Goal: Understand process/instructions: Learn how to perform a task or action

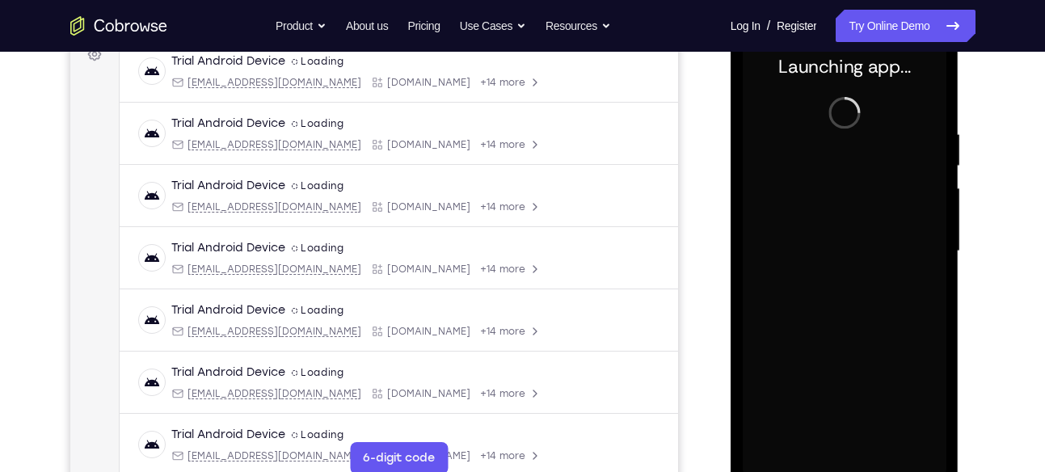
scroll to position [332, 0]
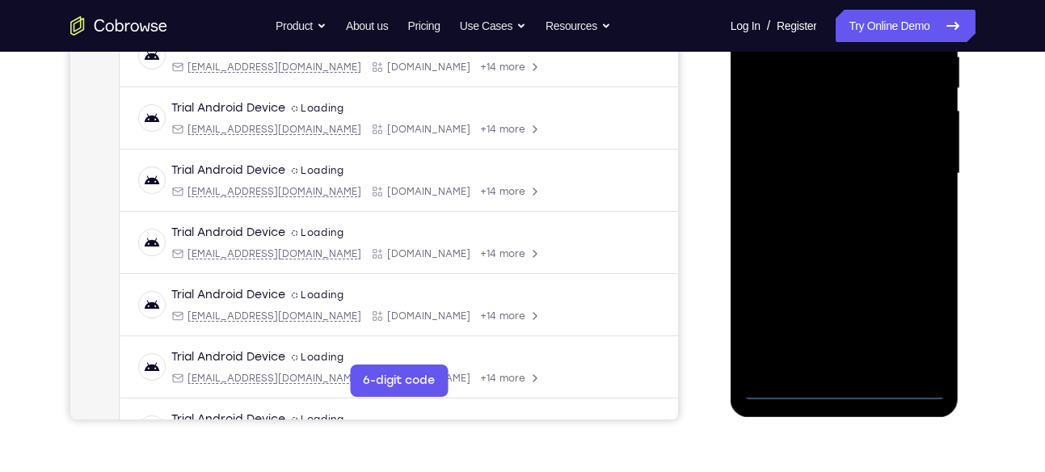
click at [841, 389] on div at bounding box center [845, 173] width 204 height 453
click at [919, 348] on div at bounding box center [845, 173] width 204 height 453
click at [917, 311] on div at bounding box center [845, 173] width 204 height 453
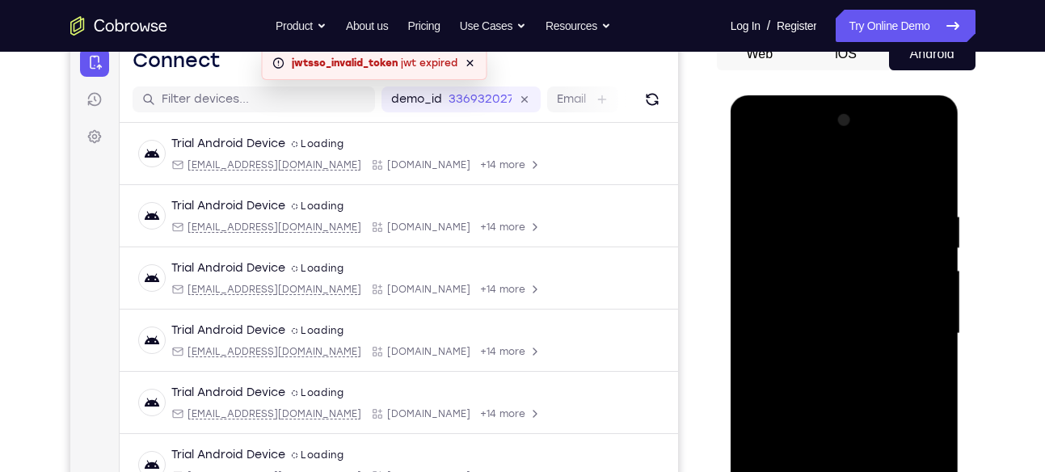
scroll to position [318, 0]
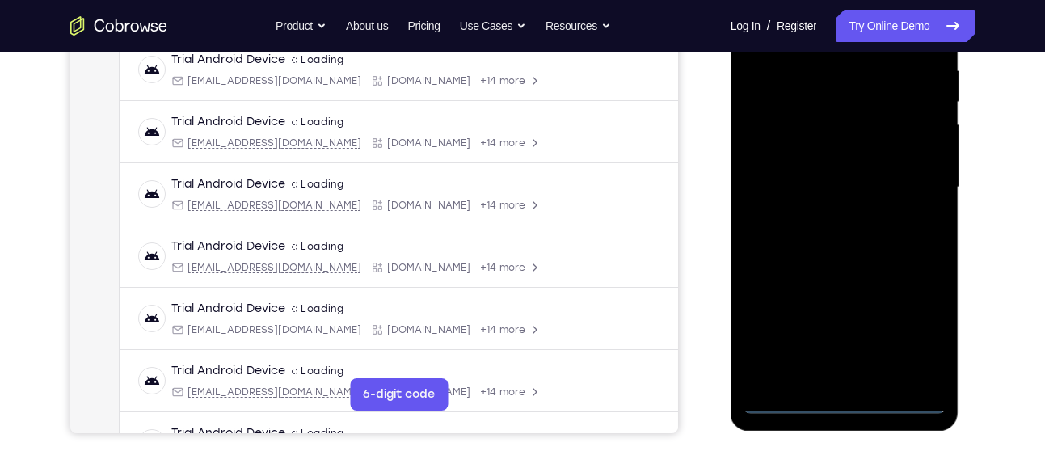
click at [842, 394] on div at bounding box center [845, 187] width 204 height 453
click at [850, 407] on div at bounding box center [845, 187] width 204 height 453
click at [914, 324] on div at bounding box center [845, 187] width 204 height 453
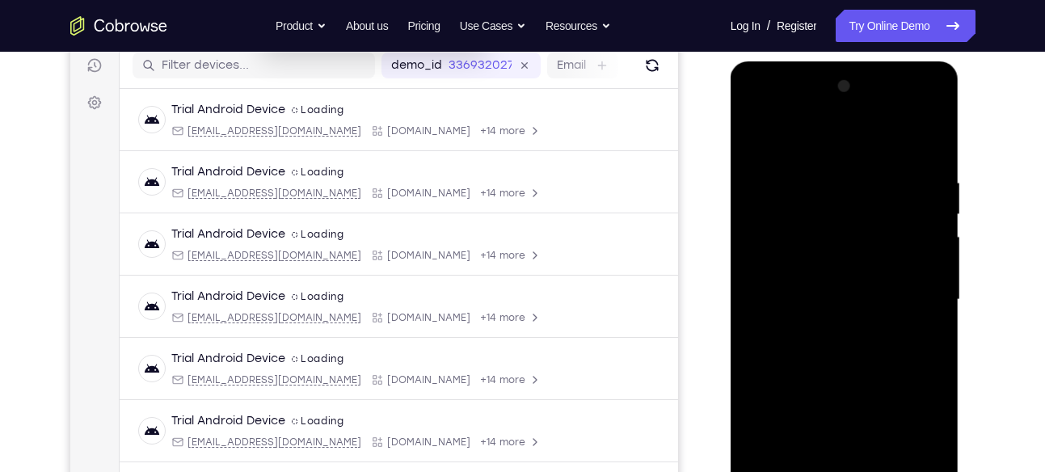
scroll to position [204, 0]
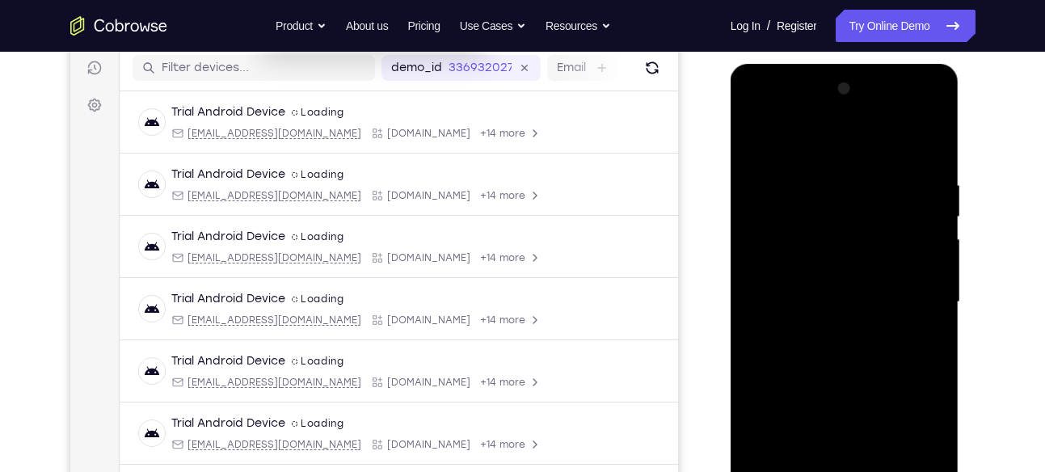
click at [779, 116] on div at bounding box center [845, 302] width 204 height 453
click at [913, 293] on div at bounding box center [845, 302] width 204 height 453
click at [829, 335] on div at bounding box center [845, 302] width 204 height 453
click at [858, 271] on div at bounding box center [845, 302] width 204 height 453
click at [802, 293] on div at bounding box center [845, 302] width 204 height 453
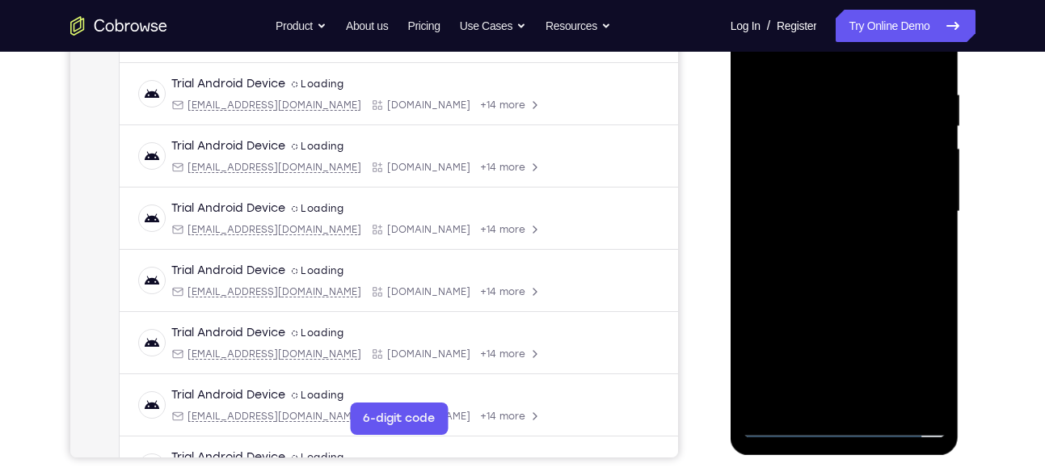
scroll to position [293, 0]
click at [929, 396] on div at bounding box center [845, 212] width 204 height 453
click at [936, 376] on div at bounding box center [845, 212] width 204 height 453
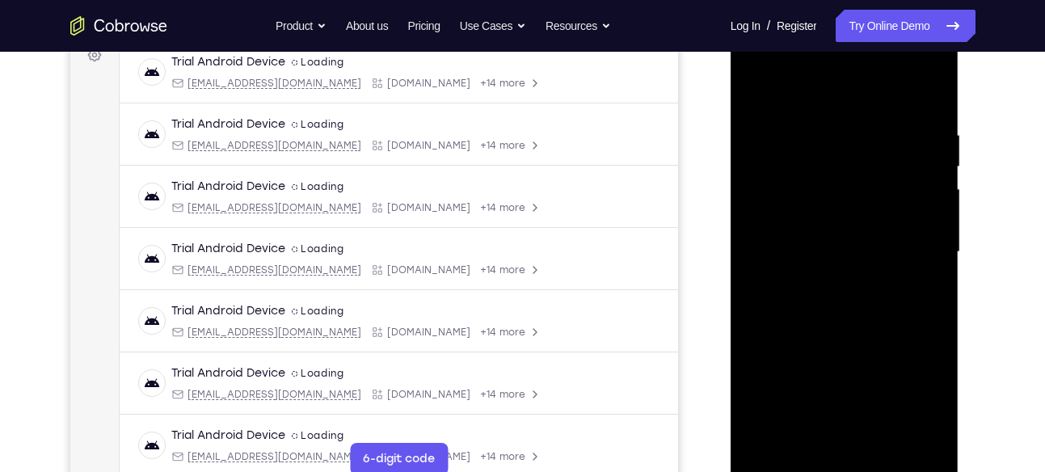
scroll to position [229, 0]
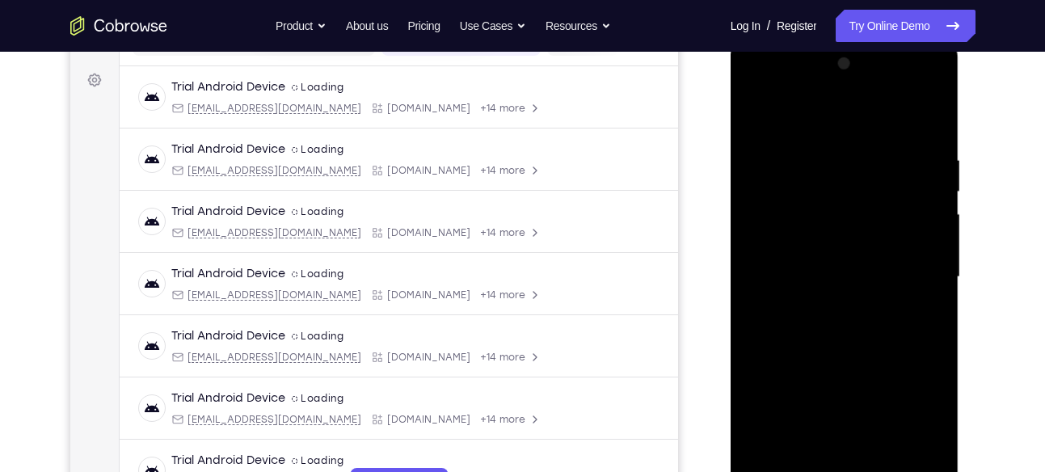
click at [928, 186] on div at bounding box center [845, 277] width 204 height 453
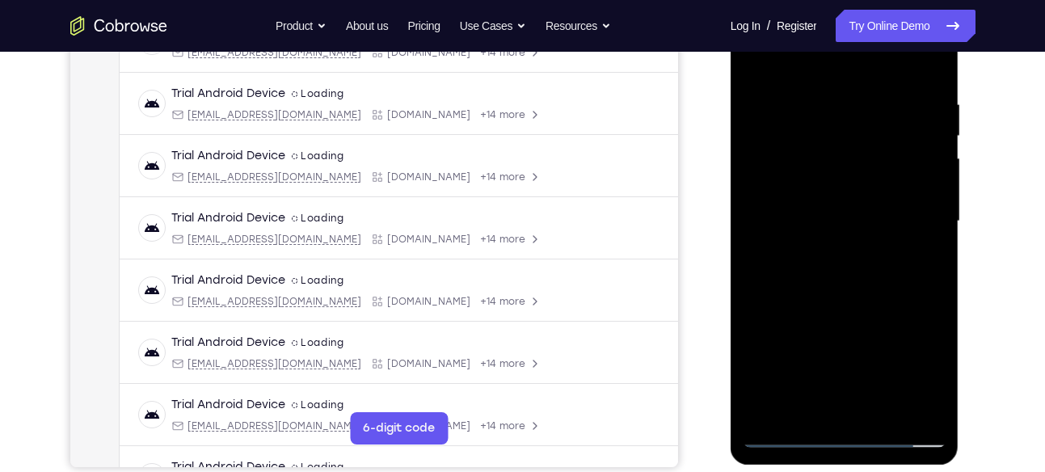
scroll to position [285, 0]
click at [853, 184] on div at bounding box center [845, 220] width 204 height 453
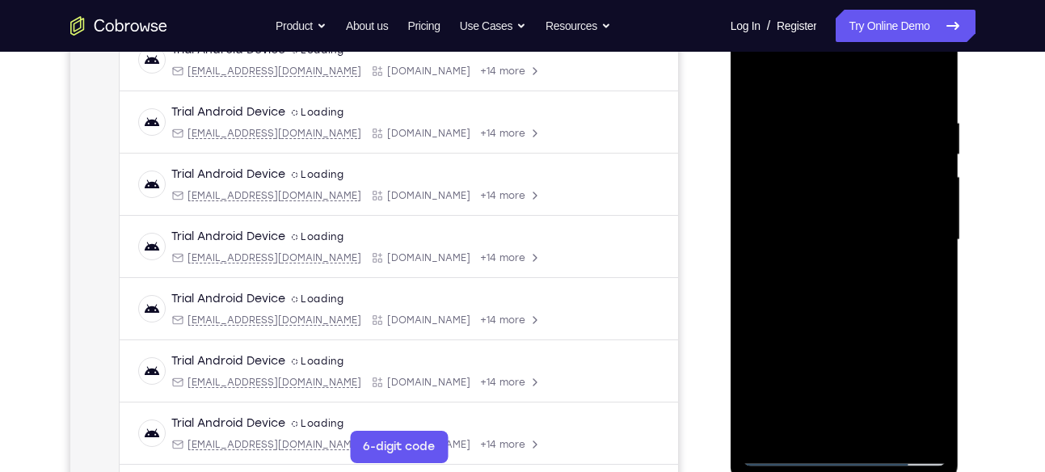
scroll to position [281, 0]
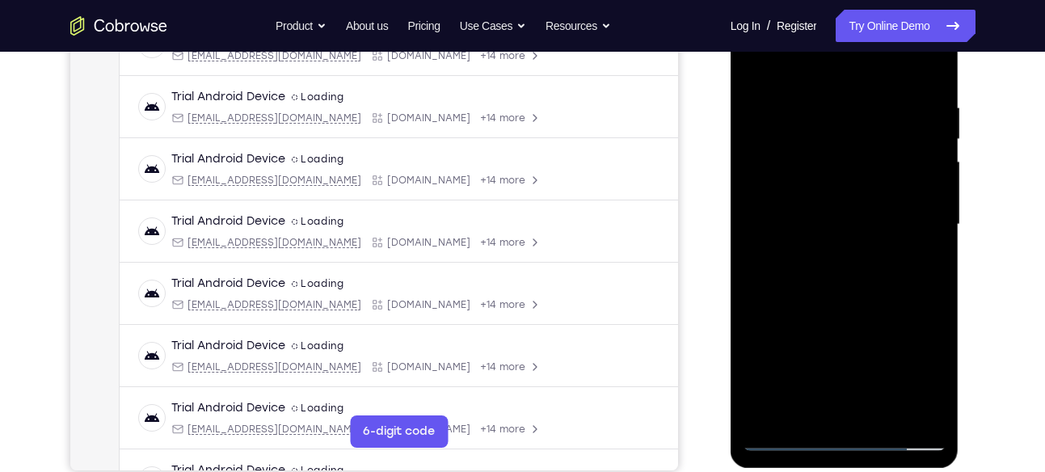
click at [940, 232] on div at bounding box center [845, 224] width 204 height 453
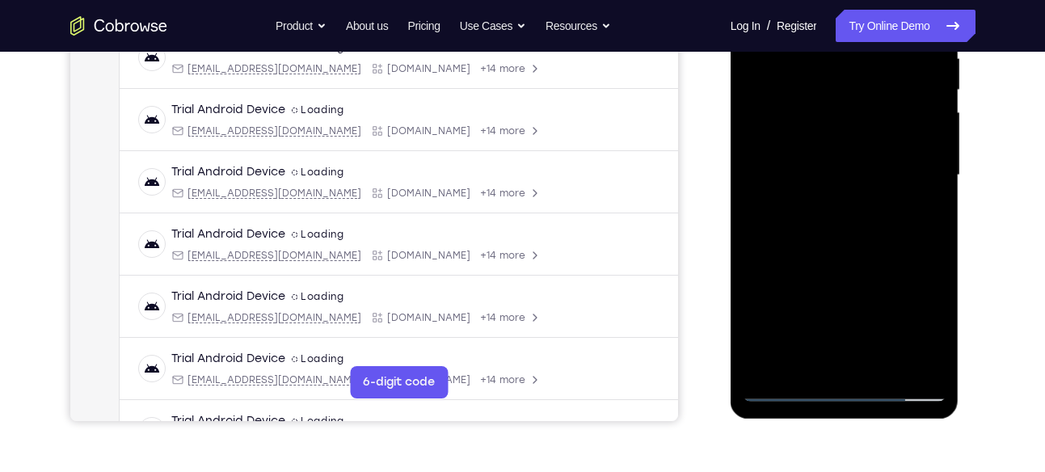
scroll to position [336, 0]
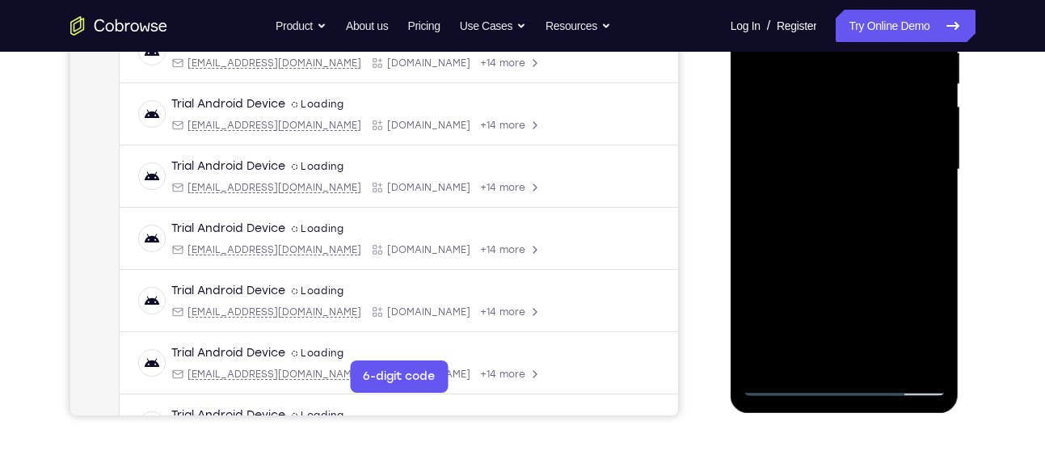
click at [930, 363] on div at bounding box center [845, 169] width 204 height 453
click at [933, 348] on div at bounding box center [845, 169] width 204 height 453
click at [937, 336] on div at bounding box center [845, 169] width 204 height 453
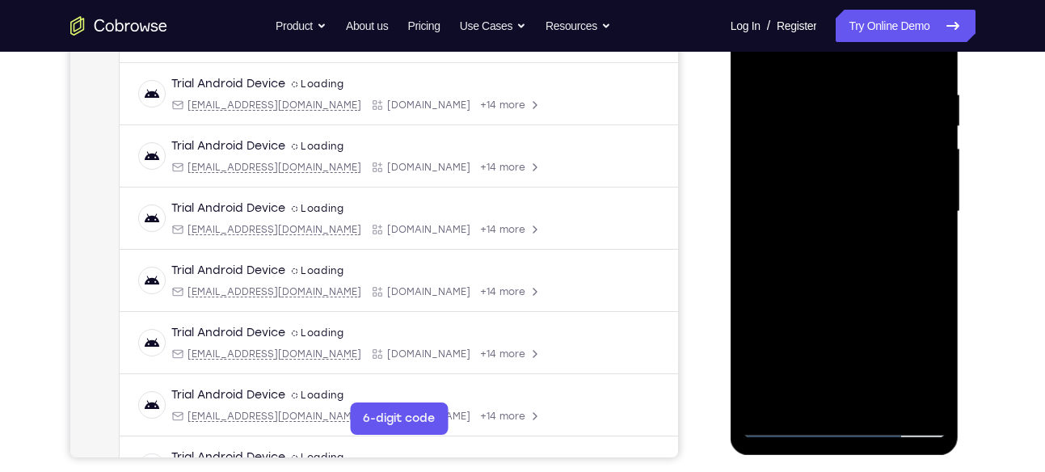
scroll to position [293, 0]
click at [759, 292] on div at bounding box center [845, 213] width 204 height 453
click at [885, 402] on div at bounding box center [845, 213] width 204 height 453
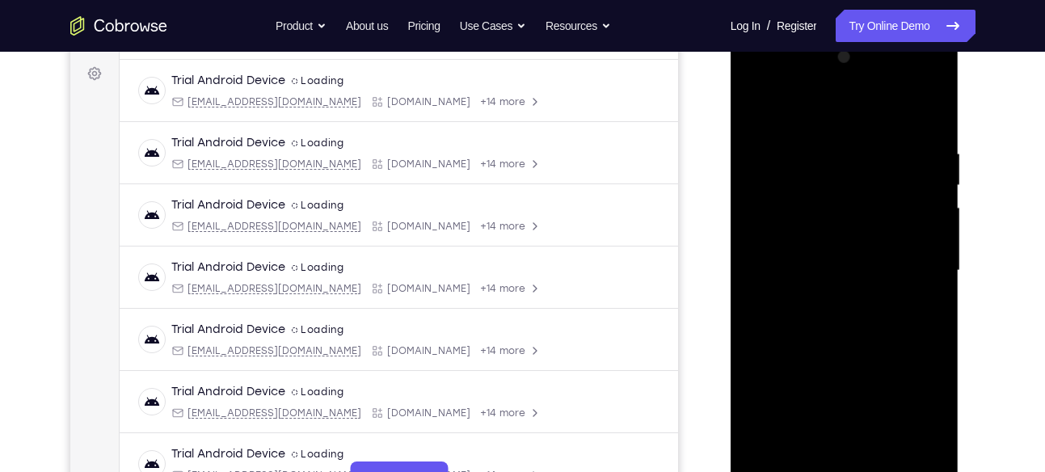
scroll to position [234, 0]
click at [863, 358] on div at bounding box center [845, 271] width 204 height 453
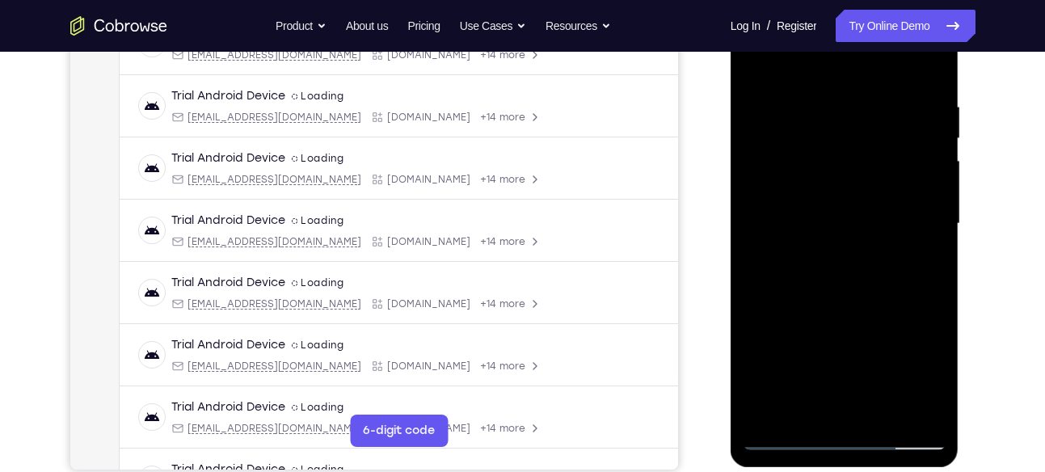
scroll to position [283, 0]
click at [850, 213] on div at bounding box center [845, 223] width 204 height 453
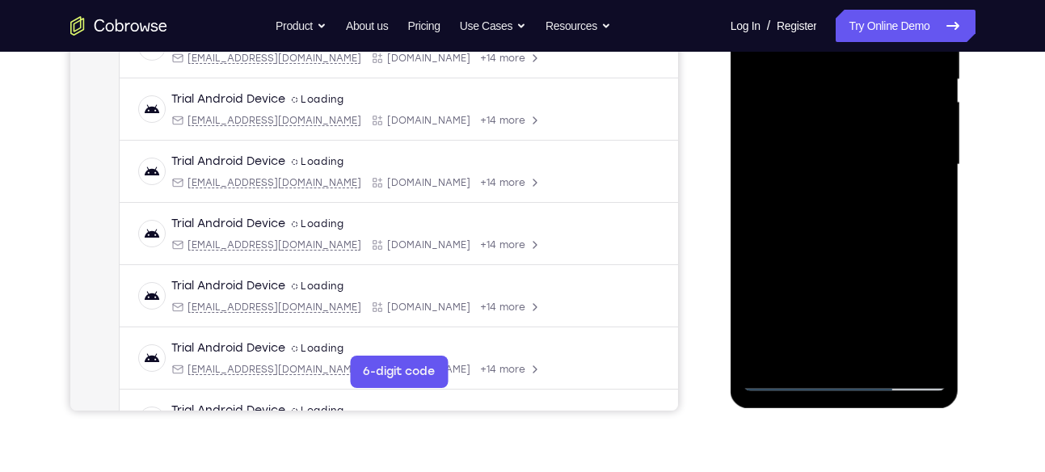
scroll to position [343, 0]
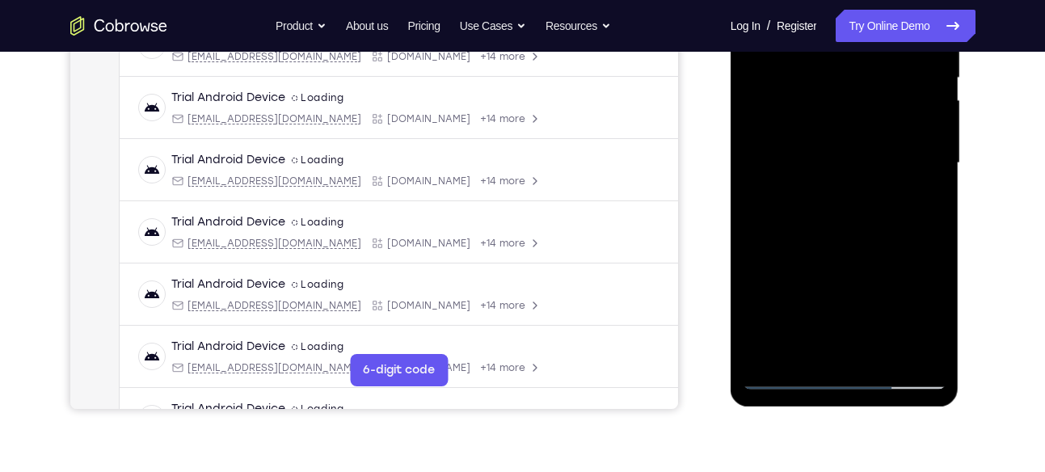
click at [800, 348] on div at bounding box center [845, 163] width 204 height 453
click at [924, 202] on div at bounding box center [845, 163] width 204 height 453
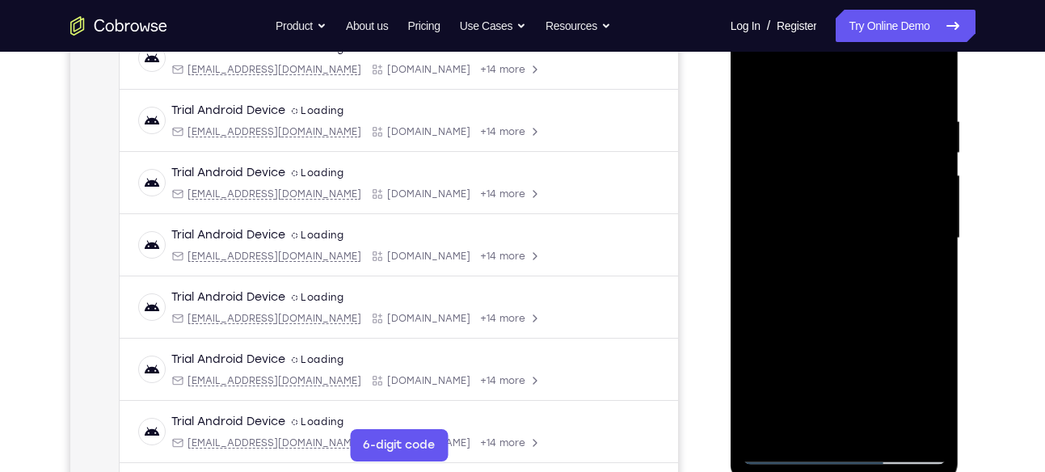
scroll to position [267, 0]
click at [749, 78] on div at bounding box center [845, 239] width 204 height 453
click at [826, 264] on div at bounding box center [845, 239] width 204 height 453
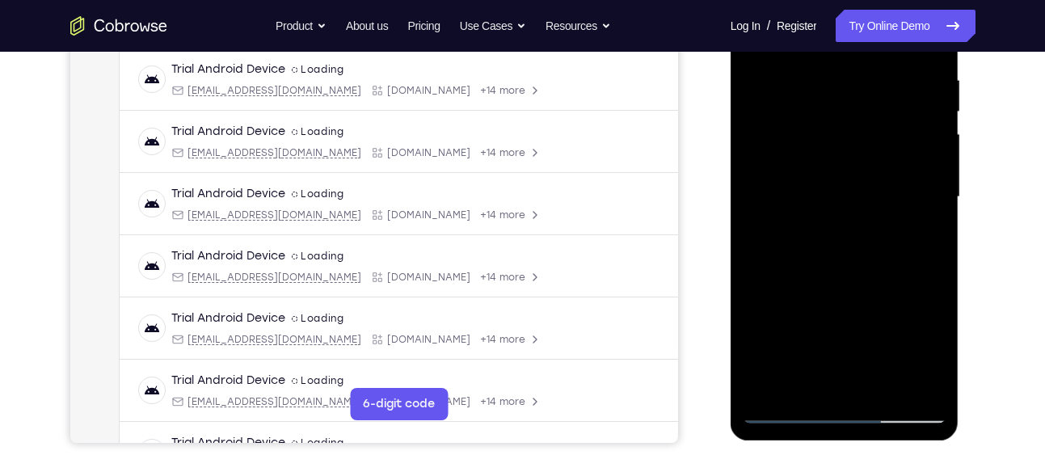
scroll to position [355, 0]
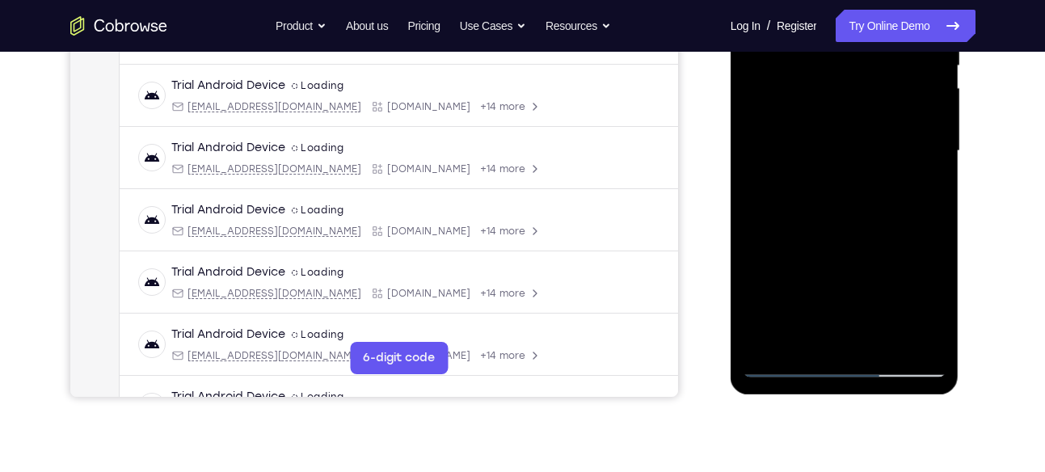
click at [806, 331] on div at bounding box center [845, 151] width 204 height 453
click at [833, 315] on div at bounding box center [845, 151] width 204 height 453
click at [899, 236] on div at bounding box center [845, 151] width 204 height 453
click at [921, 181] on div at bounding box center [845, 151] width 204 height 453
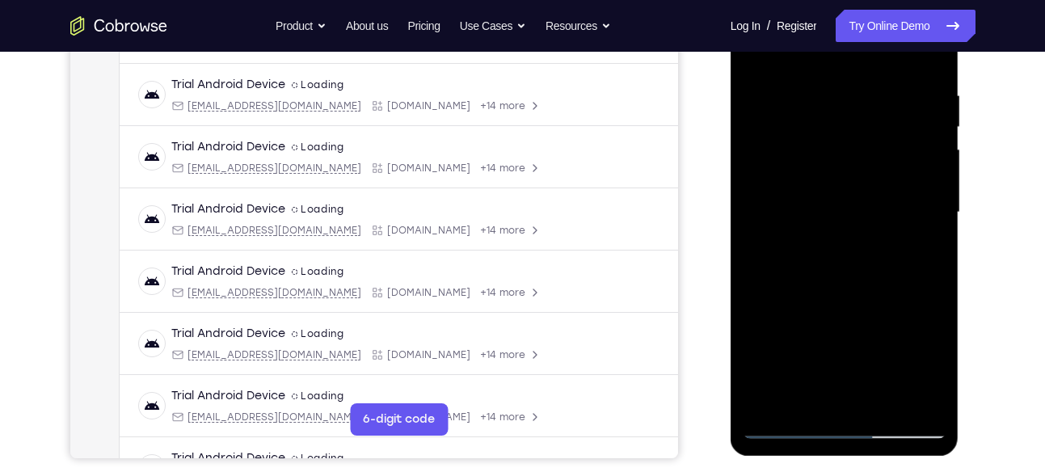
scroll to position [290, 0]
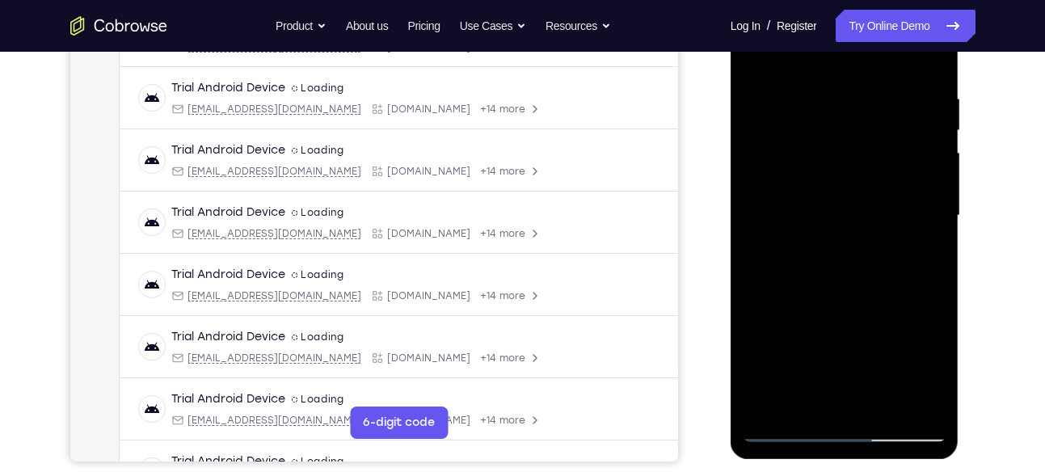
click at [757, 54] on div at bounding box center [845, 215] width 204 height 453
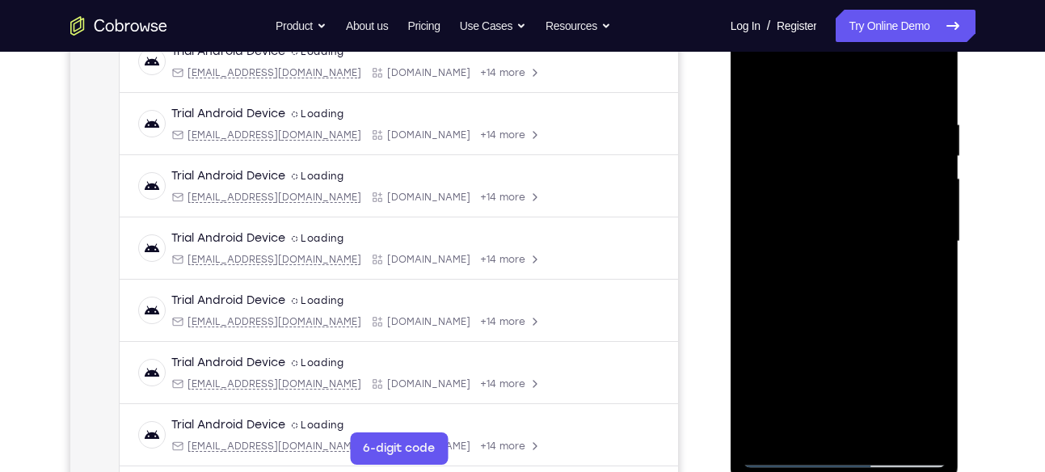
scroll to position [263, 0]
click at [760, 78] on div at bounding box center [845, 243] width 204 height 453
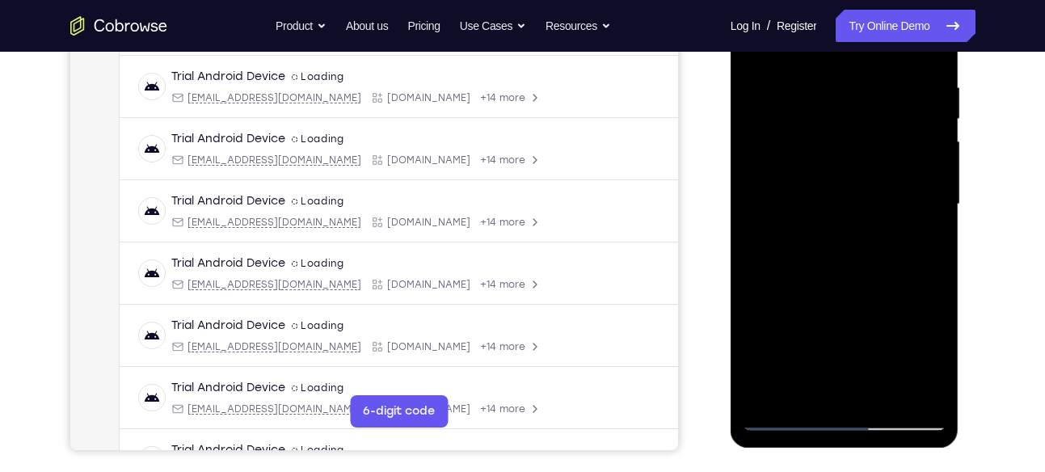
drag, startPoint x: 839, startPoint y: 293, endPoint x: 832, endPoint y: 175, distance: 119.0
click at [832, 175] on div at bounding box center [845, 204] width 204 height 453
drag, startPoint x: 869, startPoint y: 350, endPoint x: 868, endPoint y: 187, distance: 163.3
click at [868, 187] on div at bounding box center [845, 204] width 204 height 453
drag, startPoint x: 862, startPoint y: 296, endPoint x: 863, endPoint y: 159, distance: 136.6
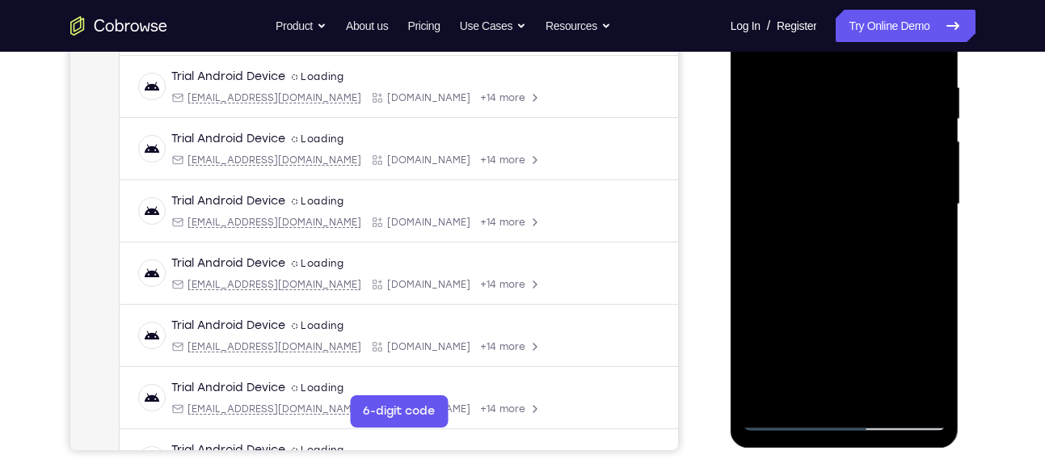
click at [863, 159] on div at bounding box center [845, 204] width 204 height 453
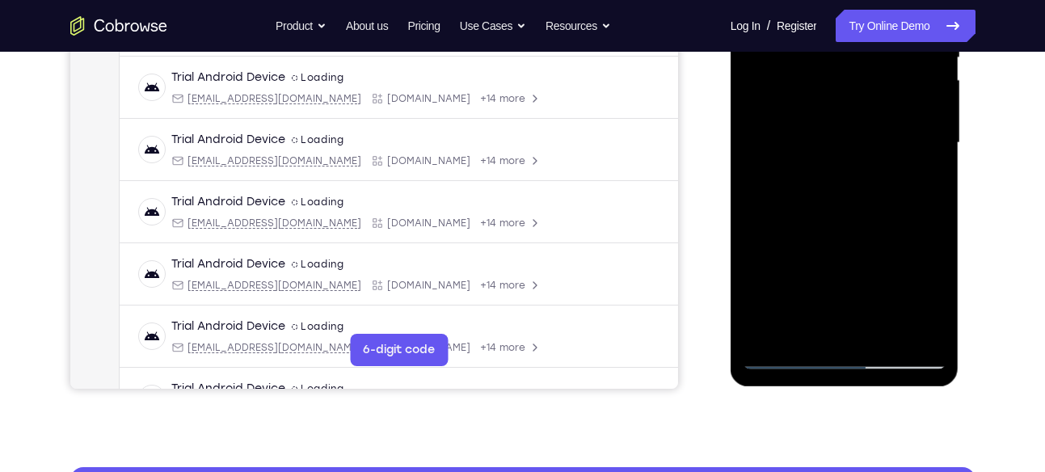
scroll to position [373, 0]
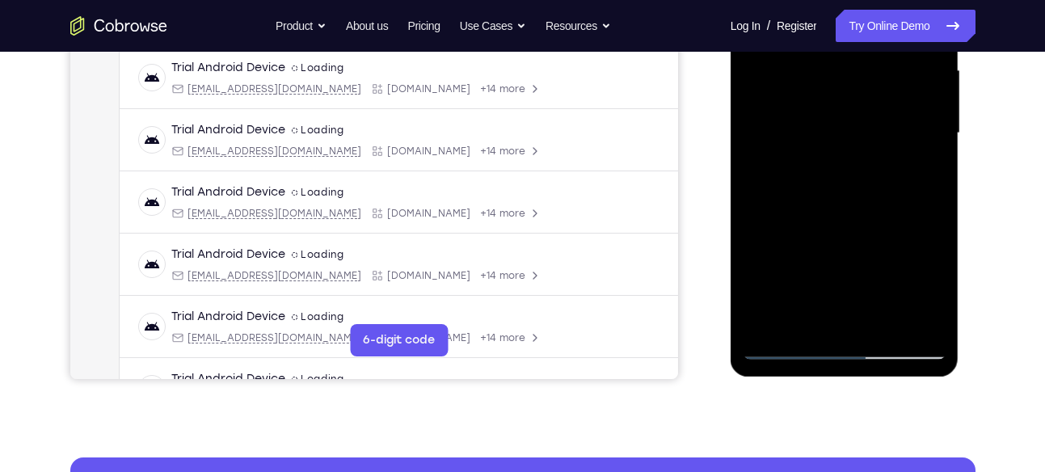
drag, startPoint x: 853, startPoint y: 239, endPoint x: 851, endPoint y: 78, distance: 160.9
click at [851, 78] on div at bounding box center [845, 133] width 204 height 453
drag, startPoint x: 846, startPoint y: 280, endPoint x: 845, endPoint y: 194, distance: 85.7
click at [845, 194] on div at bounding box center [845, 133] width 204 height 453
click at [764, 321] on div at bounding box center [845, 133] width 204 height 453
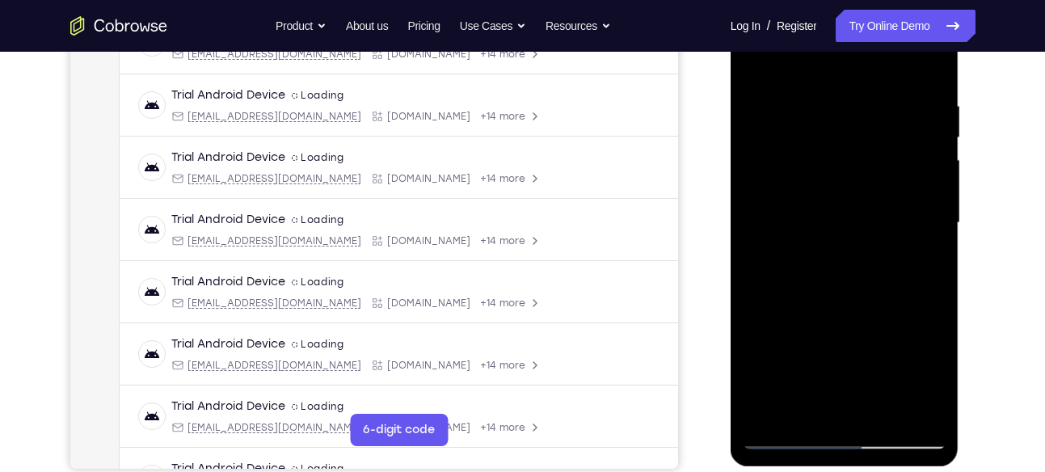
scroll to position [252, 0]
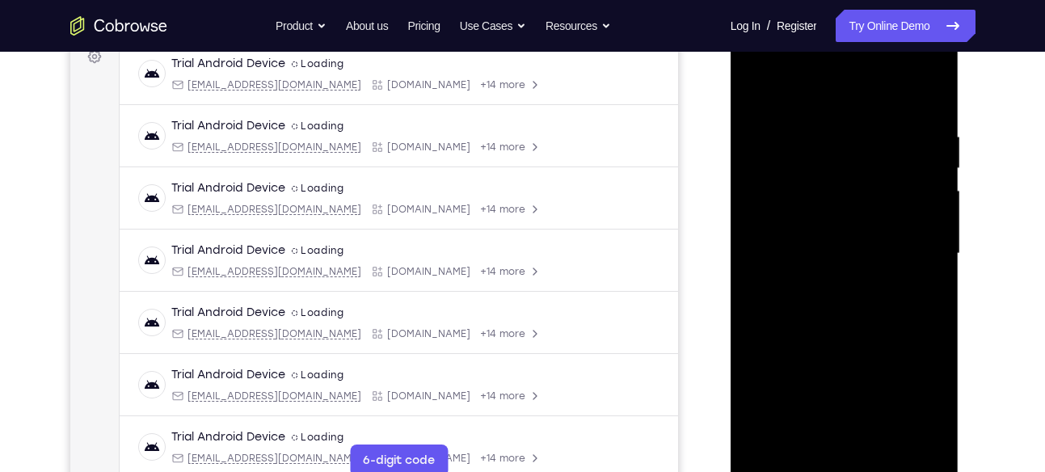
click at [825, 129] on div at bounding box center [845, 253] width 204 height 453
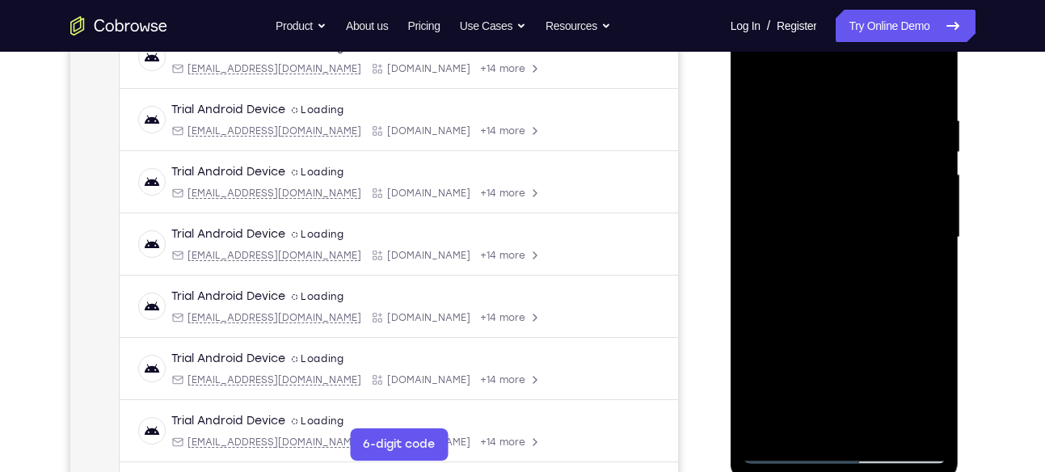
scroll to position [270, 0]
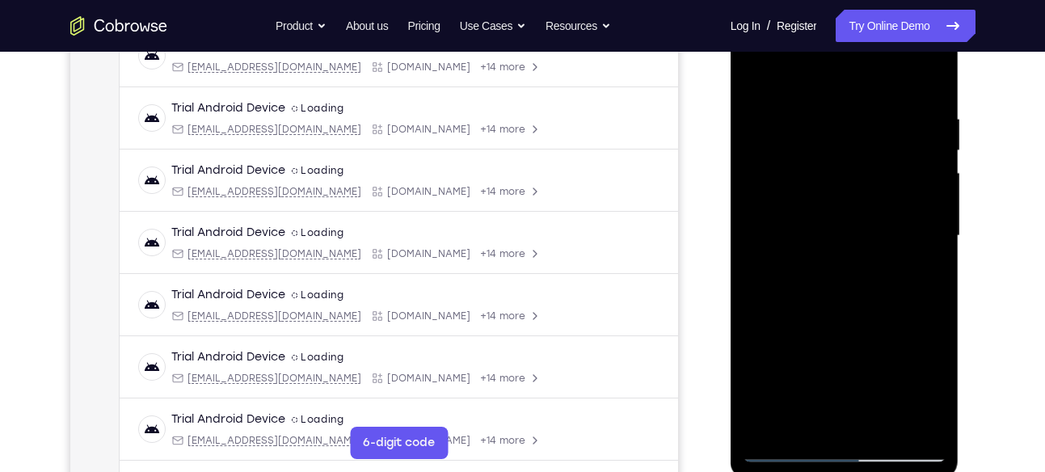
click at [926, 221] on div at bounding box center [845, 236] width 204 height 453
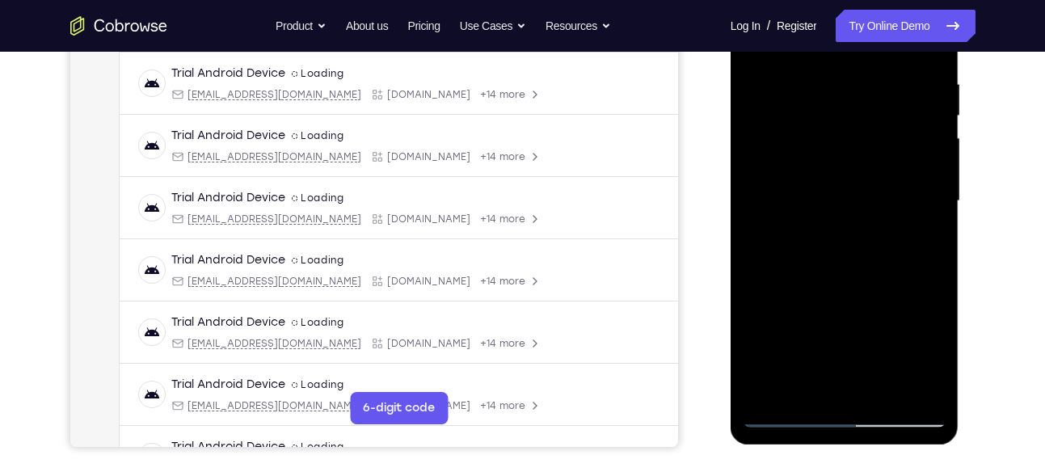
scroll to position [306, 0]
click at [926, 195] on div at bounding box center [845, 200] width 204 height 453
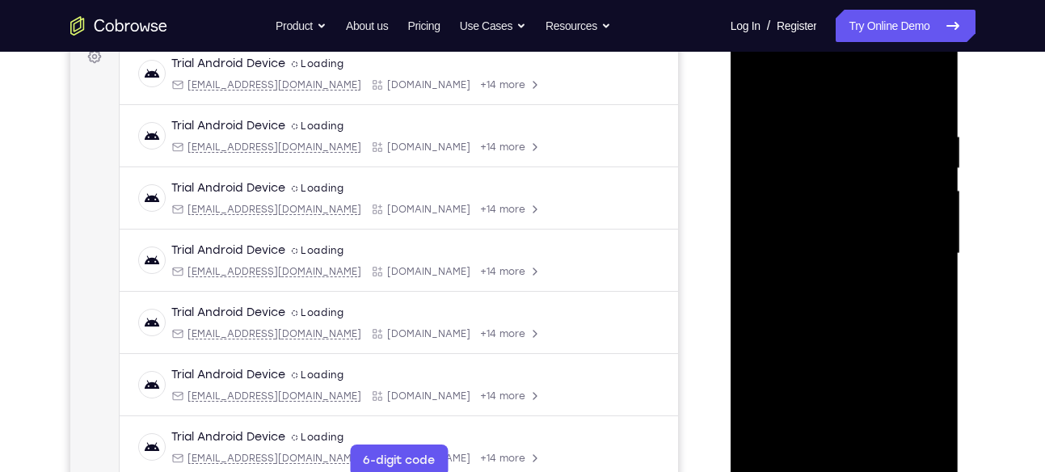
click at [926, 195] on div at bounding box center [845, 253] width 204 height 453
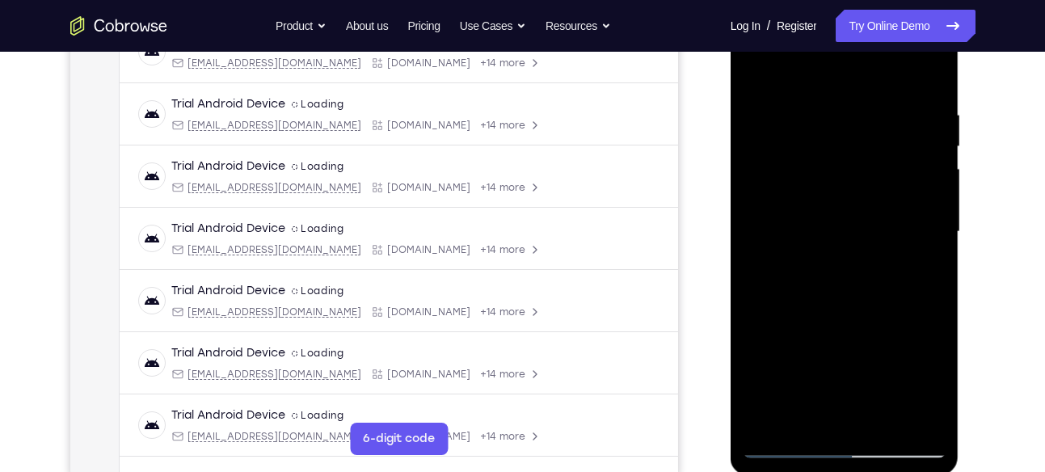
scroll to position [275, 0]
click at [925, 200] on div at bounding box center [845, 231] width 204 height 453
click at [930, 174] on div at bounding box center [845, 231] width 204 height 453
click at [930, 203] on div at bounding box center [845, 231] width 204 height 453
click at [930, 121] on div at bounding box center [845, 231] width 204 height 453
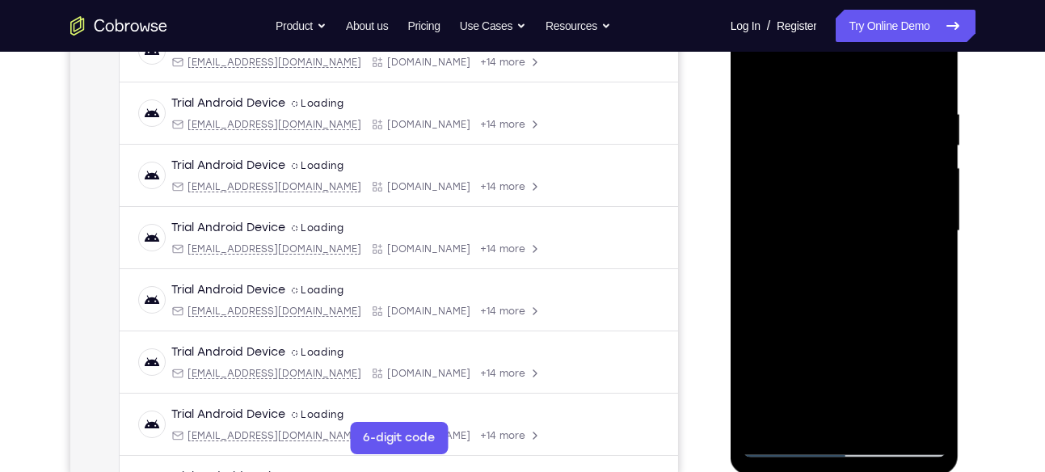
click at [924, 208] on div at bounding box center [845, 231] width 204 height 453
drag, startPoint x: 926, startPoint y: 175, endPoint x: 869, endPoint y: 192, distance: 59.6
click at [869, 192] on div at bounding box center [845, 231] width 204 height 453
drag, startPoint x: 924, startPoint y: 183, endPoint x: 795, endPoint y: 185, distance: 128.5
click at [795, 185] on div at bounding box center [845, 231] width 204 height 453
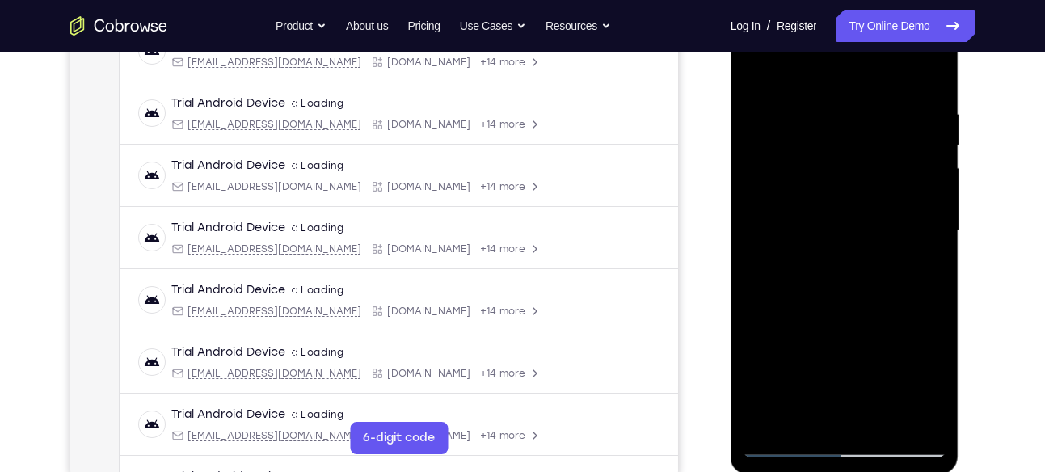
click at [920, 184] on div at bounding box center [845, 231] width 204 height 453
click at [927, 175] on div at bounding box center [845, 231] width 204 height 453
click at [924, 202] on div at bounding box center [845, 231] width 204 height 453
drag, startPoint x: 927, startPoint y: 168, endPoint x: 829, endPoint y: 178, distance: 98.3
click at [829, 178] on div at bounding box center [845, 231] width 204 height 453
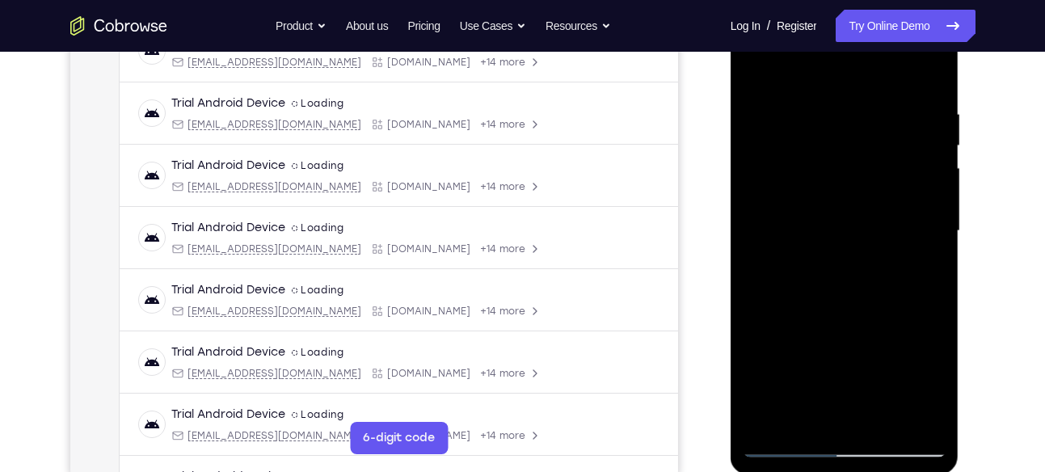
drag, startPoint x: 932, startPoint y: 176, endPoint x: 846, endPoint y: 166, distance: 86.3
click at [846, 166] on div at bounding box center [845, 231] width 204 height 453
drag, startPoint x: 926, startPoint y: 150, endPoint x: 805, endPoint y: 171, distance: 123.1
click at [805, 171] on div at bounding box center [845, 231] width 204 height 453
drag, startPoint x: 887, startPoint y: 162, endPoint x: 803, endPoint y: 188, distance: 87.7
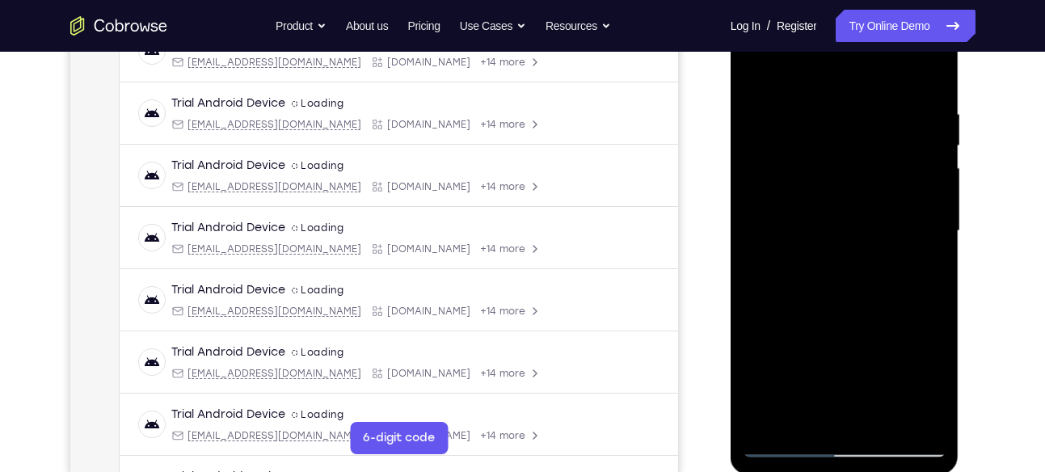
click at [803, 188] on div at bounding box center [845, 231] width 204 height 453
drag, startPoint x: 898, startPoint y: 159, endPoint x: 820, endPoint y: 164, distance: 77.8
click at [820, 164] on div at bounding box center [845, 231] width 204 height 453
drag, startPoint x: 925, startPoint y: 172, endPoint x: 876, endPoint y: 180, distance: 49.2
click at [876, 180] on div at bounding box center [845, 231] width 204 height 453
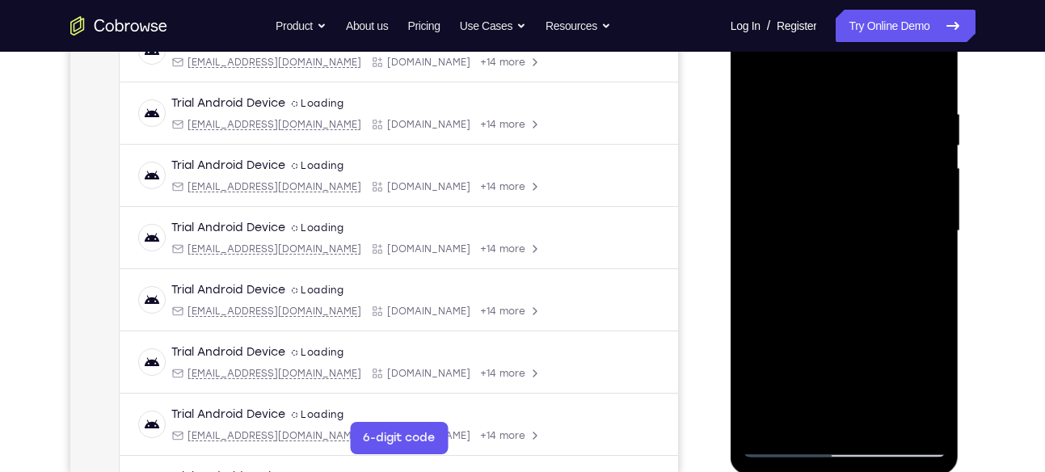
drag, startPoint x: 923, startPoint y: 133, endPoint x: 841, endPoint y: 141, distance: 82.0
click at [841, 141] on div at bounding box center [845, 231] width 204 height 453
drag, startPoint x: 911, startPoint y: 183, endPoint x: 795, endPoint y: 213, distance: 120.0
click at [795, 213] on div at bounding box center [845, 231] width 204 height 453
drag, startPoint x: 909, startPoint y: 184, endPoint x: 841, endPoint y: 196, distance: 69.6
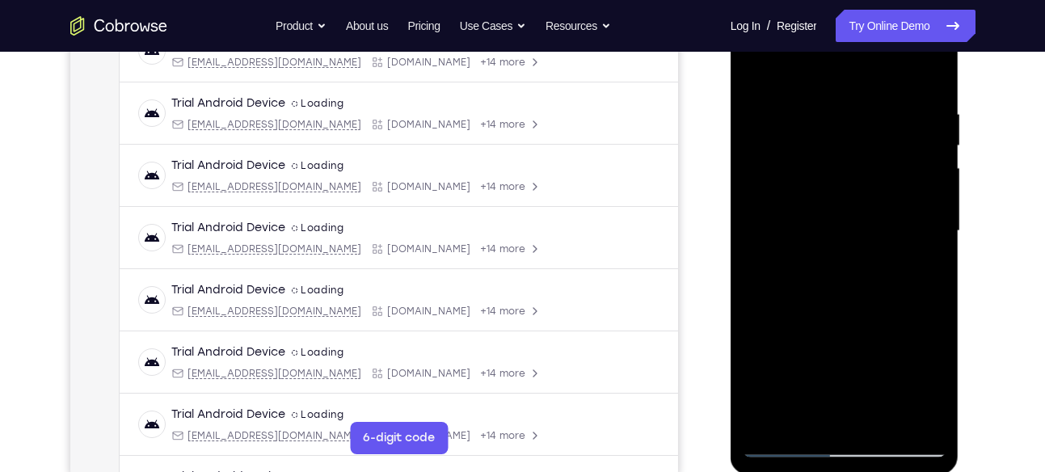
click at [841, 196] on div at bounding box center [845, 231] width 204 height 453
drag, startPoint x: 909, startPoint y: 192, endPoint x: 829, endPoint y: 210, distance: 82.8
click at [829, 210] on div at bounding box center [845, 231] width 204 height 453
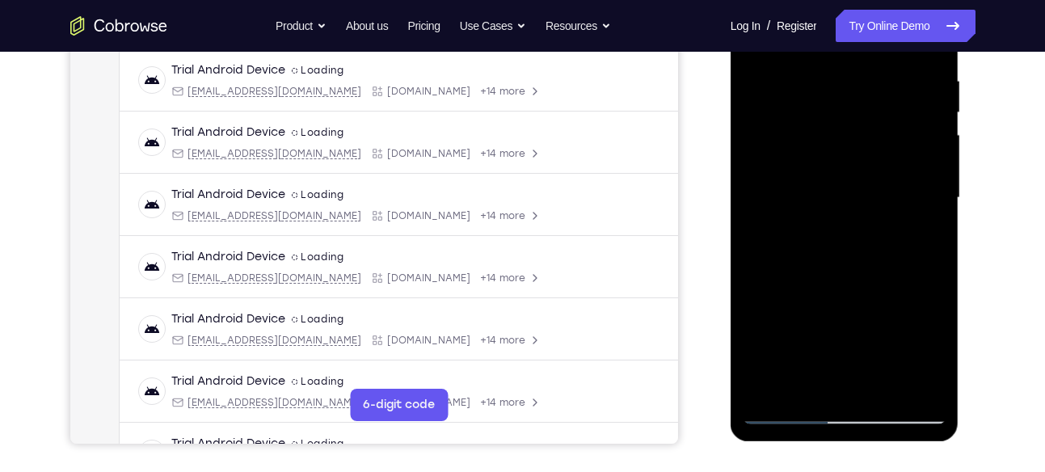
scroll to position [327, 0]
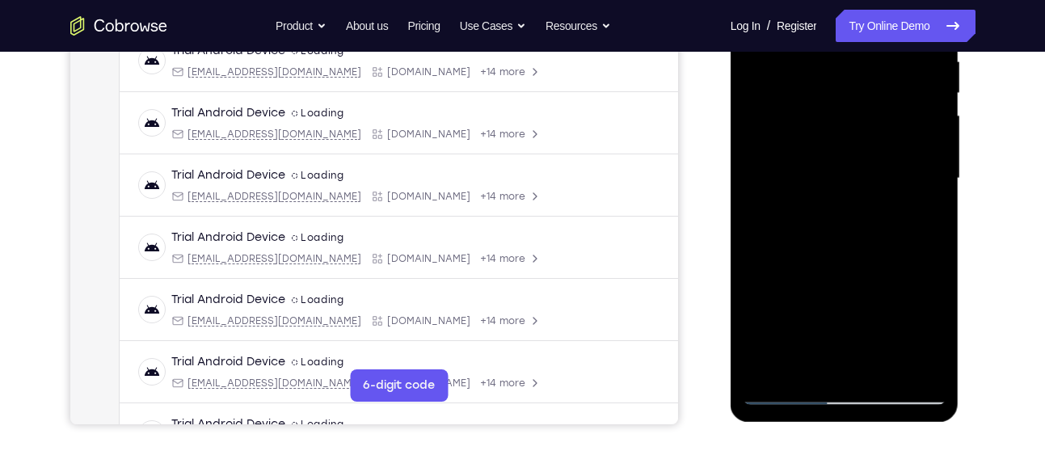
drag, startPoint x: 900, startPoint y: 154, endPoint x: 806, endPoint y: 181, distance: 97.7
click at [806, 181] on div at bounding box center [845, 178] width 204 height 453
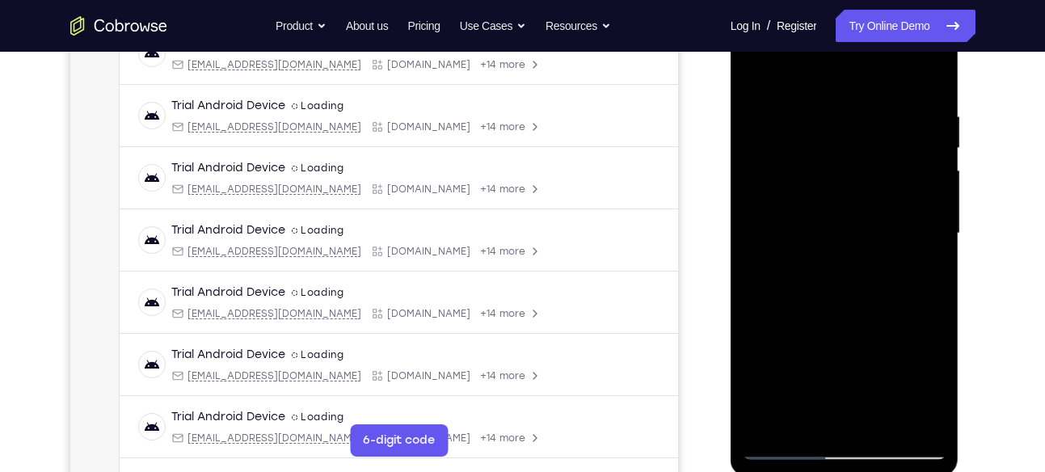
scroll to position [274, 0]
drag, startPoint x: 913, startPoint y: 205, endPoint x: 839, endPoint y: 221, distance: 75.9
click at [839, 221] on div at bounding box center [845, 232] width 204 height 453
drag, startPoint x: 919, startPoint y: 205, endPoint x: 810, endPoint y: 213, distance: 109.5
click at [810, 213] on div at bounding box center [845, 232] width 204 height 453
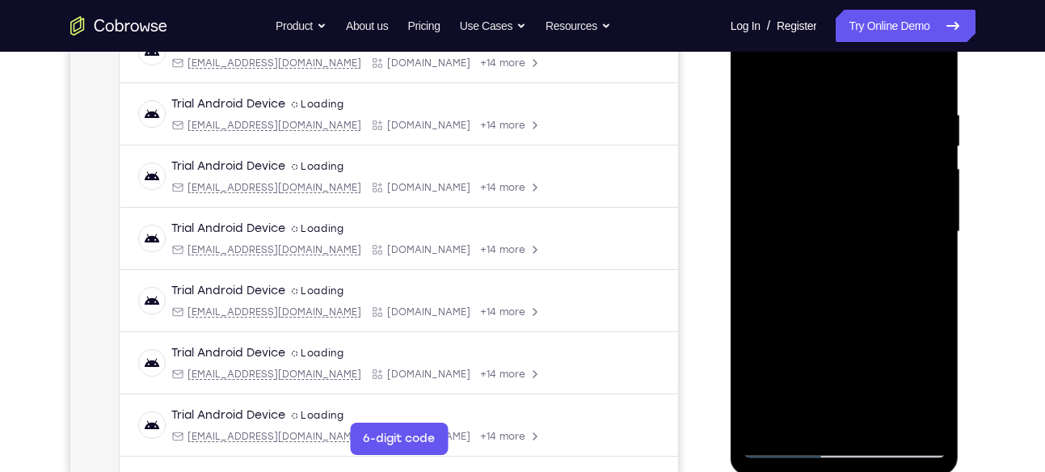
click at [926, 174] on div at bounding box center [845, 232] width 204 height 453
drag, startPoint x: 926, startPoint y: 174, endPoint x: 816, endPoint y: 179, distance: 109.2
click at [816, 179] on div at bounding box center [845, 232] width 204 height 453
drag, startPoint x: 935, startPoint y: 171, endPoint x: 857, endPoint y: 188, distance: 80.1
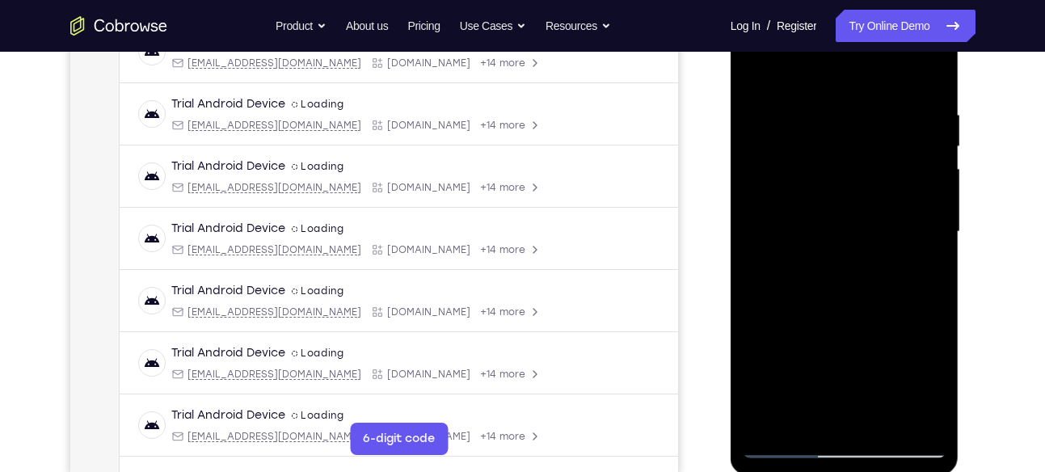
click at [857, 188] on div at bounding box center [845, 232] width 204 height 453
click at [906, 171] on div at bounding box center [845, 232] width 204 height 453
drag, startPoint x: 922, startPoint y: 184, endPoint x: 869, endPoint y: 199, distance: 55.3
click at [869, 199] on div at bounding box center [845, 232] width 204 height 453
drag, startPoint x: 905, startPoint y: 177, endPoint x: 753, endPoint y: 183, distance: 152.1
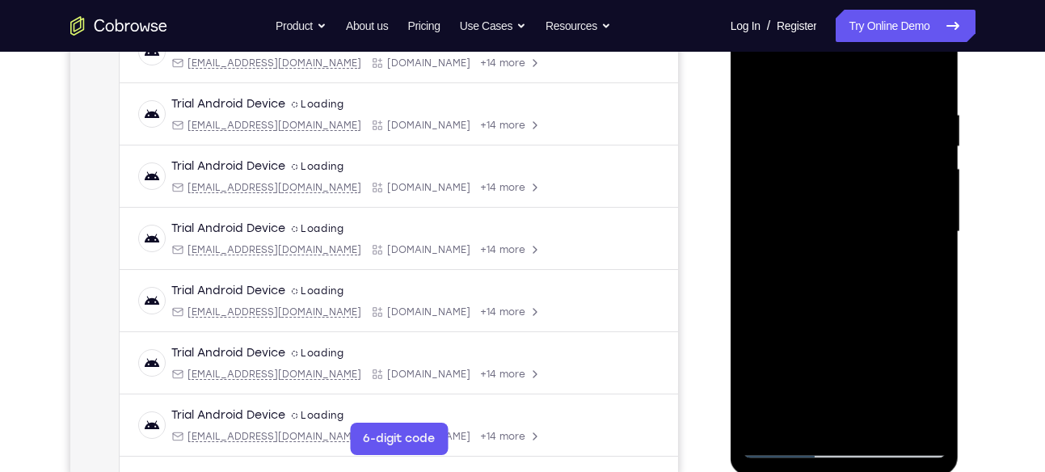
click at [753, 183] on div at bounding box center [845, 232] width 204 height 453
drag, startPoint x: 896, startPoint y: 190, endPoint x: 808, endPoint y: 200, distance: 88.7
click at [808, 200] on div at bounding box center [845, 232] width 204 height 453
drag, startPoint x: 911, startPoint y: 173, endPoint x: 829, endPoint y: 186, distance: 82.7
click at [829, 186] on div at bounding box center [845, 232] width 204 height 453
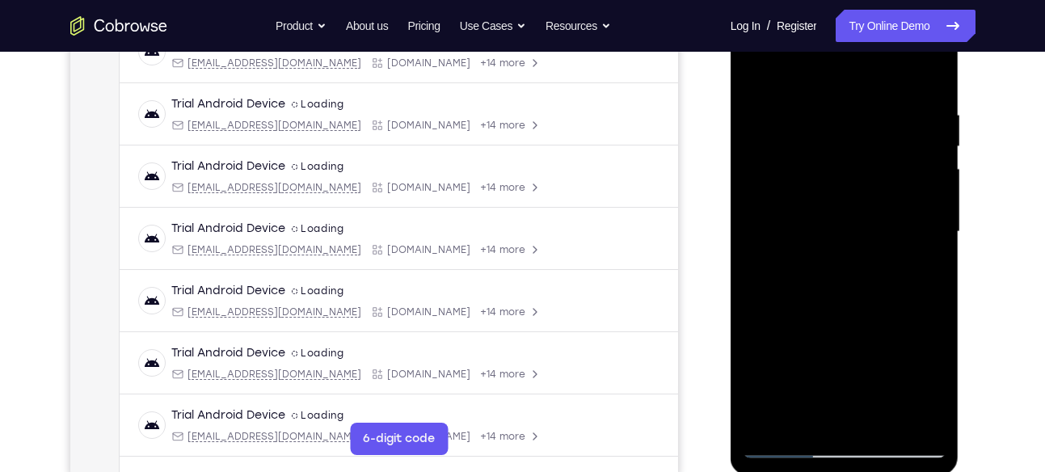
drag, startPoint x: 916, startPoint y: 174, endPoint x: 849, endPoint y: 191, distance: 69.2
click at [849, 191] on div at bounding box center [845, 232] width 204 height 453
drag, startPoint x: 909, startPoint y: 153, endPoint x: 815, endPoint y: 153, distance: 94.6
click at [815, 153] on div at bounding box center [845, 232] width 204 height 453
drag, startPoint x: 885, startPoint y: 147, endPoint x: 845, endPoint y: 151, distance: 40.6
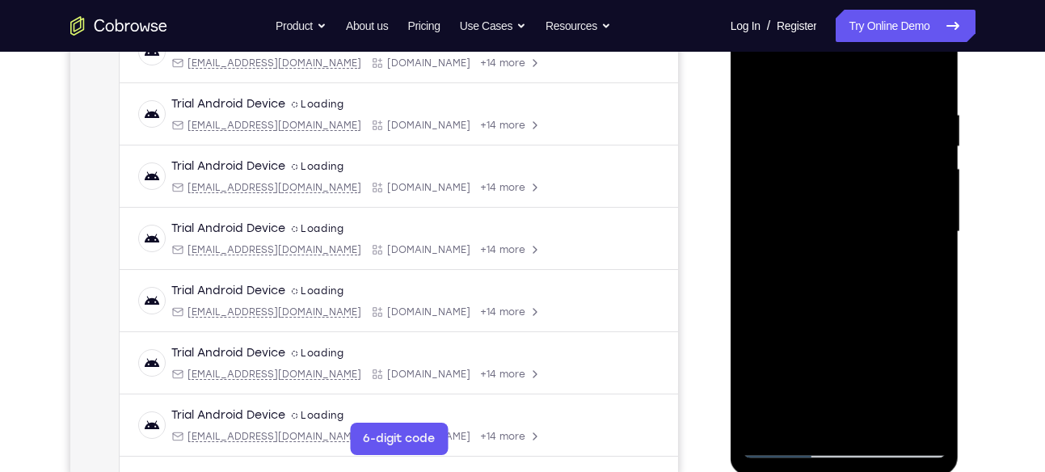
click at [845, 151] on div at bounding box center [845, 232] width 204 height 453
drag, startPoint x: 893, startPoint y: 158, endPoint x: 820, endPoint y: 172, distance: 74.8
click at [820, 172] on div at bounding box center [845, 232] width 204 height 453
drag, startPoint x: 896, startPoint y: 153, endPoint x: 780, endPoint y: 159, distance: 116.6
click at [780, 159] on div at bounding box center [845, 232] width 204 height 453
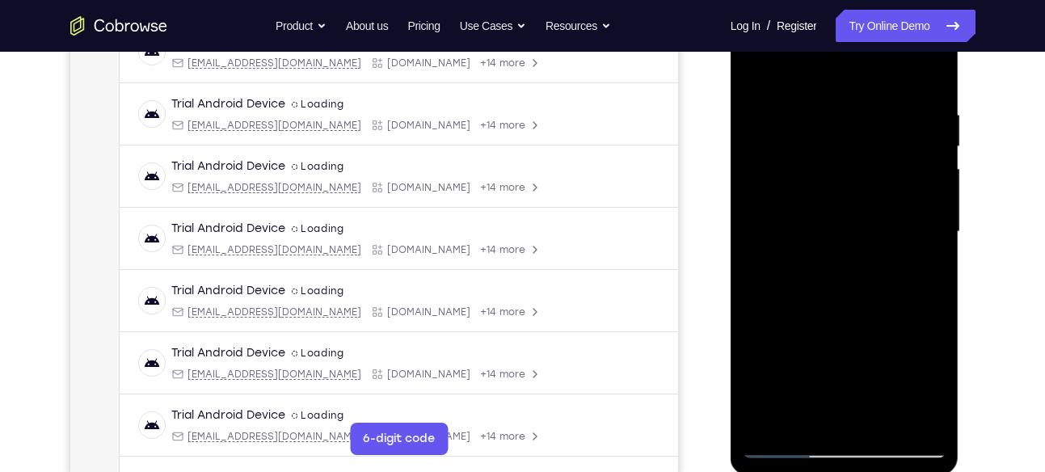
drag, startPoint x: 901, startPoint y: 177, endPoint x: 776, endPoint y: 179, distance: 125.3
click at [776, 179] on div at bounding box center [845, 232] width 204 height 453
drag, startPoint x: 887, startPoint y: 192, endPoint x: 761, endPoint y: 192, distance: 125.3
click at [761, 192] on div at bounding box center [845, 232] width 204 height 453
drag, startPoint x: 897, startPoint y: 158, endPoint x: 761, endPoint y: 184, distance: 138.4
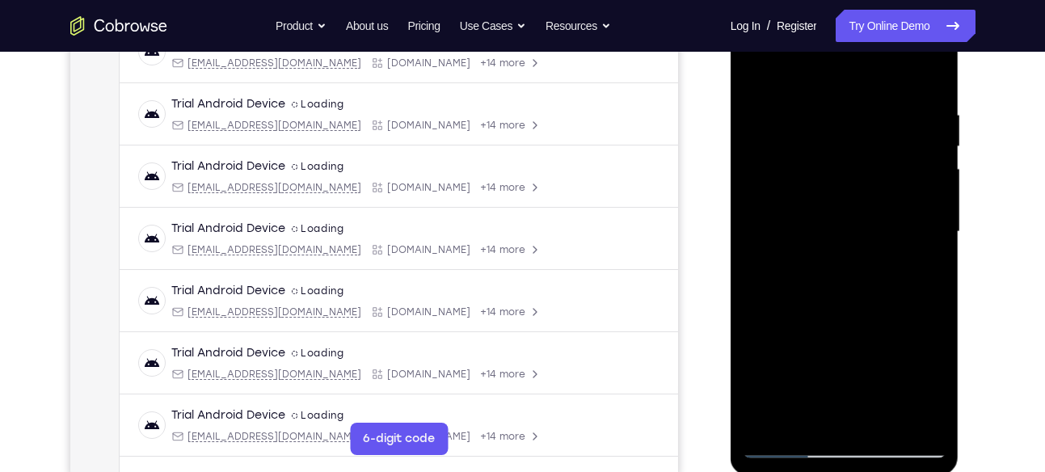
click at [761, 184] on div at bounding box center [845, 232] width 204 height 453
drag, startPoint x: 913, startPoint y: 146, endPoint x: 828, endPoint y: 149, distance: 85.7
click at [828, 149] on div at bounding box center [845, 232] width 204 height 453
click at [926, 76] on div at bounding box center [845, 232] width 204 height 453
click at [884, 428] on div at bounding box center [845, 232] width 204 height 453
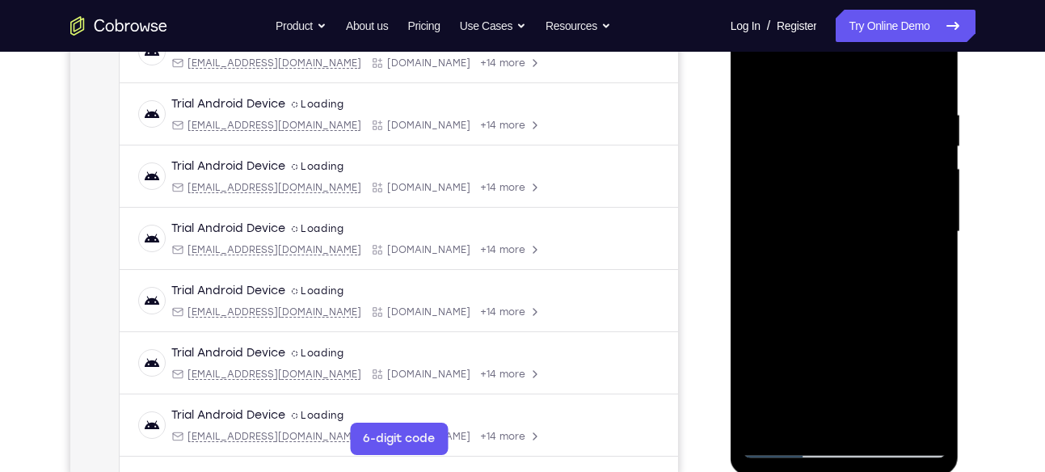
click at [766, 63] on div at bounding box center [845, 232] width 204 height 453
click at [795, 424] on div at bounding box center [845, 232] width 204 height 453
click at [808, 70] on div at bounding box center [845, 232] width 204 height 453
click at [801, 172] on div at bounding box center [845, 232] width 204 height 453
click at [802, 421] on div at bounding box center [845, 232] width 204 height 453
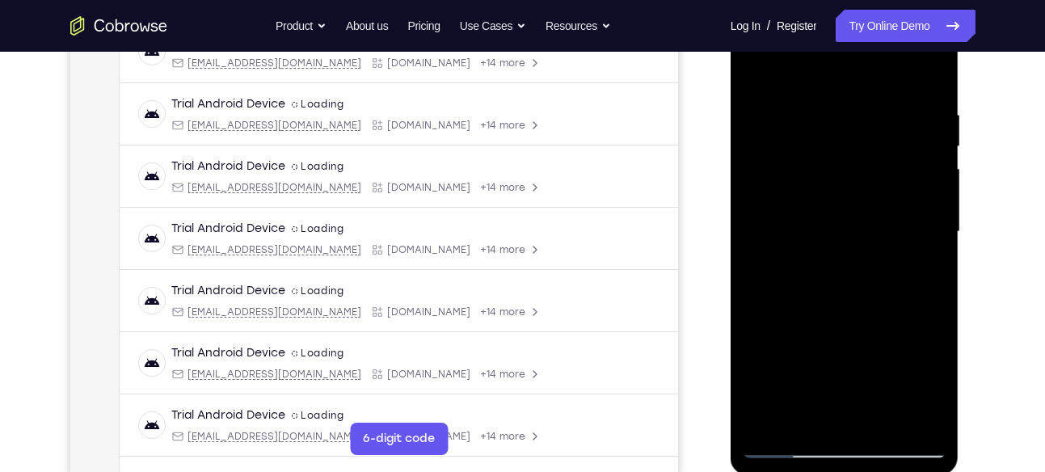
click at [819, 66] on div at bounding box center [845, 232] width 204 height 453
click at [790, 205] on div at bounding box center [845, 232] width 204 height 453
click at [779, 121] on div at bounding box center [845, 232] width 204 height 453
click at [931, 179] on div at bounding box center [845, 232] width 204 height 453
click at [924, 153] on div at bounding box center [845, 232] width 204 height 453
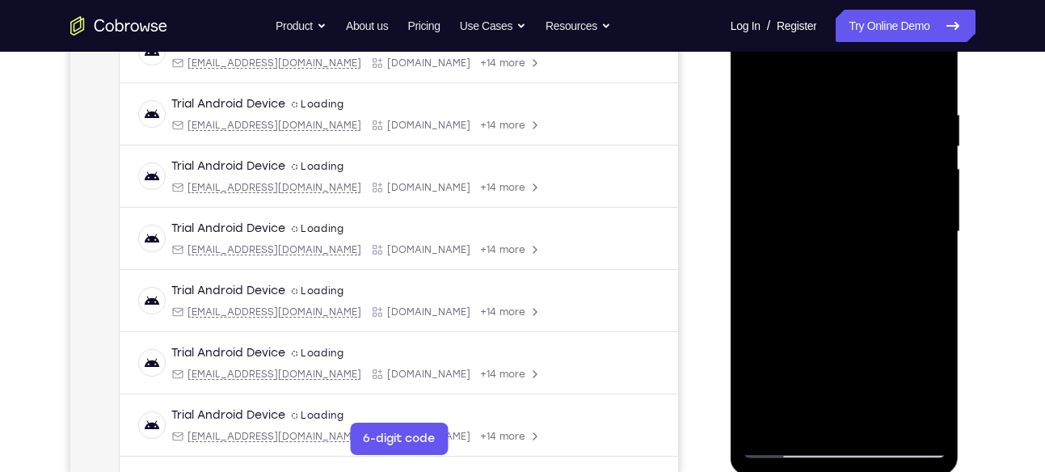
click at [926, 162] on div at bounding box center [845, 232] width 204 height 453
click at [926, 206] on div at bounding box center [845, 232] width 204 height 453
click at [757, 215] on div at bounding box center [845, 232] width 204 height 453
click at [928, 199] on div at bounding box center [845, 232] width 204 height 453
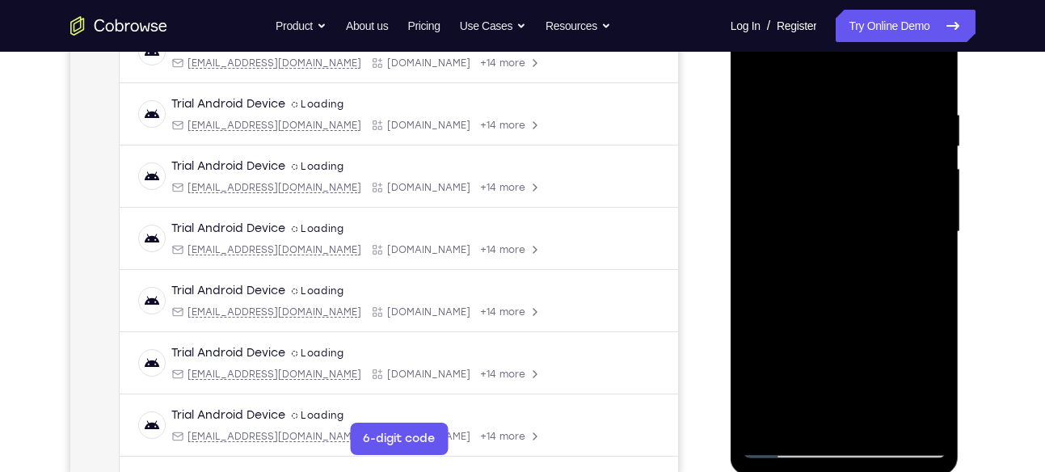
click at [928, 199] on div at bounding box center [845, 232] width 204 height 453
click at [754, 268] on div at bounding box center [845, 232] width 204 height 453
click at [930, 204] on div at bounding box center [845, 232] width 204 height 453
click at [924, 178] on div at bounding box center [845, 232] width 204 height 453
click at [881, 420] on div at bounding box center [845, 232] width 204 height 453
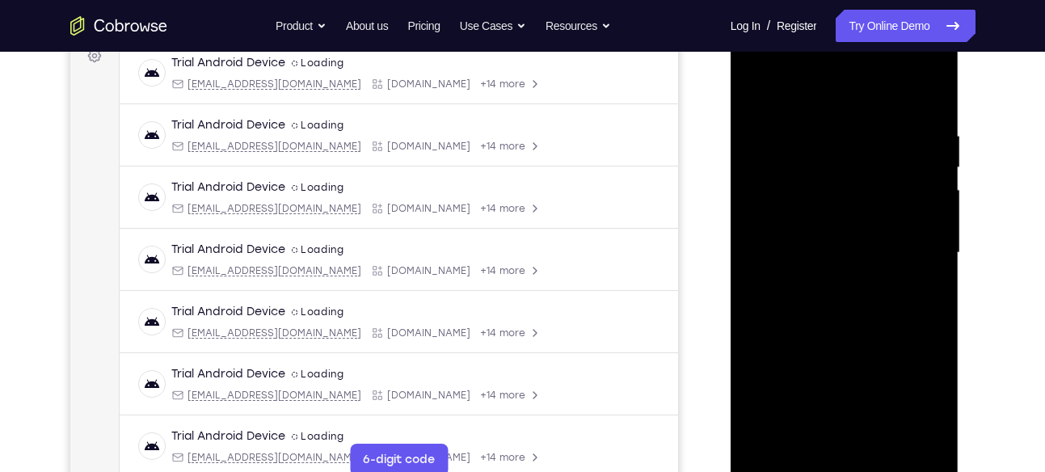
scroll to position [252, 0]
click at [761, 90] on div at bounding box center [845, 253] width 204 height 453
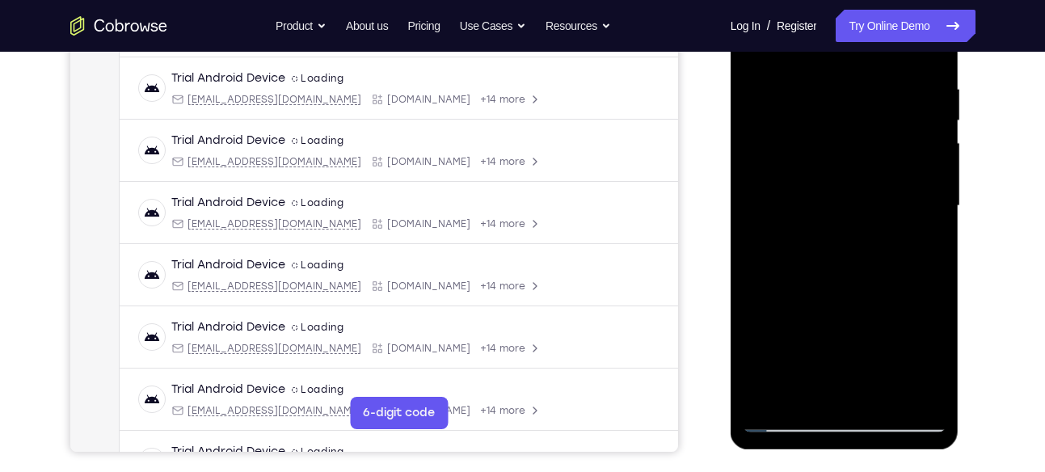
scroll to position [307, 0]
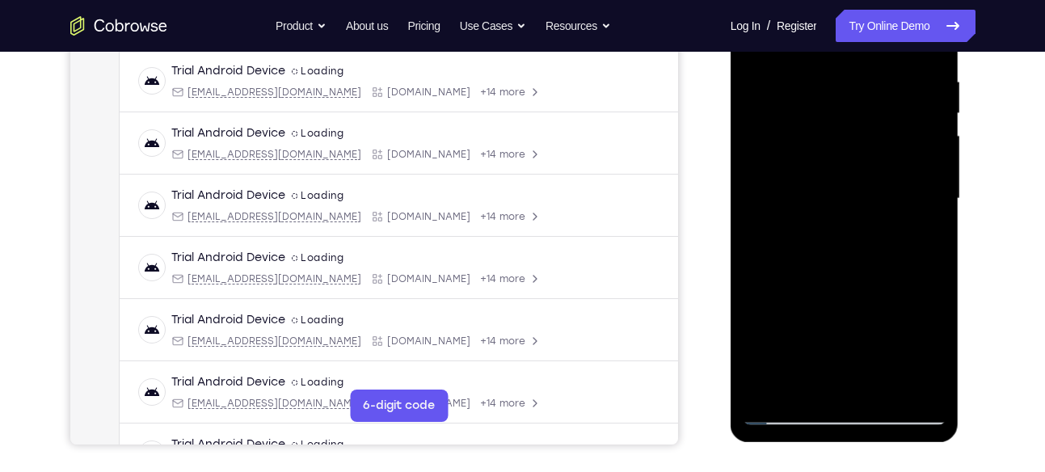
click at [768, 389] on div at bounding box center [845, 199] width 204 height 453
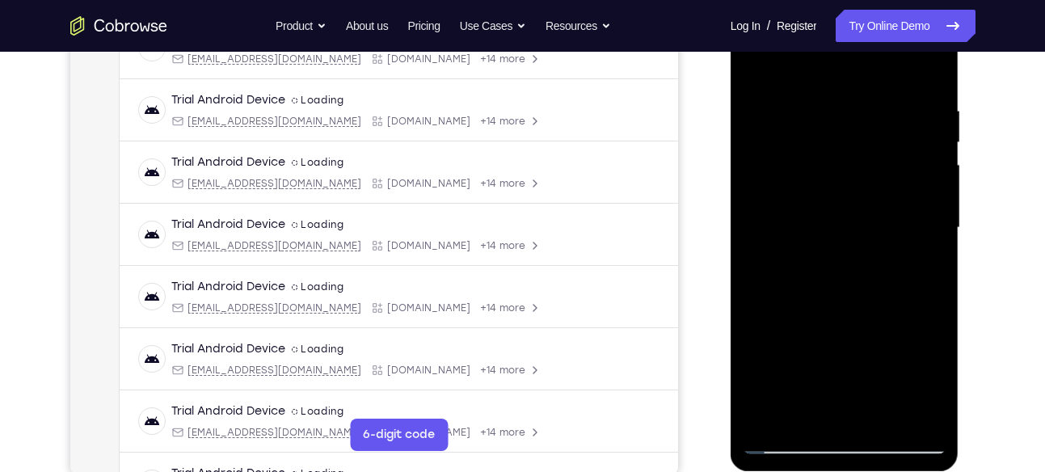
scroll to position [272, 0]
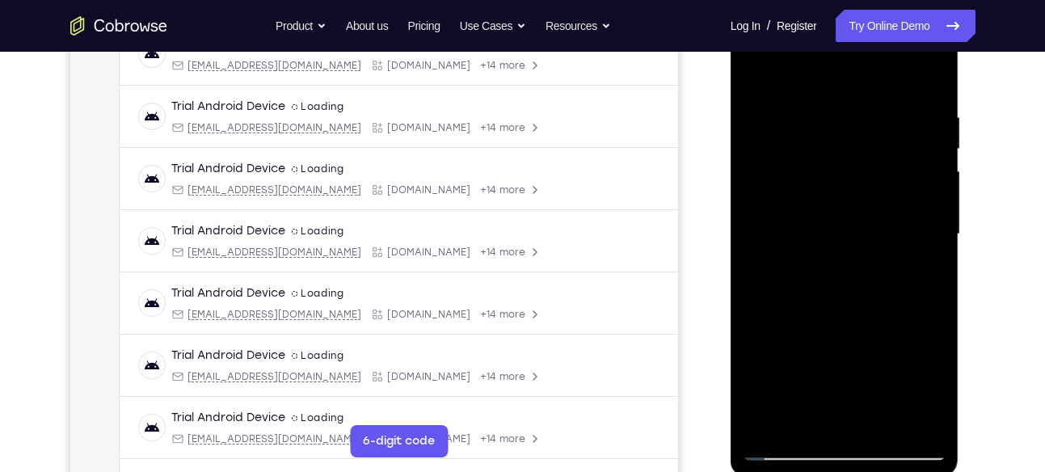
drag, startPoint x: 859, startPoint y: 101, endPoint x: 851, endPoint y: 373, distance: 271.7
click at [851, 373] on div at bounding box center [845, 234] width 204 height 453
click at [839, 107] on div at bounding box center [845, 234] width 204 height 453
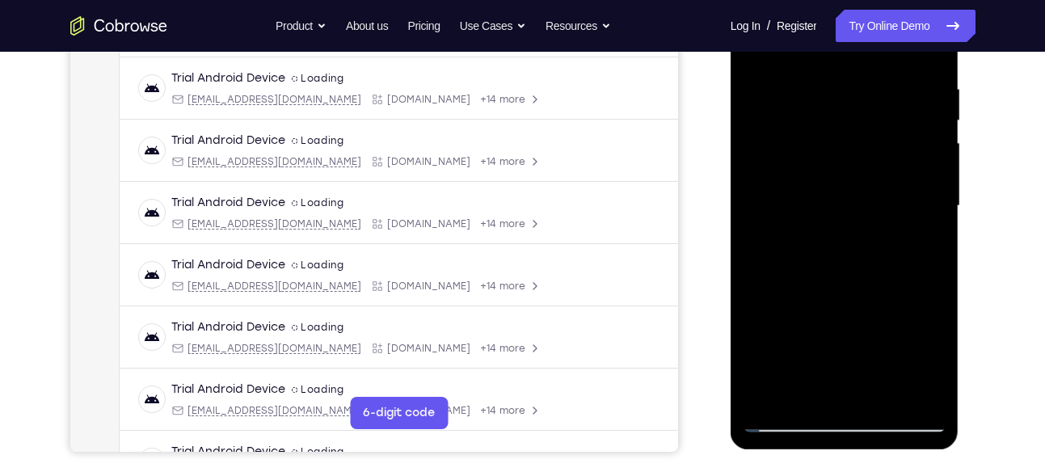
scroll to position [303, 0]
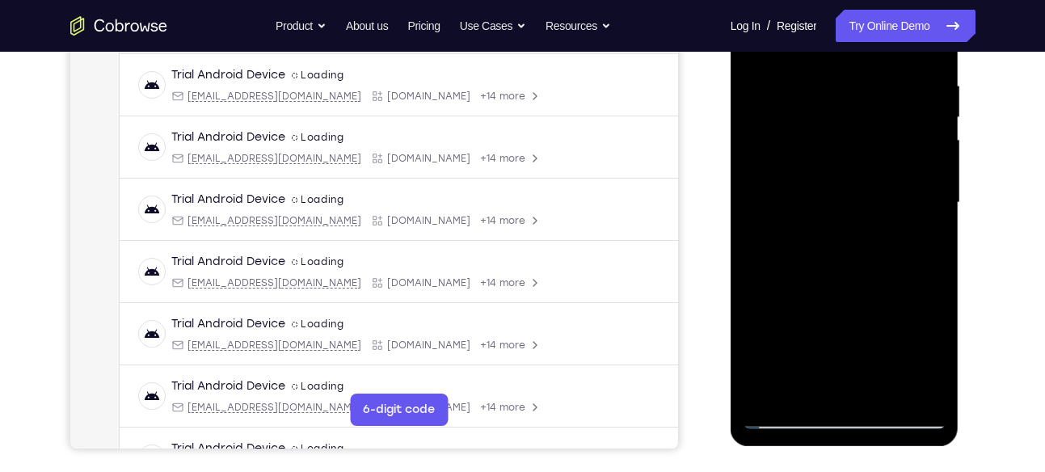
click at [935, 318] on div at bounding box center [845, 203] width 204 height 453
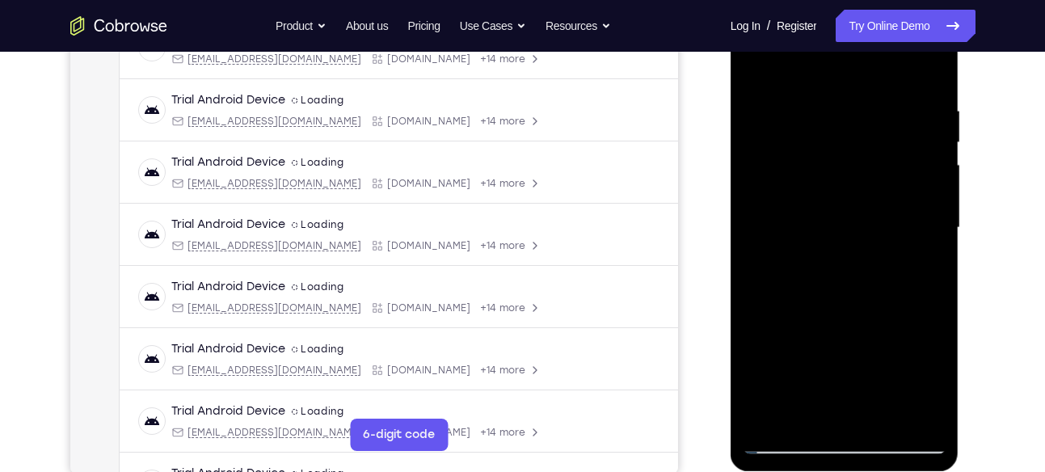
scroll to position [277, 0]
drag, startPoint x: 913, startPoint y: 173, endPoint x: 842, endPoint y: 186, distance: 71.5
click at [842, 186] on div at bounding box center [845, 228] width 204 height 453
drag, startPoint x: 911, startPoint y: 191, endPoint x: 829, endPoint y: 207, distance: 83.2
click at [829, 207] on div at bounding box center [845, 228] width 204 height 453
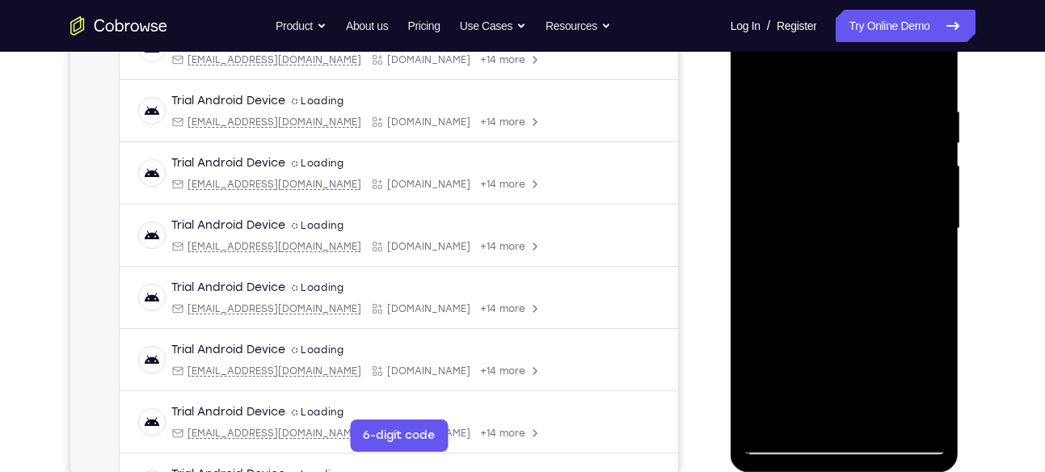
click at [934, 112] on div at bounding box center [845, 228] width 204 height 453
click at [940, 126] on div at bounding box center [845, 228] width 204 height 453
click at [948, 144] on div at bounding box center [845, 231] width 229 height 482
click at [944, 150] on div at bounding box center [845, 228] width 204 height 453
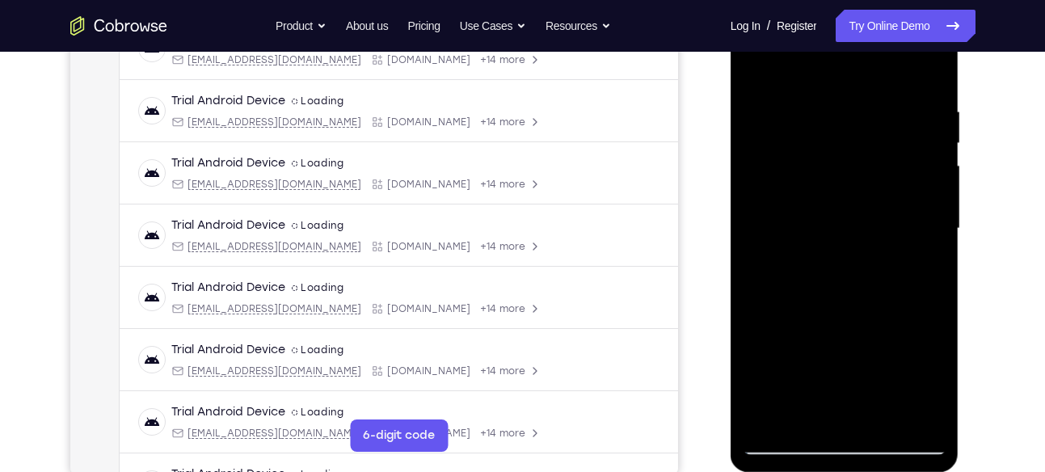
click at [944, 150] on div at bounding box center [845, 228] width 204 height 453
click at [934, 138] on div at bounding box center [845, 228] width 204 height 453
drag, startPoint x: 934, startPoint y: 138, endPoint x: 812, endPoint y: 142, distance: 122.1
click at [812, 142] on div at bounding box center [845, 228] width 204 height 453
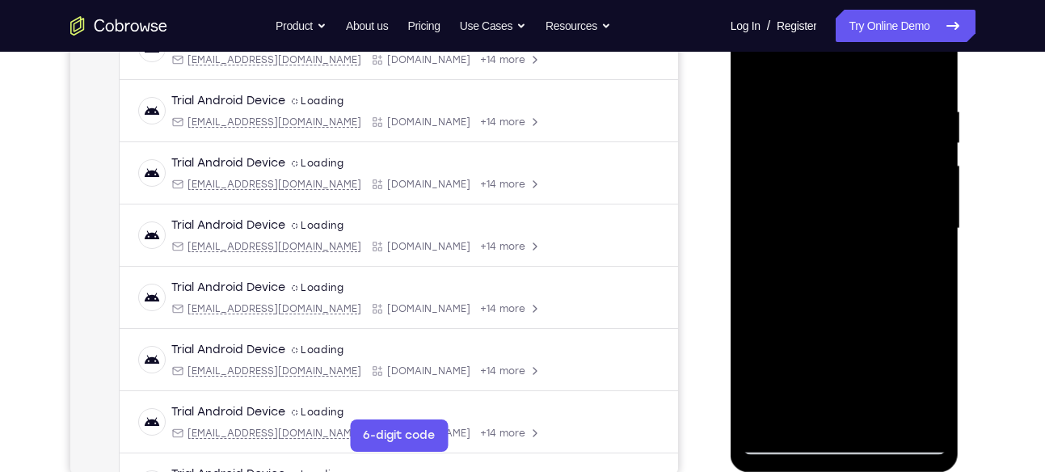
click at [930, 72] on div at bounding box center [845, 228] width 204 height 453
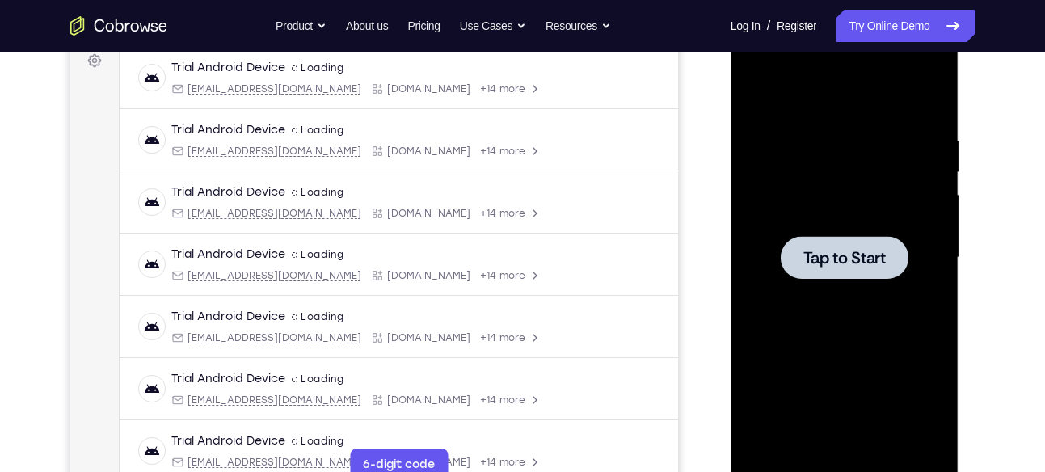
scroll to position [229, 0]
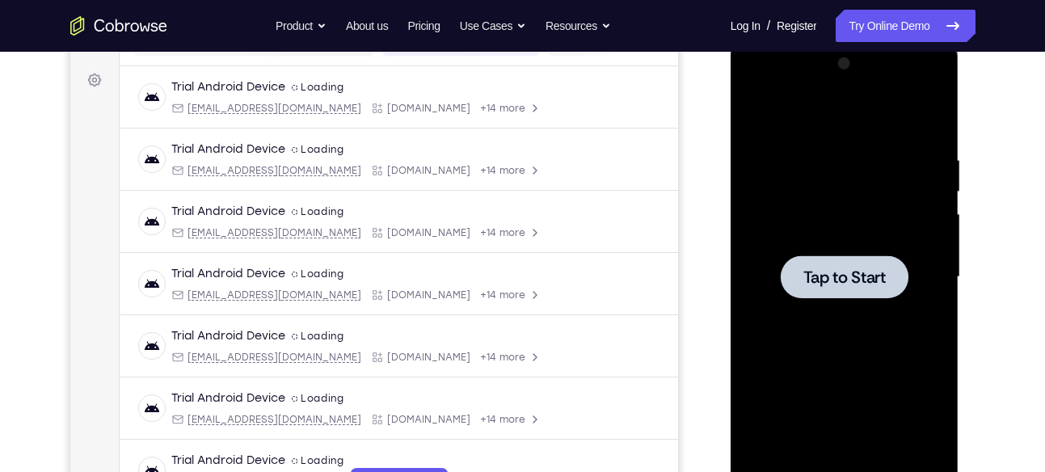
click at [829, 276] on span "Tap to Start" at bounding box center [844, 277] width 82 height 16
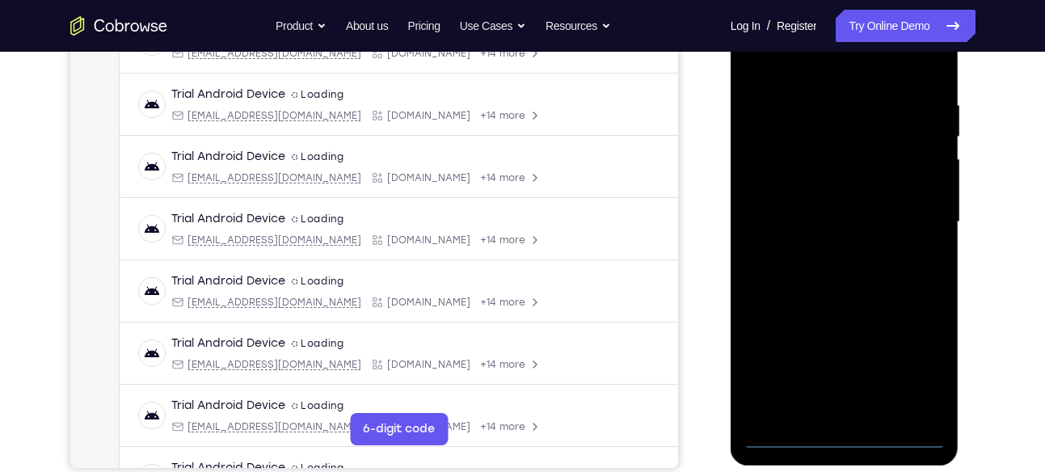
scroll to position [285, 0]
click at [837, 435] on div at bounding box center [845, 221] width 204 height 453
click at [930, 367] on div at bounding box center [845, 221] width 204 height 453
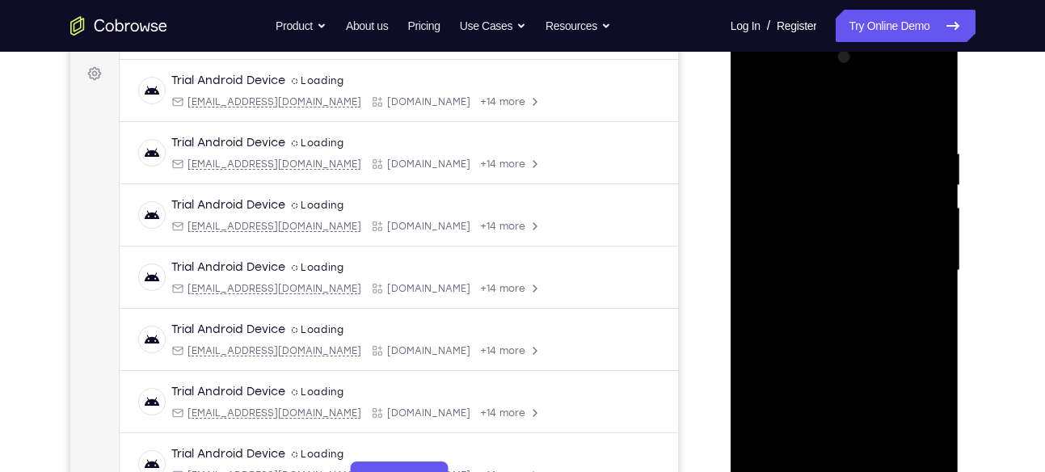
scroll to position [228, 0]
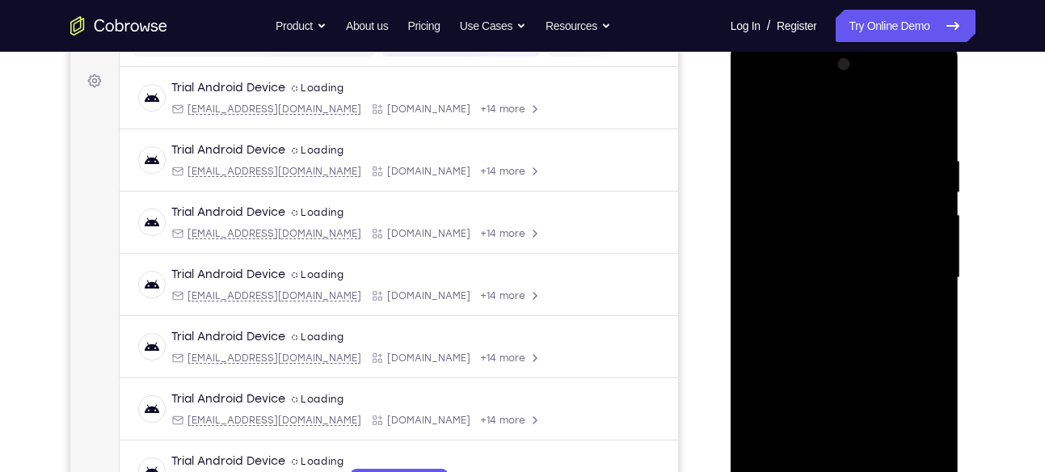
click at [770, 87] on div at bounding box center [845, 278] width 204 height 453
click at [909, 269] on div at bounding box center [845, 278] width 204 height 453
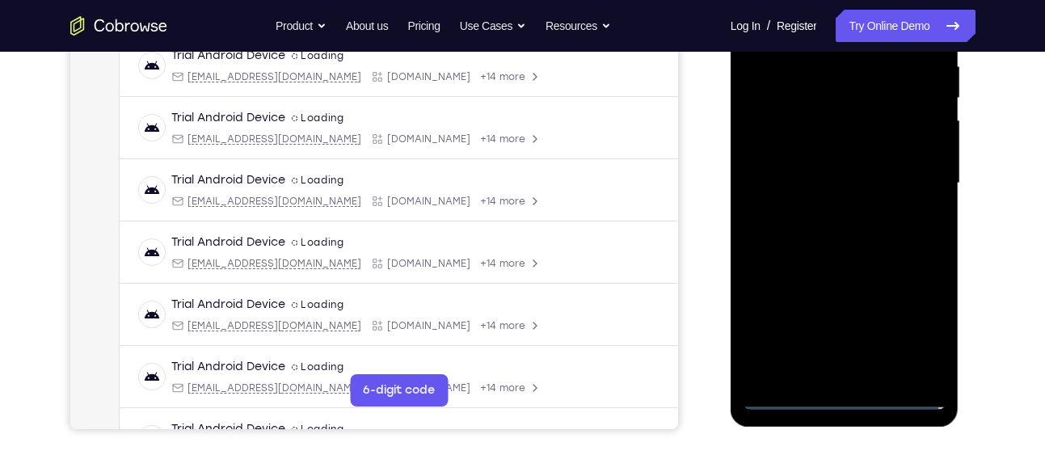
scroll to position [324, 0]
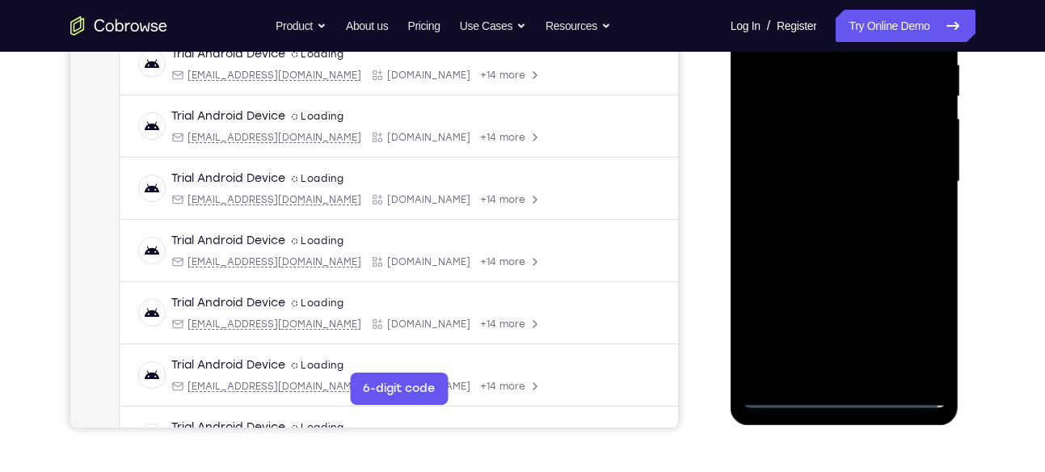
click at [825, 217] on div at bounding box center [845, 182] width 204 height 453
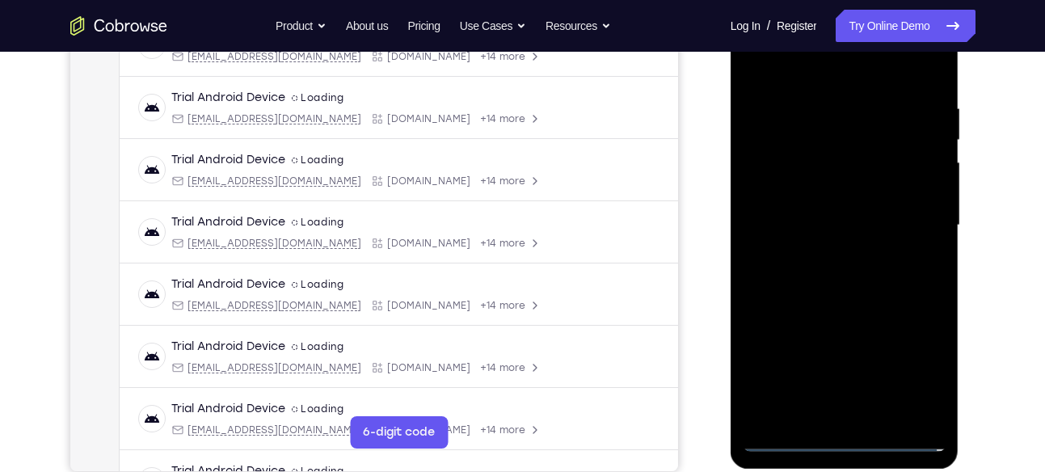
scroll to position [280, 0]
click at [831, 204] on div at bounding box center [845, 226] width 204 height 453
click at [812, 192] on div at bounding box center [845, 226] width 204 height 453
click at [783, 223] on div at bounding box center [845, 226] width 204 height 453
click at [777, 278] on div at bounding box center [845, 226] width 204 height 453
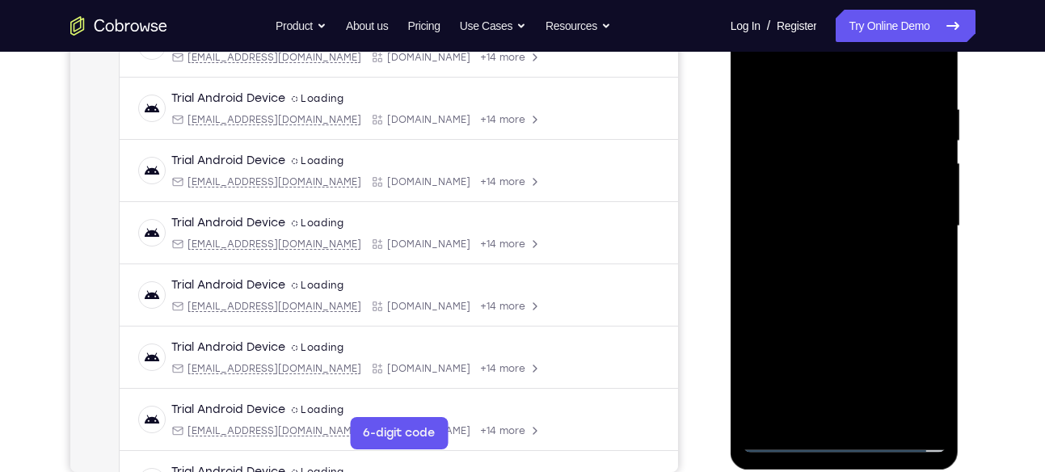
click at [777, 278] on div at bounding box center [845, 226] width 204 height 453
click at [835, 268] on div at bounding box center [845, 226] width 204 height 453
click at [933, 77] on div at bounding box center [845, 226] width 204 height 453
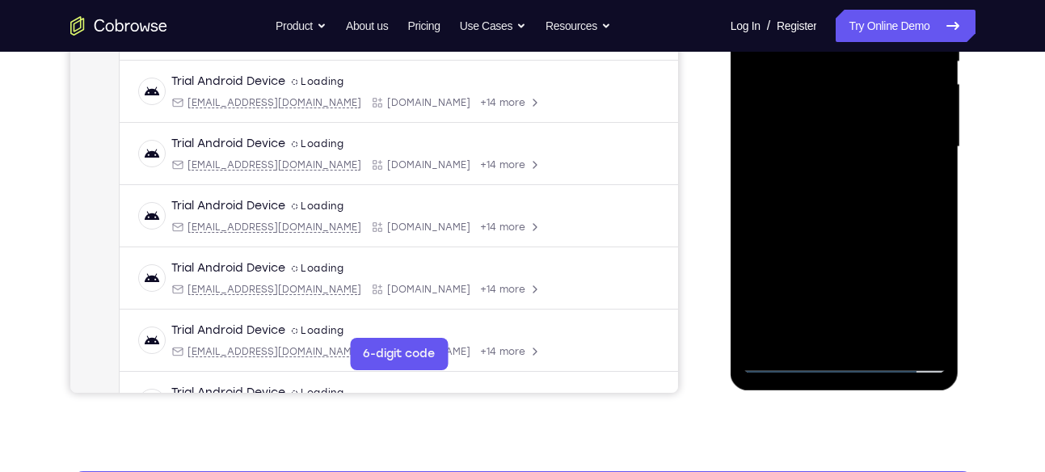
click at [876, 339] on div at bounding box center [845, 147] width 204 height 453
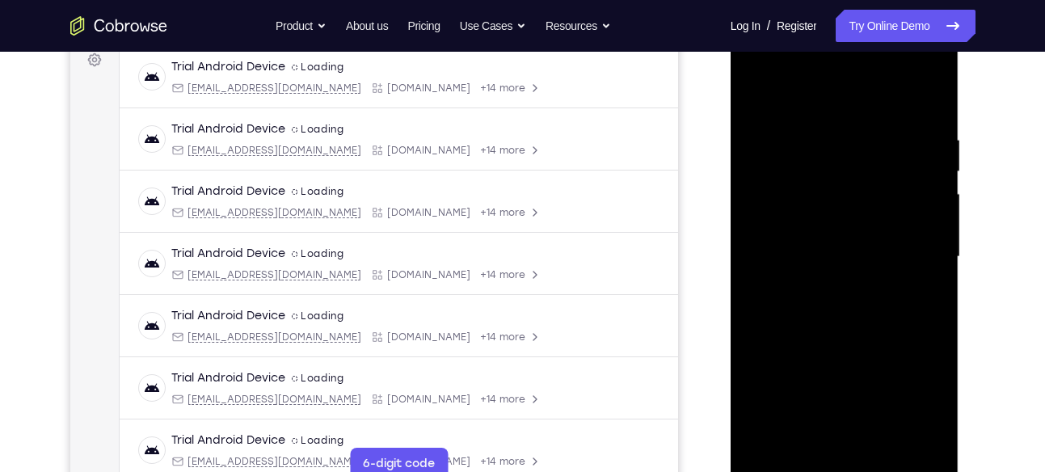
scroll to position [247, 0]
click at [829, 348] on div at bounding box center [845, 258] width 204 height 453
click at [758, 95] on div at bounding box center [845, 258] width 204 height 453
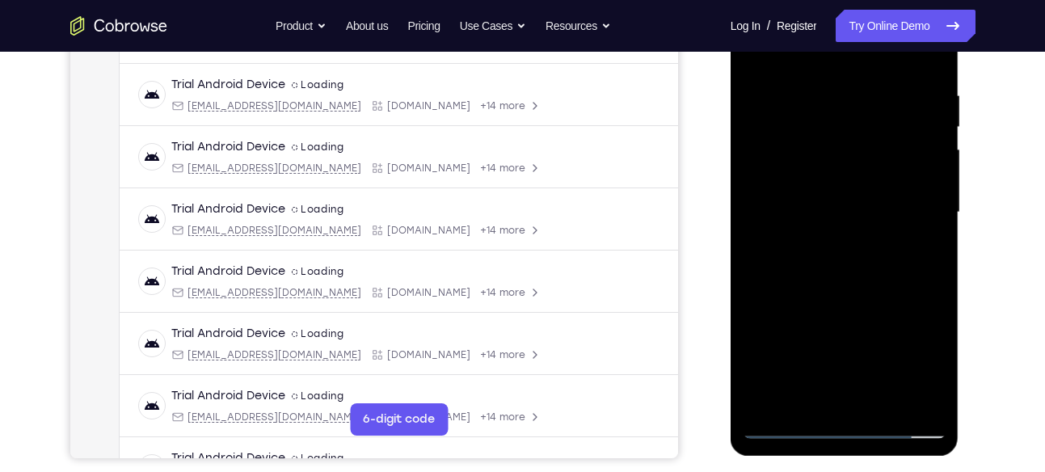
scroll to position [324, 0]
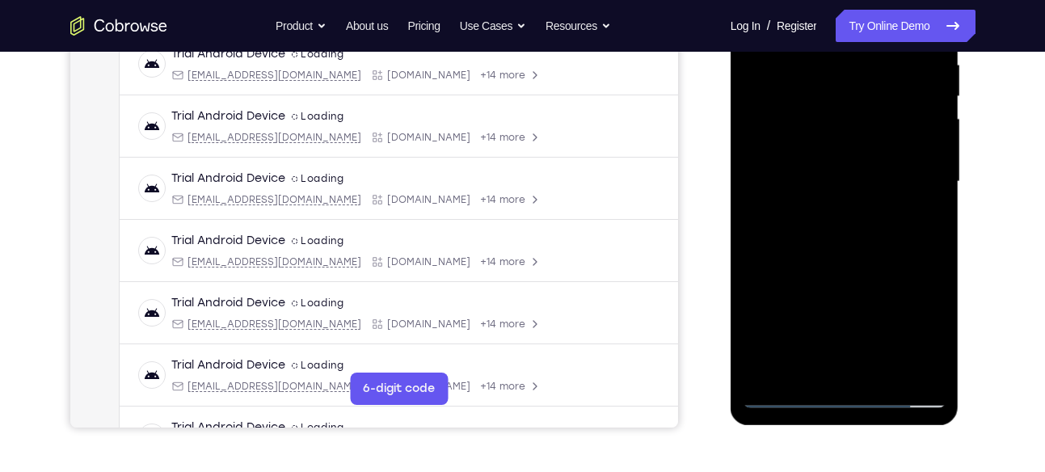
drag, startPoint x: 886, startPoint y: 293, endPoint x: 875, endPoint y: 160, distance: 133.0
click at [875, 160] on div at bounding box center [845, 182] width 204 height 453
click at [936, 126] on div at bounding box center [845, 182] width 204 height 453
drag, startPoint x: 854, startPoint y: 317, endPoint x: 858, endPoint y: 164, distance: 152.8
click at [858, 164] on div at bounding box center [845, 182] width 204 height 453
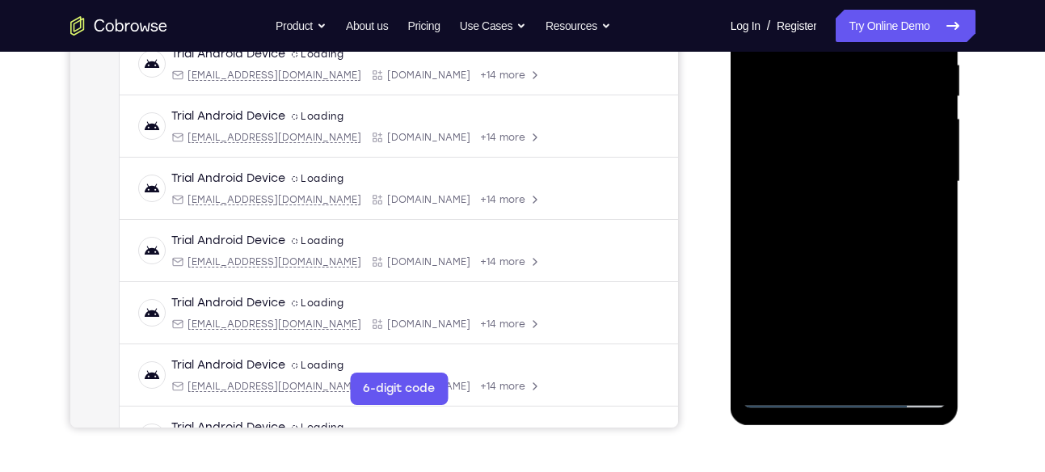
drag, startPoint x: 846, startPoint y: 273, endPoint x: 828, endPoint y: 79, distance: 194.9
click at [828, 79] on div at bounding box center [845, 182] width 204 height 453
drag, startPoint x: 828, startPoint y: 298, endPoint x: 820, endPoint y: 149, distance: 149.7
click at [820, 149] on div at bounding box center [845, 182] width 204 height 453
drag, startPoint x: 873, startPoint y: 103, endPoint x: 862, endPoint y: 278, distance: 175.0
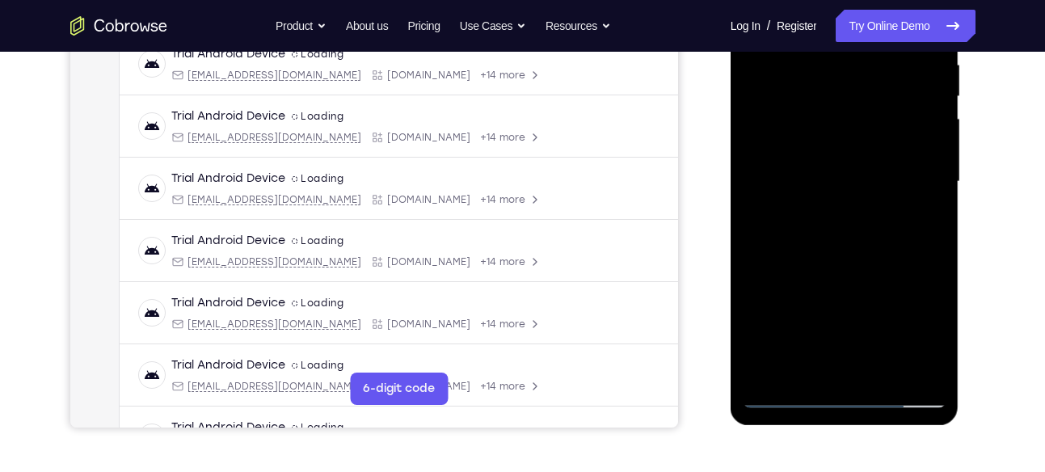
click at [862, 278] on div at bounding box center [845, 182] width 204 height 453
drag, startPoint x: 852, startPoint y: 299, endPoint x: 846, endPoint y: 133, distance: 166.6
click at [846, 133] on div at bounding box center [845, 182] width 204 height 453
drag, startPoint x: 846, startPoint y: 133, endPoint x: 819, endPoint y: 328, distance: 197.4
click at [819, 328] on div at bounding box center [845, 182] width 204 height 453
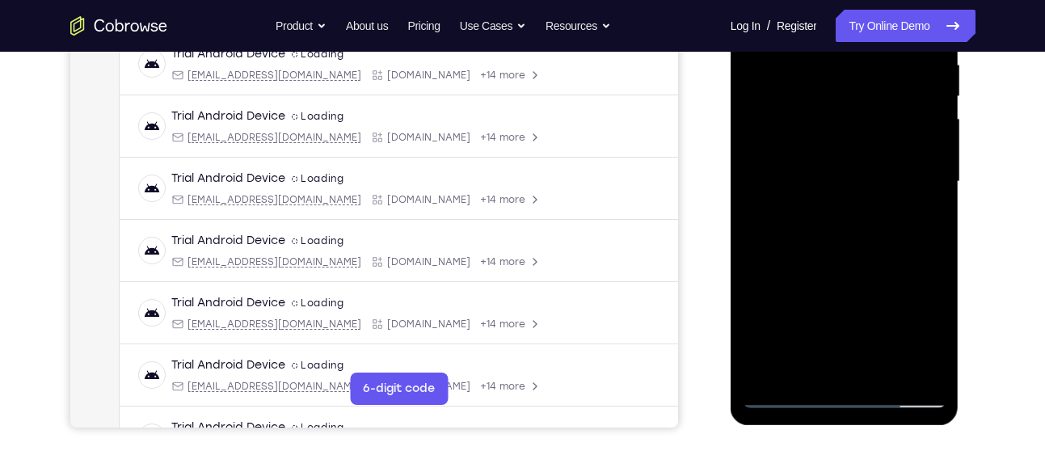
drag, startPoint x: 865, startPoint y: 147, endPoint x: 872, endPoint y: 243, distance: 96.5
click at [872, 243] on div at bounding box center [845, 182] width 204 height 453
click at [932, 108] on div at bounding box center [845, 182] width 204 height 453
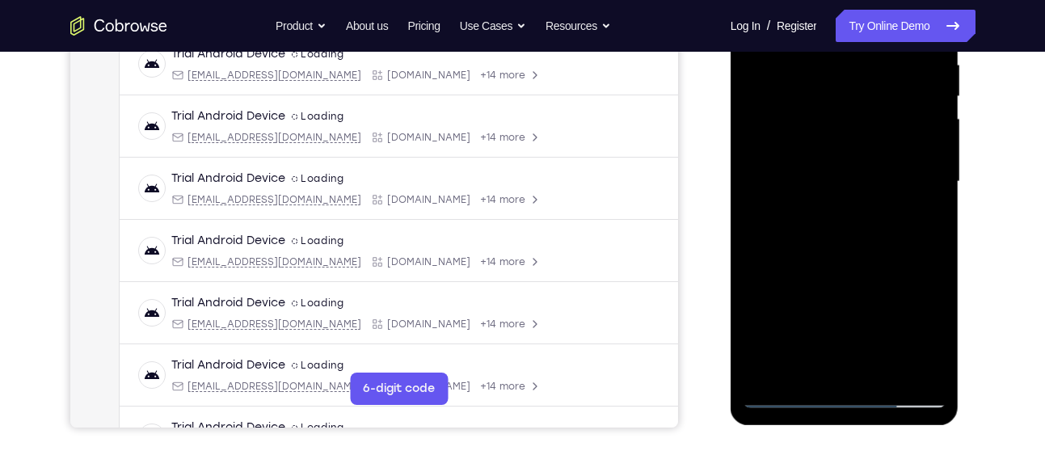
scroll to position [293, 0]
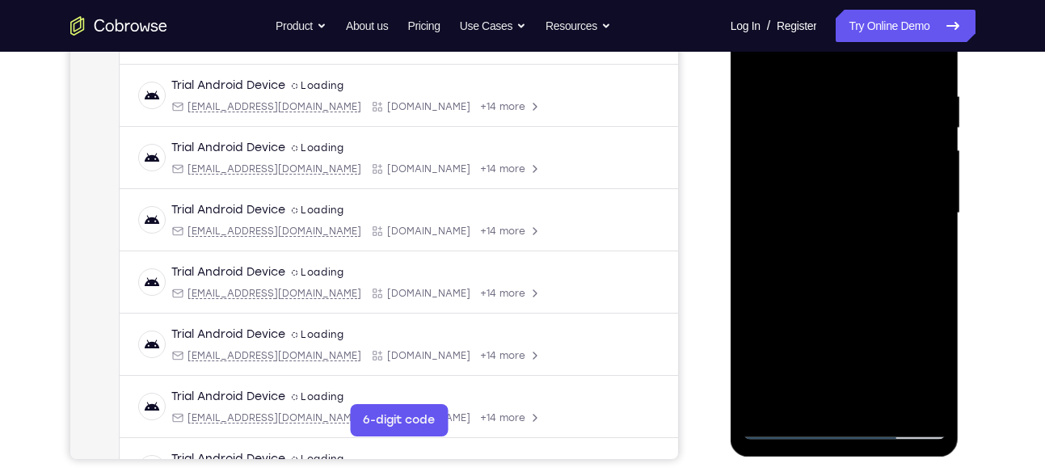
click at [934, 139] on div at bounding box center [845, 213] width 204 height 453
click at [803, 404] on div at bounding box center [845, 213] width 204 height 453
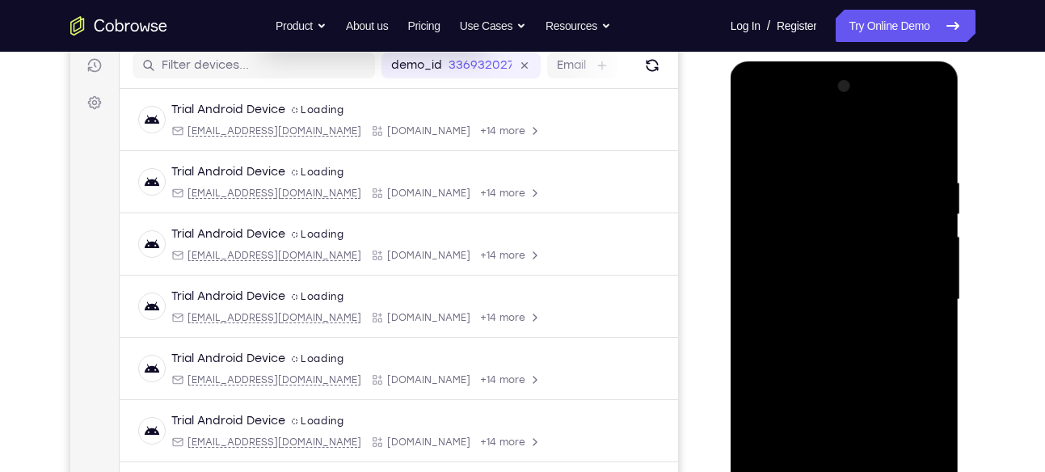
scroll to position [205, 0]
click at [841, 139] on div at bounding box center [845, 300] width 204 height 453
click at [799, 162] on div at bounding box center [845, 300] width 204 height 453
drag, startPoint x: 845, startPoint y: 202, endPoint x: 817, endPoint y: 411, distance: 210.4
click at [817, 411] on div at bounding box center [845, 300] width 204 height 453
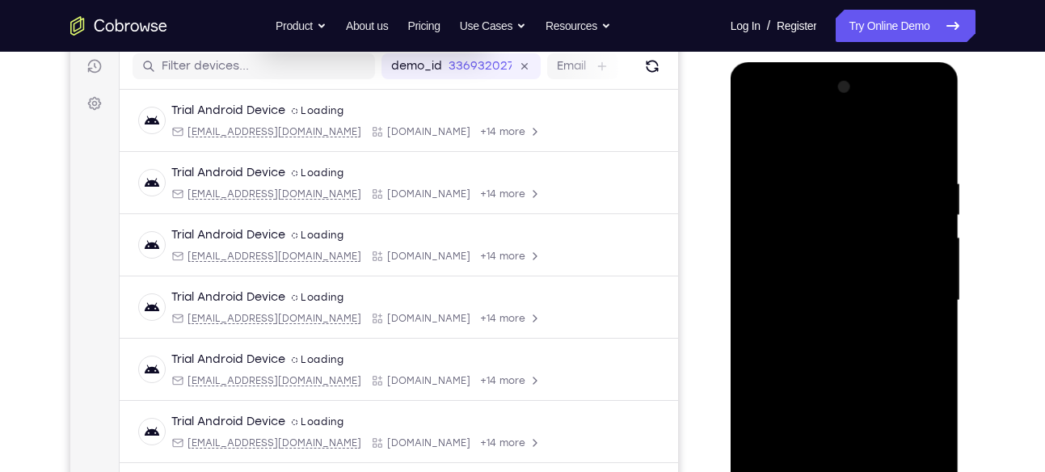
click at [756, 141] on div at bounding box center [845, 300] width 204 height 453
click at [820, 179] on div at bounding box center [845, 300] width 204 height 453
click at [900, 260] on div at bounding box center [845, 300] width 204 height 453
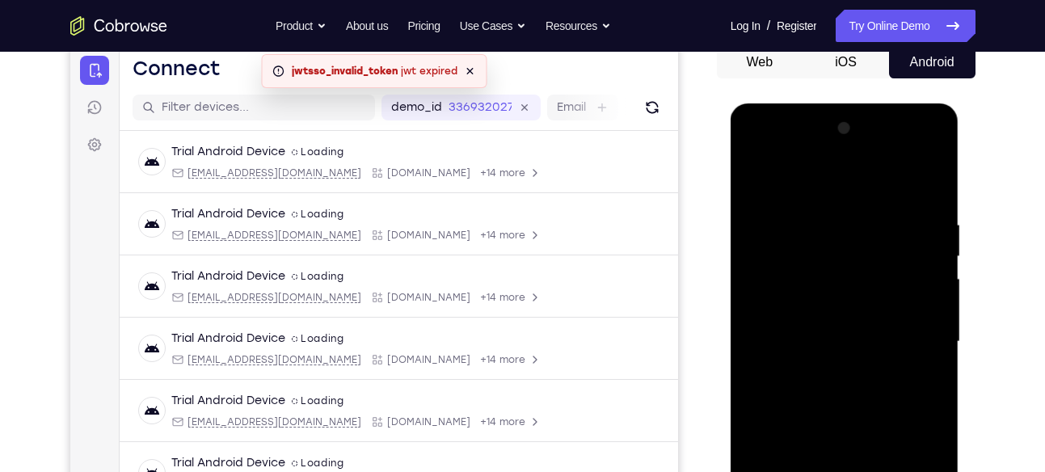
scroll to position [150, 0]
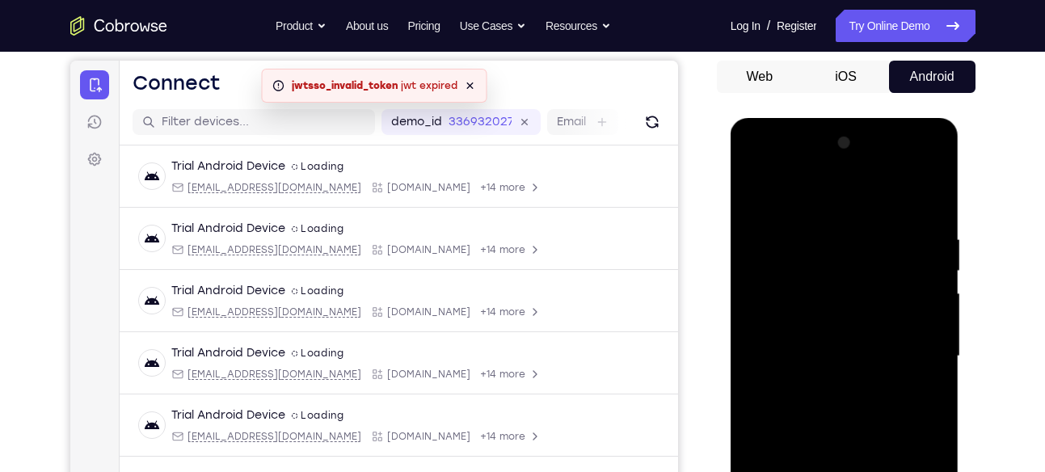
click at [937, 233] on div at bounding box center [845, 356] width 204 height 453
click at [933, 148] on div at bounding box center [845, 356] width 204 height 453
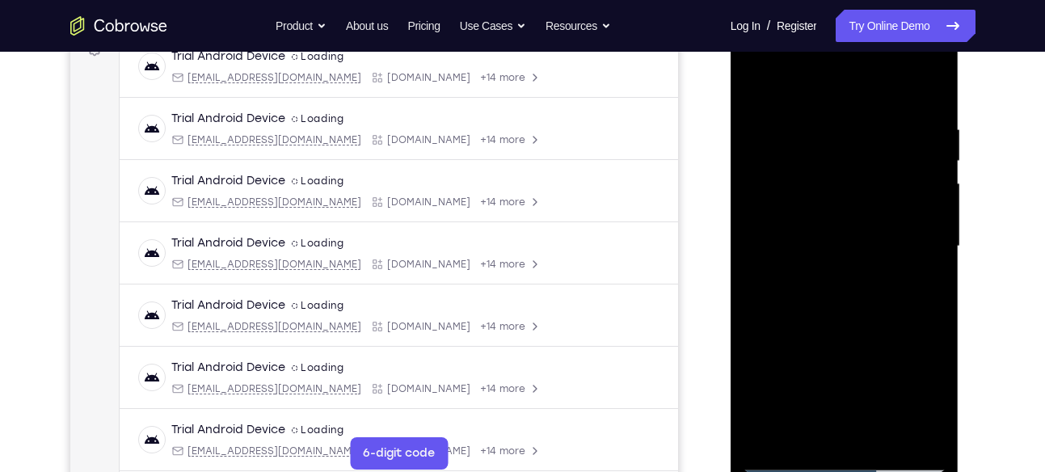
scroll to position [269, 0]
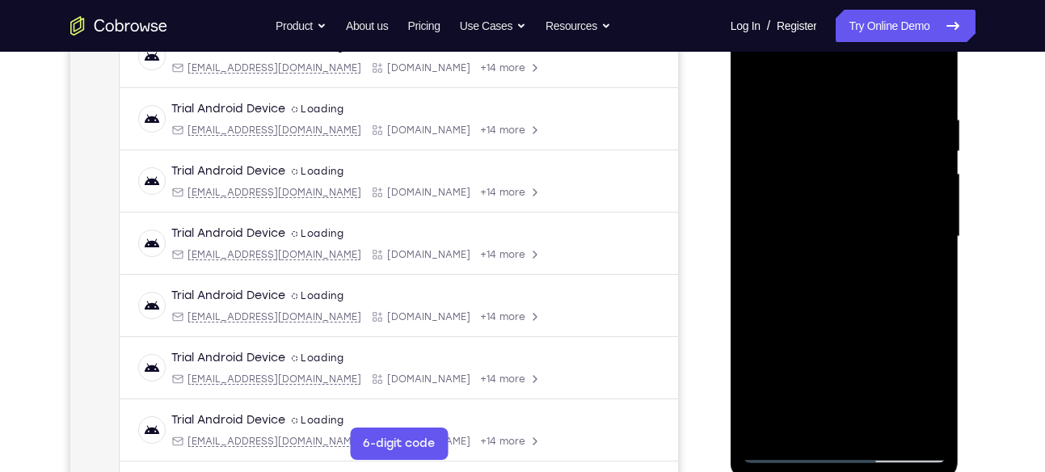
click at [803, 426] on div at bounding box center [845, 237] width 204 height 453
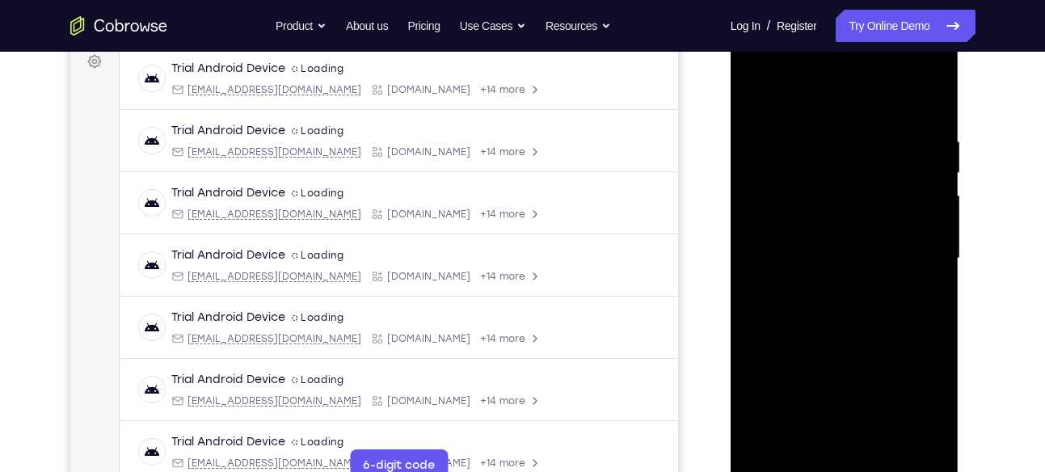
click at [795, 94] on div at bounding box center [845, 258] width 204 height 453
drag, startPoint x: 865, startPoint y: 228, endPoint x: 866, endPoint y: 167, distance: 60.6
click at [866, 167] on div at bounding box center [845, 258] width 204 height 453
drag, startPoint x: 811, startPoint y: 261, endPoint x: 804, endPoint y: 158, distance: 102.9
click at [804, 158] on div at bounding box center [845, 258] width 204 height 453
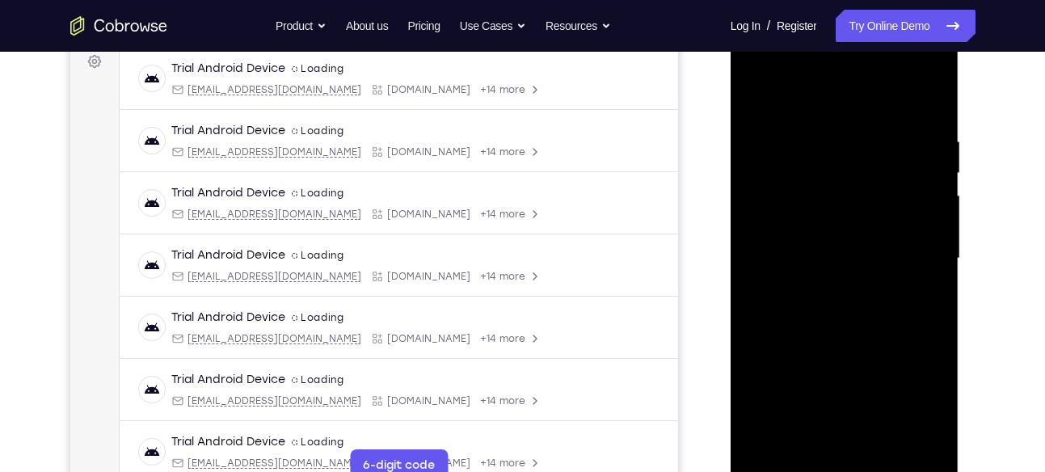
click at [803, 167] on div at bounding box center [845, 258] width 204 height 453
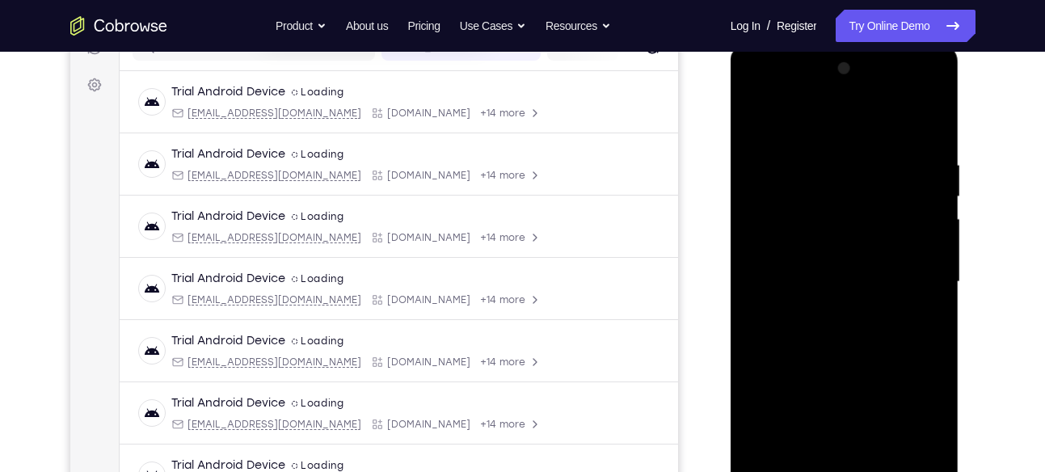
scroll to position [222, 0]
click at [873, 151] on div at bounding box center [845, 283] width 204 height 453
click at [845, 217] on div at bounding box center [845, 283] width 204 height 453
drag, startPoint x: 862, startPoint y: 314, endPoint x: 863, endPoint y: 223, distance: 91.4
click at [863, 223] on div at bounding box center [845, 283] width 204 height 453
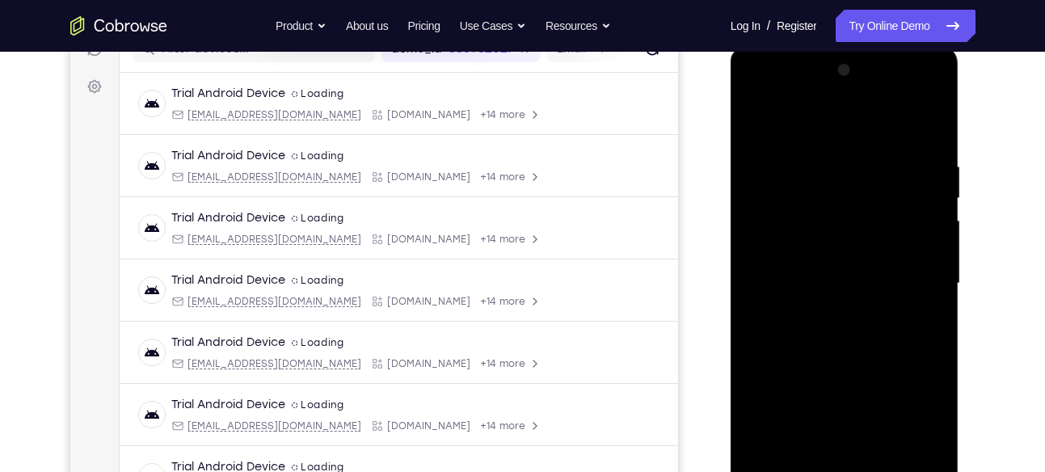
scroll to position [276, 0]
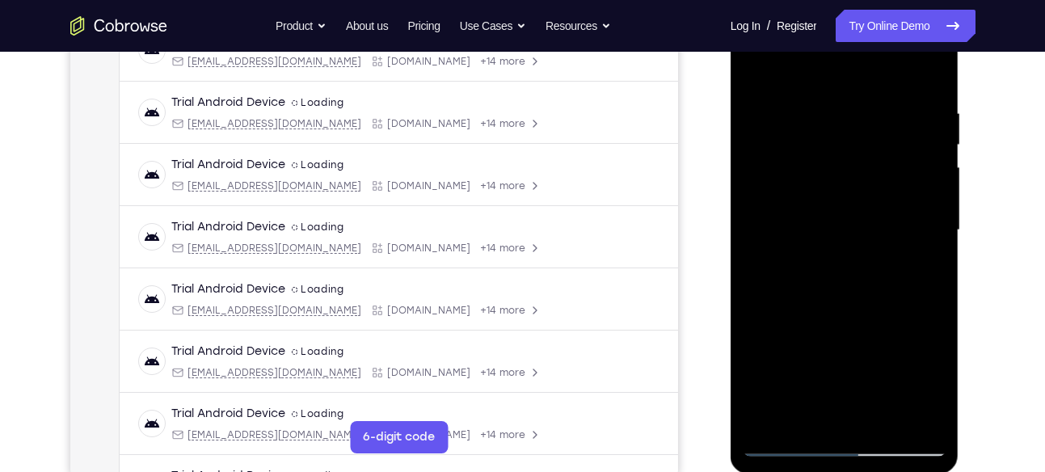
drag, startPoint x: 858, startPoint y: 371, endPoint x: 858, endPoint y: 237, distance: 134.2
click at [858, 237] on div at bounding box center [845, 230] width 204 height 453
click at [808, 143] on div at bounding box center [845, 230] width 204 height 453
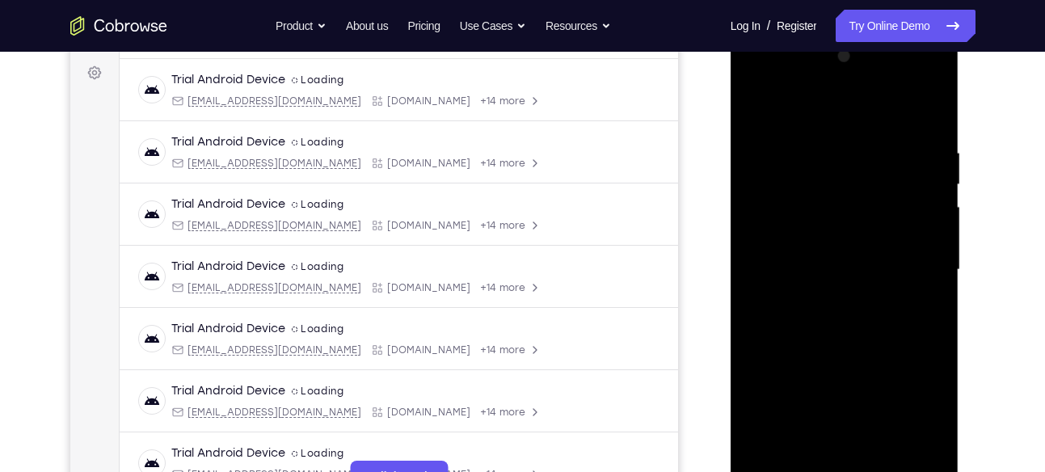
drag, startPoint x: 858, startPoint y: 119, endPoint x: 841, endPoint y: 214, distance: 96.9
click at [841, 214] on div at bounding box center [845, 270] width 204 height 453
click at [883, 165] on div at bounding box center [845, 270] width 204 height 453
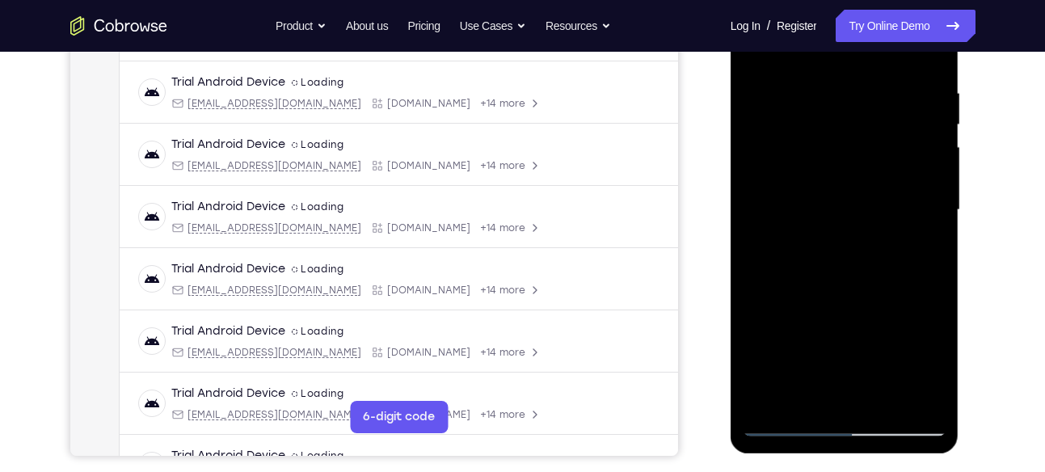
scroll to position [300, 0]
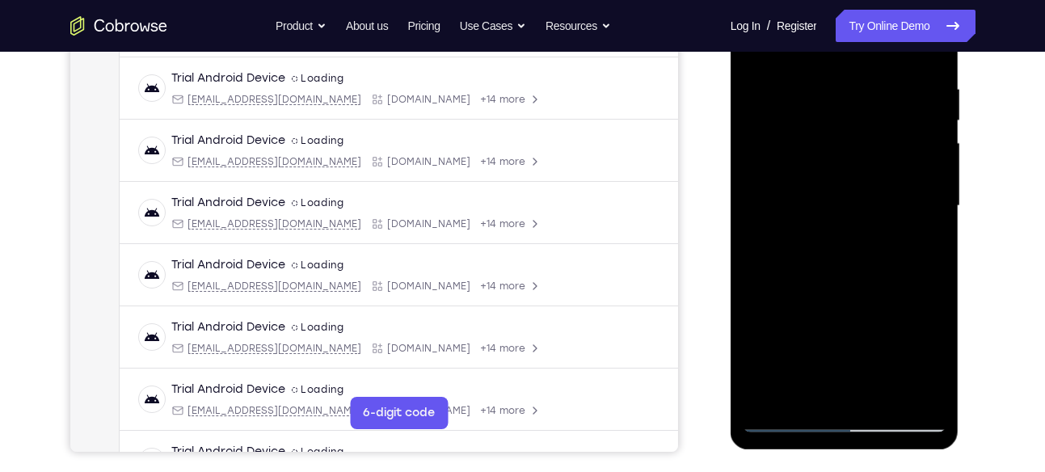
click at [926, 249] on div at bounding box center [845, 206] width 204 height 453
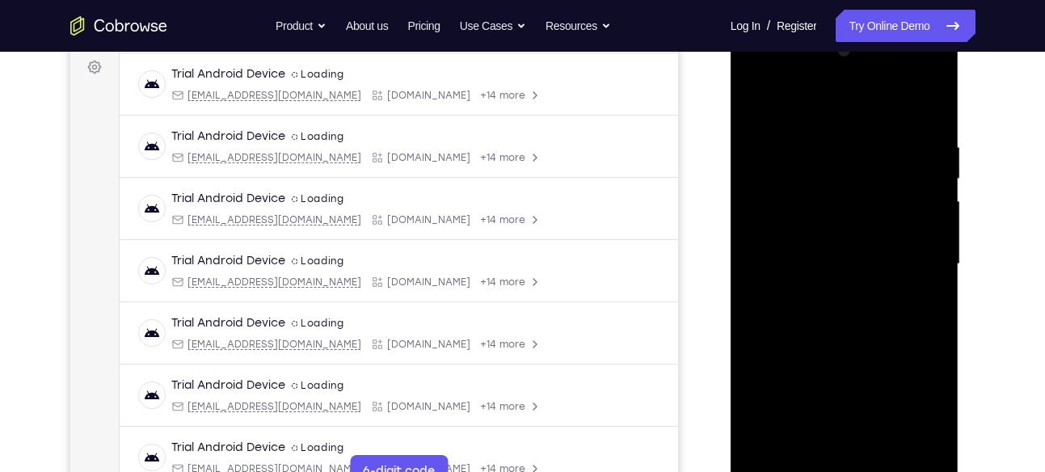
scroll to position [239, 0]
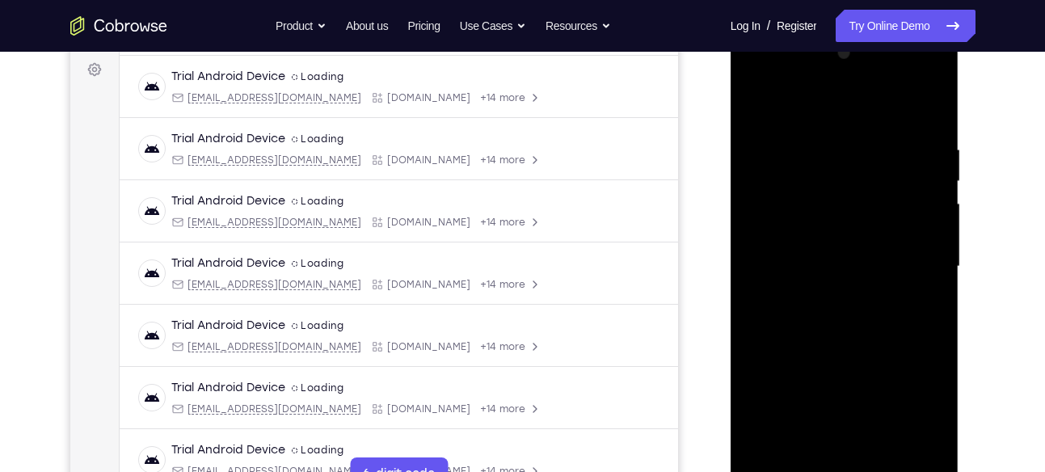
click at [761, 104] on div at bounding box center [845, 266] width 204 height 453
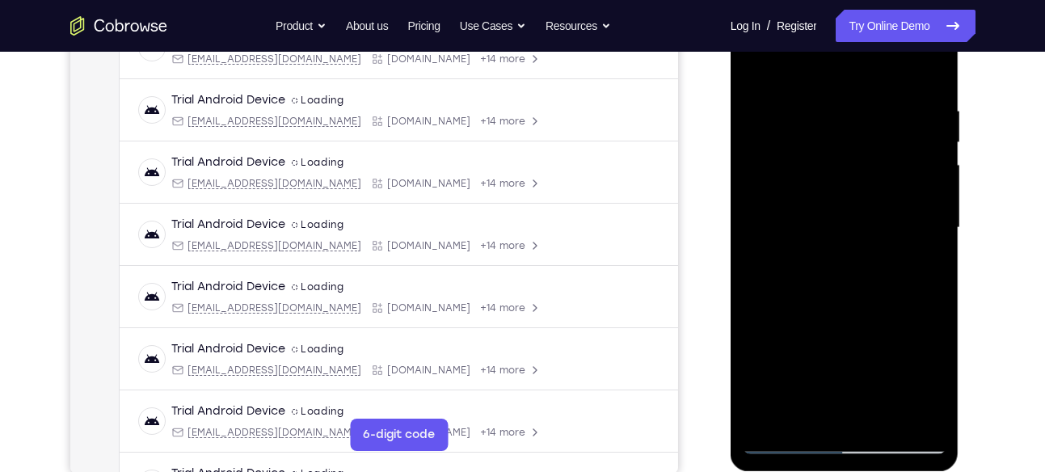
scroll to position [281, 0]
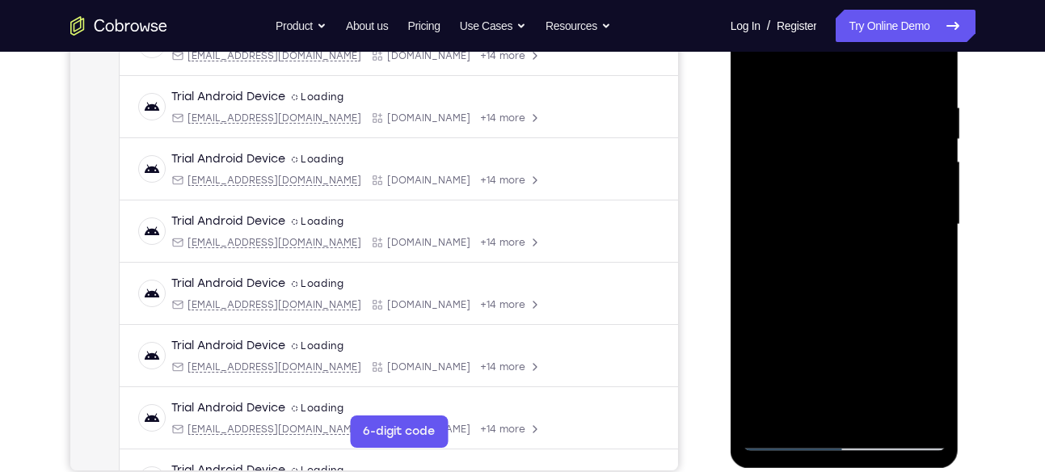
click at [801, 412] on div at bounding box center [845, 224] width 204 height 453
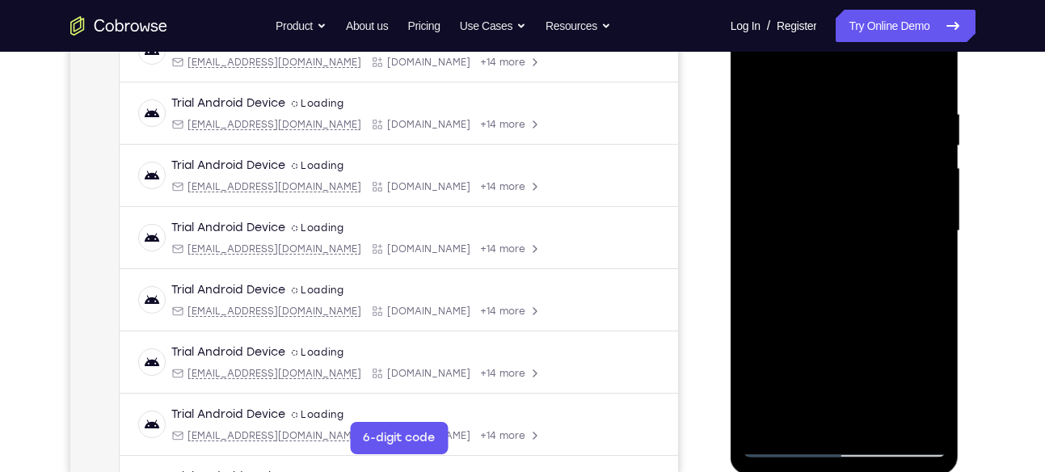
scroll to position [222, 0]
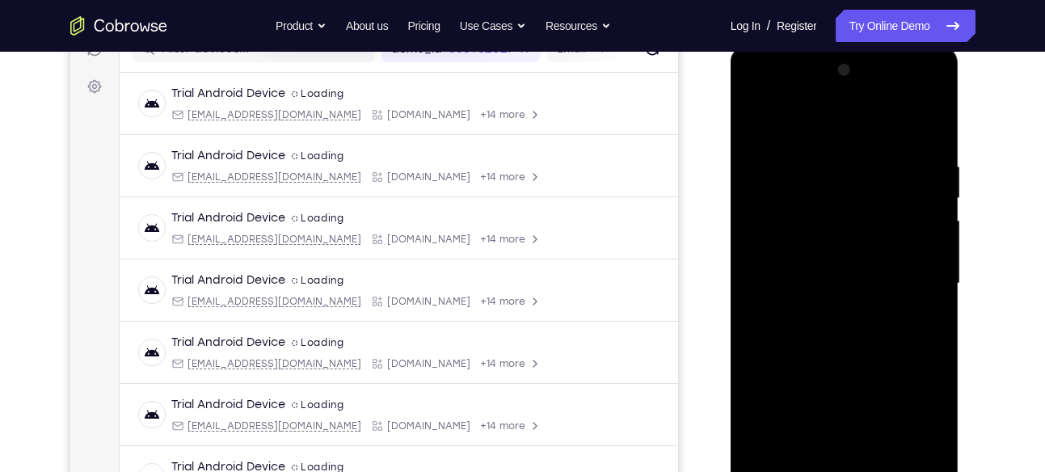
click at [811, 116] on div at bounding box center [845, 283] width 204 height 453
click at [796, 162] on div at bounding box center [845, 283] width 204 height 453
click at [890, 246] on div at bounding box center [845, 283] width 204 height 453
click at [853, 263] on div at bounding box center [845, 283] width 204 height 453
drag, startPoint x: 836, startPoint y: 437, endPoint x: 837, endPoint y: 242, distance: 195.6
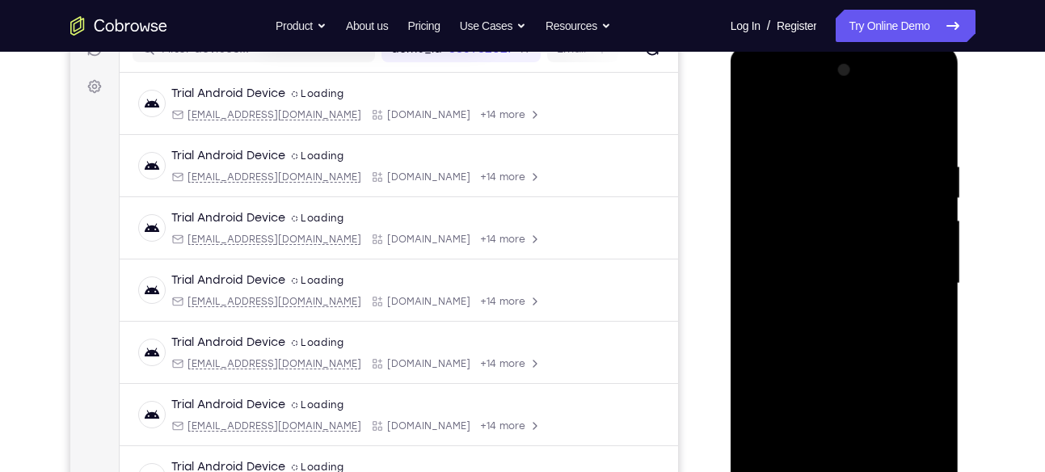
click at [837, 242] on div at bounding box center [845, 283] width 204 height 453
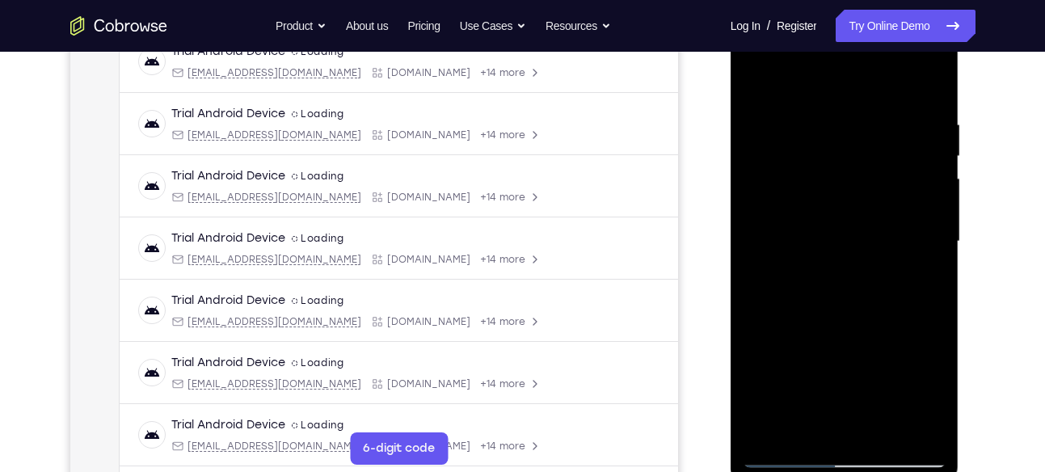
scroll to position [286, 0]
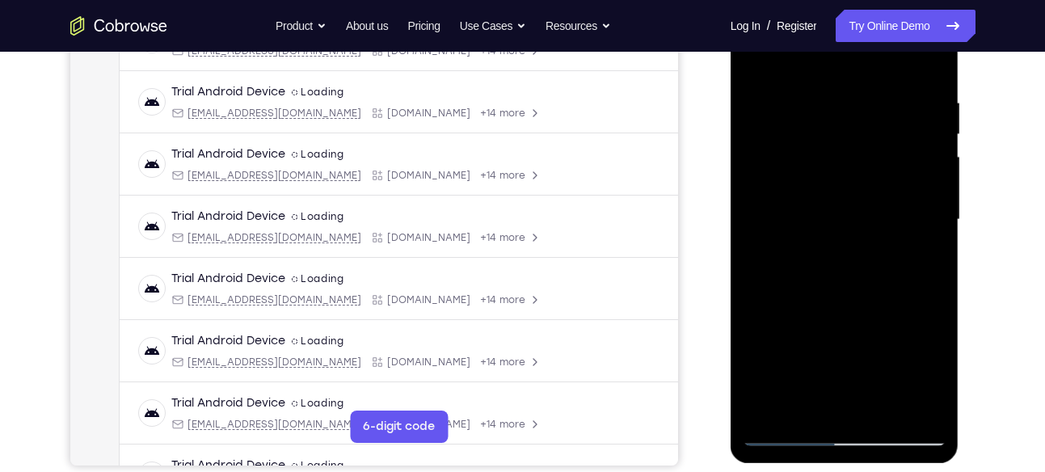
drag, startPoint x: 837, startPoint y: 321, endPoint x: 846, endPoint y: 159, distance: 161.9
click at [846, 159] on div at bounding box center [845, 220] width 204 height 453
drag, startPoint x: 858, startPoint y: 359, endPoint x: 865, endPoint y: 268, distance: 91.6
click at [865, 268] on div at bounding box center [845, 220] width 204 height 453
drag, startPoint x: 863, startPoint y: 348, endPoint x: 859, endPoint y: 193, distance: 155.3
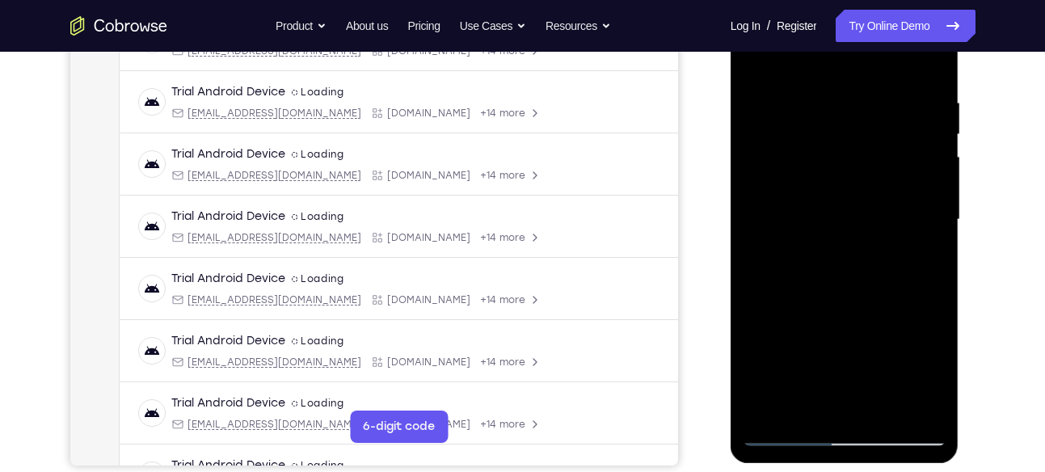
click at [859, 193] on div at bounding box center [845, 220] width 204 height 453
drag, startPoint x: 858, startPoint y: 358, endPoint x: 841, endPoint y: 175, distance: 183.5
click at [841, 175] on div at bounding box center [845, 220] width 204 height 453
drag, startPoint x: 876, startPoint y: 334, endPoint x: 869, endPoint y: 179, distance: 155.4
click at [869, 179] on div at bounding box center [845, 220] width 204 height 453
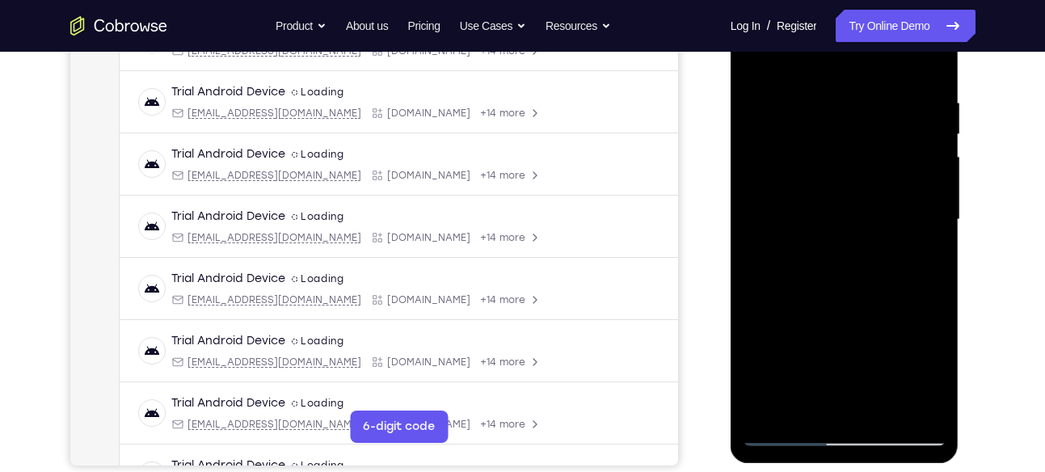
drag, startPoint x: 861, startPoint y: 340, endPoint x: 845, endPoint y: 157, distance: 184.2
click at [845, 157] on div at bounding box center [845, 220] width 204 height 453
drag, startPoint x: 851, startPoint y: 330, endPoint x: 853, endPoint y: 148, distance: 181.9
click at [853, 148] on div at bounding box center [845, 220] width 204 height 453
drag, startPoint x: 875, startPoint y: 337, endPoint x: 868, endPoint y: 158, distance: 178.8
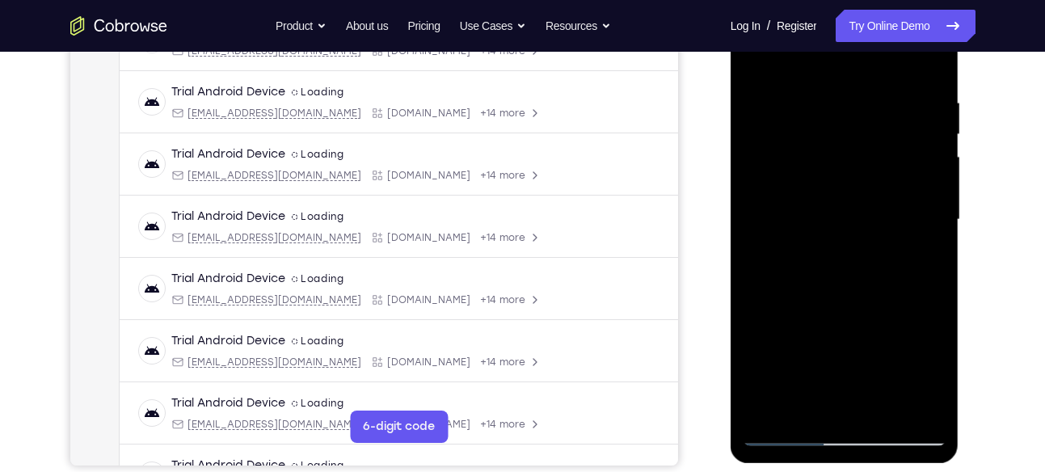
click at [868, 158] on div at bounding box center [845, 220] width 204 height 453
drag, startPoint x: 872, startPoint y: 311, endPoint x: 872, endPoint y: 179, distance: 131.8
click at [872, 179] on div at bounding box center [845, 220] width 204 height 453
drag, startPoint x: 872, startPoint y: 328, endPoint x: 871, endPoint y: 164, distance: 164.1
click at [871, 164] on div at bounding box center [845, 220] width 204 height 453
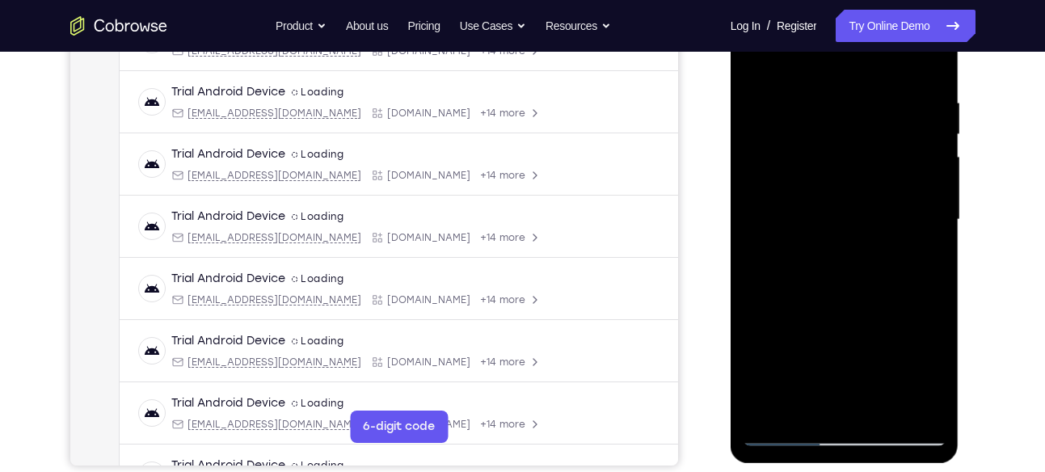
drag, startPoint x: 882, startPoint y: 386, endPoint x: 866, endPoint y: 247, distance: 140.8
click at [866, 247] on div at bounding box center [845, 220] width 204 height 453
drag, startPoint x: 865, startPoint y: 352, endPoint x: 860, endPoint y: 175, distance: 176.3
click at [860, 175] on div at bounding box center [845, 220] width 204 height 453
drag, startPoint x: 858, startPoint y: 334, endPoint x: 840, endPoint y: 140, distance: 194.9
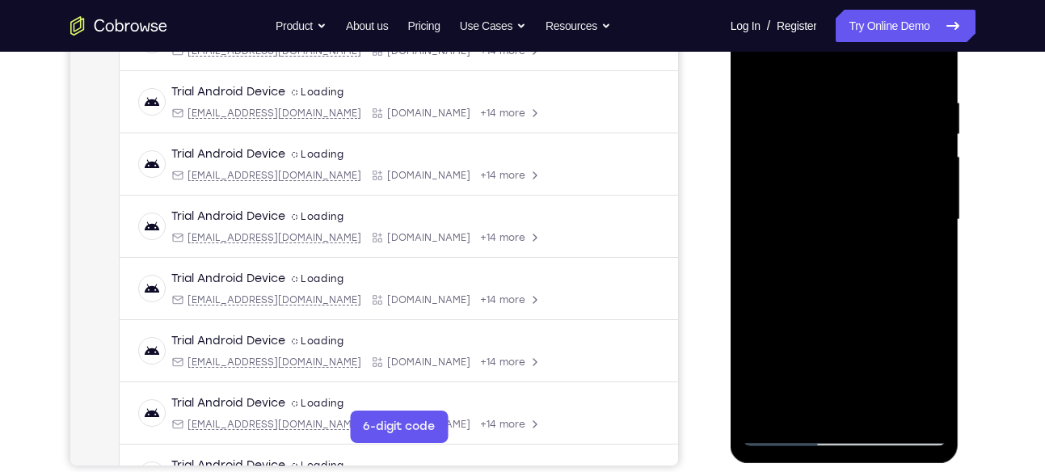
click at [840, 140] on div at bounding box center [845, 220] width 204 height 453
drag, startPoint x: 850, startPoint y: 359, endPoint x: 854, endPoint y: 167, distance: 191.6
click at [854, 167] on div at bounding box center [845, 220] width 204 height 453
drag, startPoint x: 866, startPoint y: 360, endPoint x: 862, endPoint y: 221, distance: 138.3
click at [862, 221] on div at bounding box center [845, 220] width 204 height 453
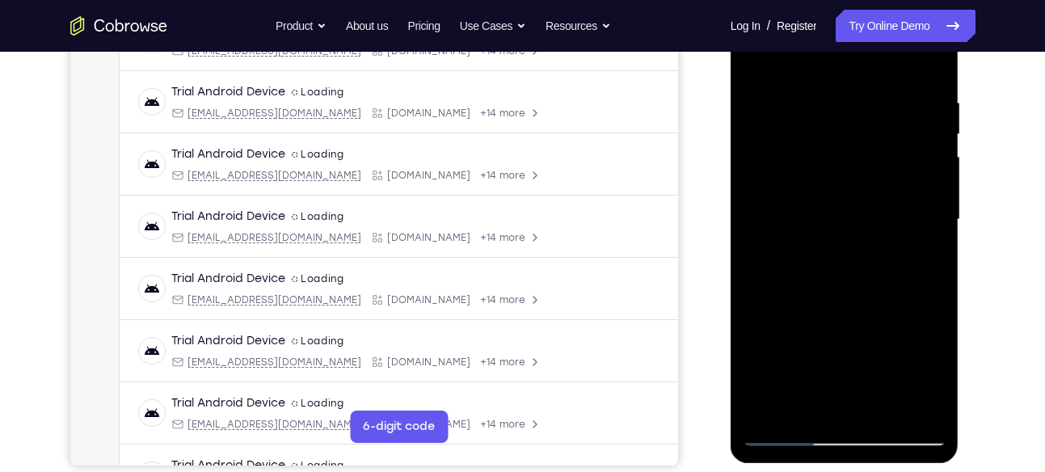
drag, startPoint x: 871, startPoint y: 339, endPoint x: 852, endPoint y: 145, distance: 194.9
click at [852, 145] on div at bounding box center [845, 220] width 204 height 453
drag, startPoint x: 867, startPoint y: 359, endPoint x: 843, endPoint y: 190, distance: 170.7
click at [843, 190] on div at bounding box center [845, 220] width 204 height 453
drag, startPoint x: 861, startPoint y: 371, endPoint x: 843, endPoint y: 187, distance: 185.2
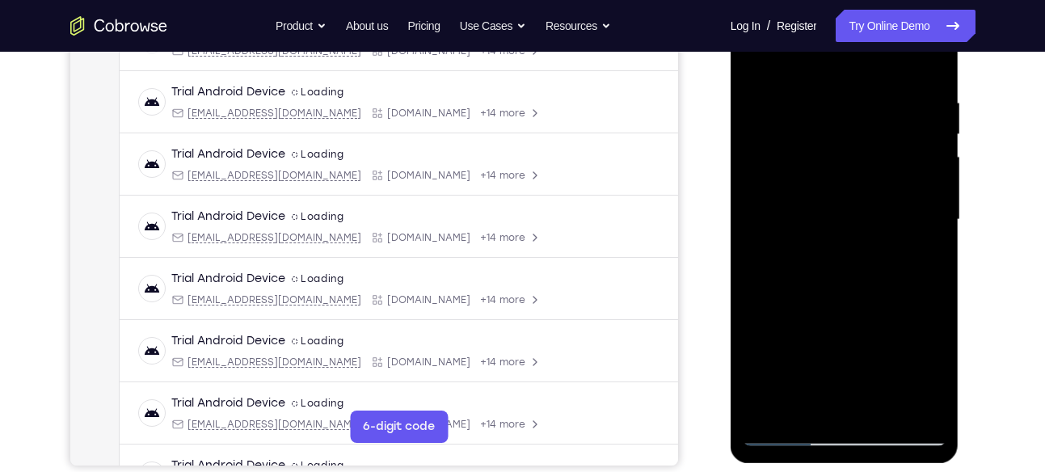
click at [843, 187] on div at bounding box center [845, 220] width 204 height 453
drag, startPoint x: 867, startPoint y: 339, endPoint x: 847, endPoint y: 162, distance: 177.3
click at [847, 162] on div at bounding box center [845, 220] width 204 height 453
drag, startPoint x: 877, startPoint y: 384, endPoint x: 858, endPoint y: 267, distance: 118.8
click at [858, 267] on div at bounding box center [845, 220] width 204 height 453
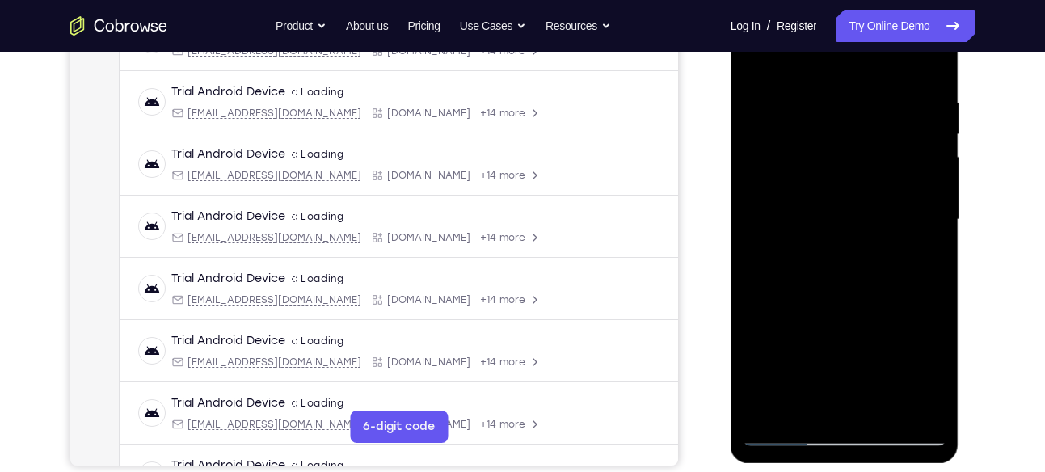
drag, startPoint x: 861, startPoint y: 339, endPoint x: 829, endPoint y: 210, distance: 132.3
click at [829, 210] on div at bounding box center [845, 220] width 204 height 453
drag, startPoint x: 867, startPoint y: 354, endPoint x: 850, endPoint y: 210, distance: 144.9
click at [850, 210] on div at bounding box center [845, 220] width 204 height 453
drag, startPoint x: 864, startPoint y: 365, endPoint x: 838, endPoint y: 252, distance: 116.1
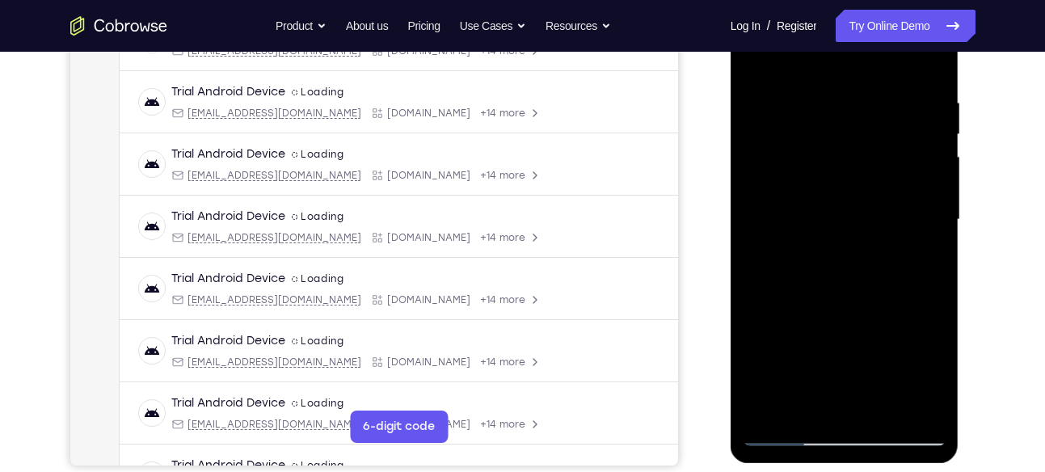
click at [838, 252] on div at bounding box center [845, 220] width 204 height 453
drag, startPoint x: 864, startPoint y: 356, endPoint x: 858, endPoint y: 230, distance: 127.0
click at [858, 230] on div at bounding box center [845, 220] width 204 height 453
drag, startPoint x: 866, startPoint y: 351, endPoint x: 849, endPoint y: 238, distance: 113.6
click at [849, 238] on div at bounding box center [845, 220] width 204 height 453
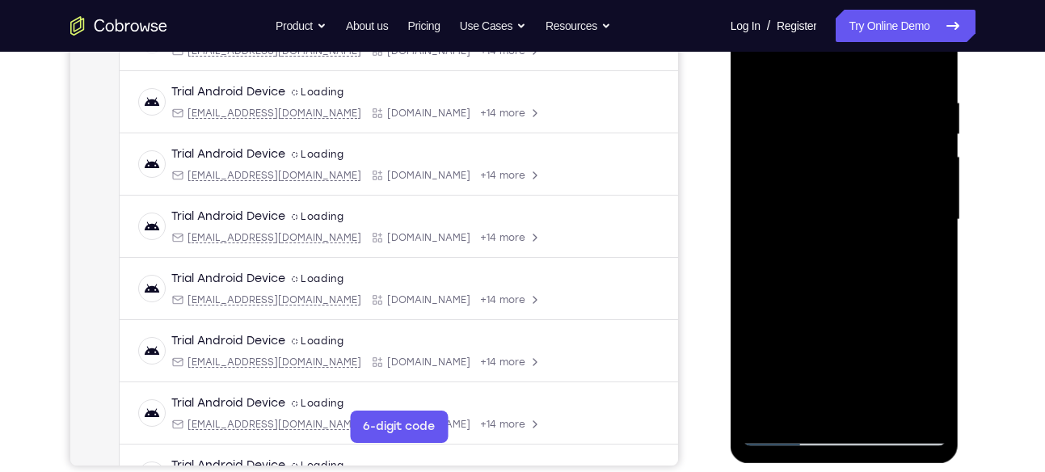
drag, startPoint x: 858, startPoint y: 361, endPoint x: 854, endPoint y: 229, distance: 132.6
click at [854, 229] on div at bounding box center [845, 220] width 204 height 453
drag, startPoint x: 860, startPoint y: 386, endPoint x: 860, endPoint y: 255, distance: 130.1
click at [860, 255] on div at bounding box center [845, 220] width 204 height 453
drag, startPoint x: 858, startPoint y: 348, endPoint x: 850, endPoint y: 221, distance: 127.2
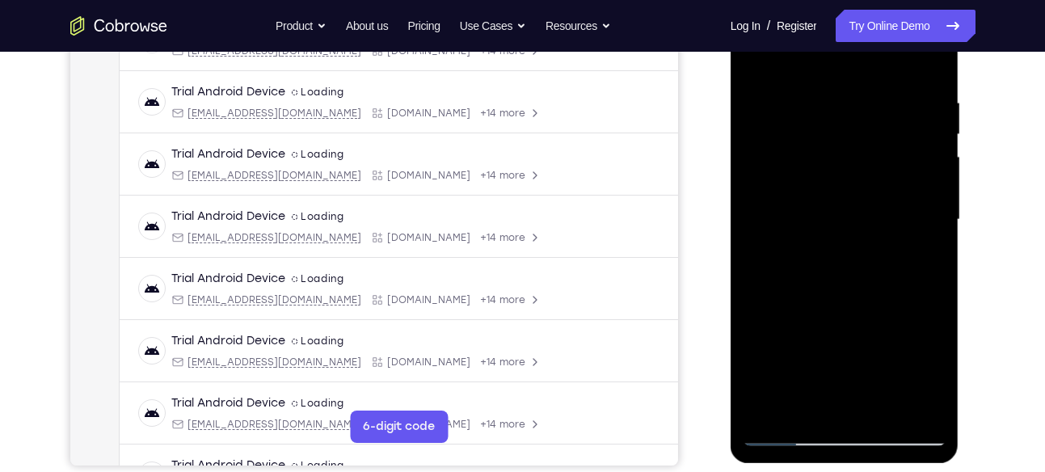
click at [850, 221] on div at bounding box center [845, 220] width 204 height 453
click at [910, 246] on div at bounding box center [845, 220] width 204 height 453
click at [840, 244] on div at bounding box center [845, 220] width 204 height 453
drag, startPoint x: 857, startPoint y: 343, endPoint x: 843, endPoint y: 151, distance: 192.1
click at [843, 151] on div at bounding box center [845, 220] width 204 height 453
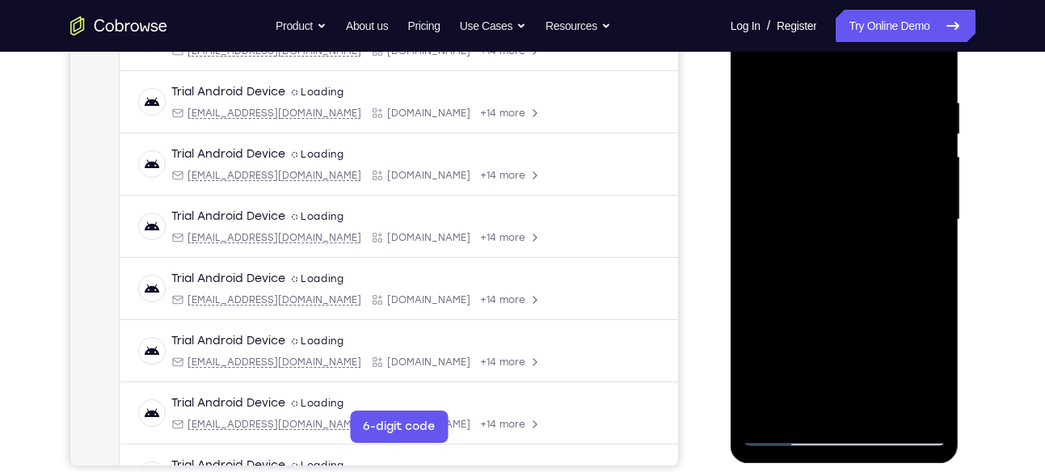
drag, startPoint x: 860, startPoint y: 344, endPoint x: 848, endPoint y: 195, distance: 150.0
click at [848, 195] on div at bounding box center [845, 220] width 204 height 453
drag, startPoint x: 856, startPoint y: 340, endPoint x: 835, endPoint y: 164, distance: 176.7
click at [835, 164] on div at bounding box center [845, 220] width 204 height 453
click at [756, 57] on div at bounding box center [845, 220] width 204 height 453
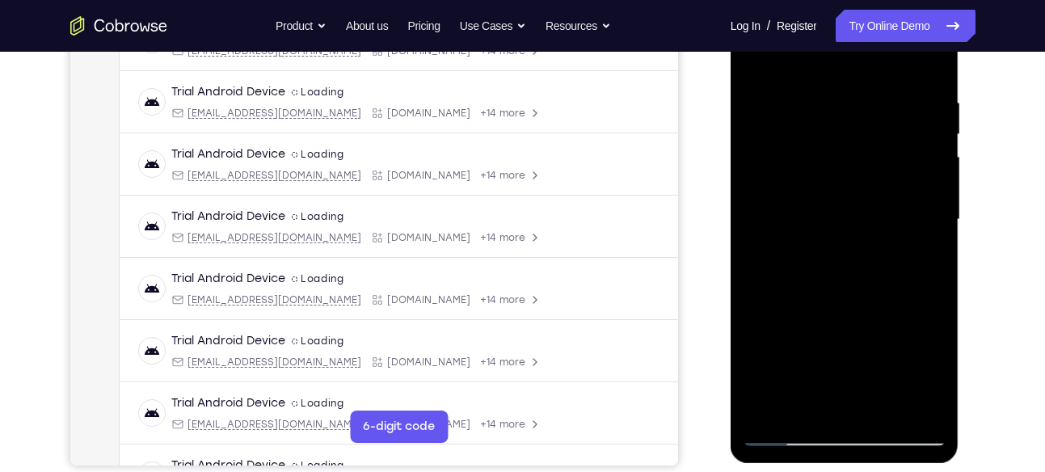
click at [756, 57] on div at bounding box center [845, 220] width 204 height 453
click at [754, 57] on div at bounding box center [845, 220] width 204 height 453
drag, startPoint x: 802, startPoint y: 213, endPoint x: 795, endPoint y: 124, distance: 90.0
click at [795, 124] on div at bounding box center [845, 220] width 204 height 453
drag, startPoint x: 875, startPoint y: 151, endPoint x: 854, endPoint y: 237, distance: 88.0
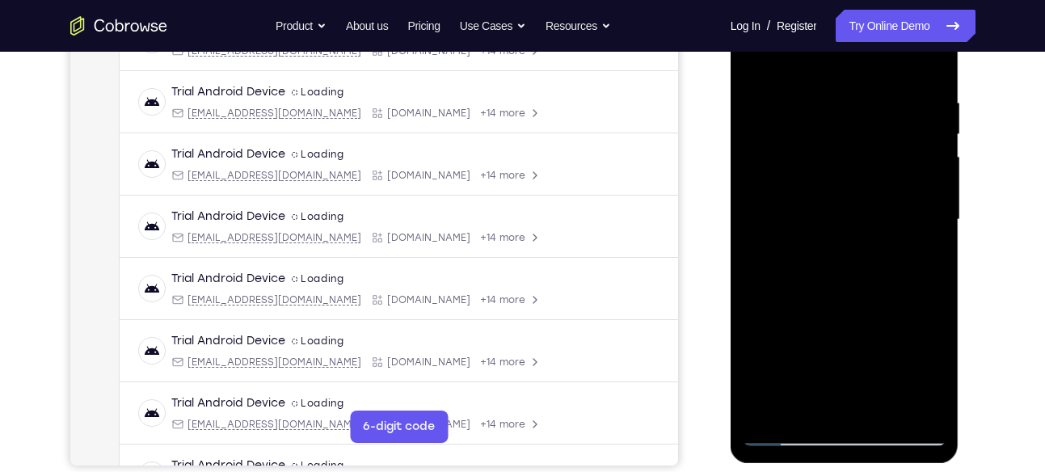
click at [854, 237] on div at bounding box center [845, 220] width 204 height 453
click at [820, 94] on div at bounding box center [845, 220] width 204 height 453
click at [779, 150] on div at bounding box center [845, 220] width 204 height 453
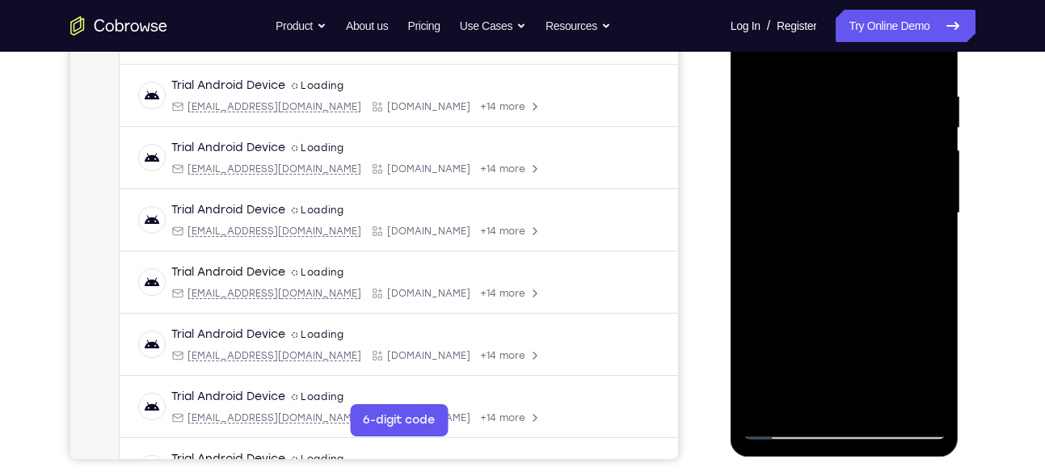
scroll to position [326, 0]
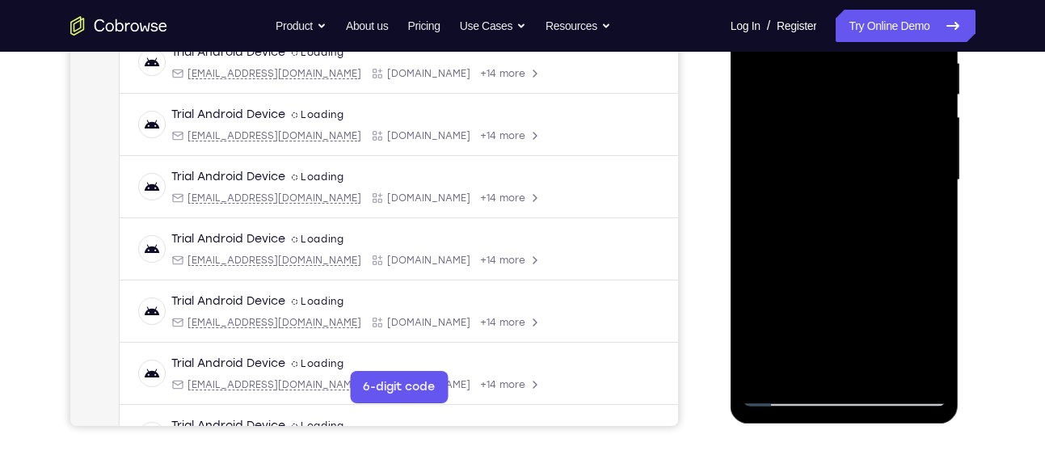
click at [764, 375] on div at bounding box center [845, 180] width 204 height 453
click at [768, 373] on div at bounding box center [845, 180] width 204 height 453
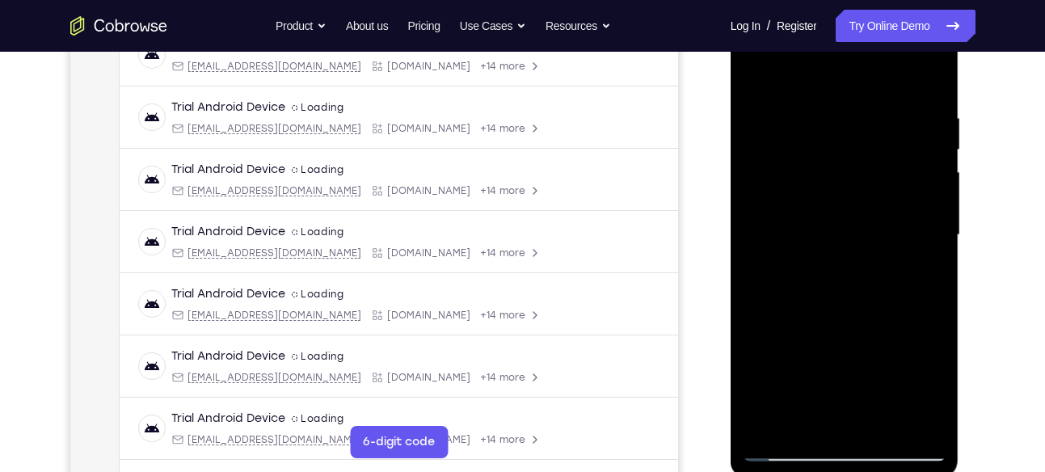
scroll to position [270, 0]
click at [835, 115] on div at bounding box center [845, 236] width 204 height 453
click at [934, 183] on div at bounding box center [845, 234] width 204 height 453
click at [925, 217] on div at bounding box center [845, 234] width 204 height 453
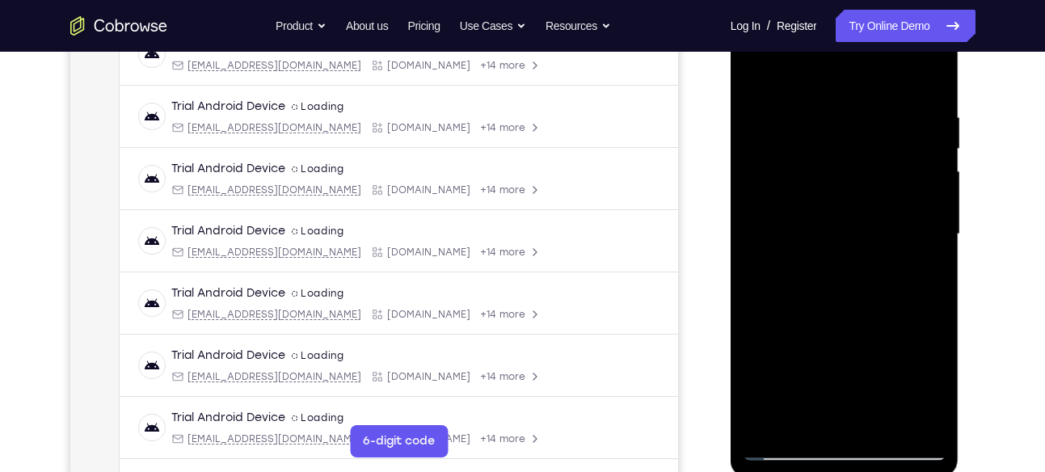
click at [928, 216] on div at bounding box center [845, 234] width 204 height 453
drag, startPoint x: 766, startPoint y: 306, endPoint x: 854, endPoint y: 299, distance: 88.4
click at [854, 299] on div at bounding box center [845, 234] width 204 height 453
click at [755, 276] on div at bounding box center [845, 234] width 204 height 453
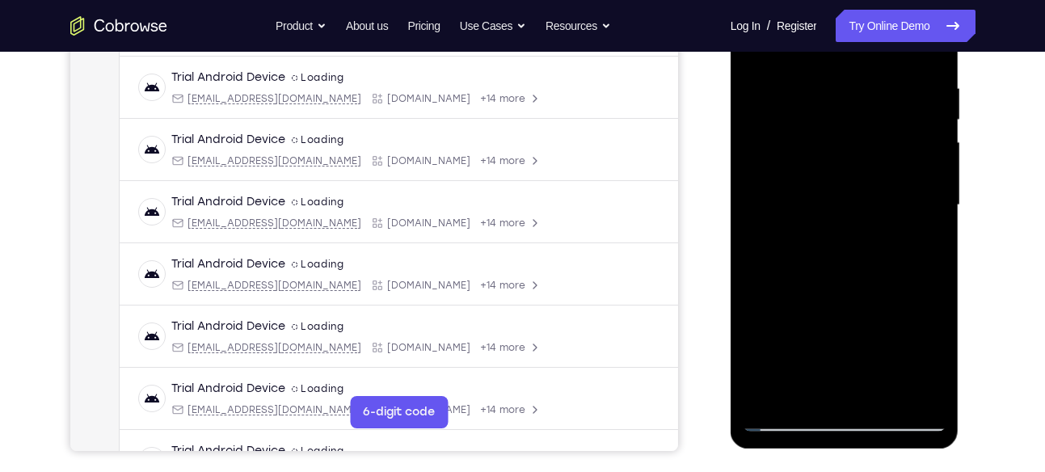
scroll to position [316, 0]
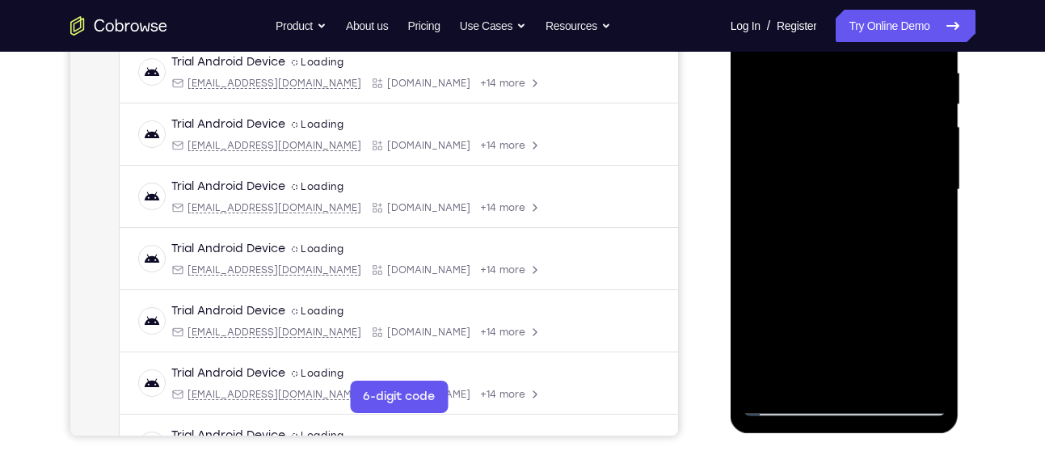
click at [857, 327] on div at bounding box center [845, 190] width 204 height 453
click at [847, 307] on div at bounding box center [845, 190] width 204 height 453
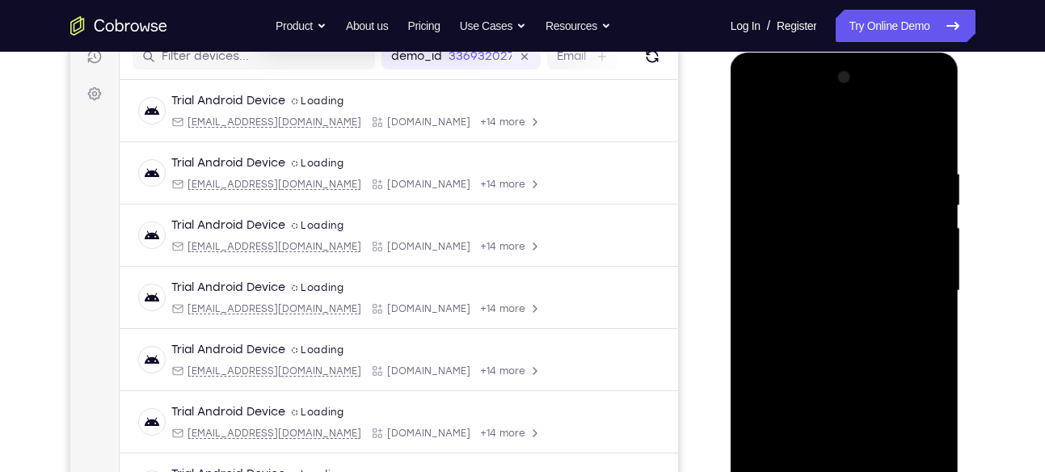
scroll to position [211, 0]
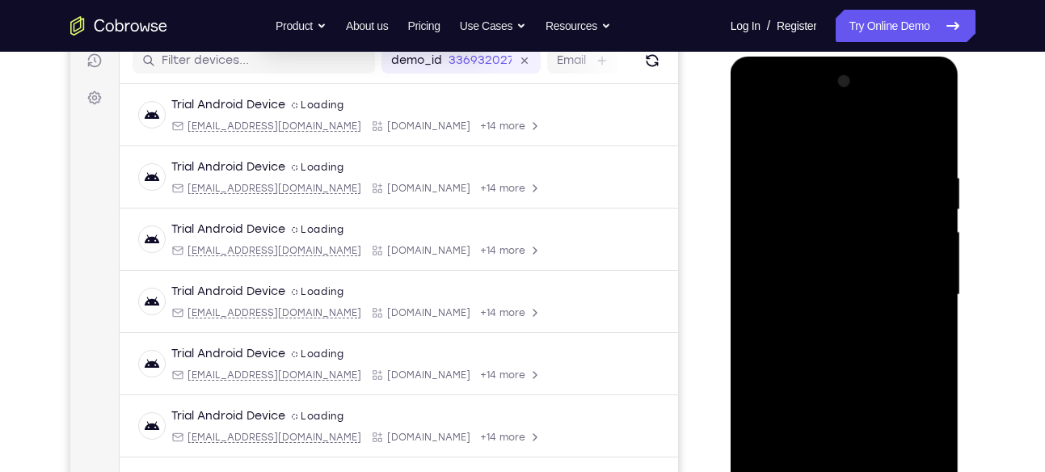
click at [811, 106] on div at bounding box center [845, 295] width 204 height 453
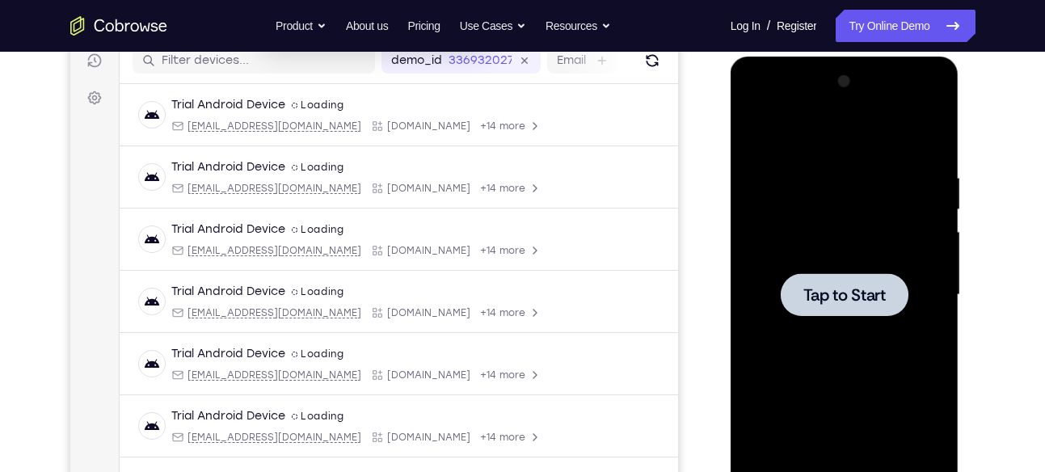
click at [845, 299] on span "Tap to Start" at bounding box center [844, 295] width 82 height 16
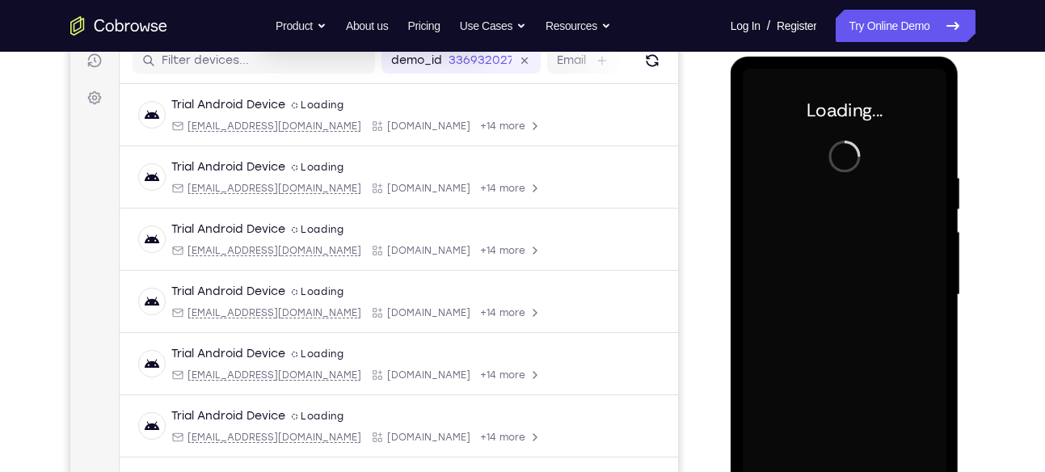
scroll to position [255, 0]
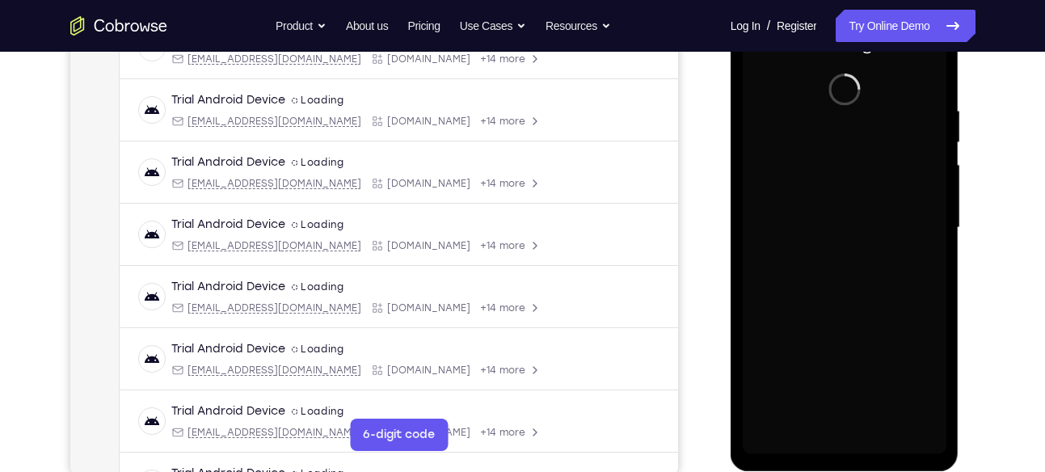
click at [851, 210] on div at bounding box center [845, 228] width 204 height 453
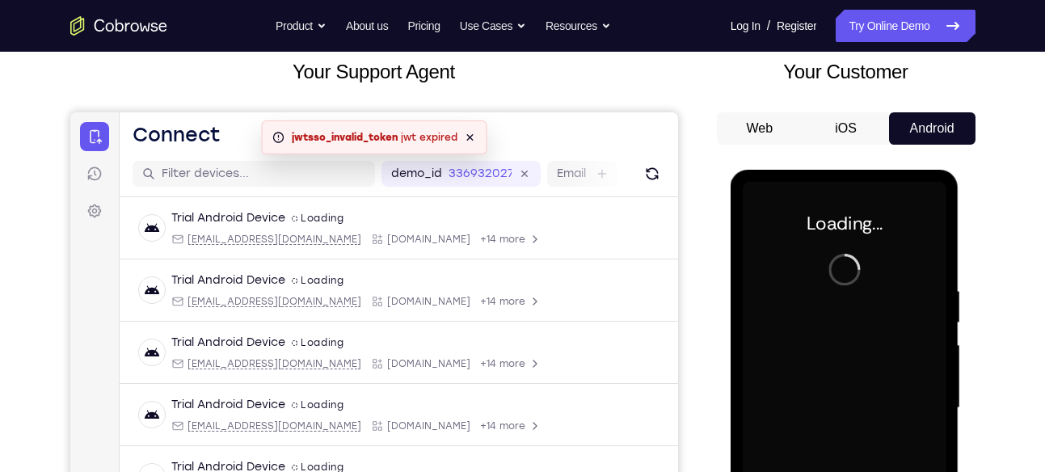
scroll to position [95, 0]
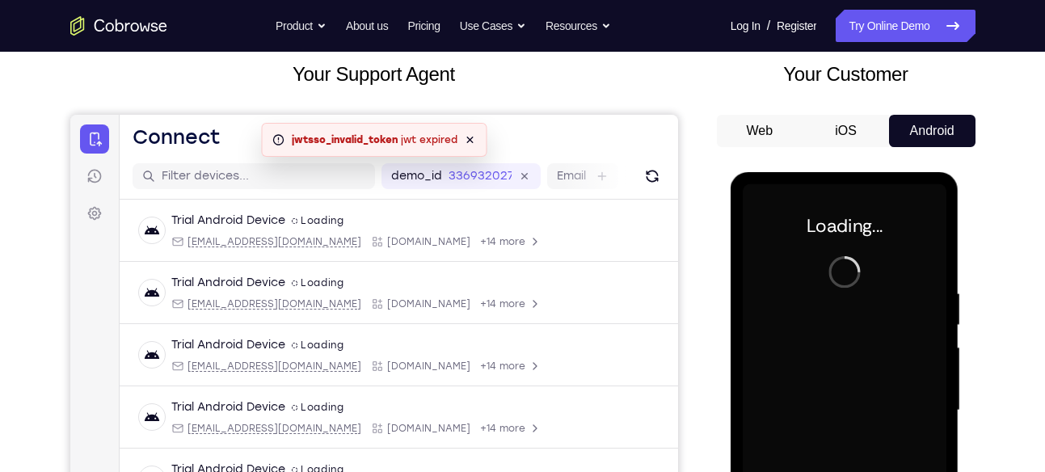
click at [467, 141] on icon at bounding box center [469, 140] width 6 height 6
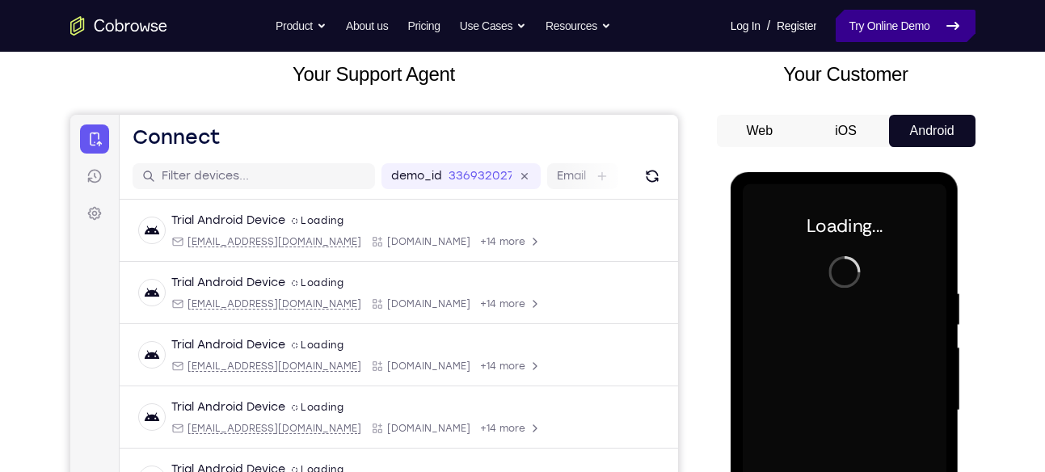
click at [900, 29] on link "Try Online Demo" at bounding box center [905, 26] width 139 height 32
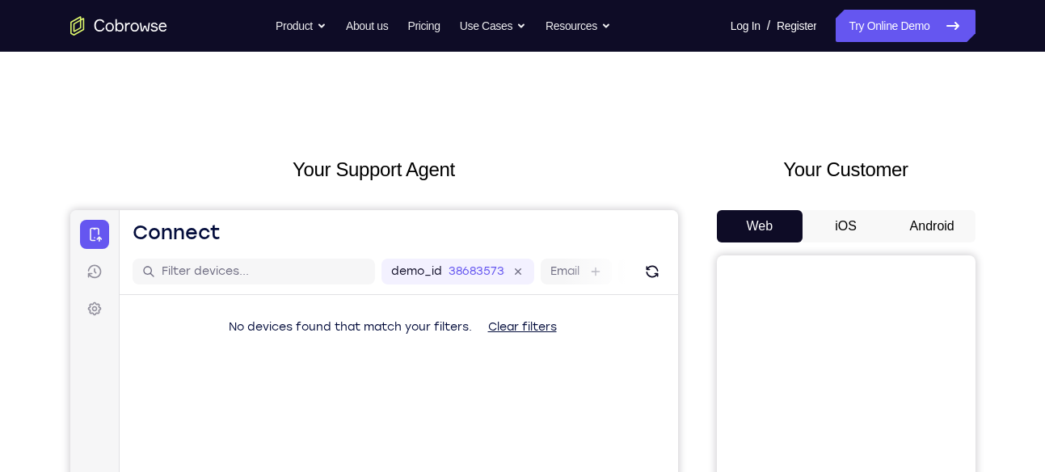
click at [936, 193] on div "Your Customer Web iOS Android" at bounding box center [846, 453] width 259 height 597
click at [925, 211] on button "Android" at bounding box center [932, 226] width 86 height 32
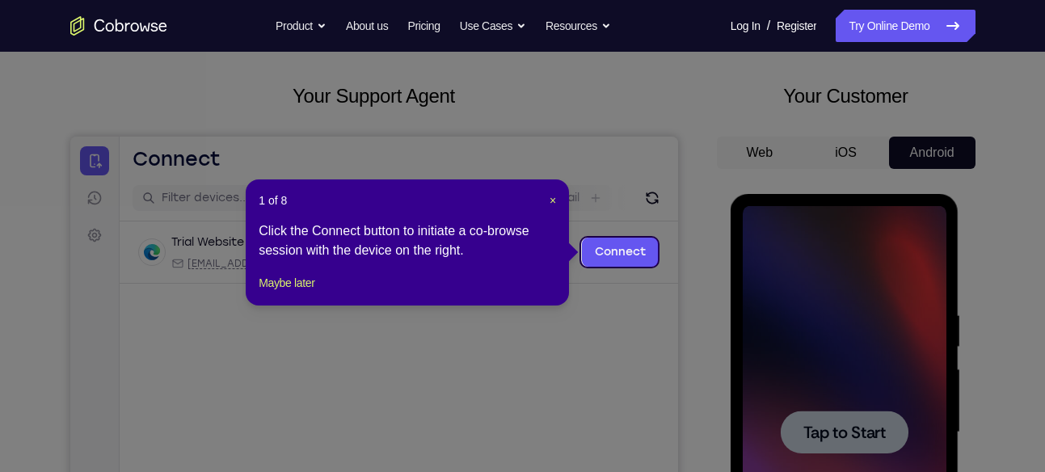
click at [547, 198] on header "1 of 8 ×" at bounding box center [407, 200] width 297 height 16
click at [553, 198] on span "×" at bounding box center [553, 200] width 6 height 13
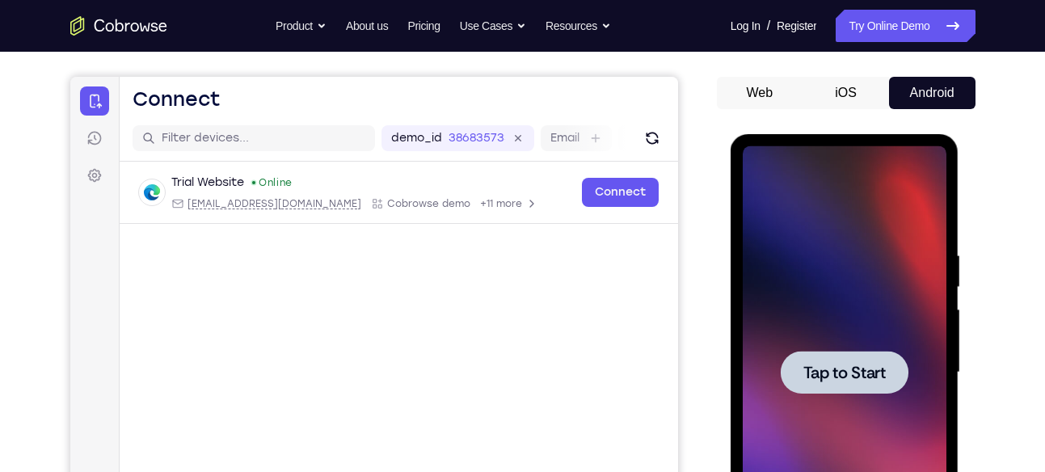
scroll to position [175, 0]
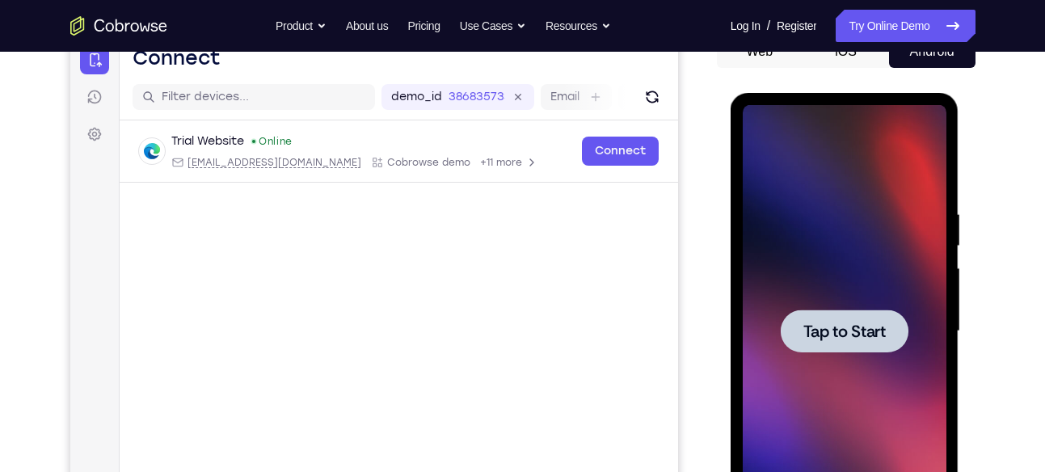
click at [827, 290] on div at bounding box center [845, 331] width 204 height 453
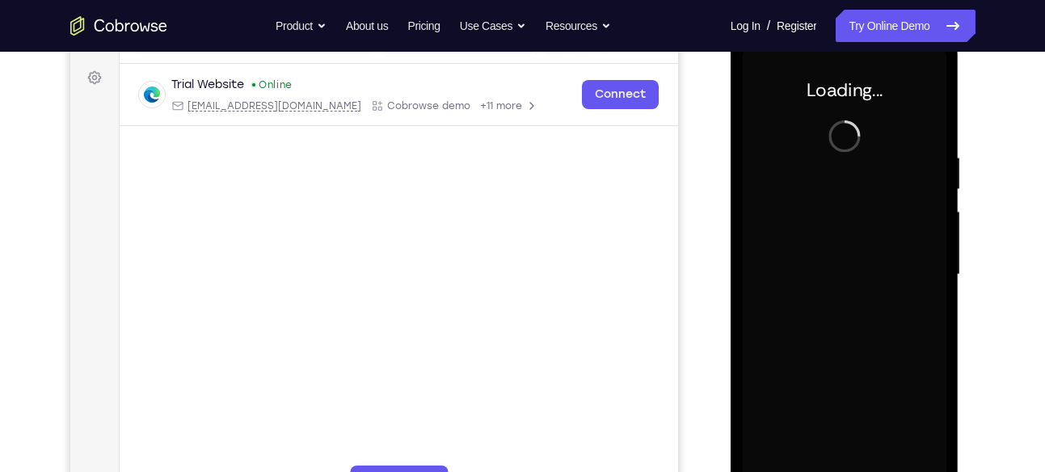
scroll to position [230, 0]
click at [875, 232] on div at bounding box center [845, 275] width 204 height 453
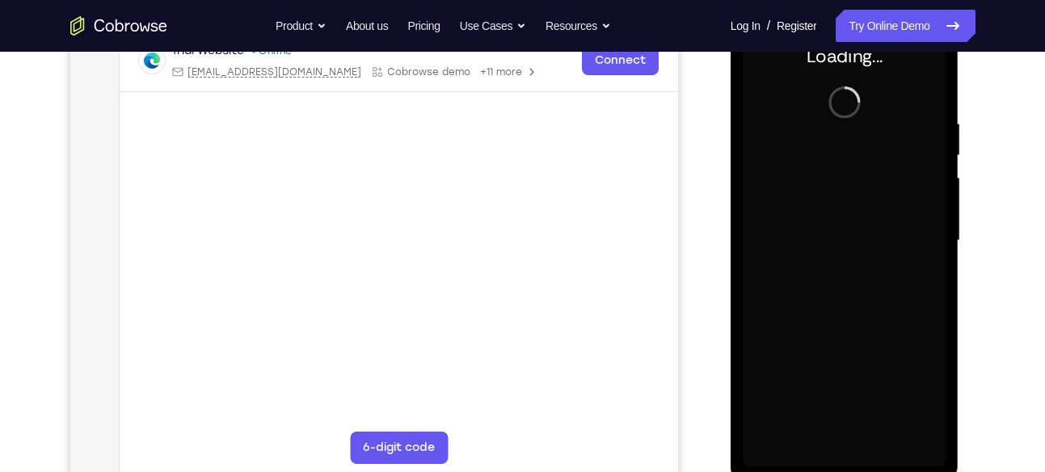
scroll to position [284, 0]
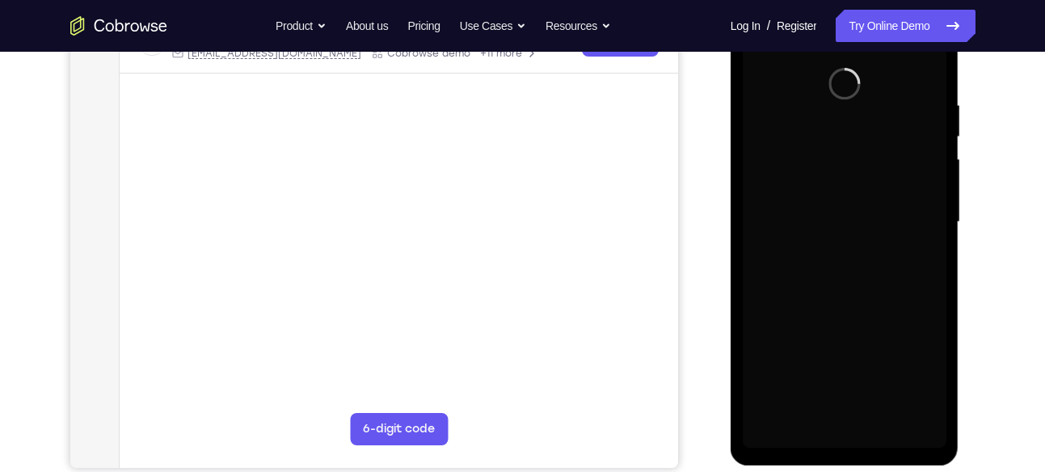
click at [853, 273] on div at bounding box center [845, 222] width 204 height 453
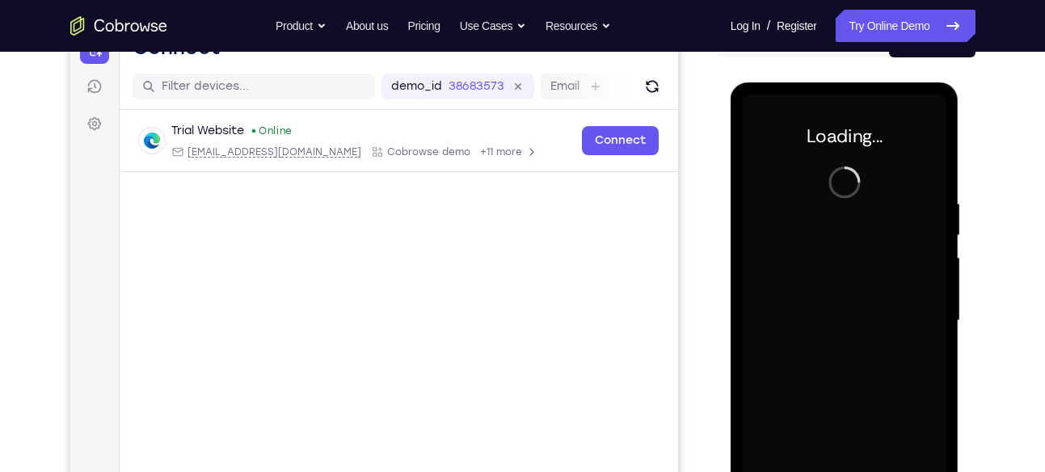
scroll to position [183, 0]
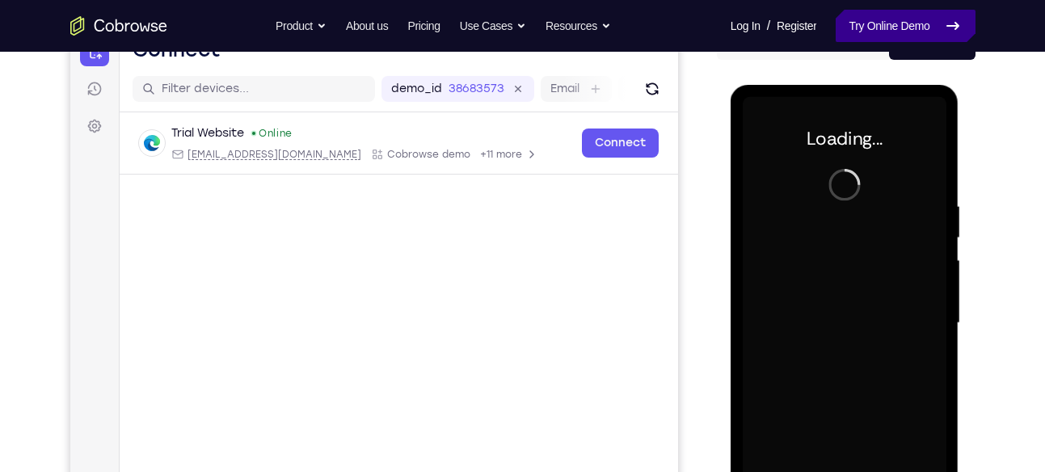
click at [913, 23] on link "Try Online Demo" at bounding box center [905, 26] width 139 height 32
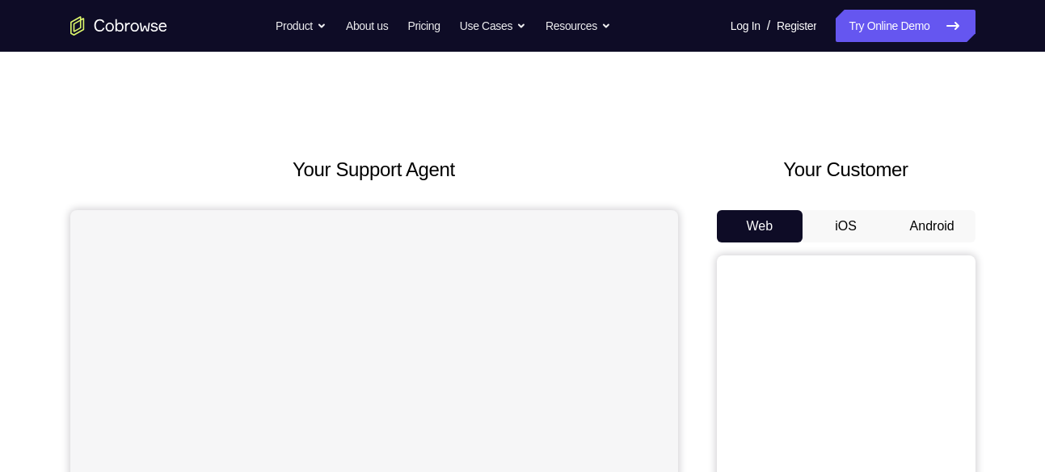
click at [934, 222] on button "Android" at bounding box center [932, 226] width 86 height 32
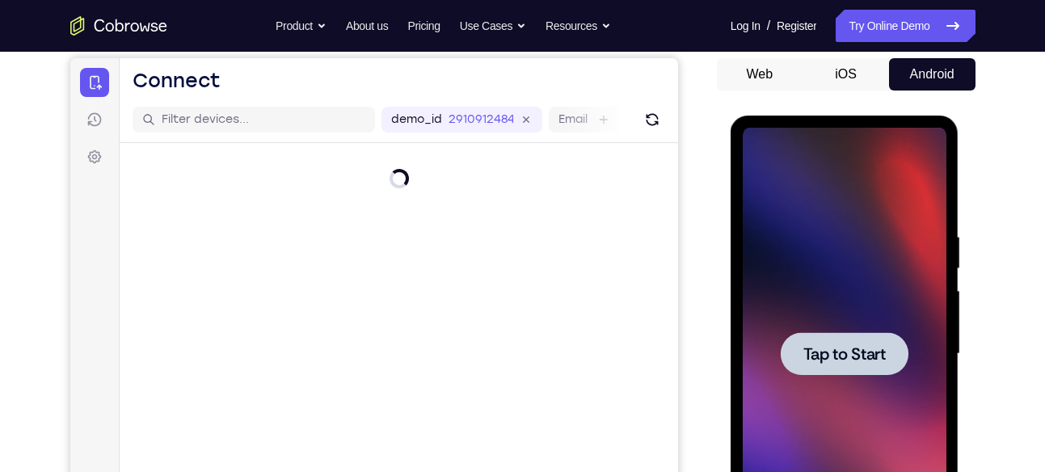
scroll to position [154, 0]
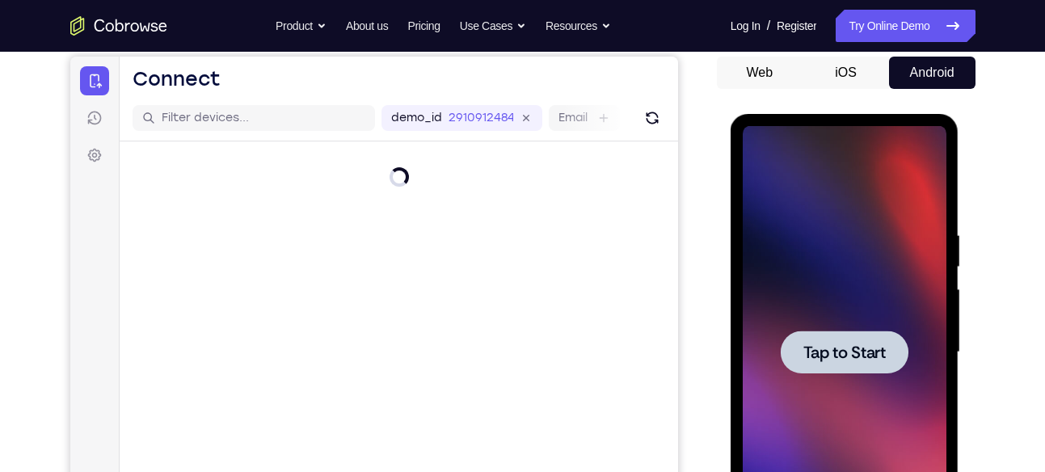
click at [858, 333] on div at bounding box center [845, 352] width 128 height 43
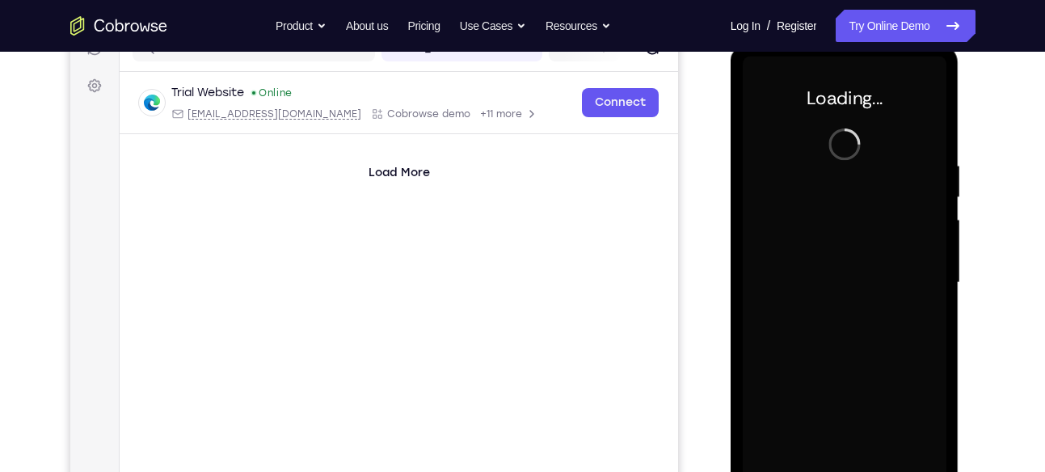
scroll to position [226, 0]
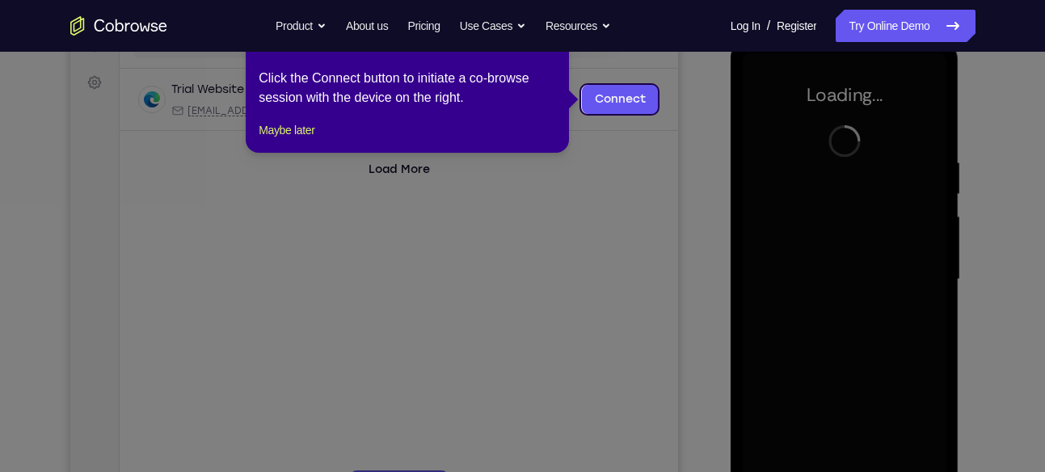
click at [518, 83] on div "Click the Connect button to initiate a co-browse session with the device on the…" at bounding box center [407, 88] width 297 height 39
click at [605, 92] on link "Connect" at bounding box center [619, 99] width 77 height 29
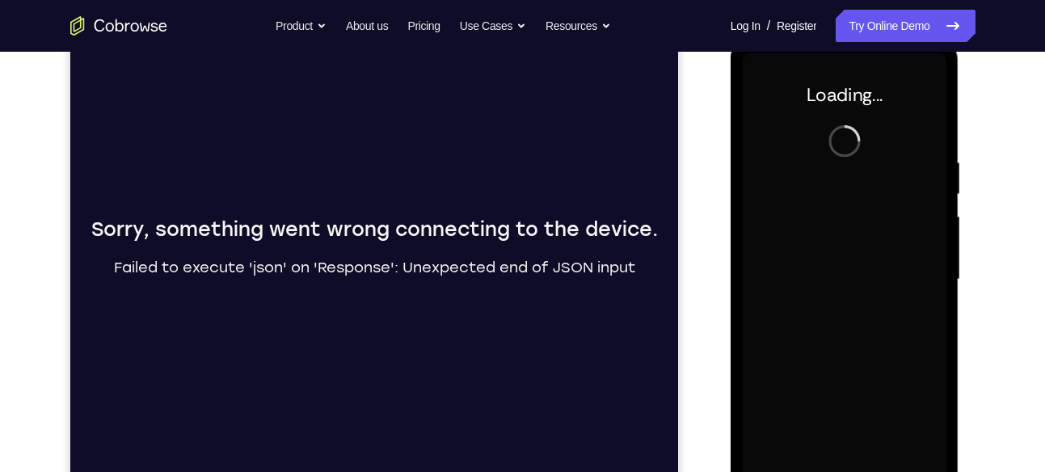
click at [445, 151] on div "Sorry, something went wrong connecting to the device. Failed to execute 'json' …" at bounding box center [374, 255] width 608 height 542
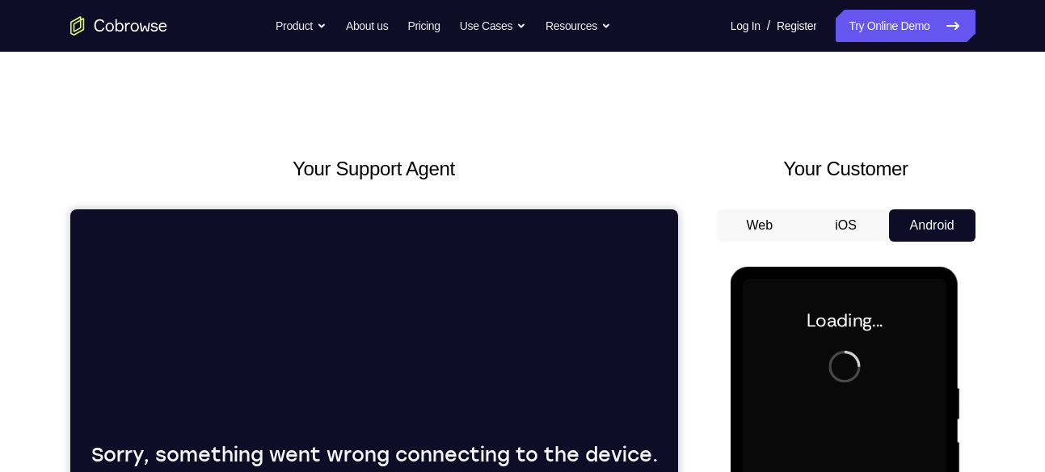
scroll to position [0, 0]
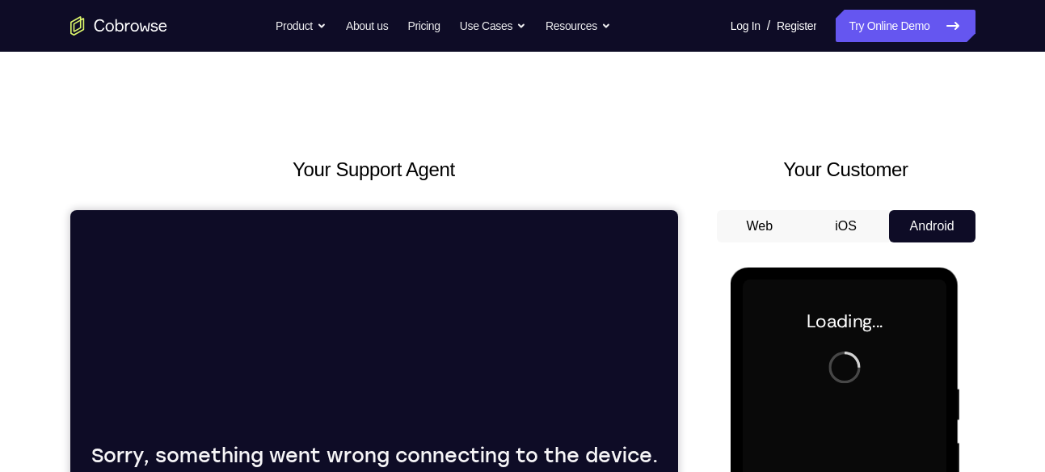
click at [871, 27] on link "Try Online Demo" at bounding box center [905, 26] width 139 height 32
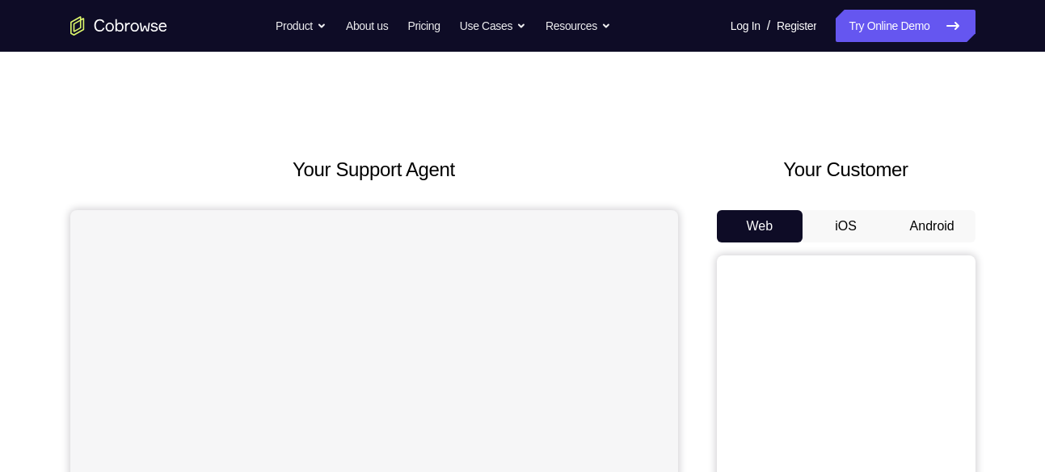
click at [934, 232] on button "Android" at bounding box center [932, 226] width 86 height 32
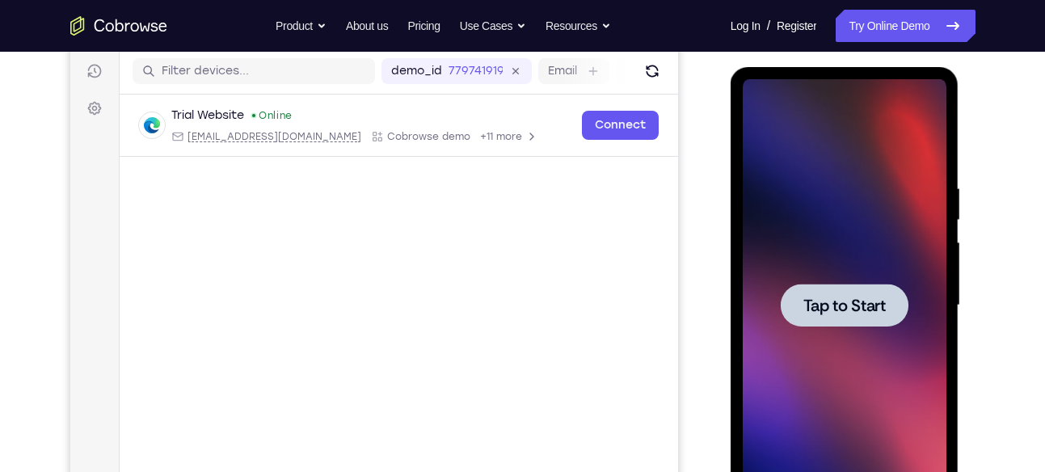
scroll to position [231, 0]
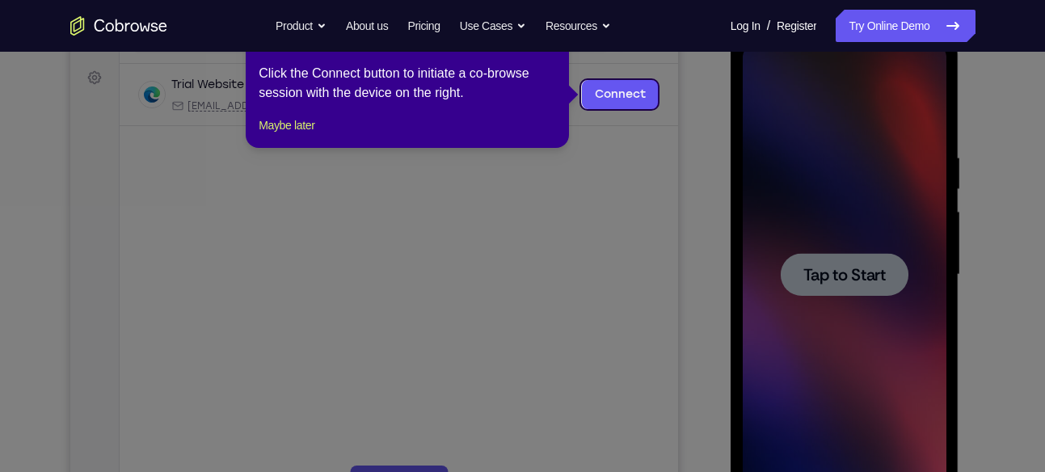
click at [876, 277] on icon at bounding box center [528, 236] width 1057 height 472
click at [308, 135] on button "Maybe later" at bounding box center [287, 125] width 56 height 19
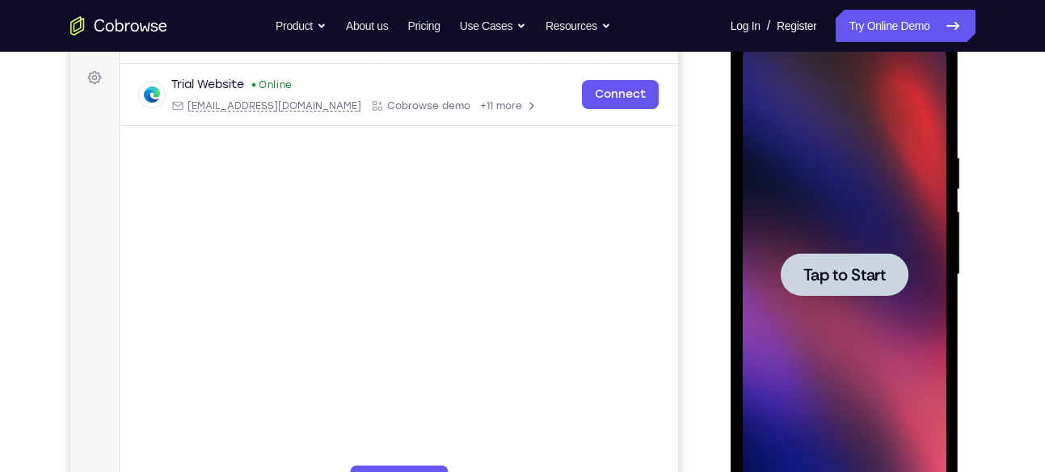
click at [846, 296] on div at bounding box center [845, 275] width 204 height 453
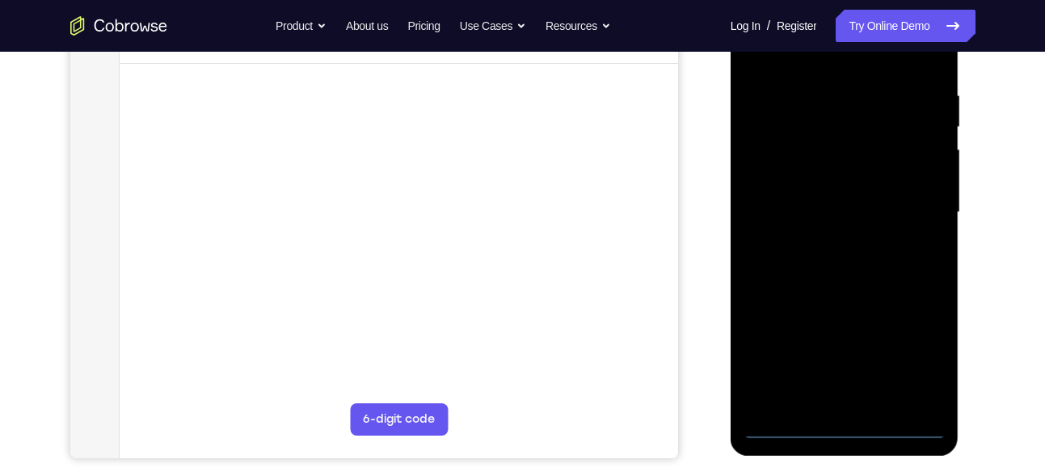
scroll to position [302, 0]
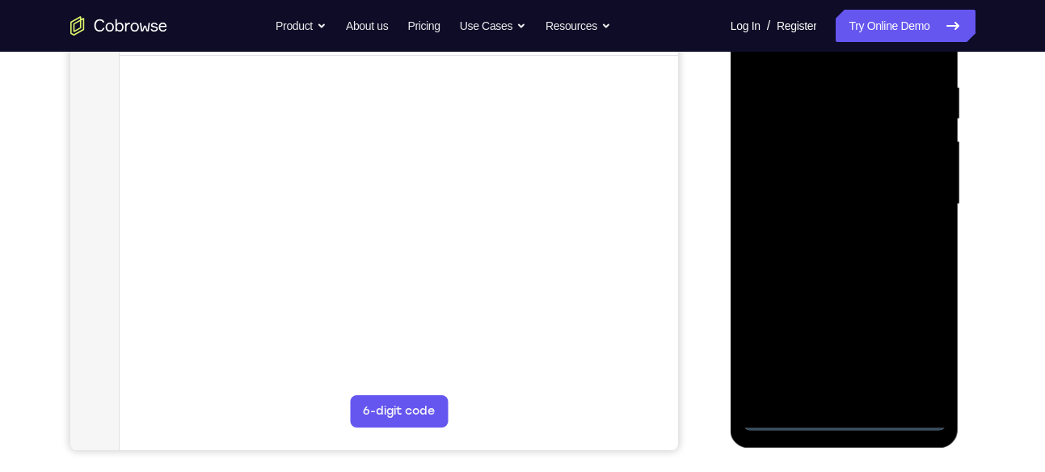
click at [844, 420] on div at bounding box center [845, 204] width 204 height 453
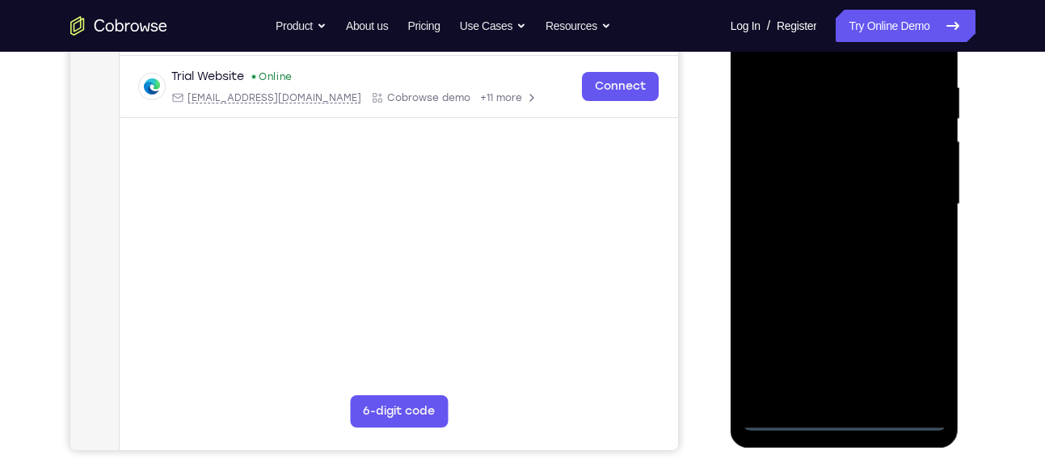
click at [925, 352] on div at bounding box center [845, 204] width 204 height 453
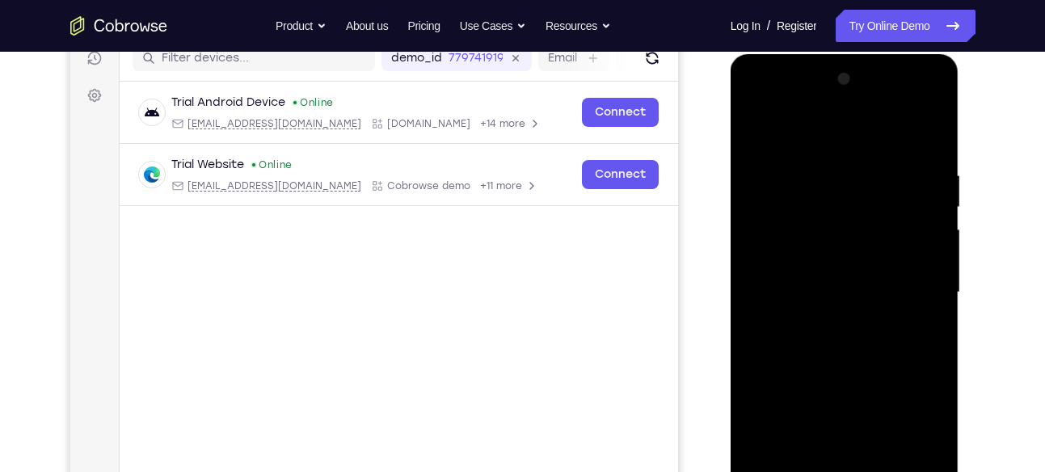
scroll to position [208, 0]
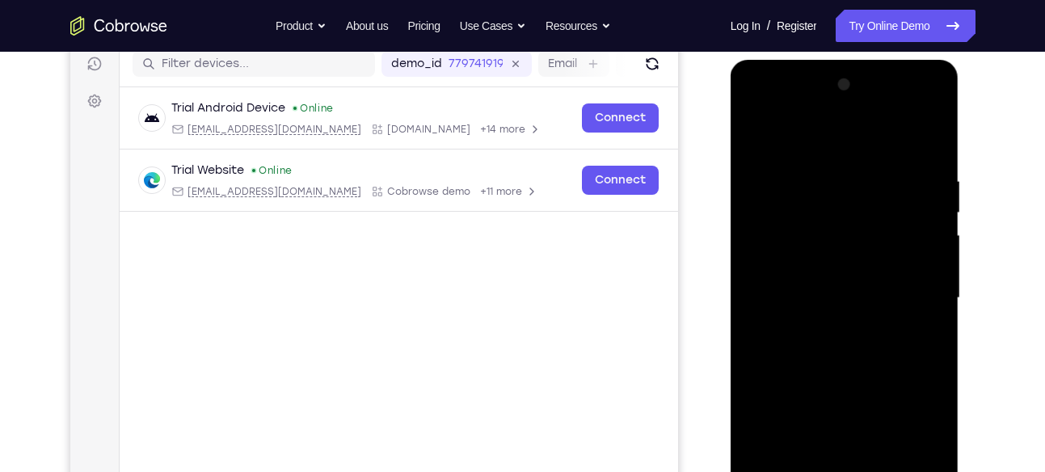
click at [770, 110] on div at bounding box center [845, 298] width 204 height 453
click at [754, 107] on div at bounding box center [845, 298] width 204 height 453
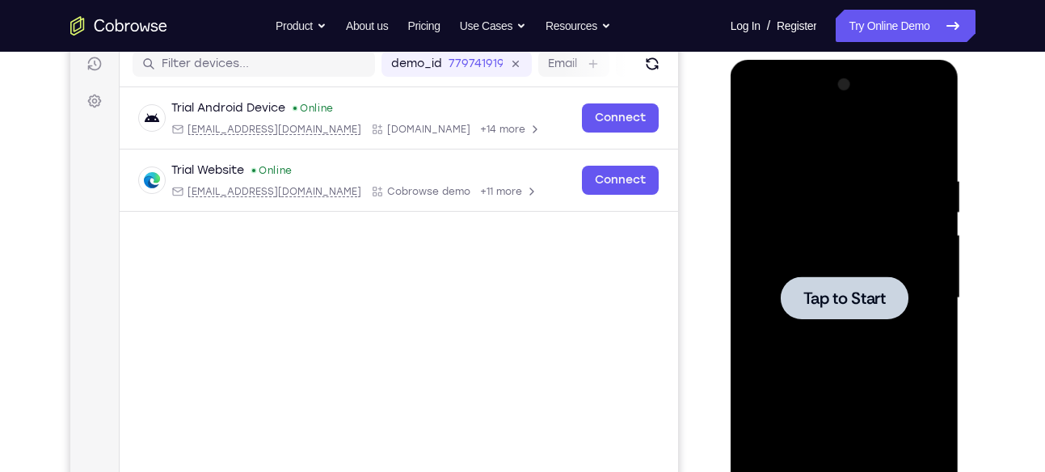
click at [911, 311] on div at bounding box center [845, 298] width 204 height 453
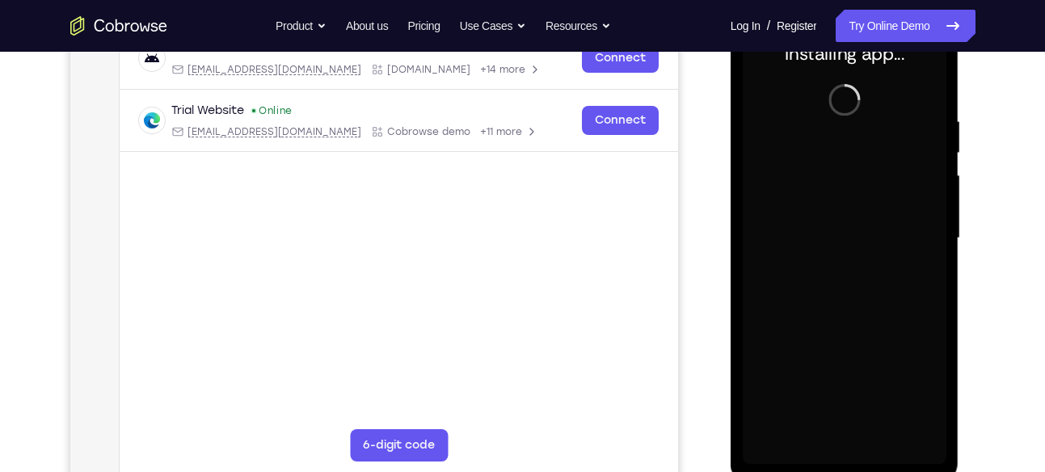
scroll to position [270, 0]
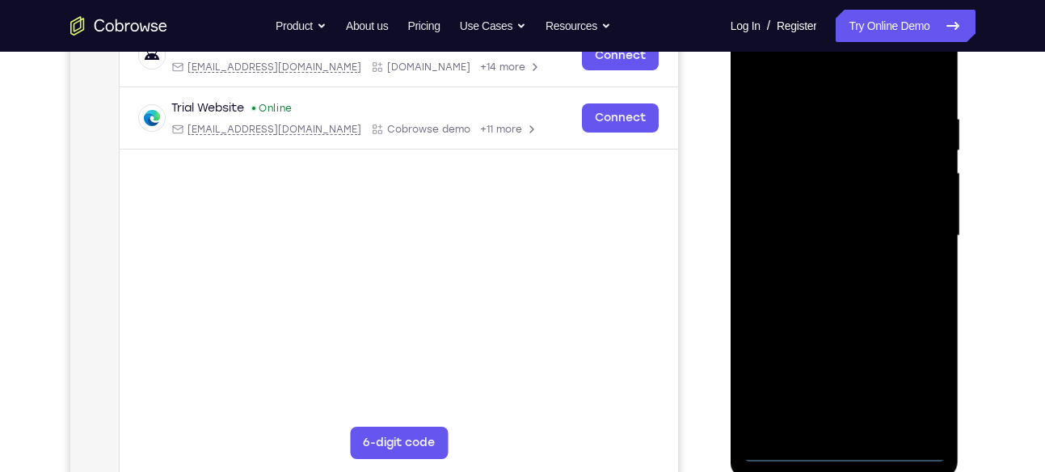
click at [843, 455] on div at bounding box center [845, 236] width 204 height 453
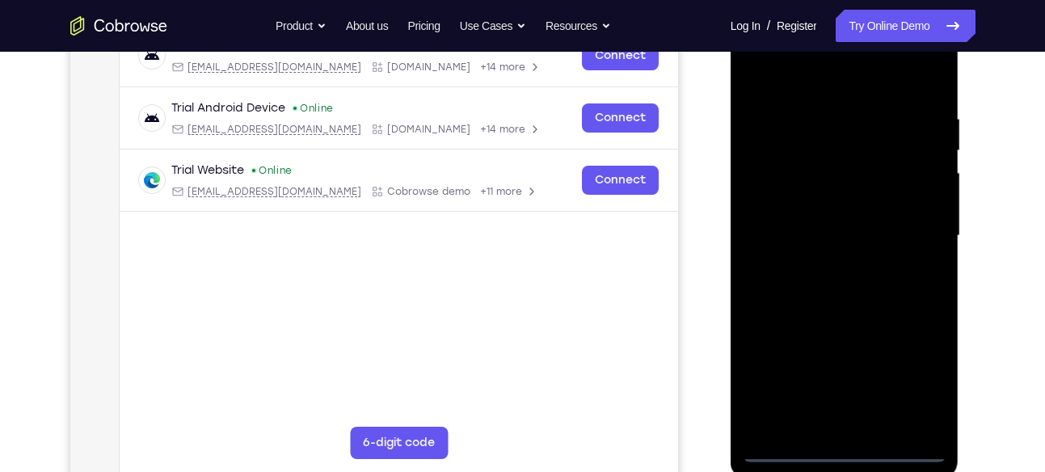
click at [917, 369] on div at bounding box center [845, 236] width 204 height 453
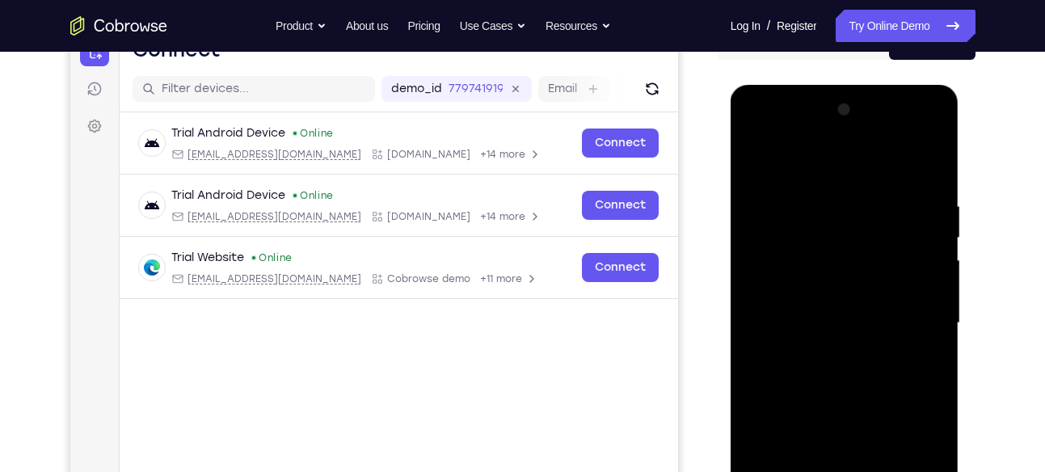
click at [764, 130] on div at bounding box center [845, 323] width 204 height 453
click at [922, 327] on div at bounding box center [845, 323] width 204 height 453
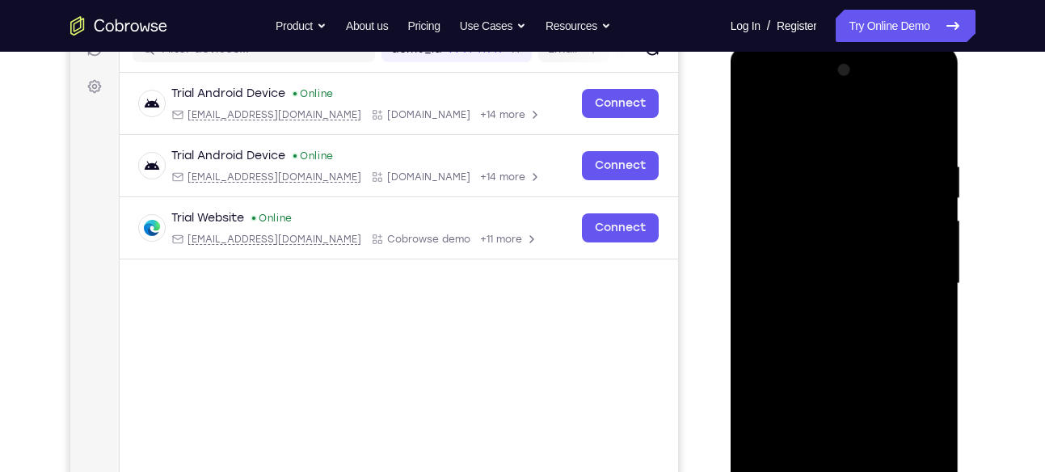
scroll to position [234, 0]
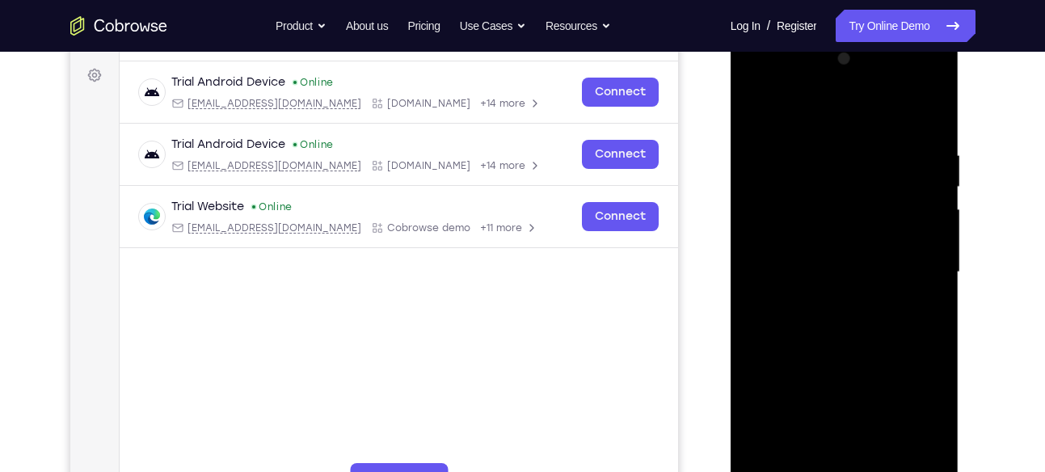
click at [825, 302] on div at bounding box center [845, 272] width 204 height 453
click at [835, 246] on div at bounding box center [845, 272] width 204 height 453
click at [812, 234] on div at bounding box center [845, 272] width 204 height 453
click at [786, 272] on div at bounding box center [845, 272] width 204 height 453
click at [783, 332] on div at bounding box center [845, 272] width 204 height 453
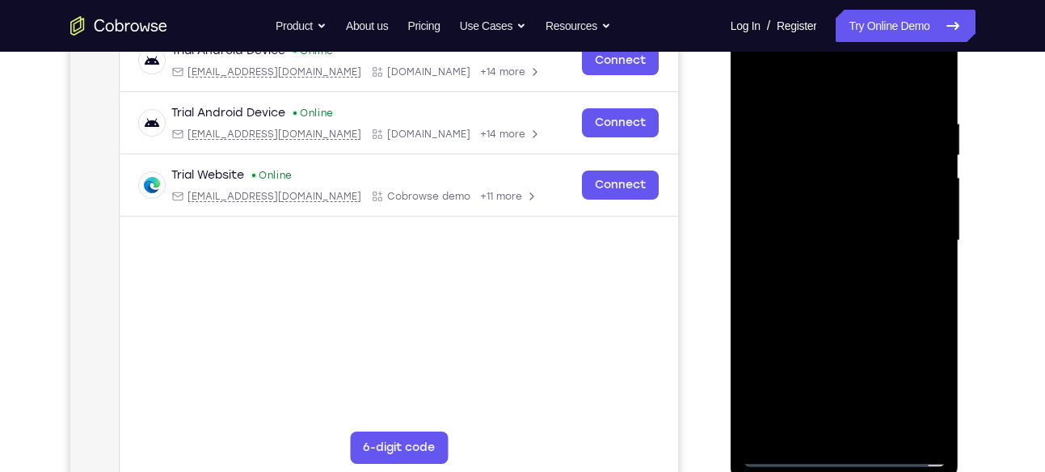
scroll to position [271, 0]
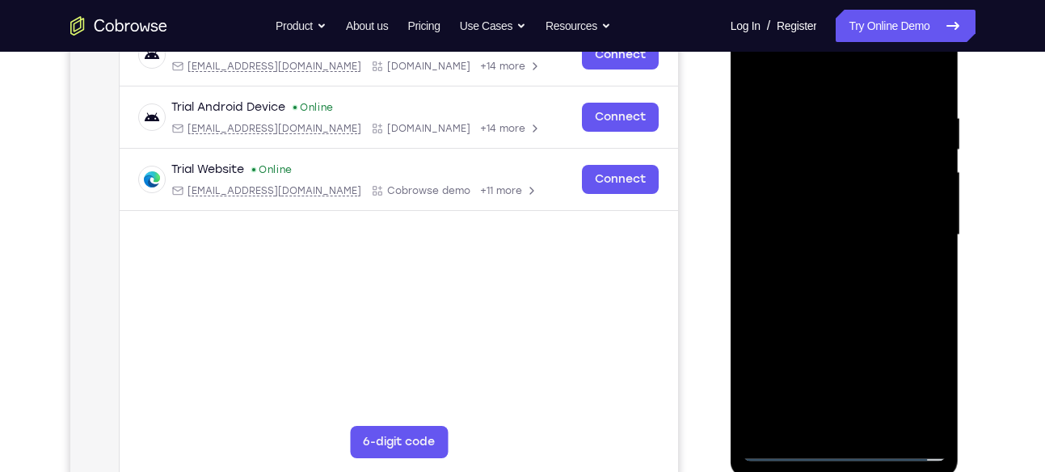
click at [890, 289] on div at bounding box center [845, 235] width 204 height 453
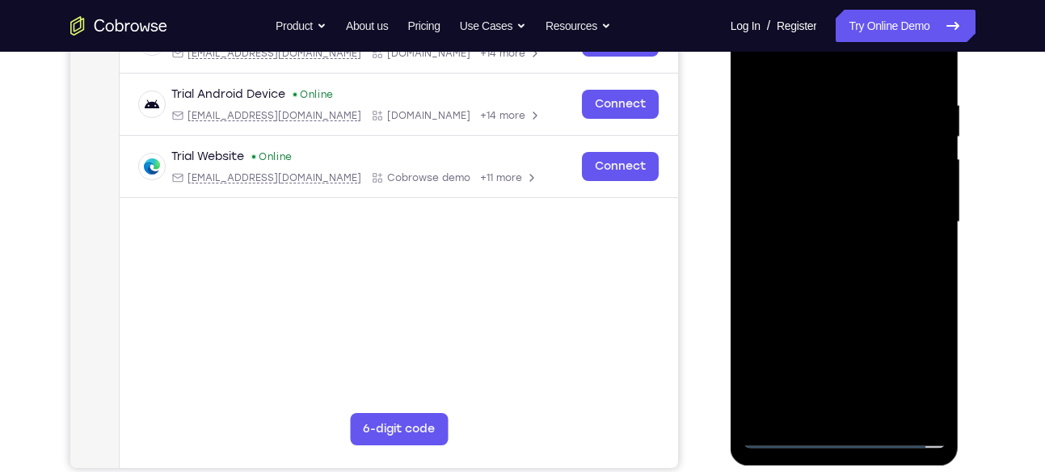
scroll to position [256, 0]
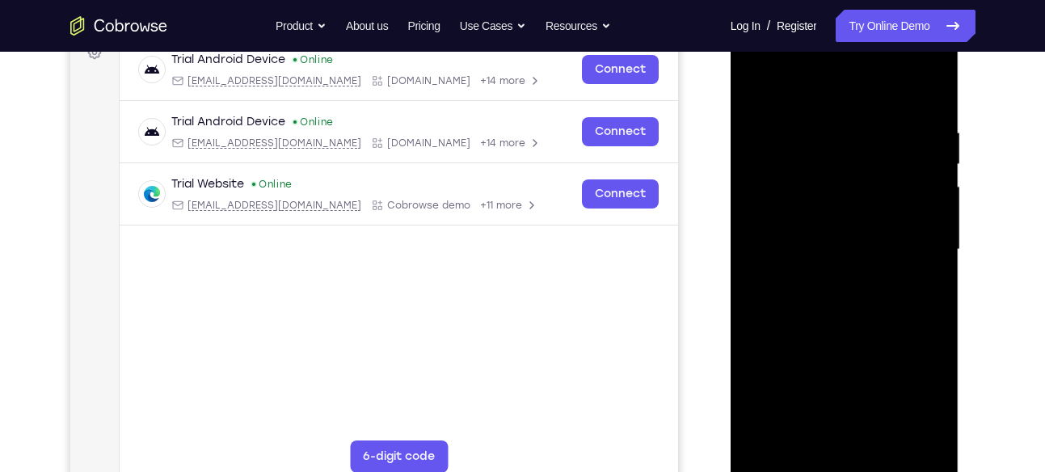
click at [931, 111] on div at bounding box center [845, 249] width 204 height 453
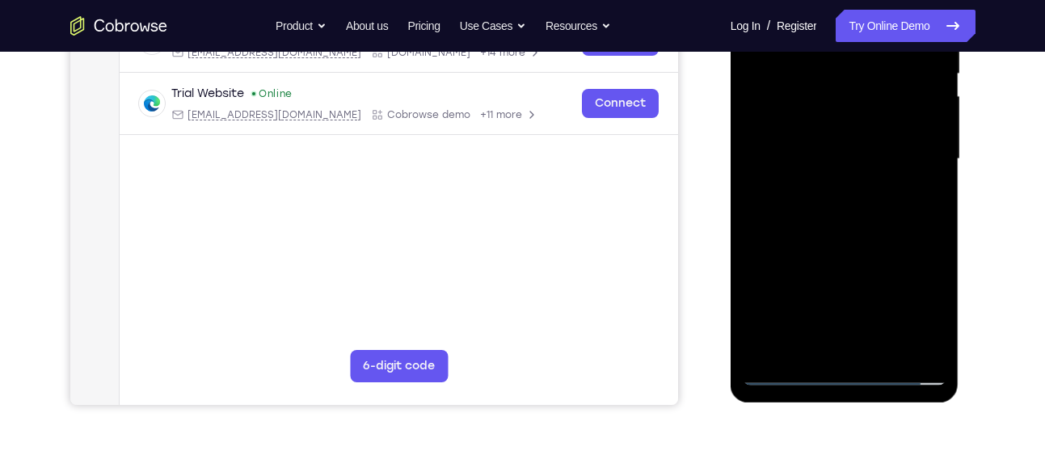
scroll to position [348, 0]
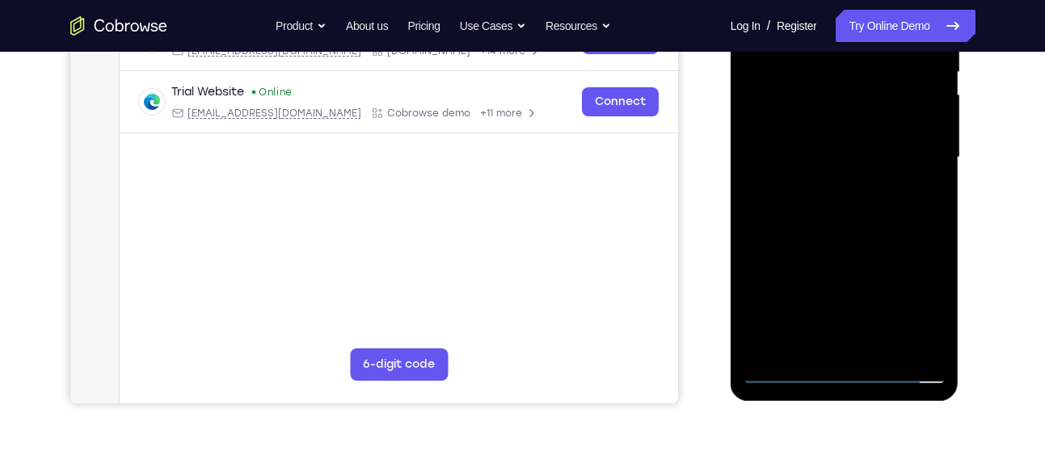
click at [884, 345] on div at bounding box center [845, 157] width 204 height 453
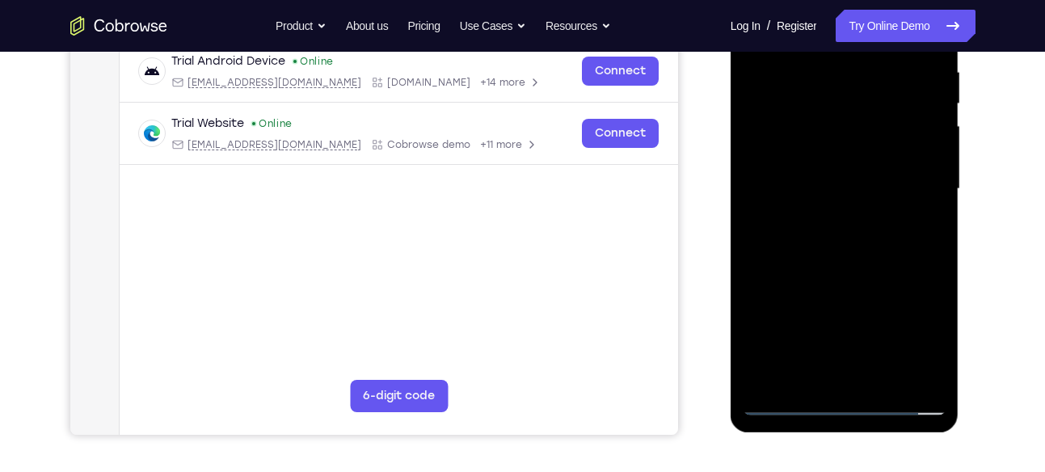
scroll to position [318, 0]
click at [884, 375] on div at bounding box center [845, 188] width 204 height 453
click at [840, 274] on div at bounding box center [845, 188] width 204 height 453
click at [864, 188] on div at bounding box center [845, 188] width 204 height 453
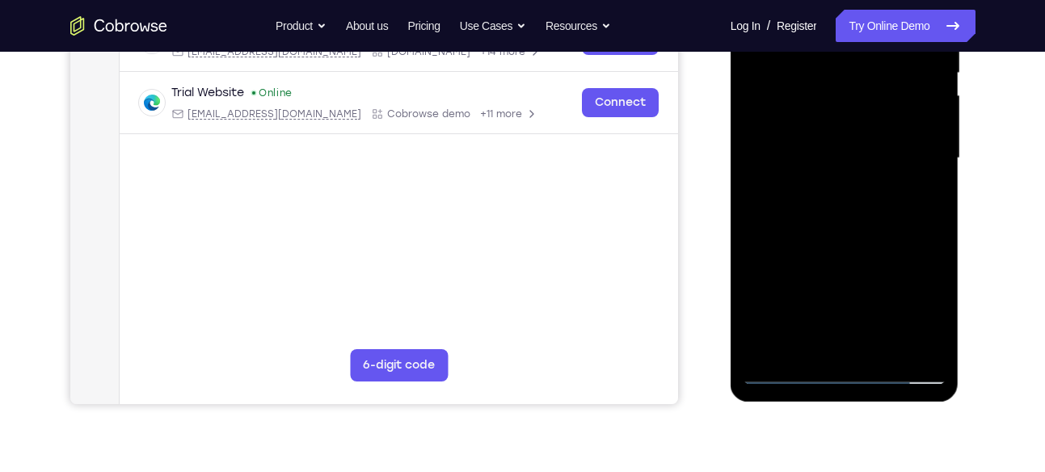
scroll to position [350, 0]
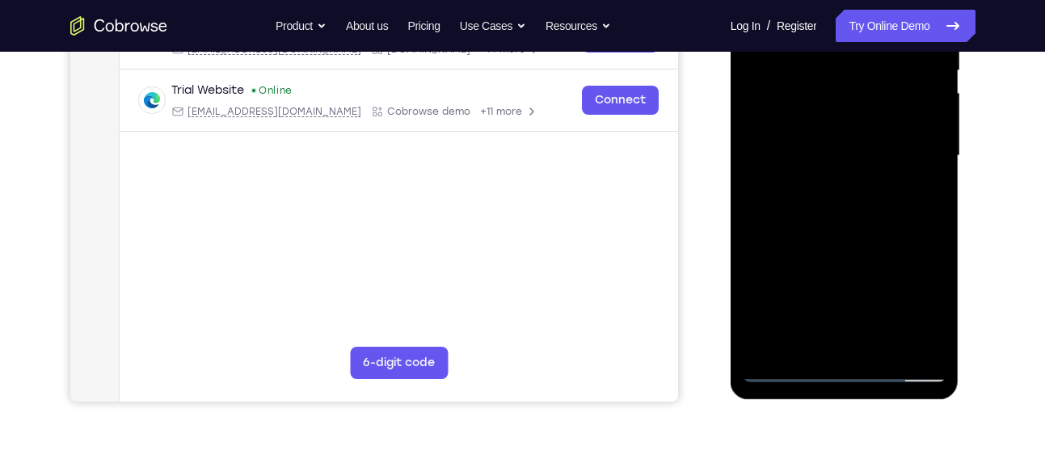
click at [810, 335] on div at bounding box center [845, 156] width 204 height 453
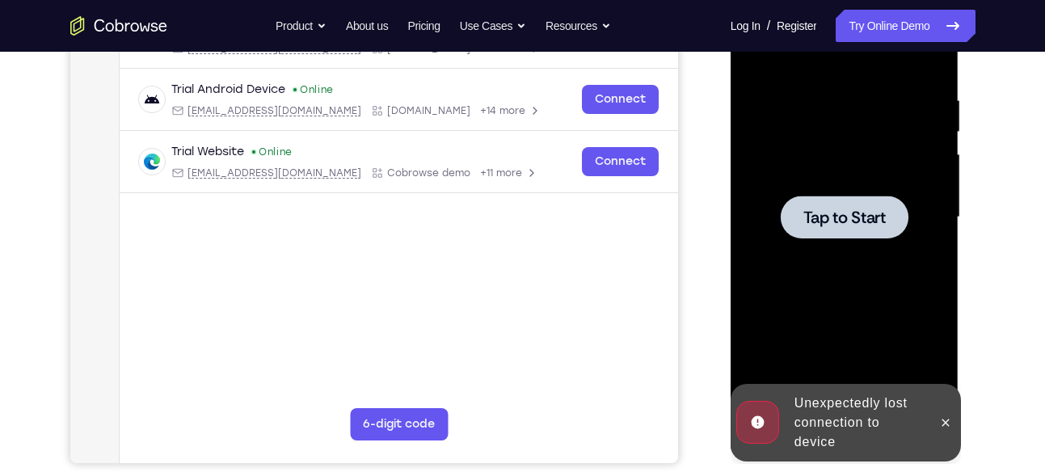
scroll to position [286, 0]
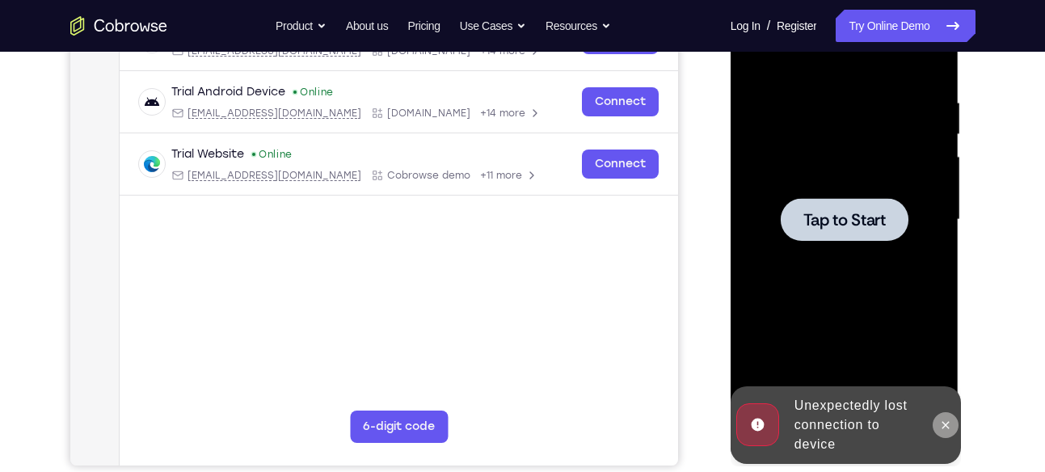
click at [944, 437] on button at bounding box center [946, 425] width 26 height 26
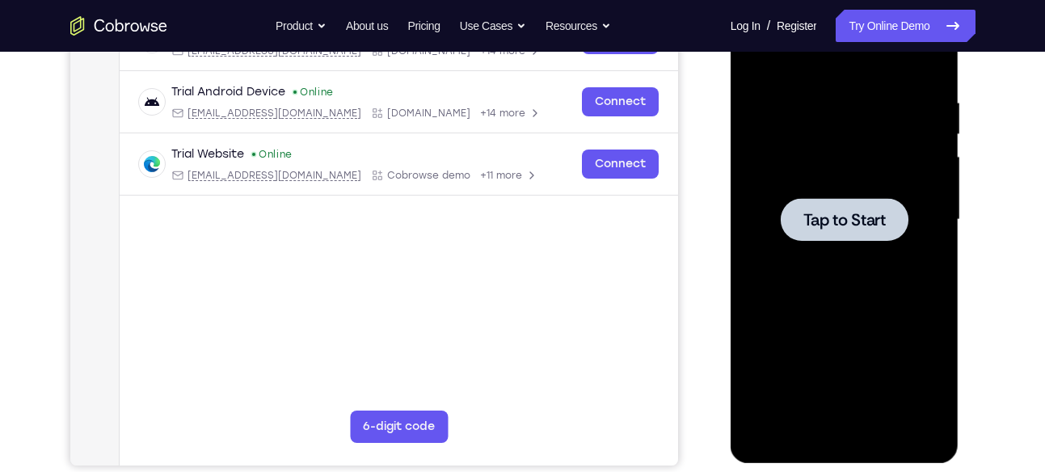
scroll to position [208, 0]
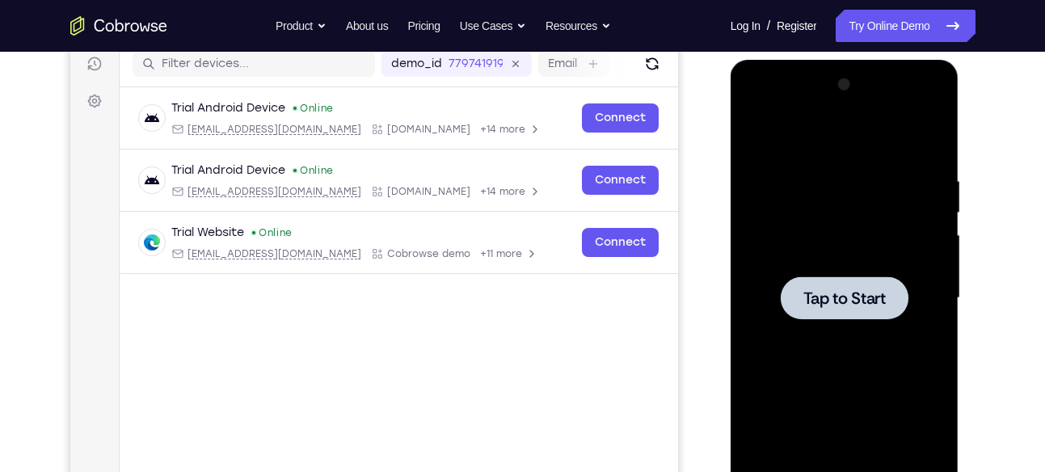
click at [810, 236] on div at bounding box center [845, 298] width 204 height 453
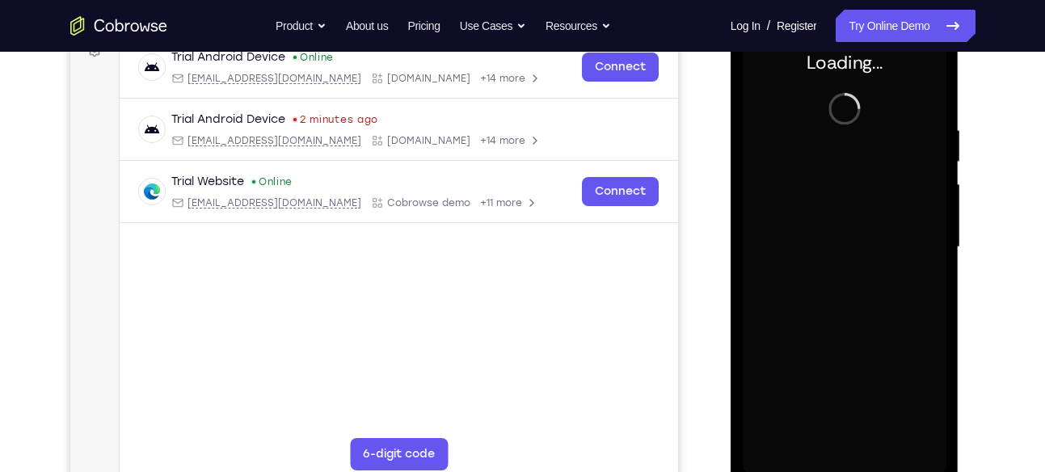
scroll to position [259, 0]
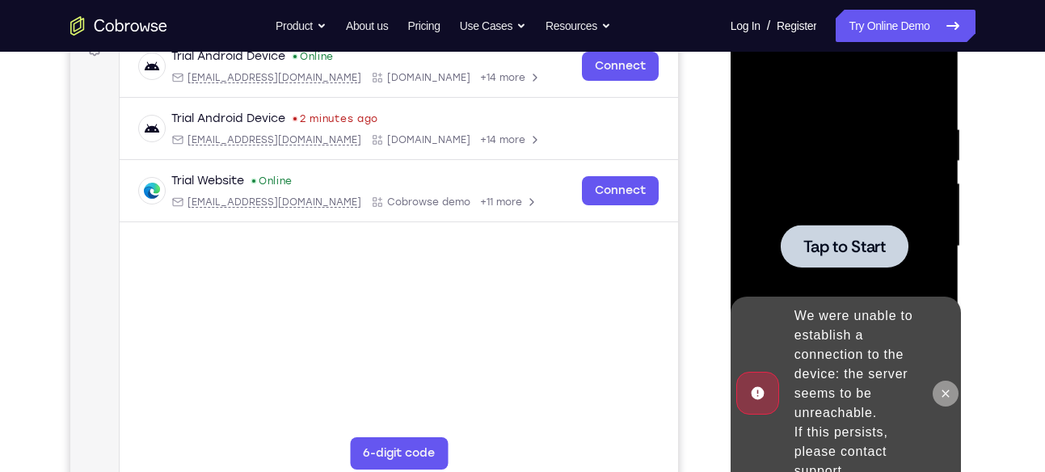
click at [953, 386] on button at bounding box center [946, 394] width 26 height 26
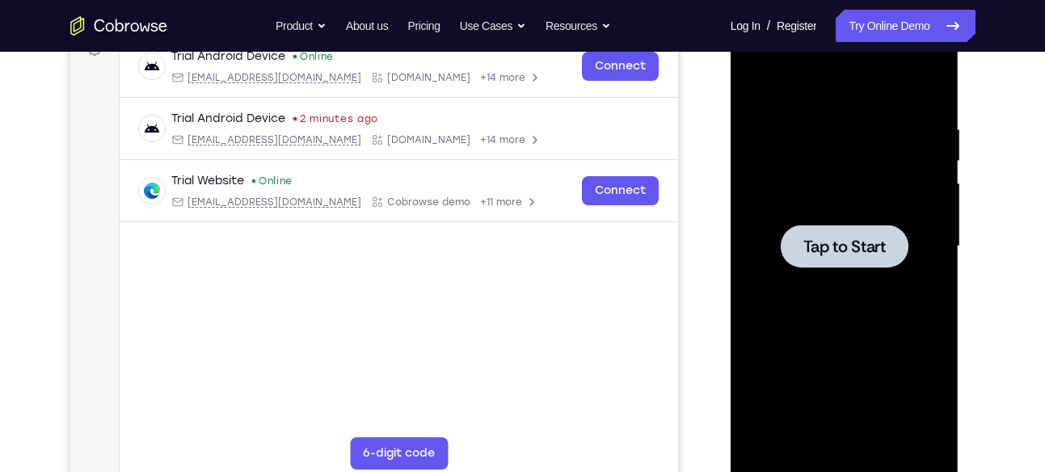
click at [872, 314] on div at bounding box center [845, 246] width 204 height 453
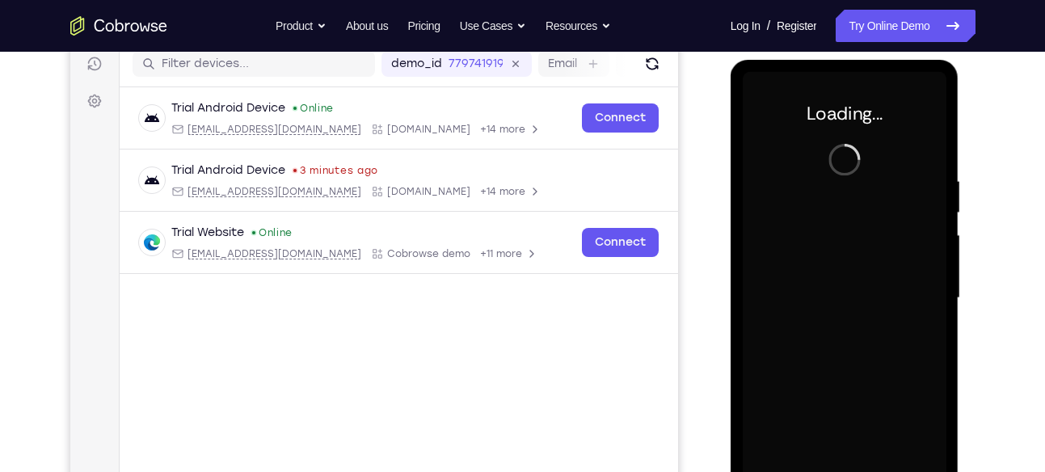
scroll to position [207, 0]
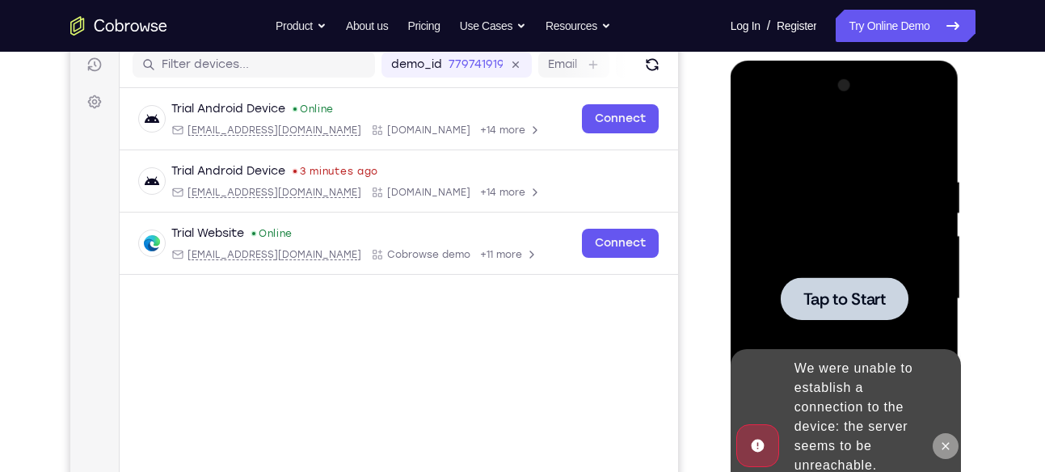
click at [947, 433] on button at bounding box center [946, 446] width 26 height 26
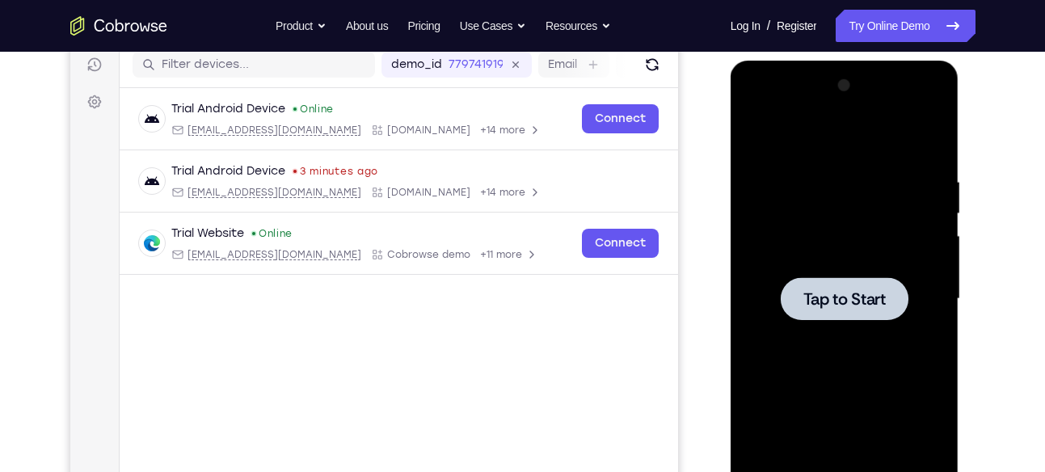
click at [904, 327] on div at bounding box center [845, 299] width 204 height 453
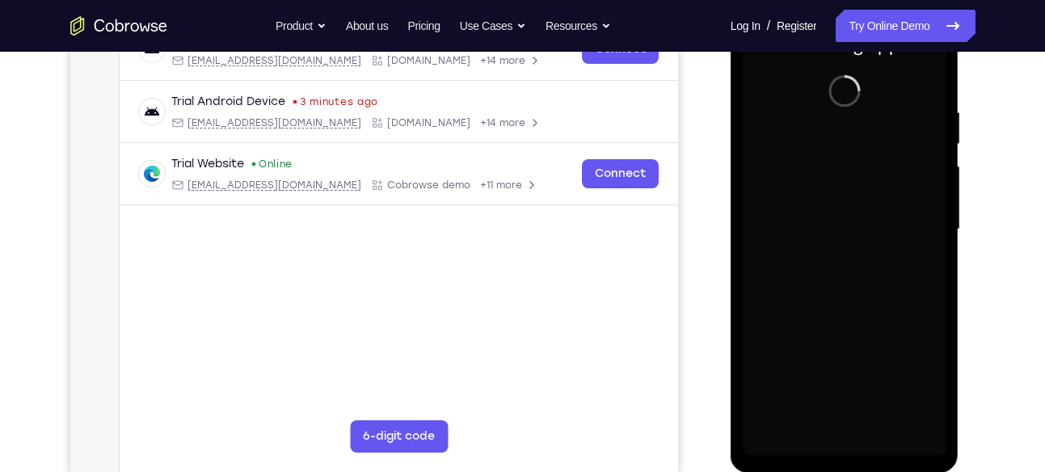
scroll to position [254, 0]
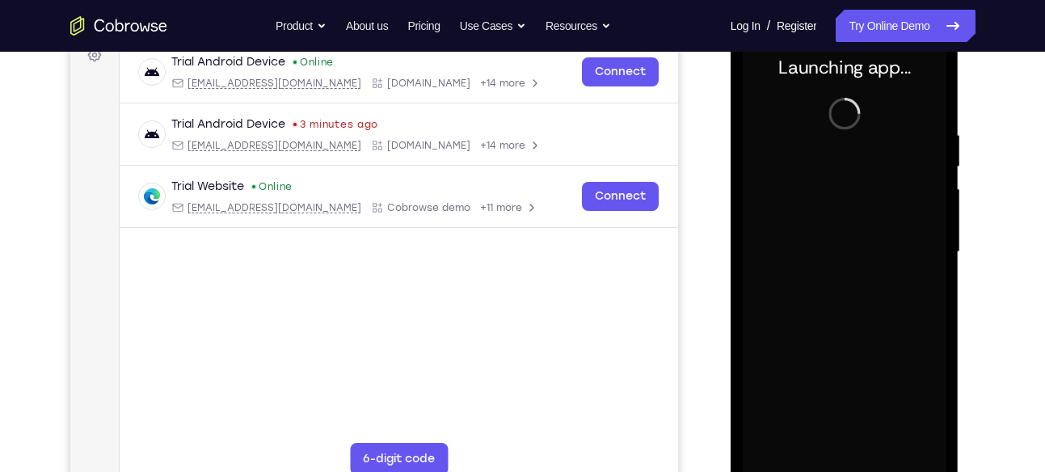
click at [857, 302] on div at bounding box center [845, 252] width 204 height 453
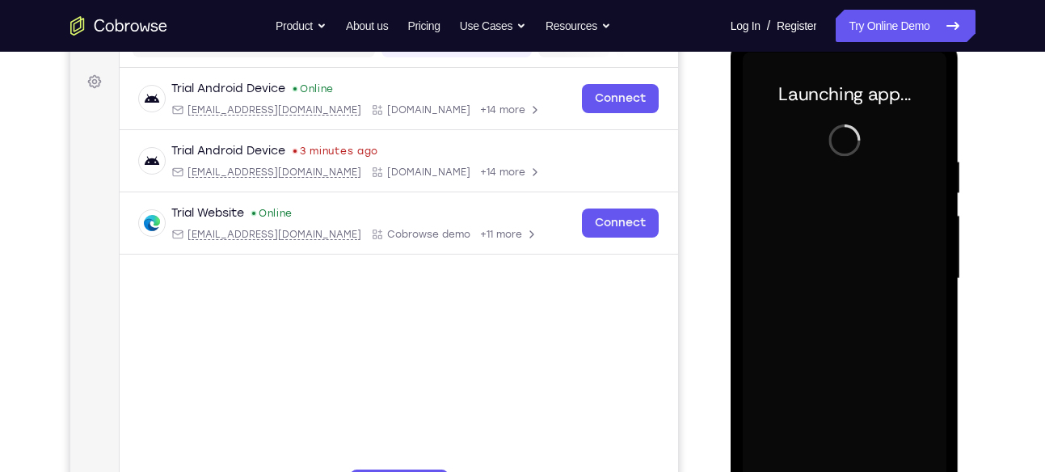
click at [782, 194] on div at bounding box center [845, 279] width 204 height 453
click at [810, 248] on div at bounding box center [845, 279] width 204 height 453
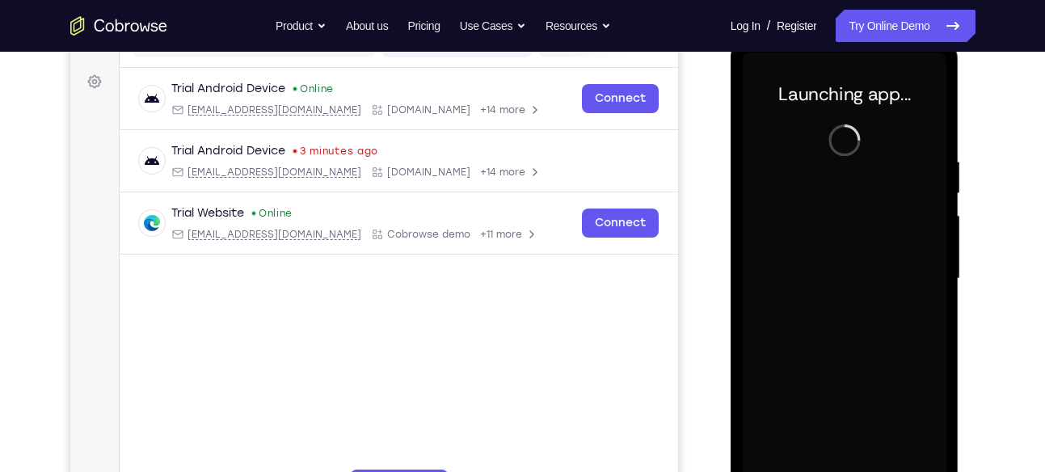
click at [810, 248] on div at bounding box center [845, 279] width 204 height 453
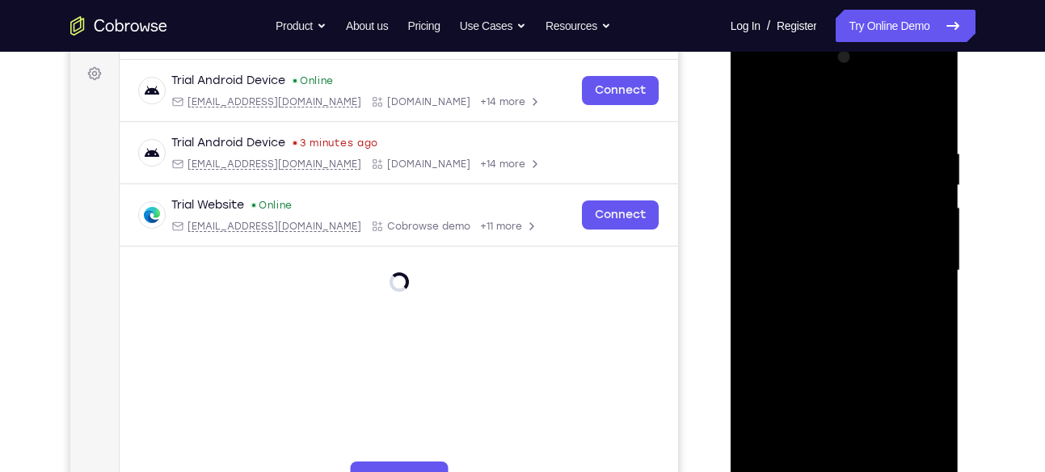
scroll to position [289, 0]
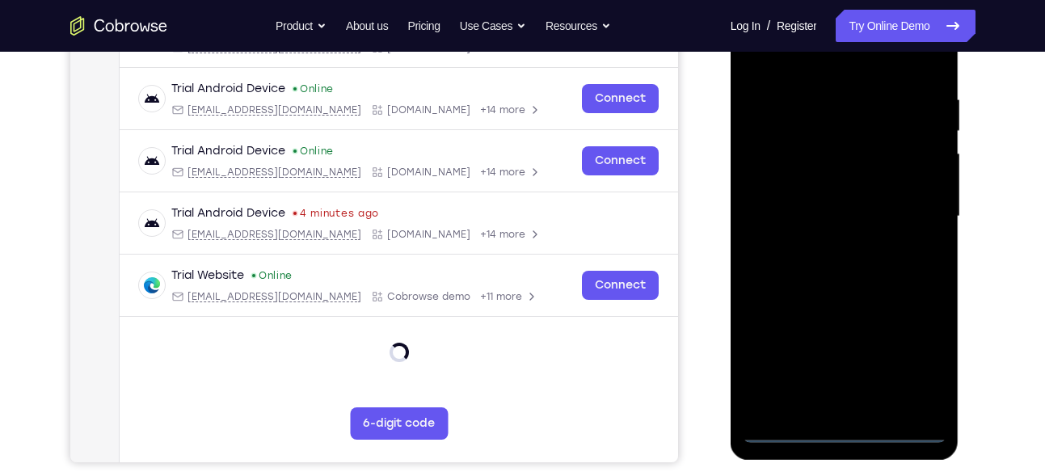
click at [846, 431] on div at bounding box center [845, 216] width 204 height 453
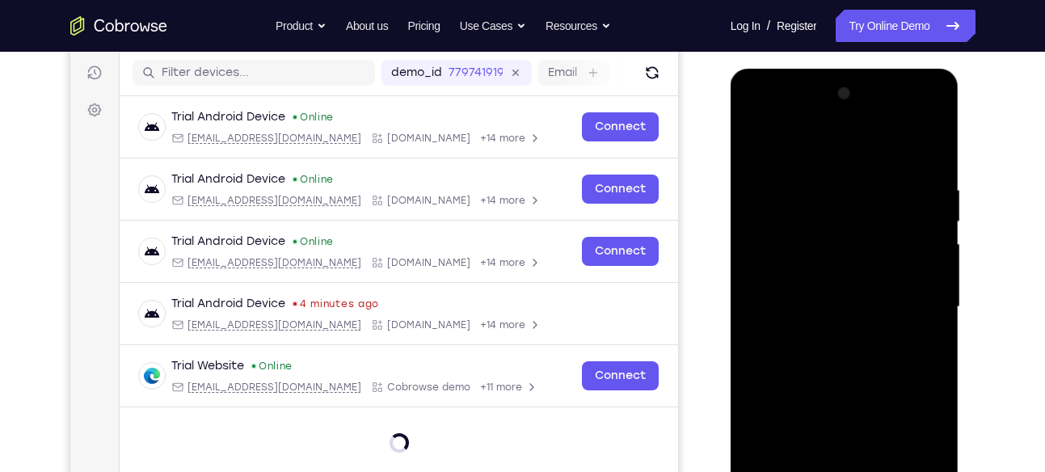
scroll to position [192, 0]
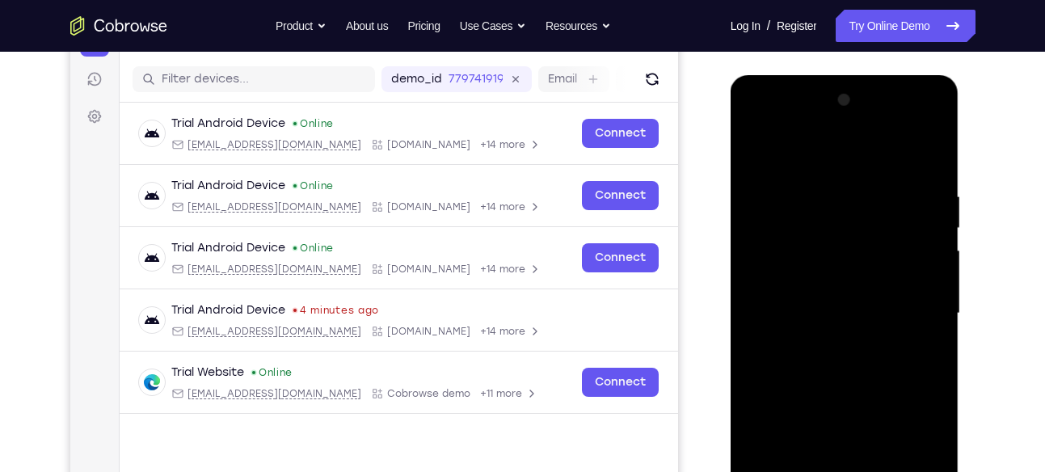
click at [917, 456] on div at bounding box center [845, 313] width 204 height 453
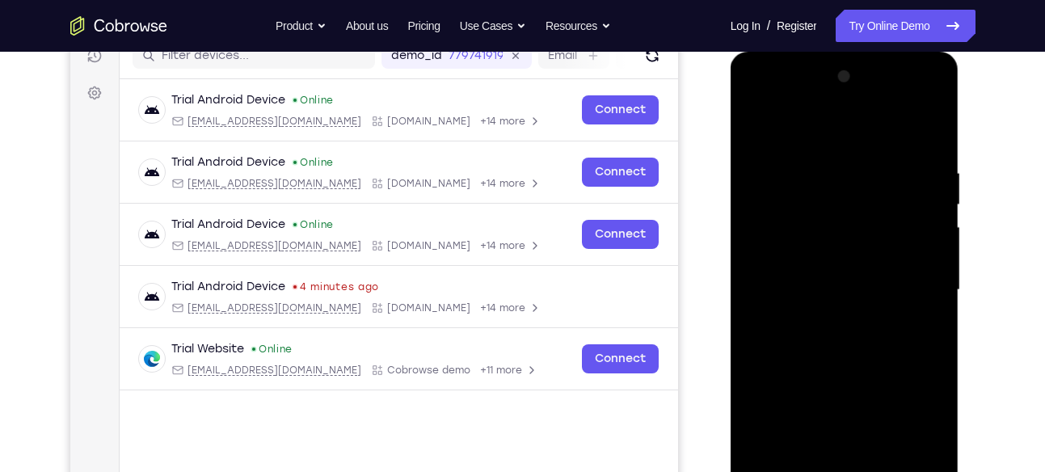
scroll to position [217, 0]
click at [913, 102] on div at bounding box center [845, 289] width 204 height 453
click at [775, 98] on div at bounding box center [845, 289] width 204 height 453
click at [758, 95] on div at bounding box center [845, 289] width 204 height 453
click at [923, 287] on div at bounding box center [845, 289] width 204 height 453
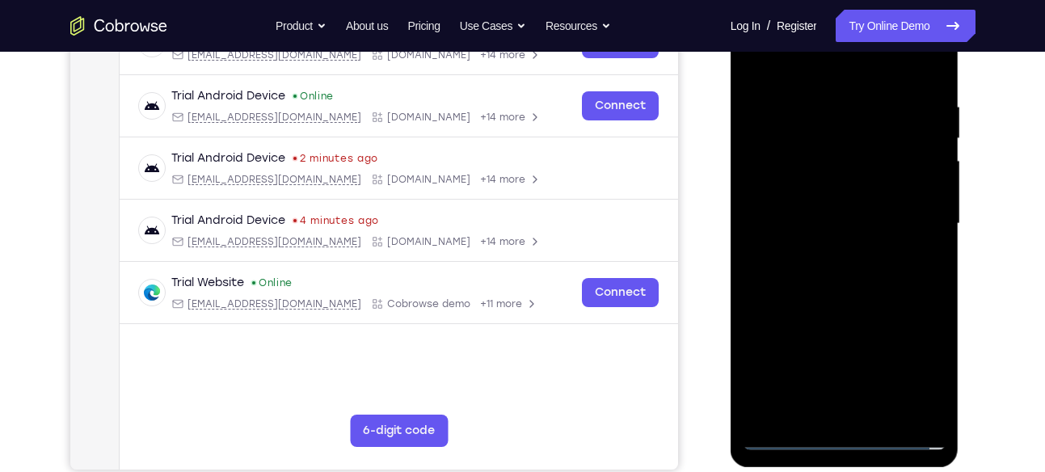
scroll to position [283, 0]
click at [825, 251] on div at bounding box center [845, 223] width 204 height 453
click at [854, 195] on div at bounding box center [845, 223] width 204 height 453
click at [810, 210] on div at bounding box center [845, 223] width 204 height 453
click at [938, 409] on div at bounding box center [845, 223] width 204 height 453
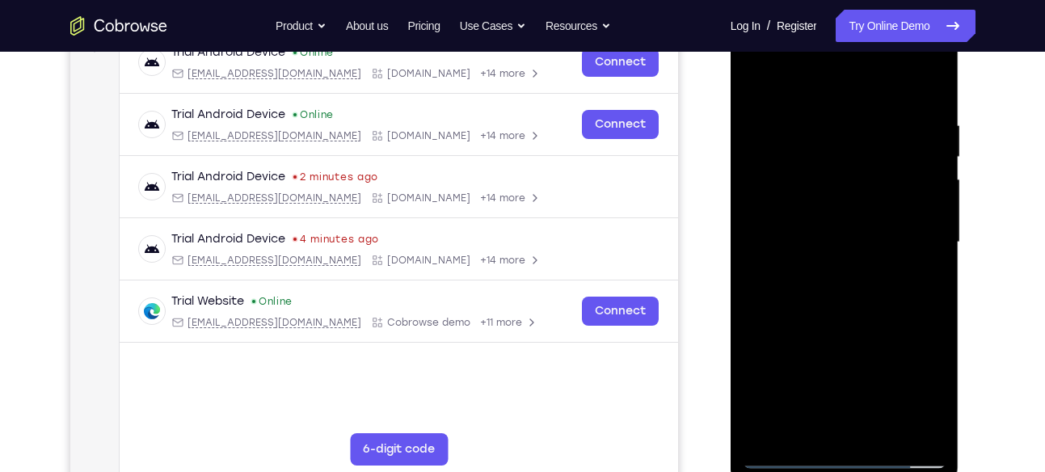
scroll to position [261, 0]
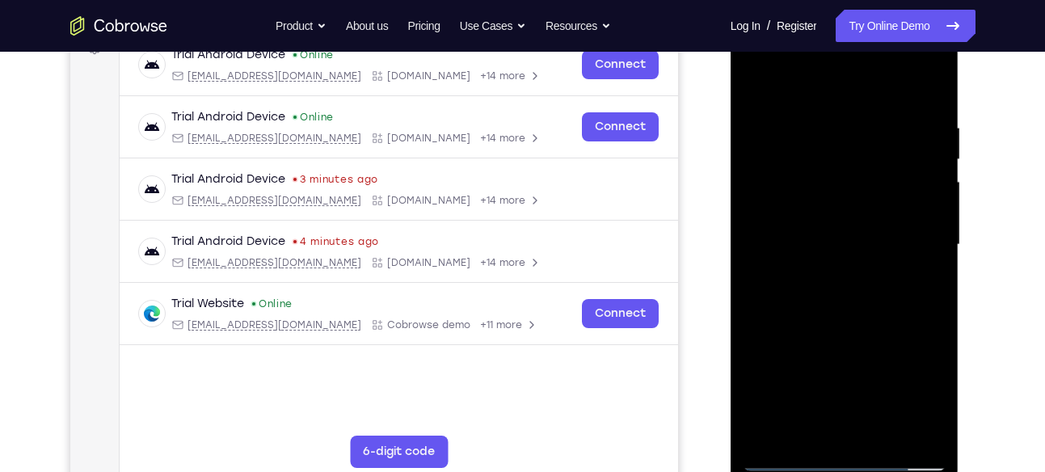
click at [847, 203] on div at bounding box center [845, 245] width 204 height 453
click at [884, 435] on div at bounding box center [845, 245] width 204 height 453
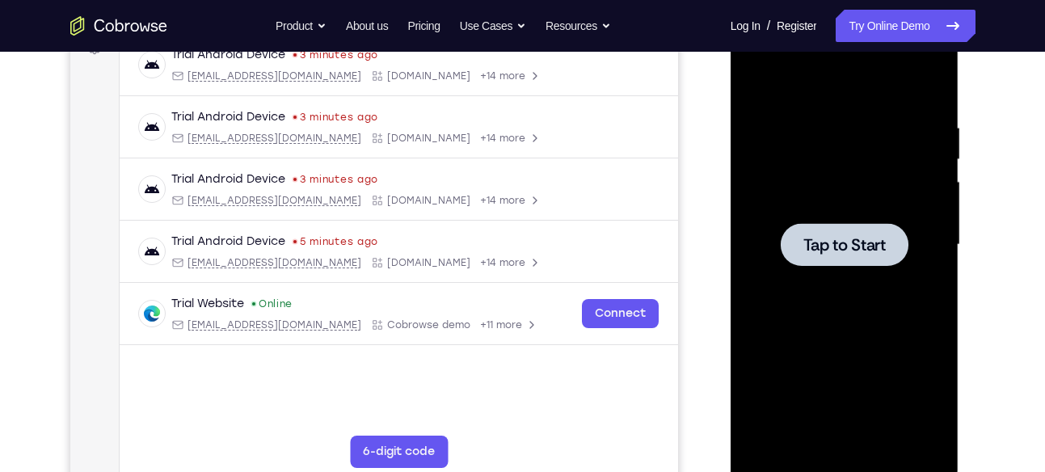
click at [925, 289] on div at bounding box center [845, 245] width 204 height 453
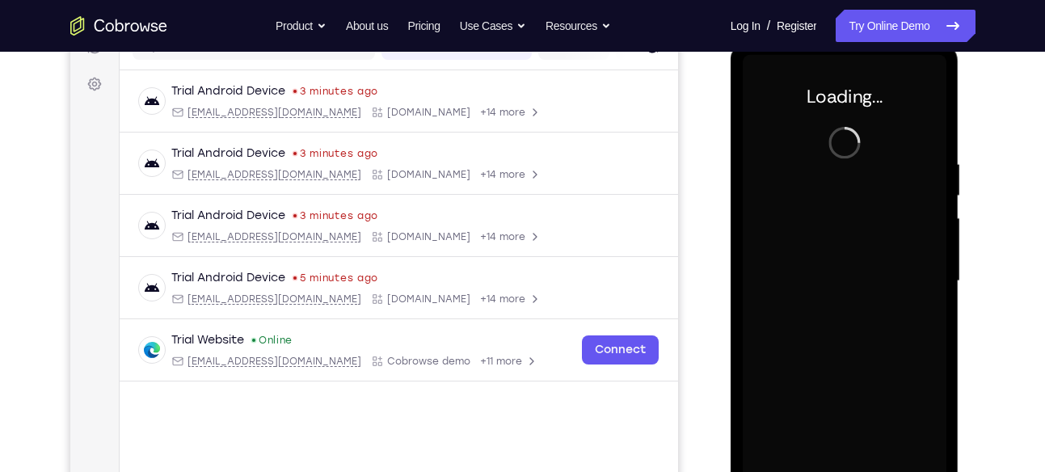
scroll to position [226, 0]
click at [842, 236] on div at bounding box center [845, 280] width 204 height 453
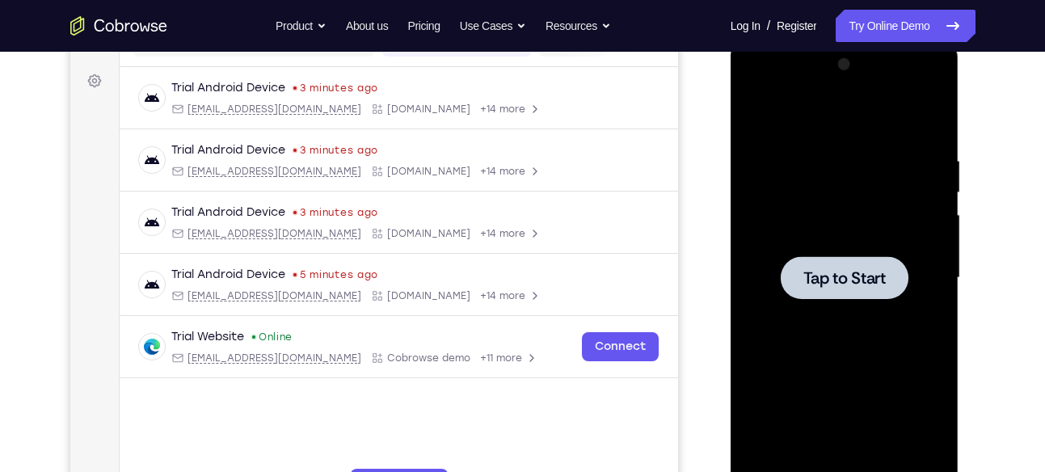
scroll to position [229, 0]
click at [859, 209] on div at bounding box center [845, 277] width 204 height 453
click at [860, 305] on div at bounding box center [845, 277] width 204 height 453
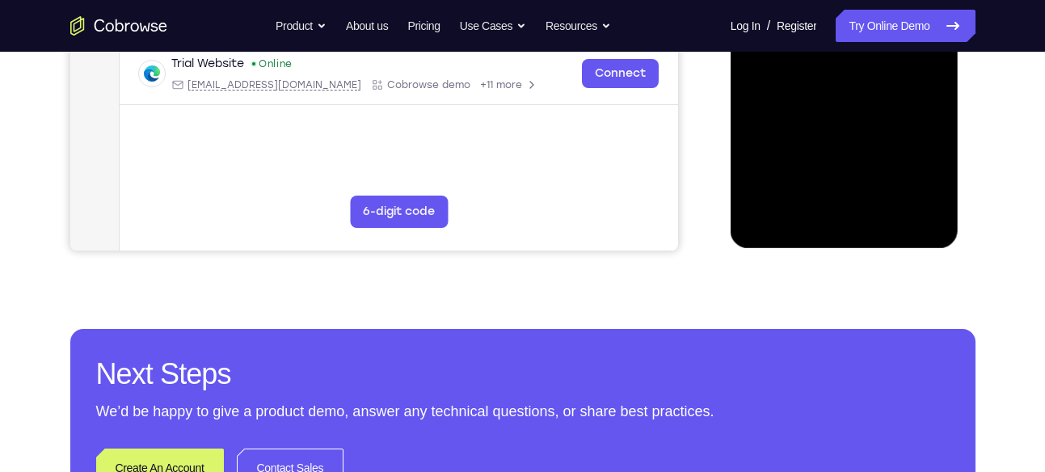
click at [926, 293] on div "Your Support Agent Your Customer Web iOS Android Next Steps We’d be happy to gi…" at bounding box center [523, 84] width 1035 height 1066
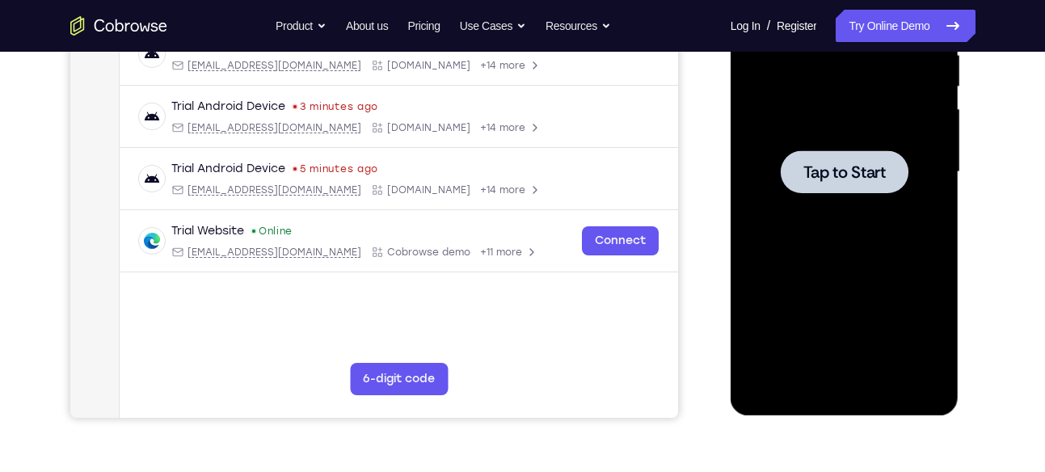
scroll to position [332, 0]
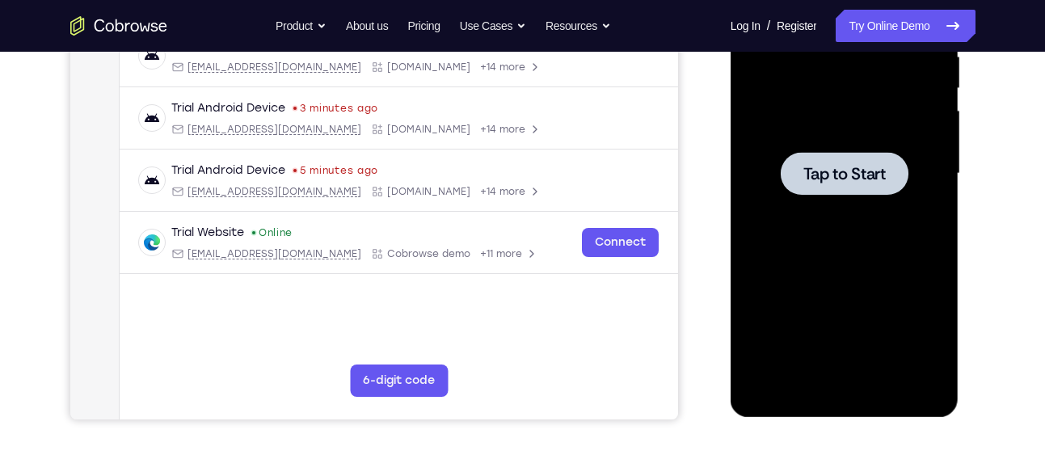
click at [837, 171] on span "Tap to Start" at bounding box center [844, 174] width 82 height 16
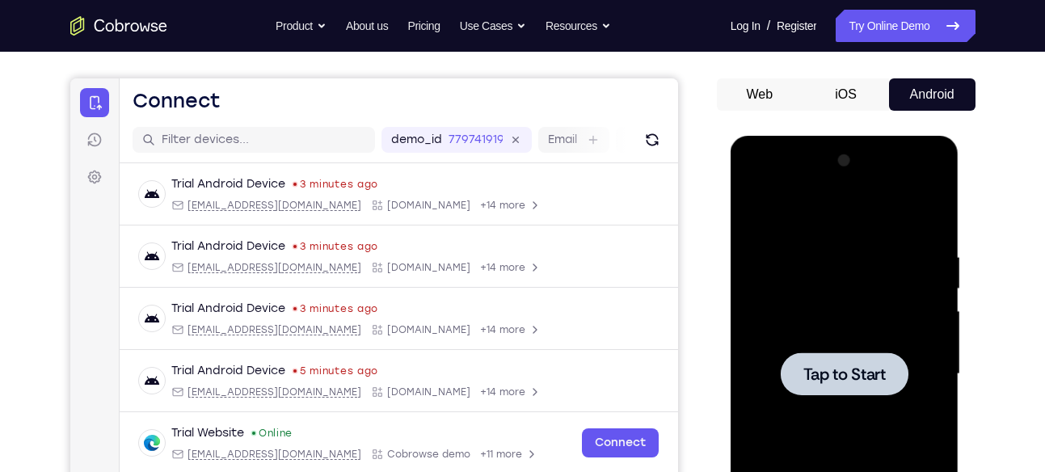
scroll to position [127, 0]
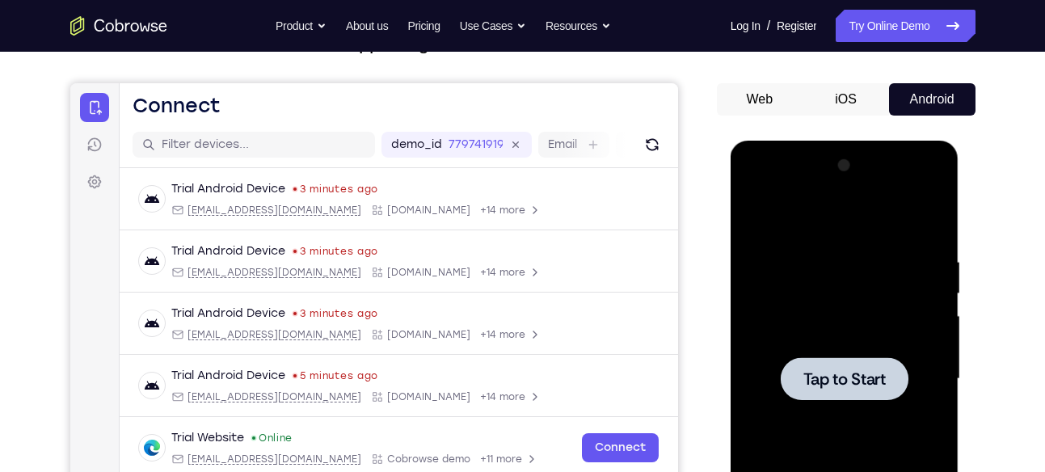
click at [840, 365] on div at bounding box center [845, 378] width 128 height 43
click at [868, 327] on div at bounding box center [845, 379] width 204 height 453
click at [849, 394] on div at bounding box center [845, 378] width 128 height 43
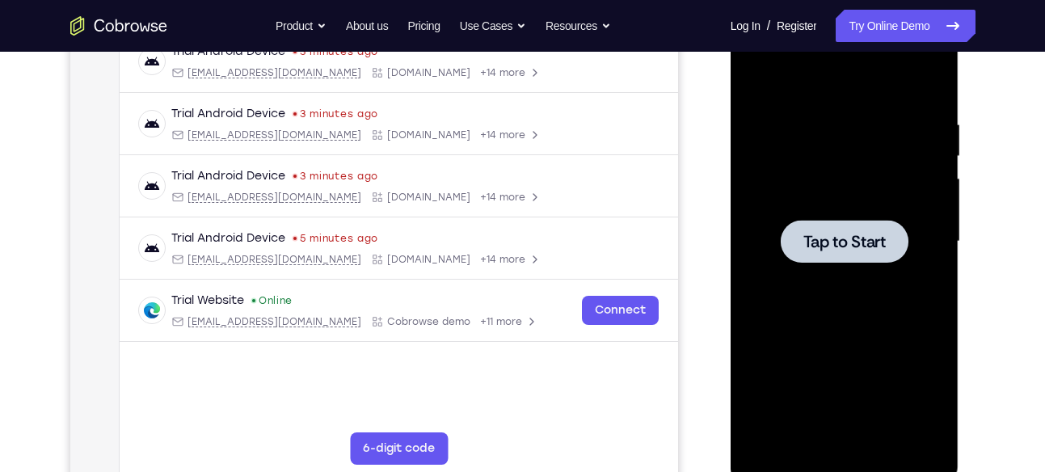
click at [849, 394] on div at bounding box center [845, 241] width 204 height 453
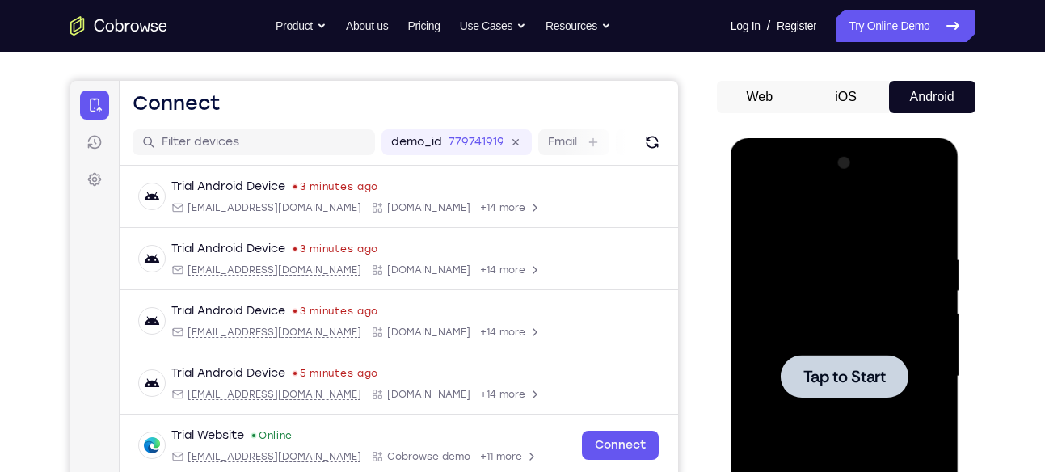
scroll to position [91, 0]
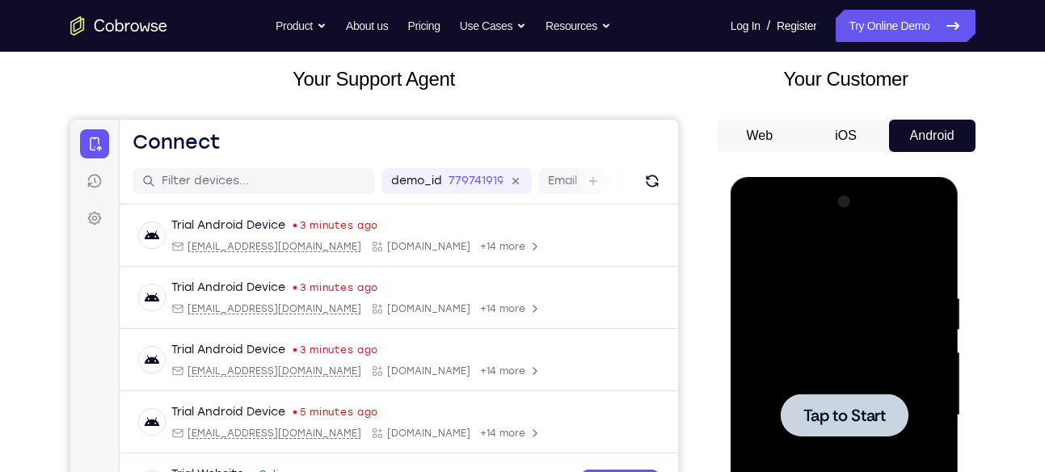
click at [850, 133] on button "iOS" at bounding box center [846, 136] width 86 height 32
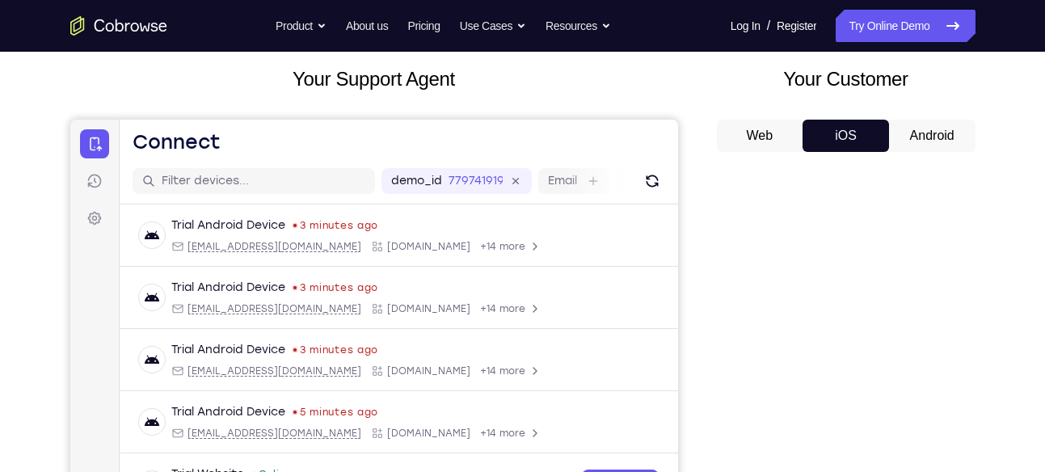
click at [941, 137] on button "Android" at bounding box center [932, 136] width 86 height 32
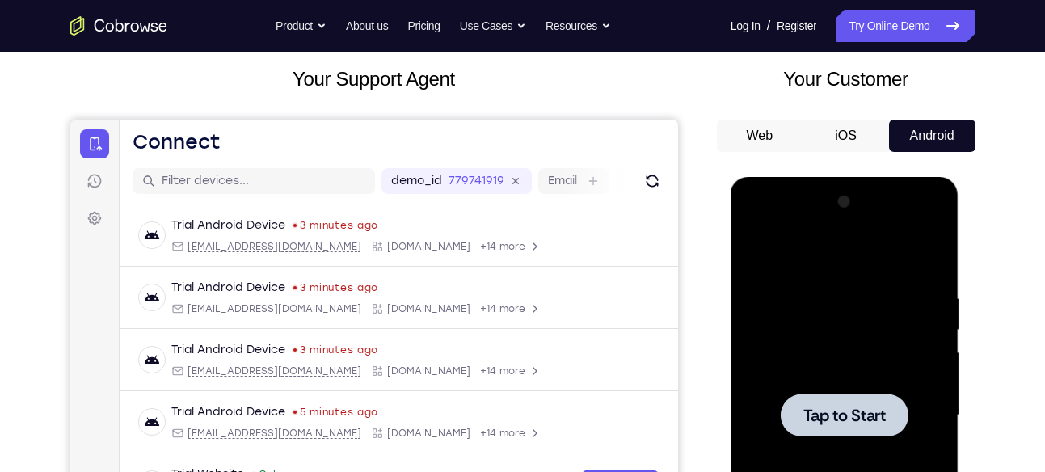
click at [867, 395] on div at bounding box center [845, 415] width 128 height 43
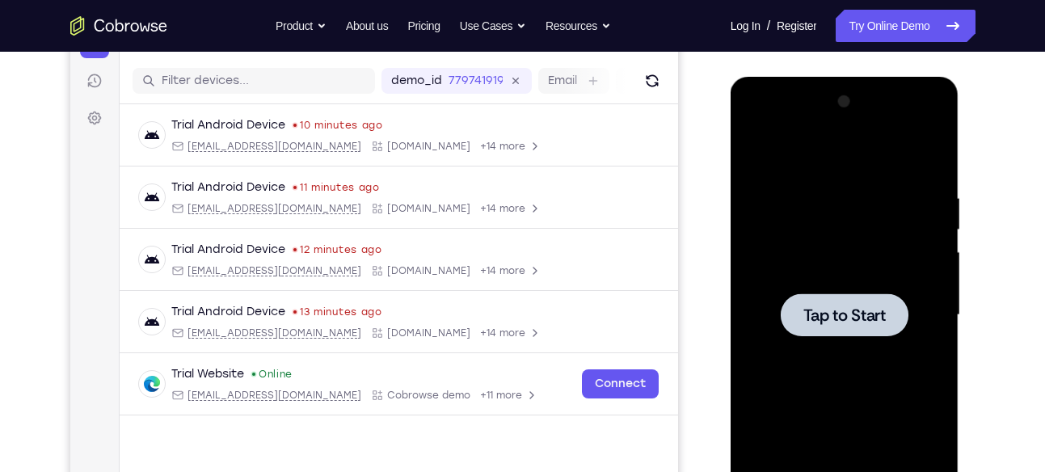
scroll to position [0, 0]
click at [858, 308] on span "Tap to Start" at bounding box center [844, 315] width 82 height 16
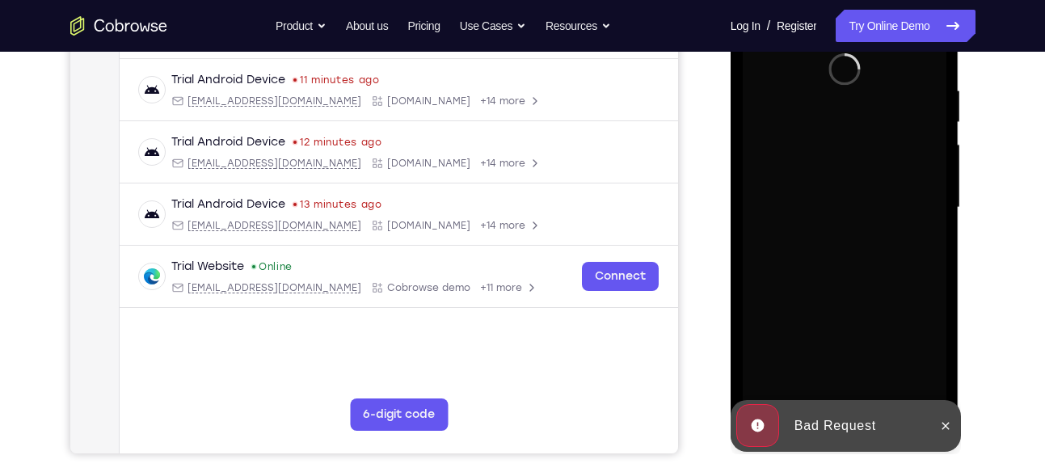
scroll to position [299, 0]
click at [950, 432] on button at bounding box center [946, 425] width 26 height 26
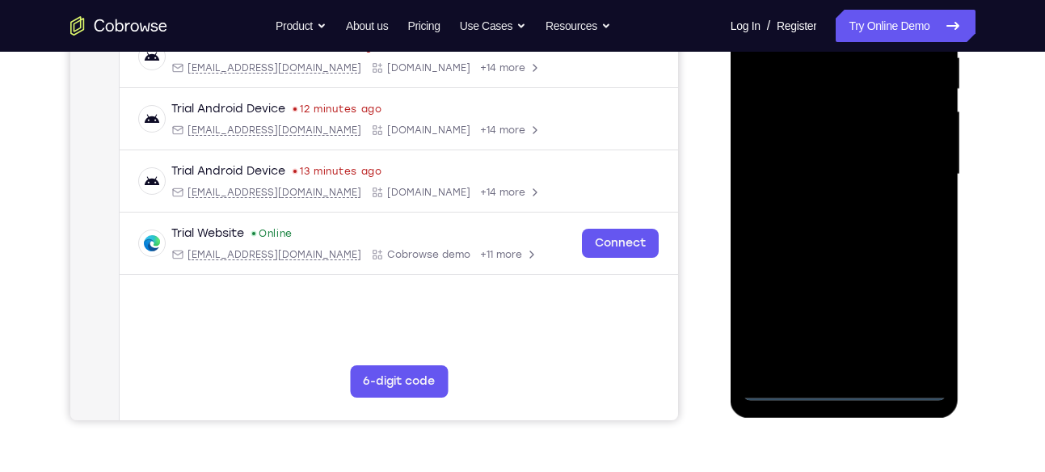
scroll to position [332, 0]
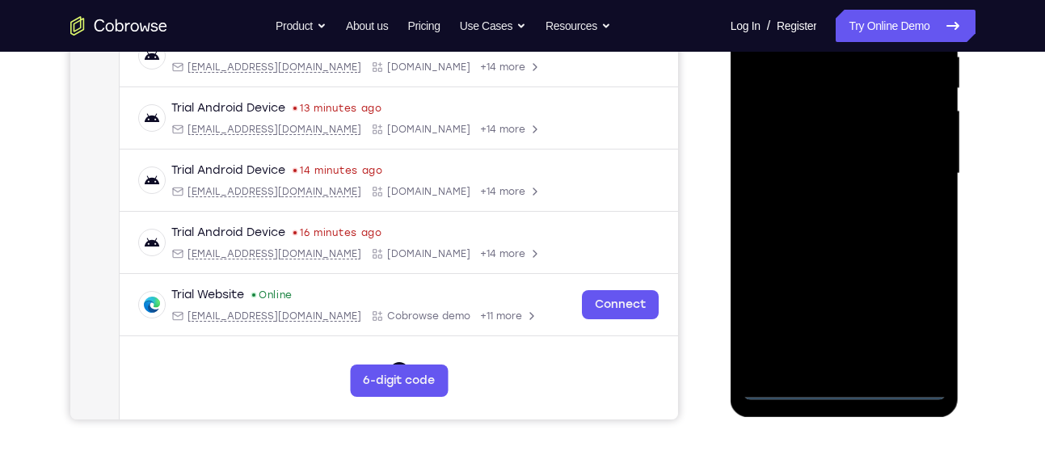
click at [843, 386] on div at bounding box center [845, 173] width 204 height 453
click at [917, 304] on div at bounding box center [845, 173] width 204 height 453
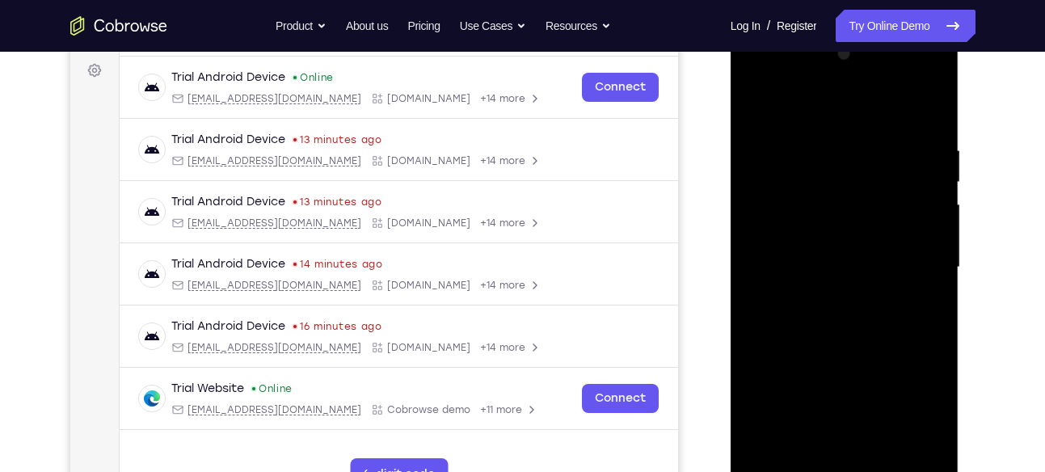
scroll to position [238, 0]
click at [765, 76] on div at bounding box center [845, 268] width 204 height 453
click at [919, 268] on div at bounding box center [845, 268] width 204 height 453
click at [822, 297] on div at bounding box center [845, 268] width 204 height 453
click at [816, 252] on div at bounding box center [845, 268] width 204 height 453
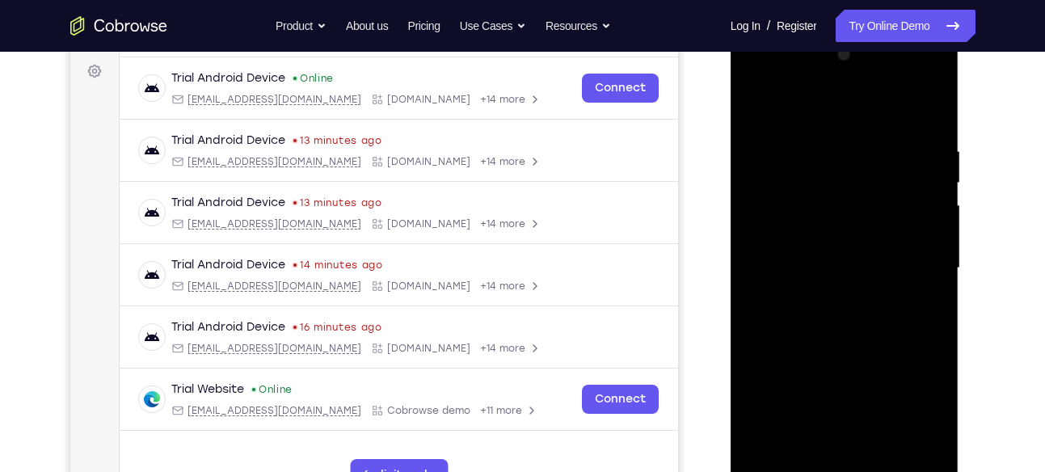
click at [772, 234] on div at bounding box center [845, 268] width 204 height 453
click at [775, 268] on div at bounding box center [845, 268] width 204 height 453
click at [776, 325] on div at bounding box center [845, 268] width 204 height 453
click at [812, 328] on div at bounding box center [845, 268] width 204 height 453
click at [815, 82] on div at bounding box center [845, 268] width 204 height 453
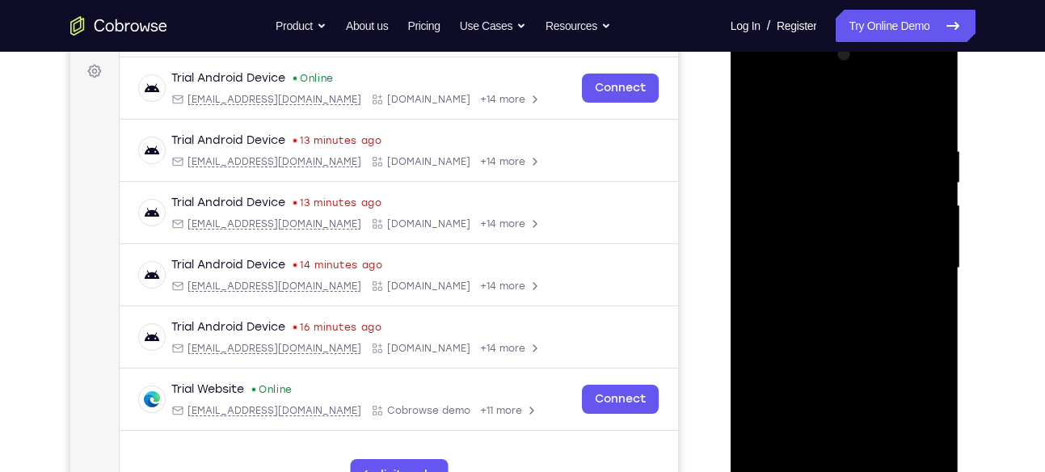
click at [825, 82] on div at bounding box center [845, 268] width 204 height 453
click at [809, 76] on div at bounding box center [845, 268] width 204 height 453
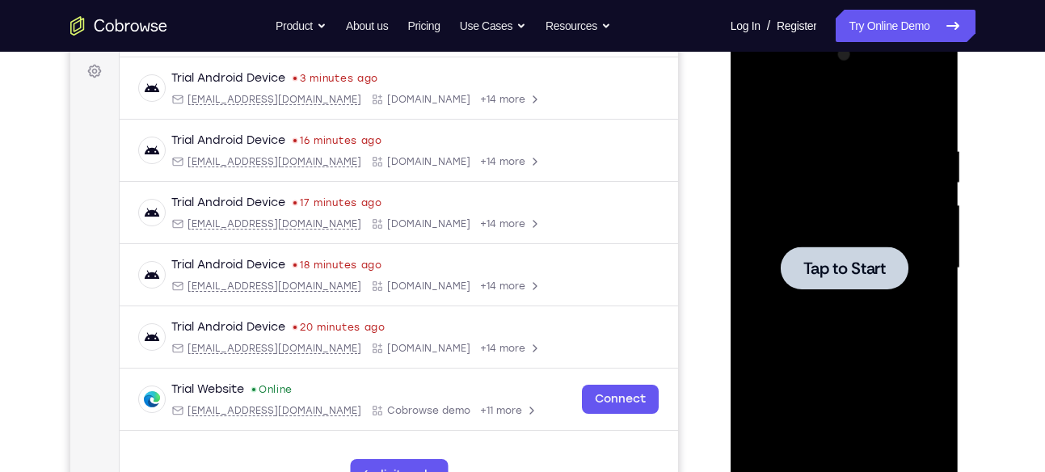
click at [755, 247] on div at bounding box center [845, 268] width 204 height 453
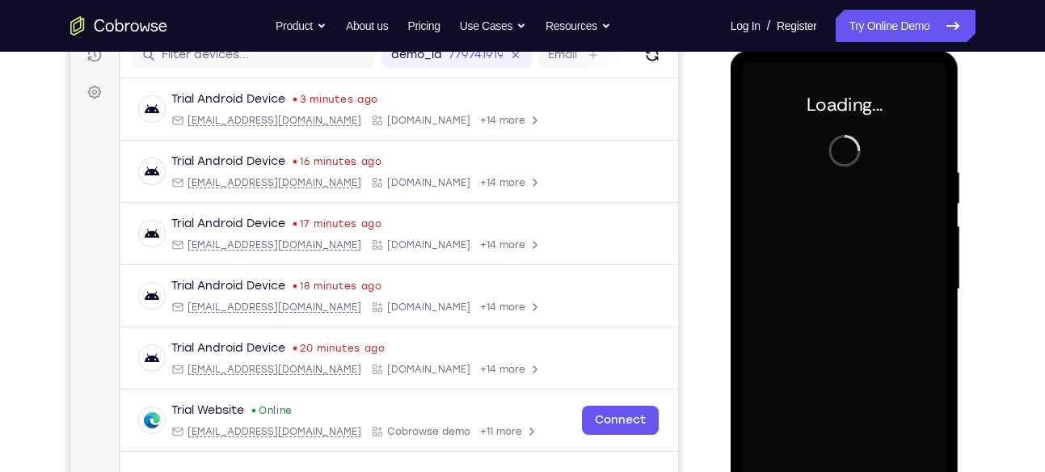
scroll to position [216, 0]
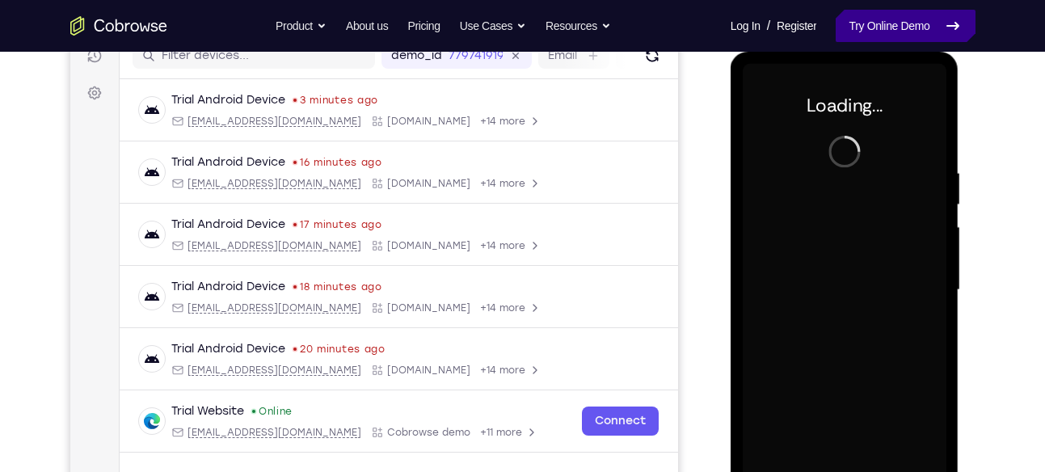
click at [924, 31] on link "Try Online Demo" at bounding box center [905, 26] width 139 height 32
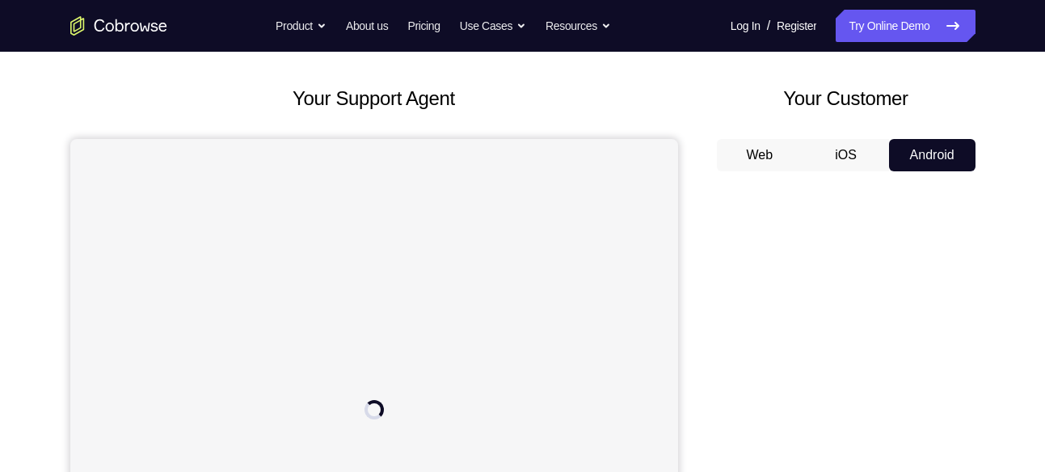
click at [669, 107] on h2 "Your Support Agent" at bounding box center [374, 98] width 608 height 29
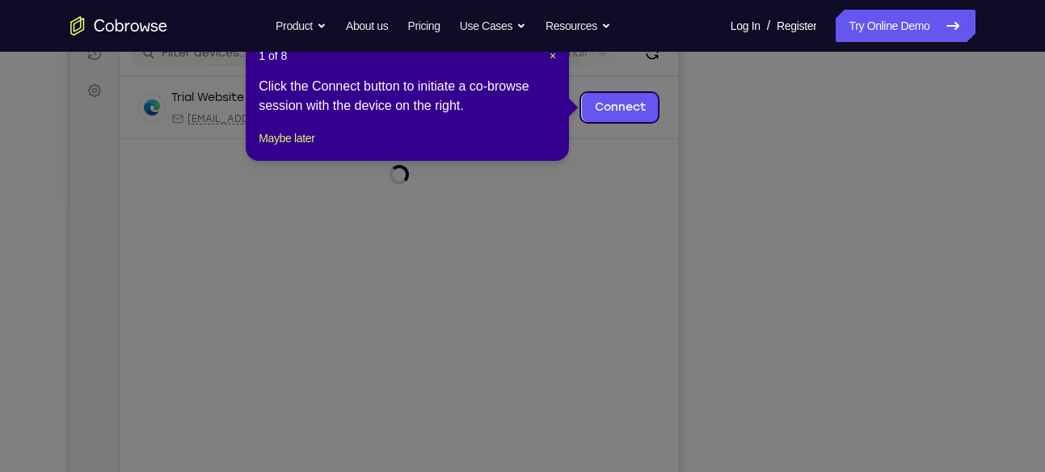
scroll to position [217, 0]
click at [553, 60] on span "×" at bounding box center [553, 57] width 6 height 13
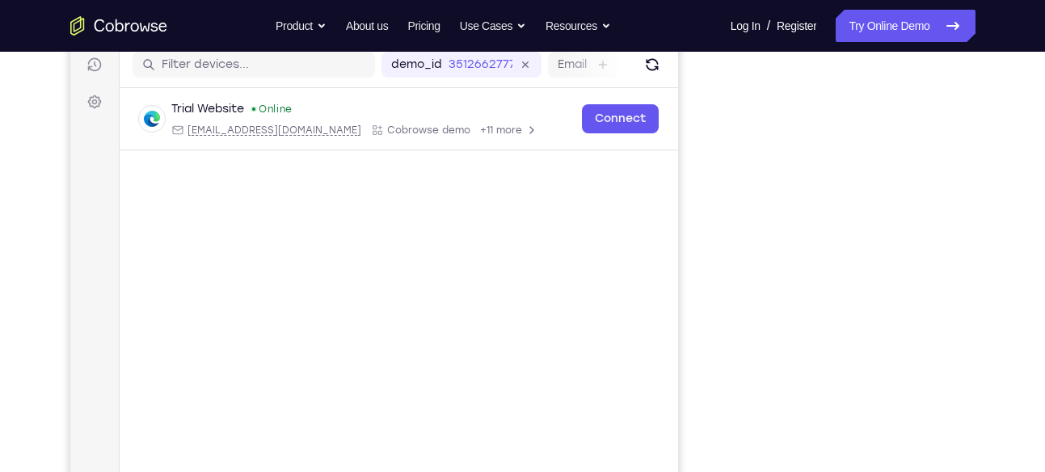
scroll to position [205, 0]
click at [704, 286] on div "Your Support Agent Your Customer Web iOS Android" at bounding box center [522, 248] width 905 height 597
click at [718, 281] on div at bounding box center [846, 296] width 259 height 497
click at [891, 40] on link "Try Online Demo" at bounding box center [905, 26] width 139 height 32
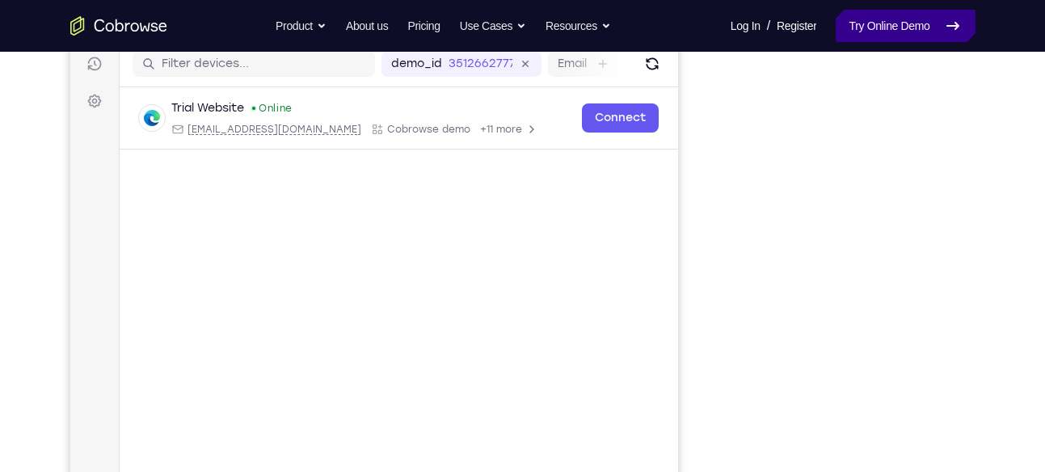
click at [891, 40] on link "Try Online Demo" at bounding box center [905, 26] width 139 height 32
click at [898, 35] on link "Try Online Demo" at bounding box center [905, 26] width 139 height 32
click at [898, 32] on link "Try Online Demo" at bounding box center [905, 26] width 139 height 32
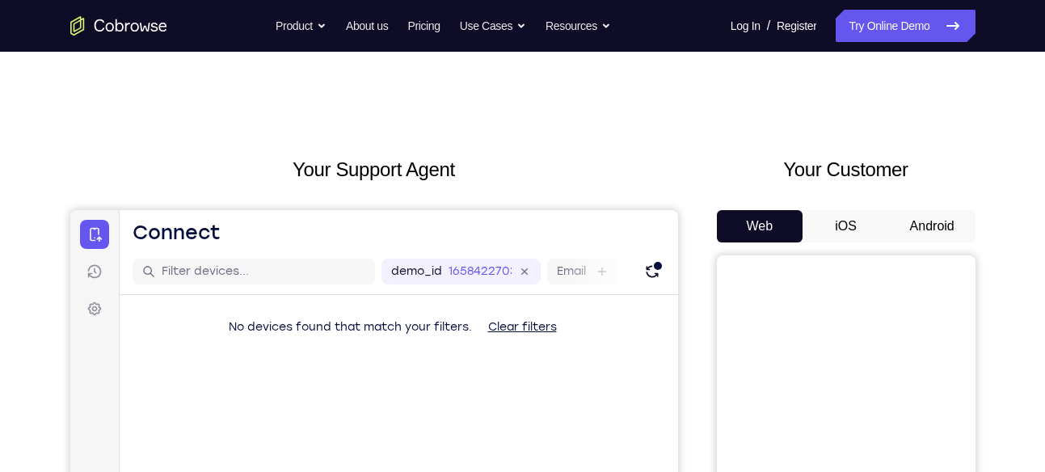
click at [905, 215] on button "Android" at bounding box center [932, 226] width 86 height 32
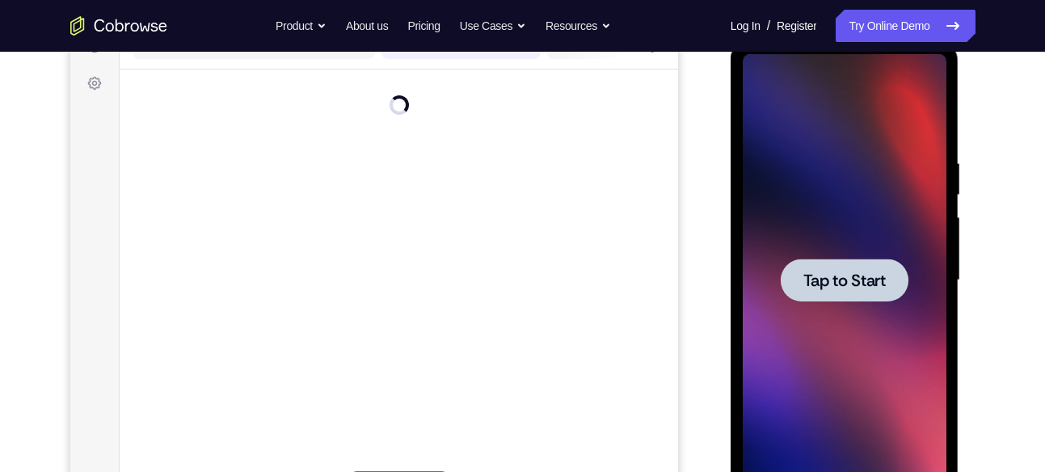
scroll to position [241, 0]
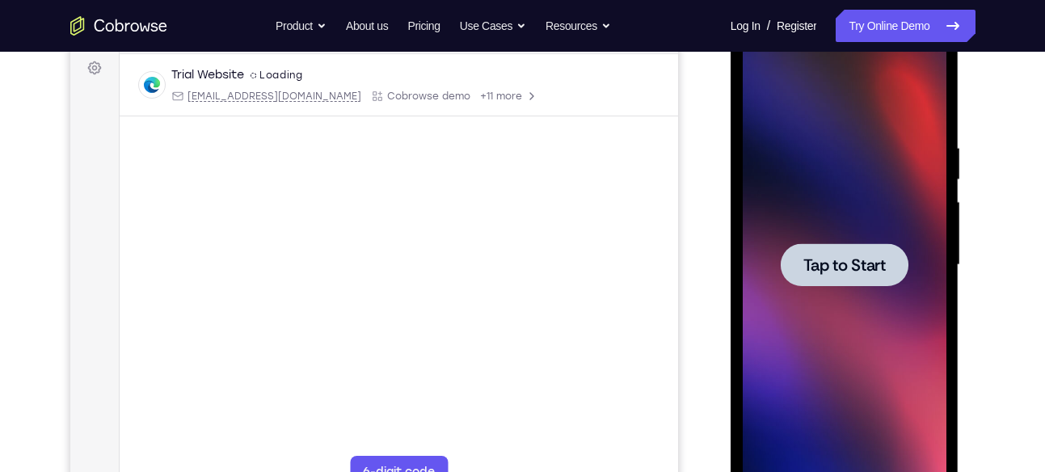
click at [844, 278] on div at bounding box center [845, 264] width 128 height 43
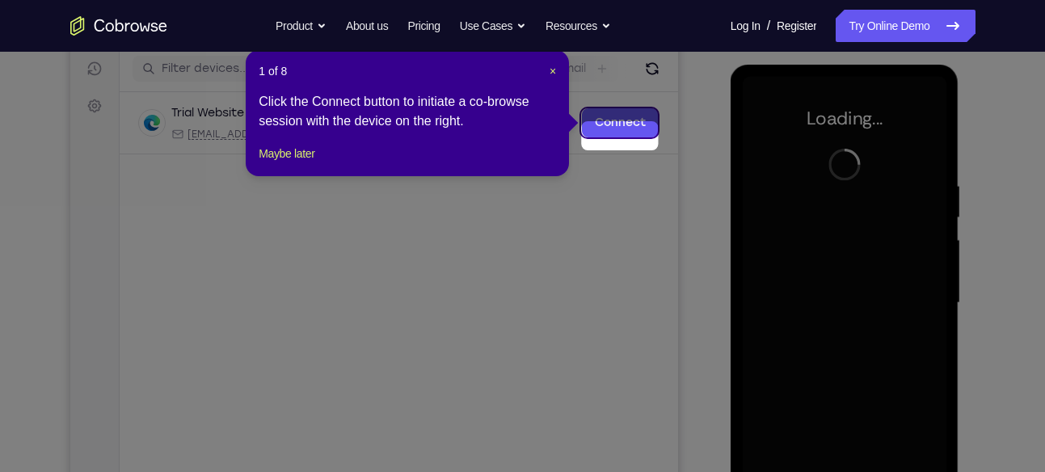
scroll to position [189, 0]
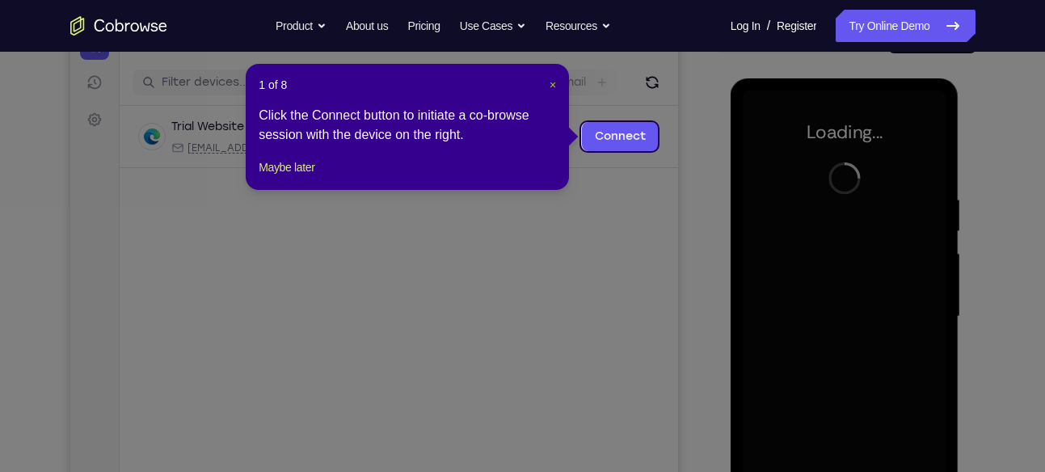
click at [550, 83] on span "×" at bounding box center [553, 84] width 6 height 13
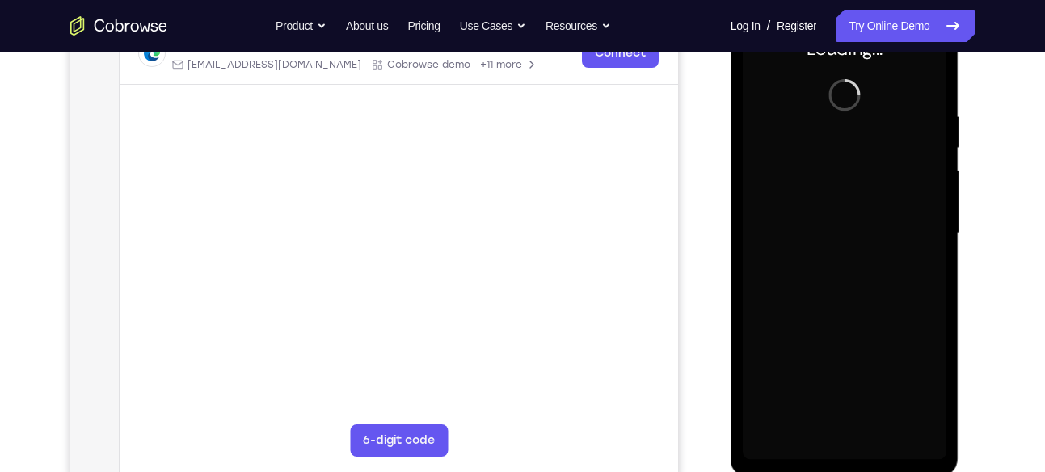
scroll to position [244, 0]
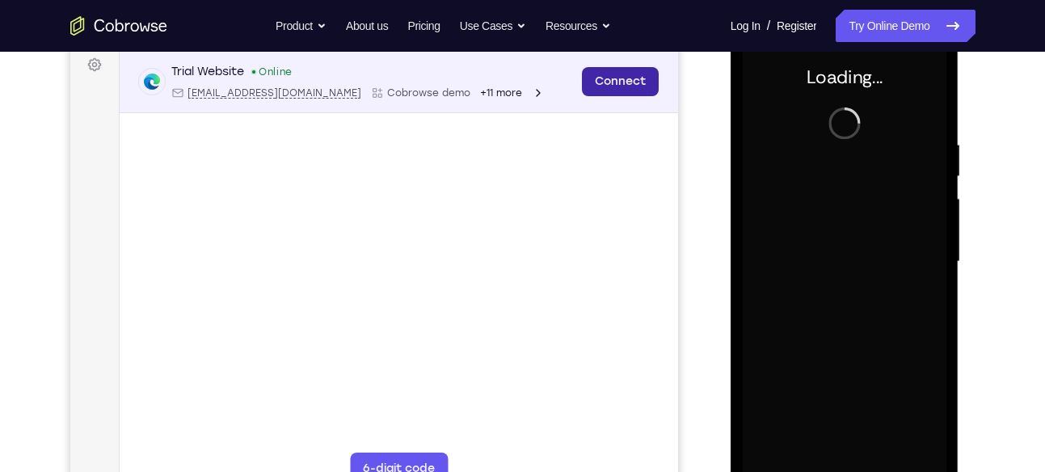
click at [609, 86] on link "Connect" at bounding box center [619, 81] width 77 height 29
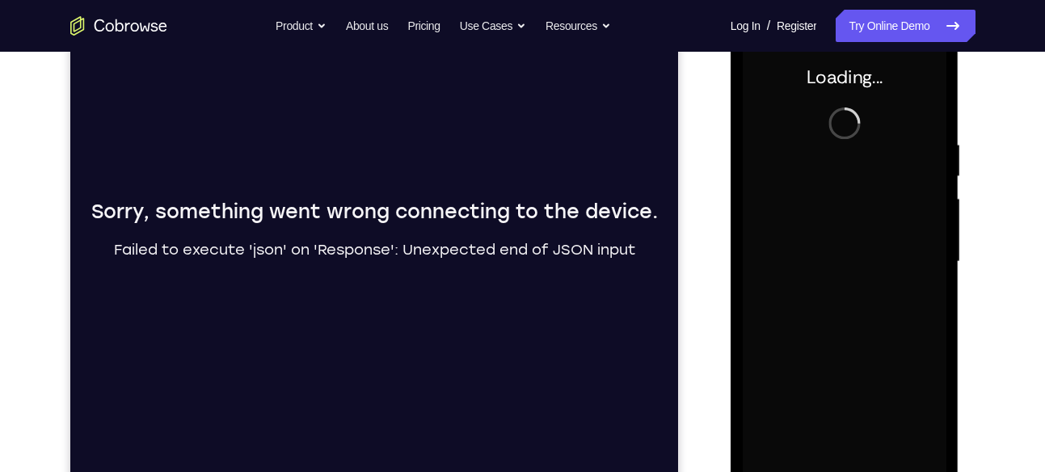
scroll to position [0, 0]
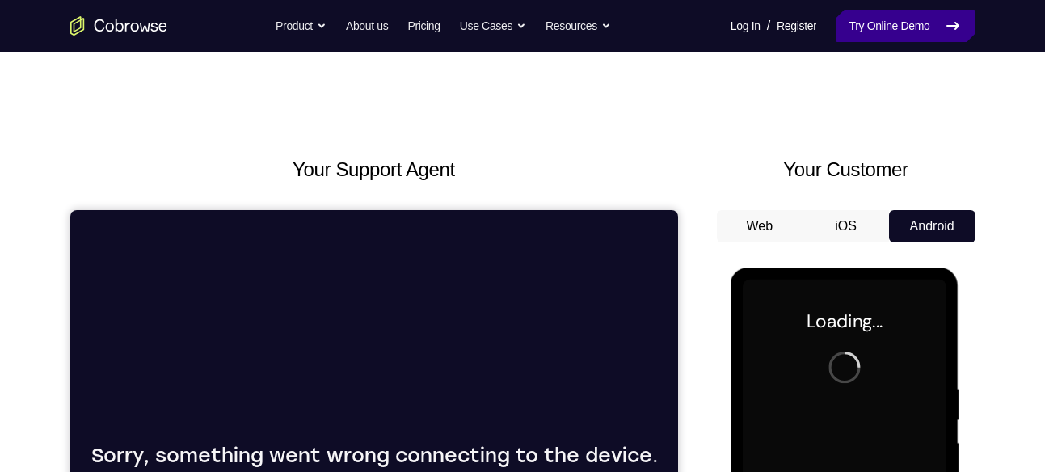
click at [889, 40] on link "Try Online Demo" at bounding box center [905, 26] width 139 height 32
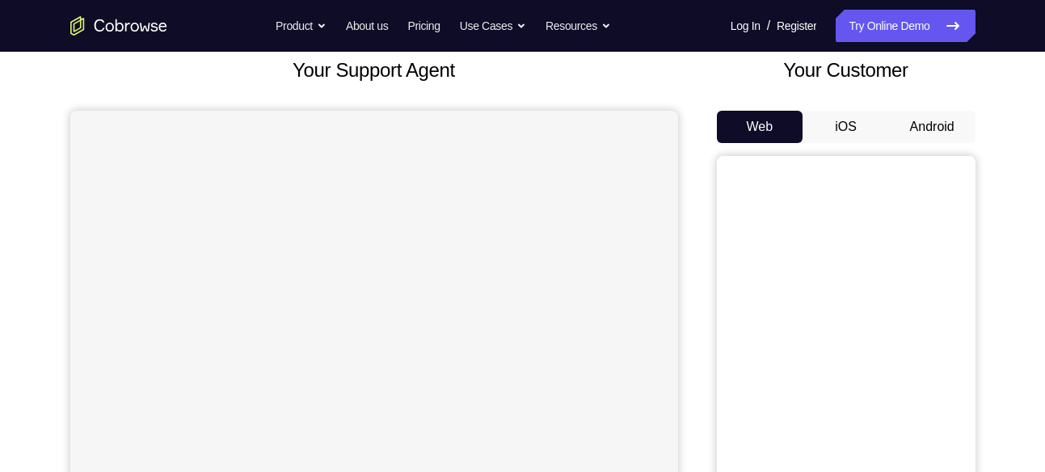
scroll to position [99, 0]
click at [942, 125] on button "Android" at bounding box center [932, 127] width 86 height 32
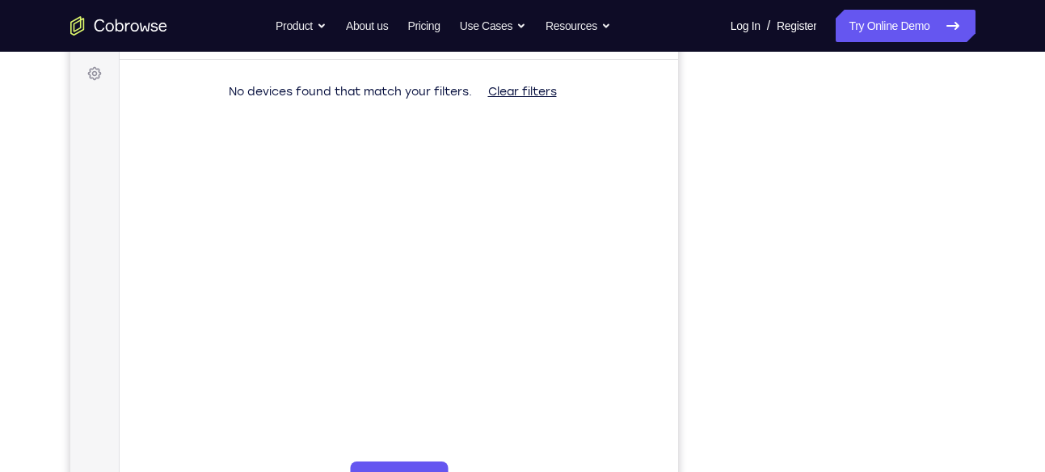
scroll to position [234, 0]
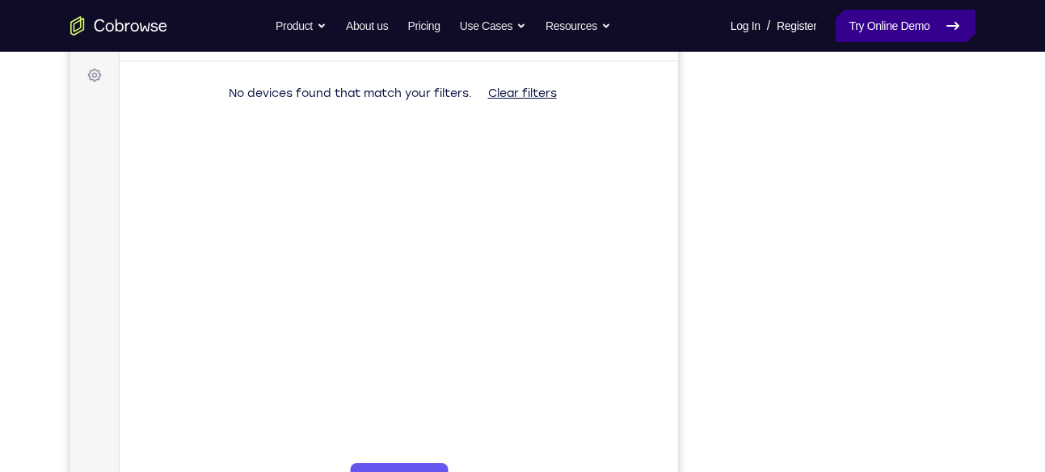
click at [864, 40] on link "Try Online Demo" at bounding box center [905, 26] width 139 height 32
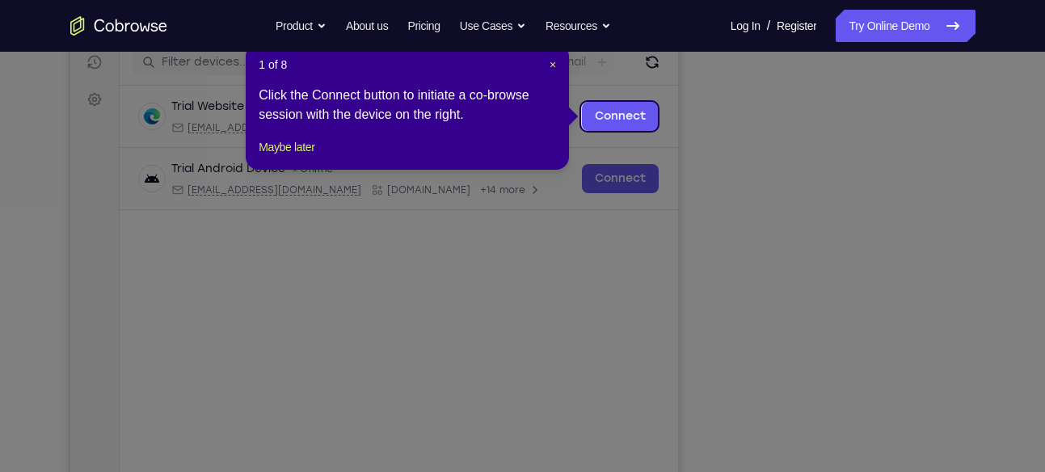
scroll to position [192, 0]
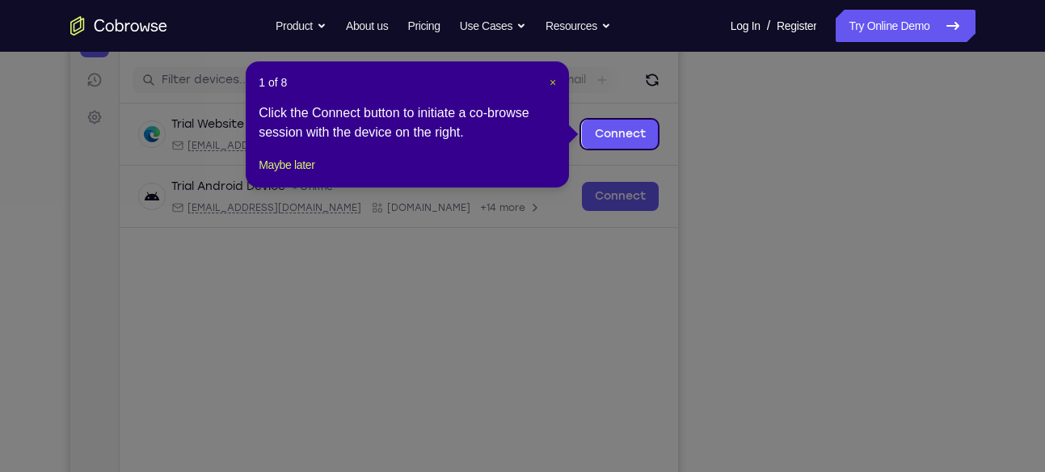
click at [552, 86] on span "×" at bounding box center [553, 82] width 6 height 13
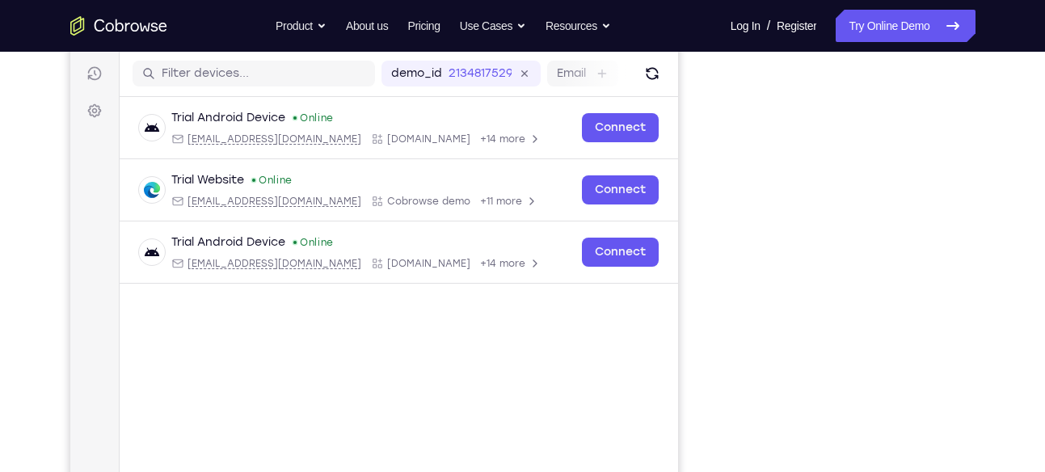
scroll to position [197, 0]
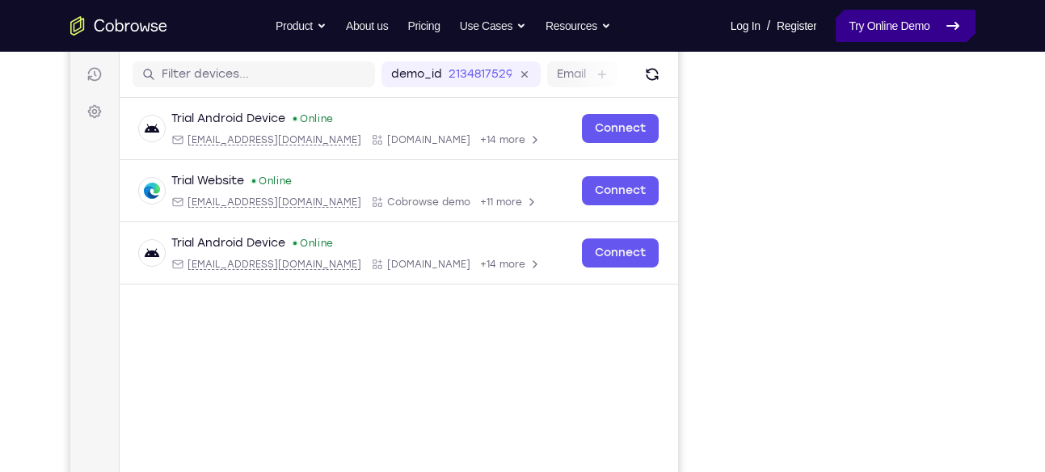
click at [924, 20] on link "Try Online Demo" at bounding box center [905, 26] width 139 height 32
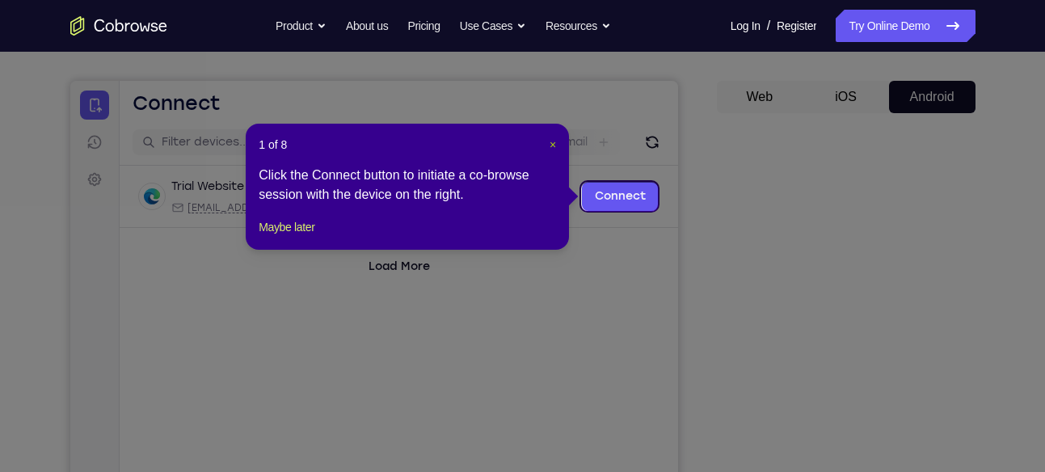
scroll to position [129, 0]
click at [552, 141] on span "×" at bounding box center [553, 145] width 6 height 13
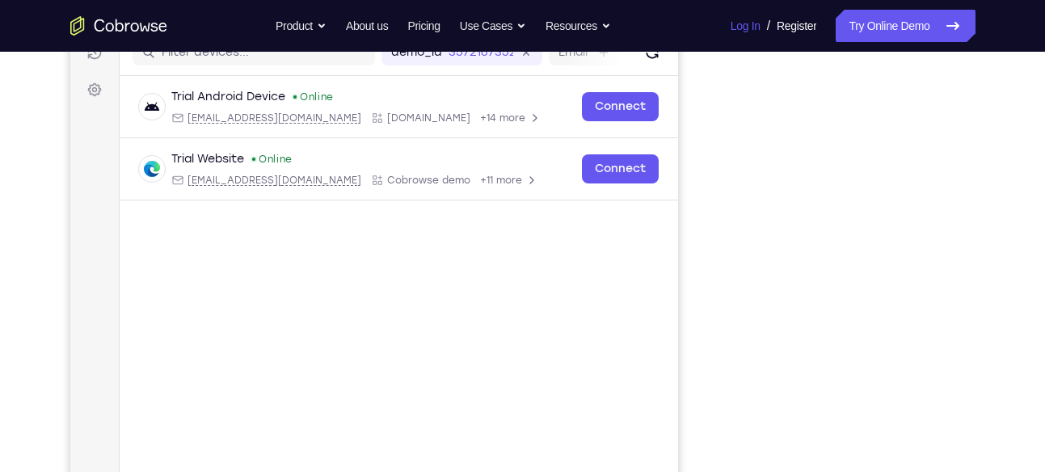
scroll to position [215, 0]
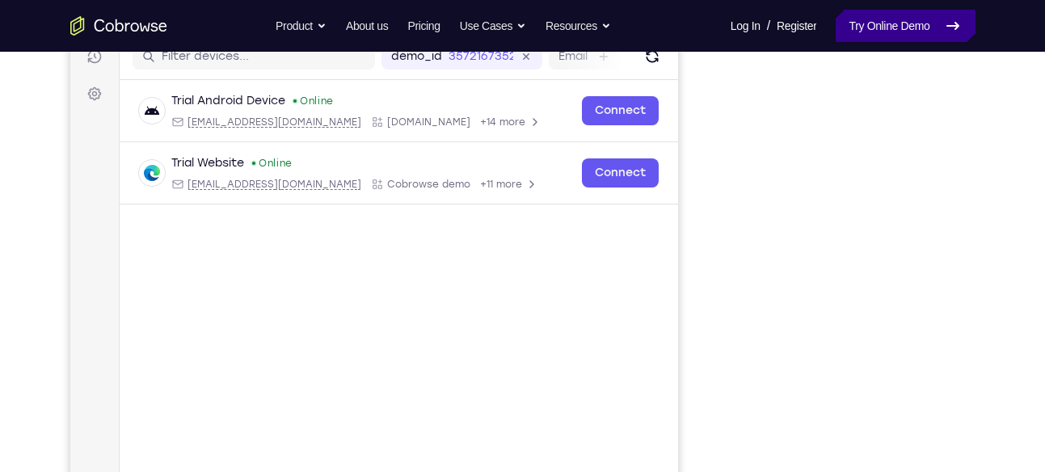
click at [896, 27] on link "Try Online Demo" at bounding box center [905, 26] width 139 height 32
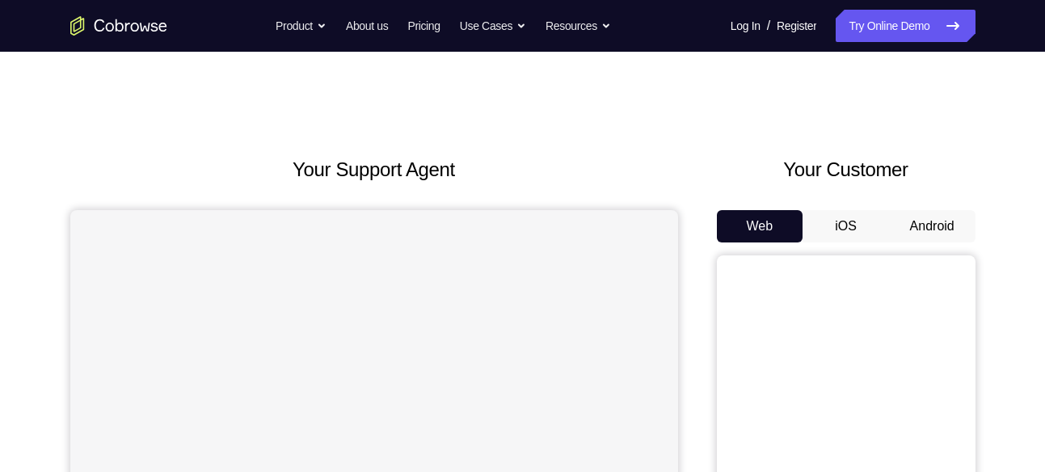
click at [934, 227] on button "Android" at bounding box center [932, 226] width 86 height 32
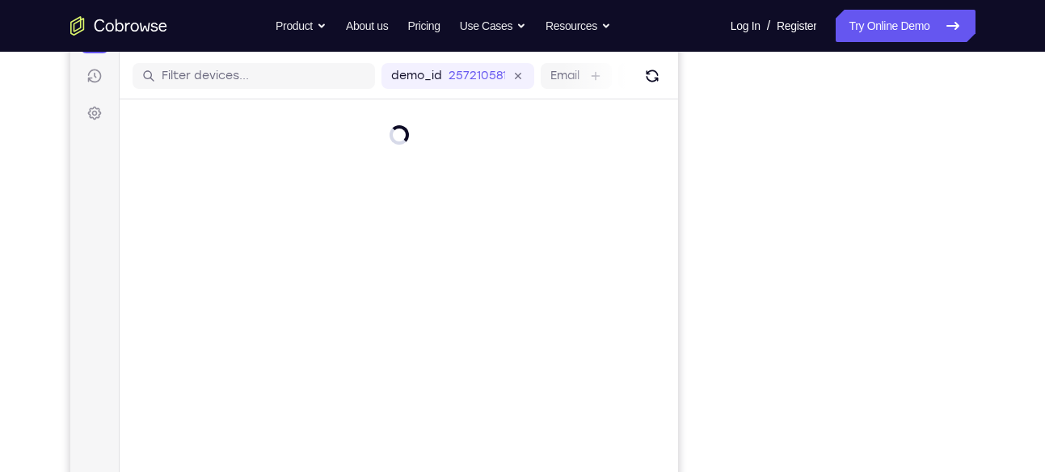
scroll to position [196, 0]
click at [656, 195] on div at bounding box center [398, 173] width 559 height 149
click at [909, 27] on link "Try Online Demo" at bounding box center [905, 26] width 139 height 32
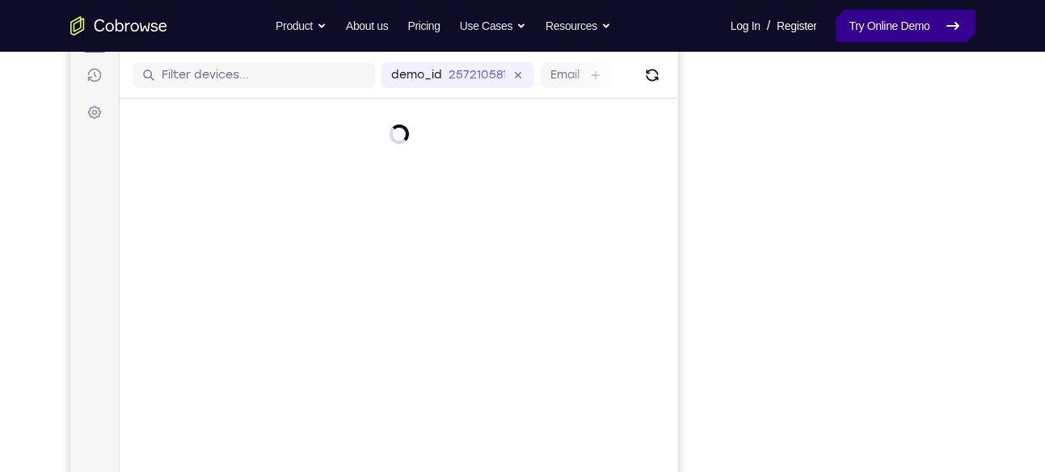
click at [909, 27] on link "Try Online Demo" at bounding box center [905, 26] width 139 height 32
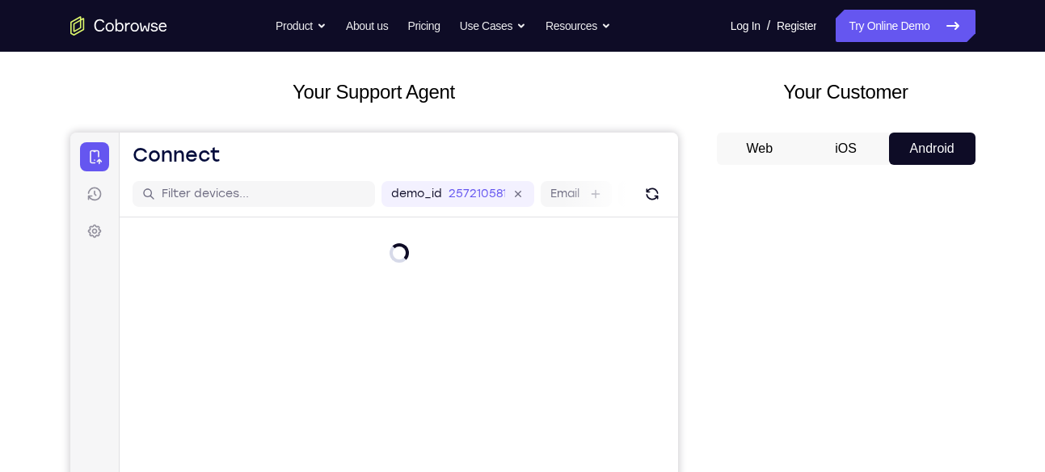
scroll to position [72, 0]
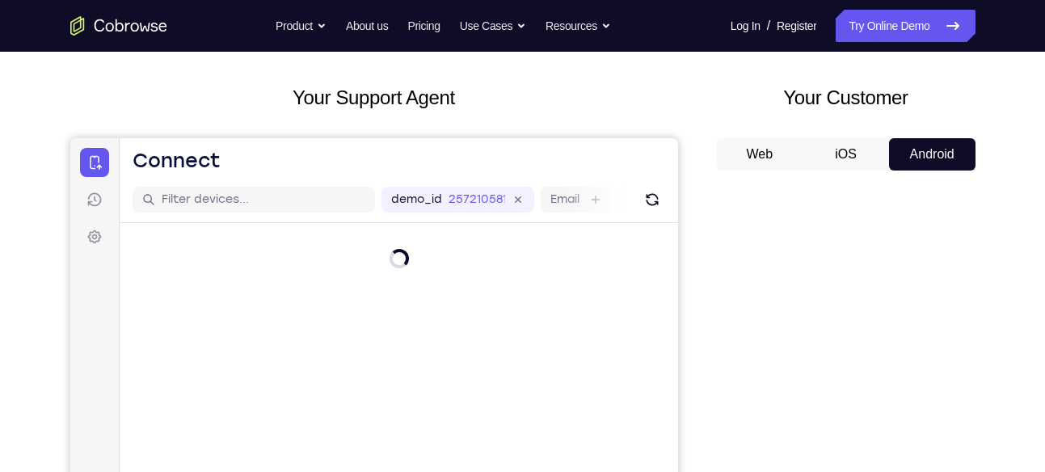
click at [954, 150] on button "Android" at bounding box center [932, 154] width 86 height 32
click at [881, 21] on link "Try Online Demo" at bounding box center [905, 26] width 139 height 32
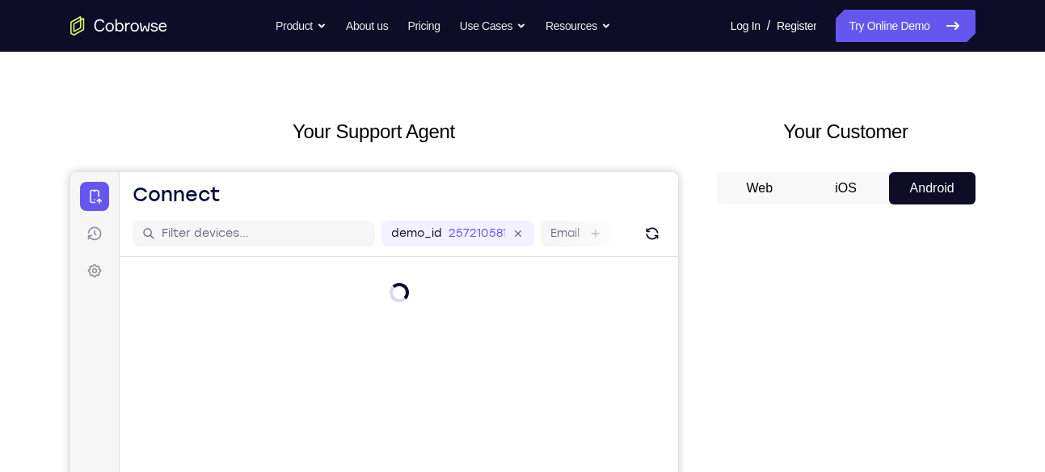
scroll to position [0, 0]
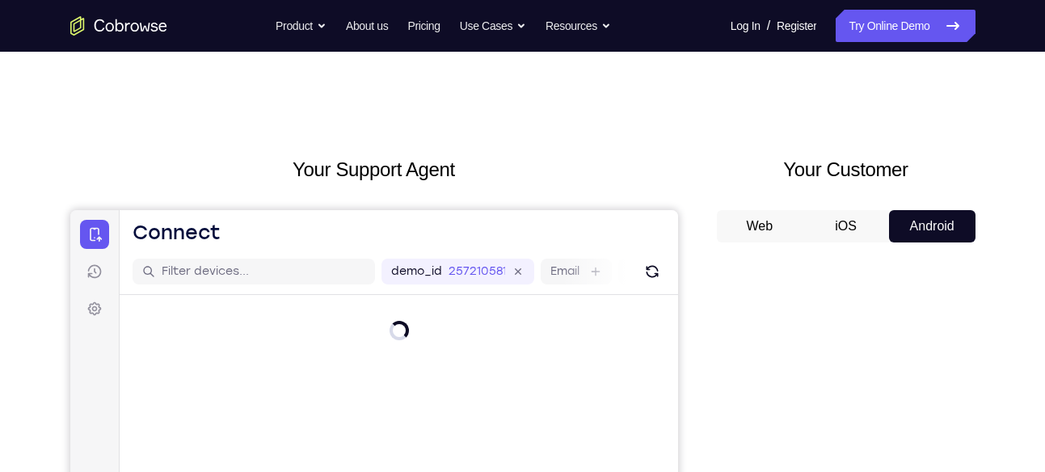
click at [860, 224] on button "iOS" at bounding box center [846, 226] width 86 height 32
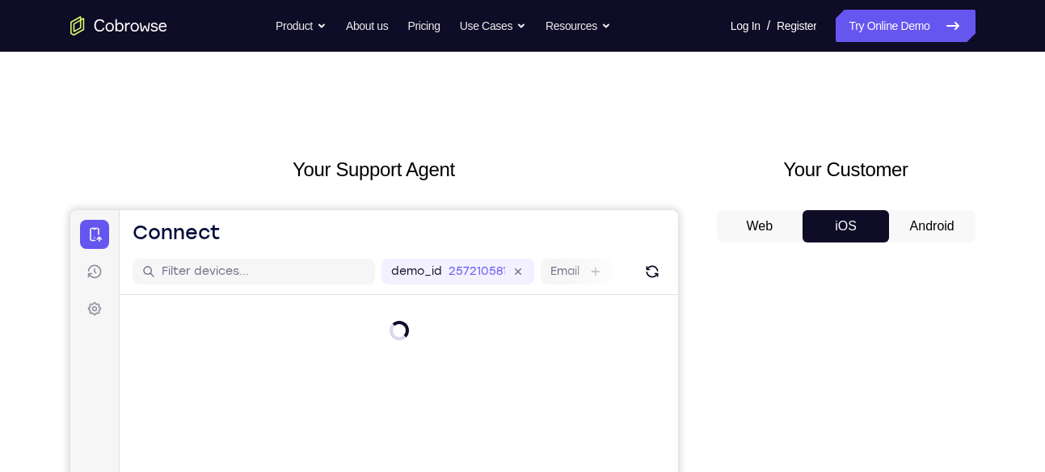
click at [767, 228] on button "Web" at bounding box center [760, 226] width 86 height 32
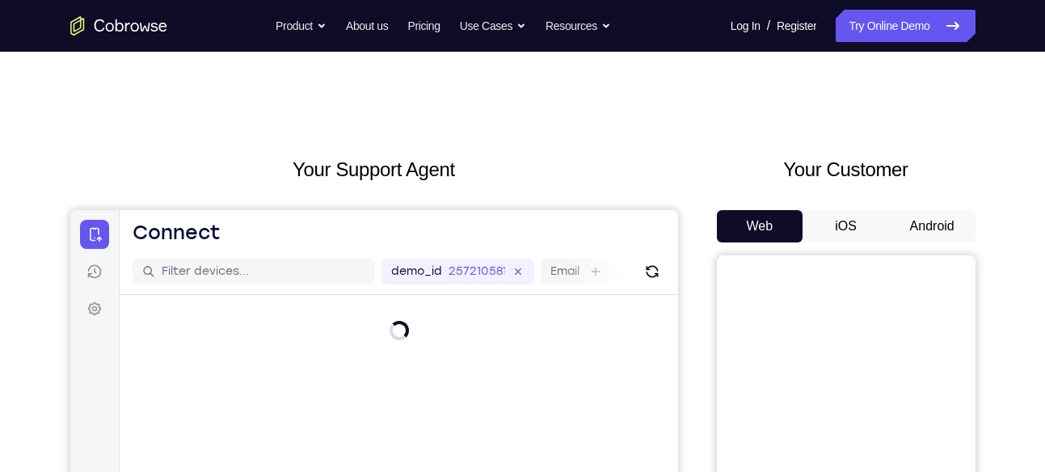
click at [917, 219] on button "Android" at bounding box center [932, 226] width 86 height 32
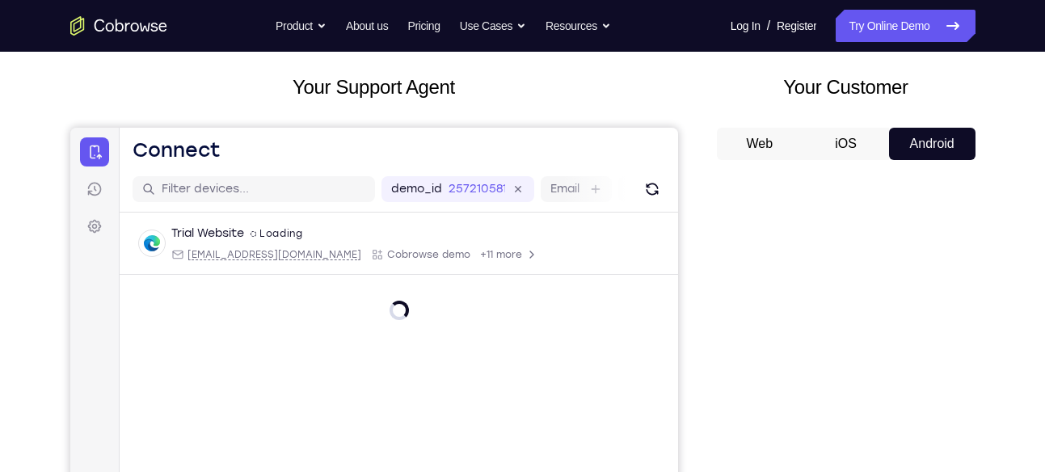
scroll to position [100, 0]
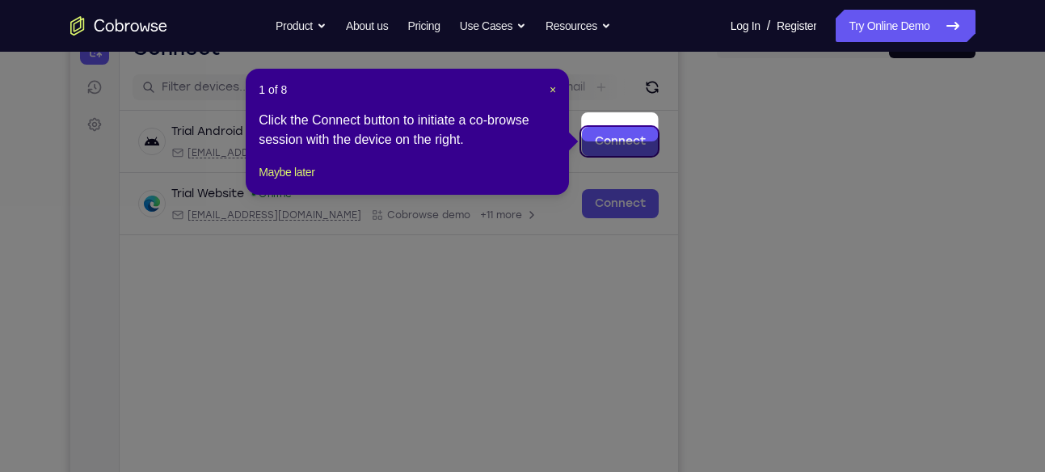
scroll to position [182, 0]
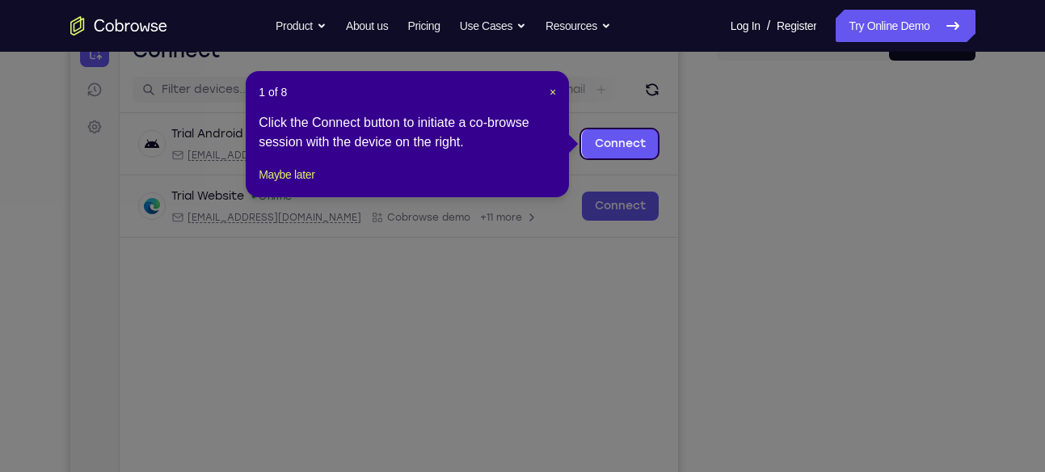
click at [547, 87] on header "1 of 8 ×" at bounding box center [407, 92] width 297 height 16
click at [552, 91] on span "×" at bounding box center [553, 92] width 6 height 13
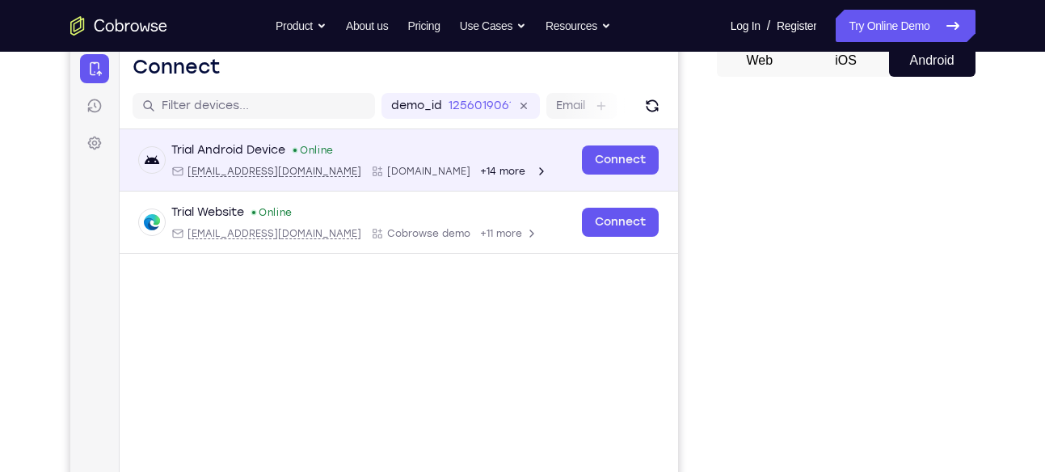
scroll to position [146, 0]
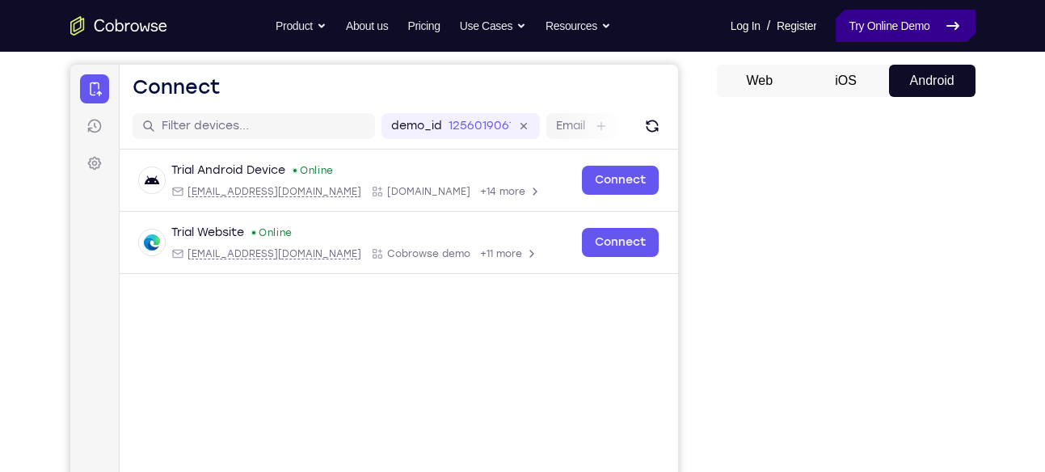
click at [909, 21] on link "Try Online Demo" at bounding box center [905, 26] width 139 height 32
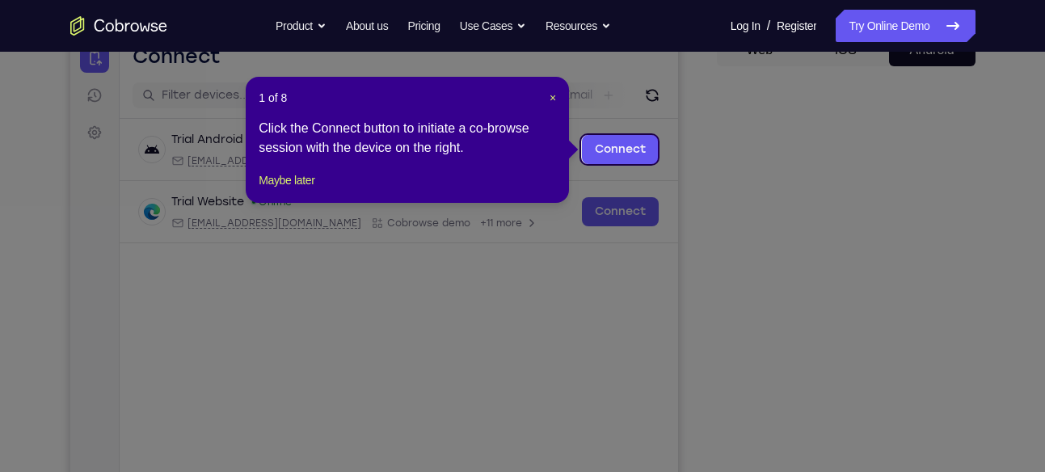
scroll to position [175, 0]
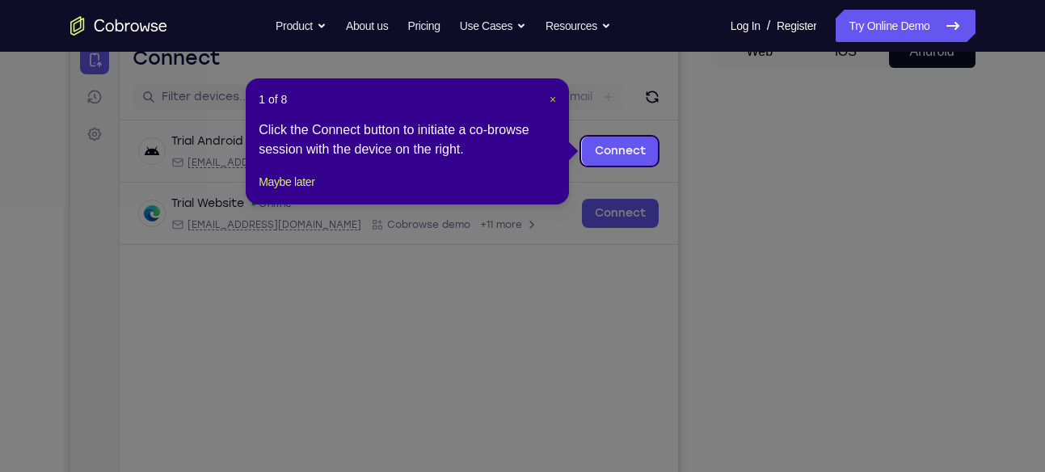
click at [555, 102] on span "×" at bounding box center [553, 99] width 6 height 13
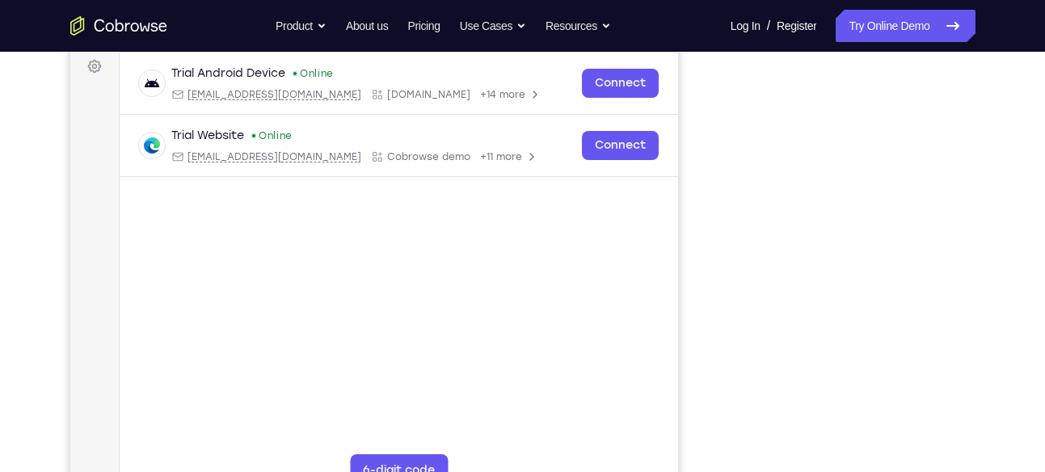
scroll to position [234, 0]
